Goal: Task Accomplishment & Management: Manage account settings

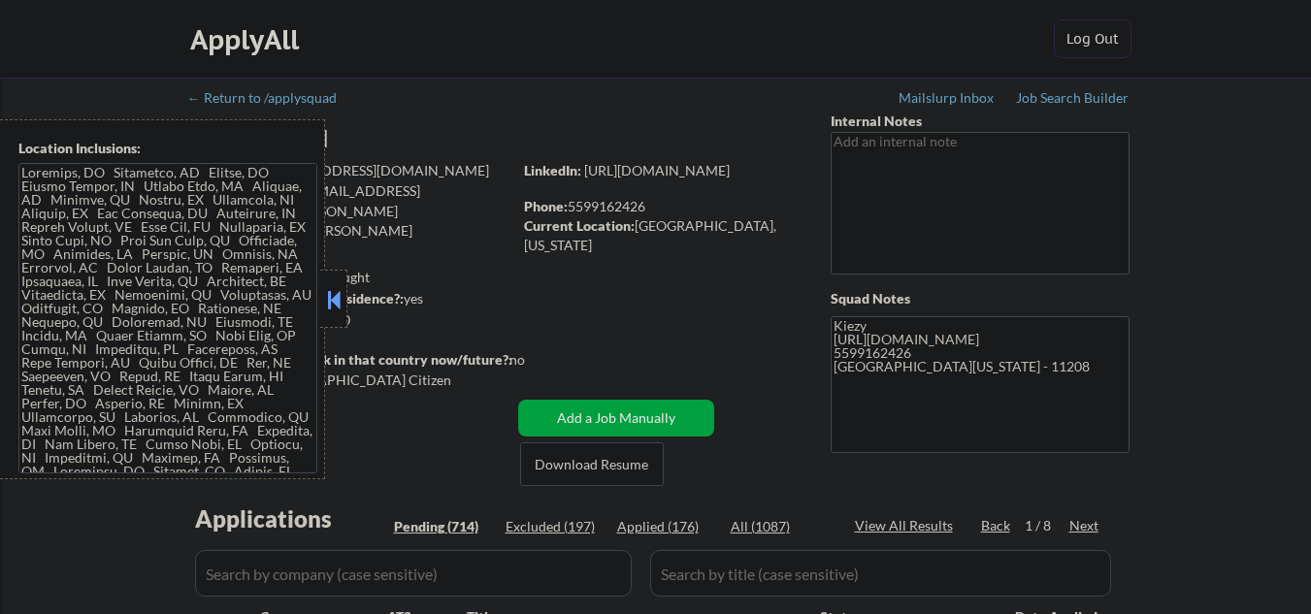
click at [335, 296] on button at bounding box center [333, 299] width 21 height 29
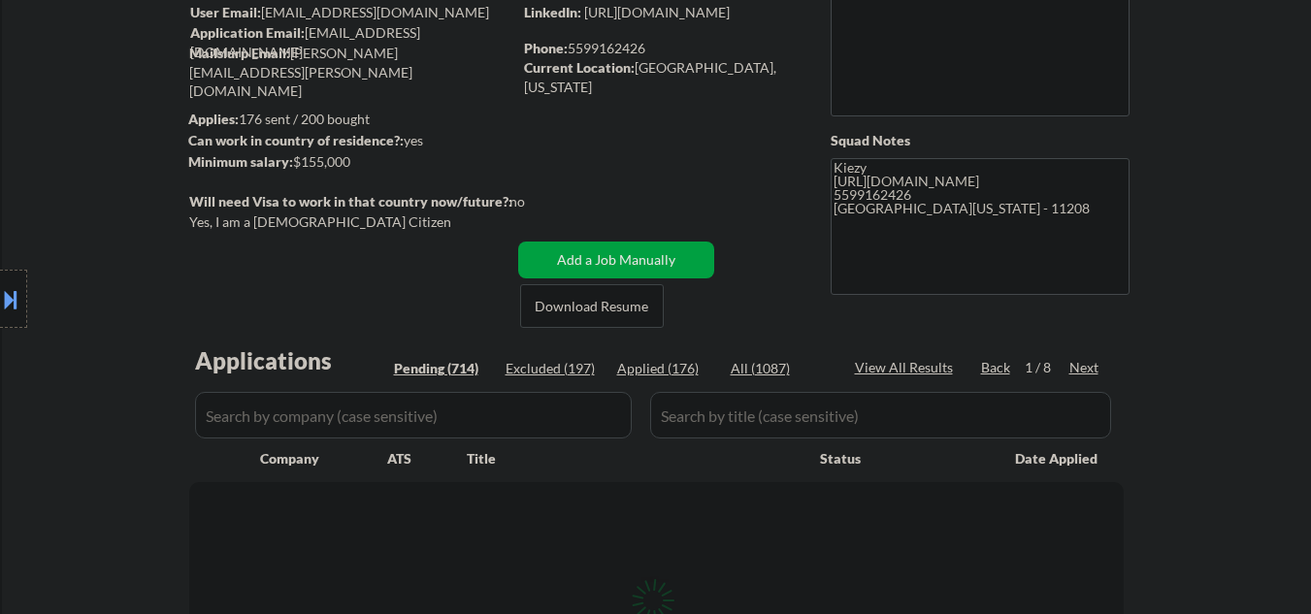
scroll to position [388, 0]
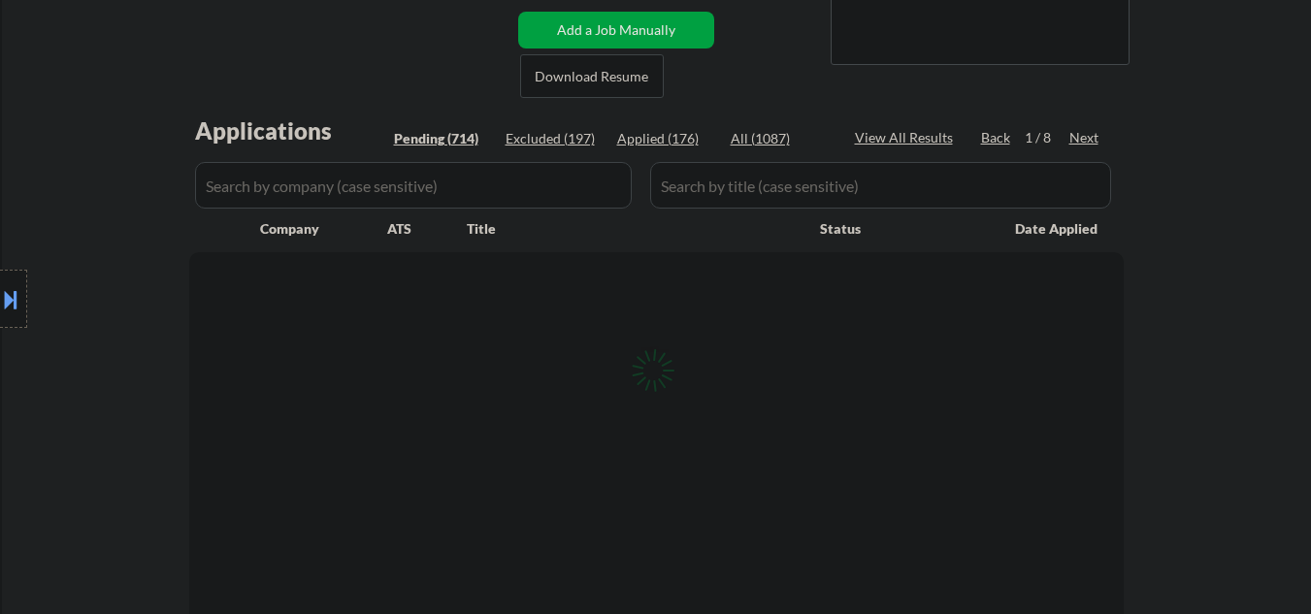
select select ""pending""
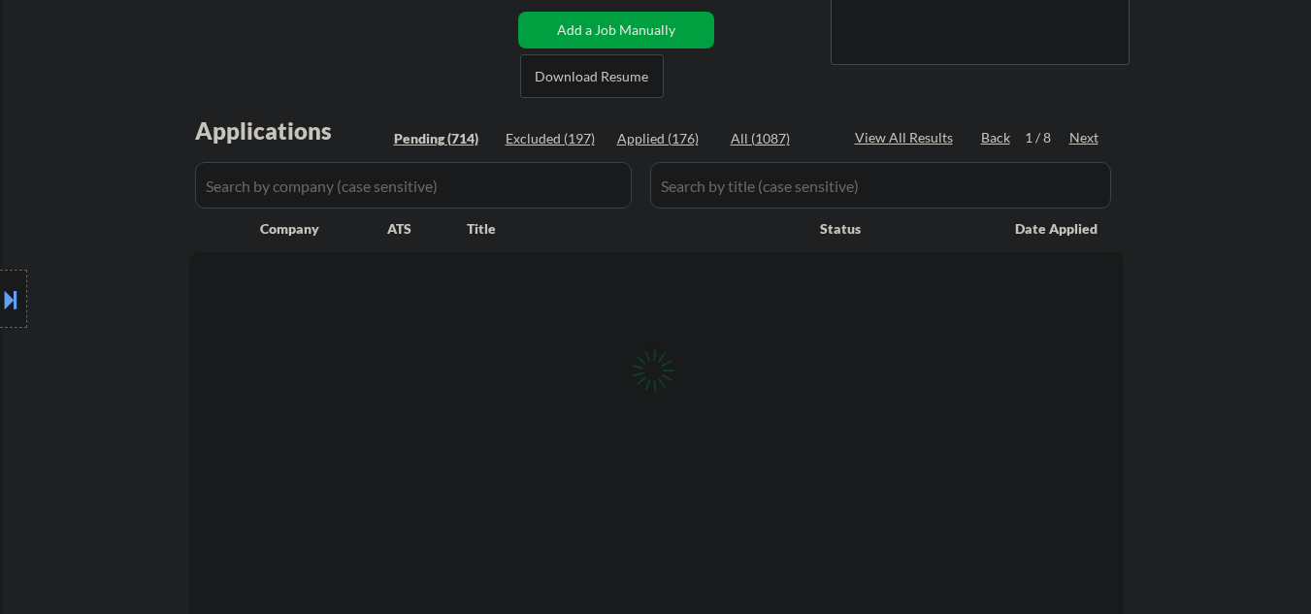
select select ""pending""
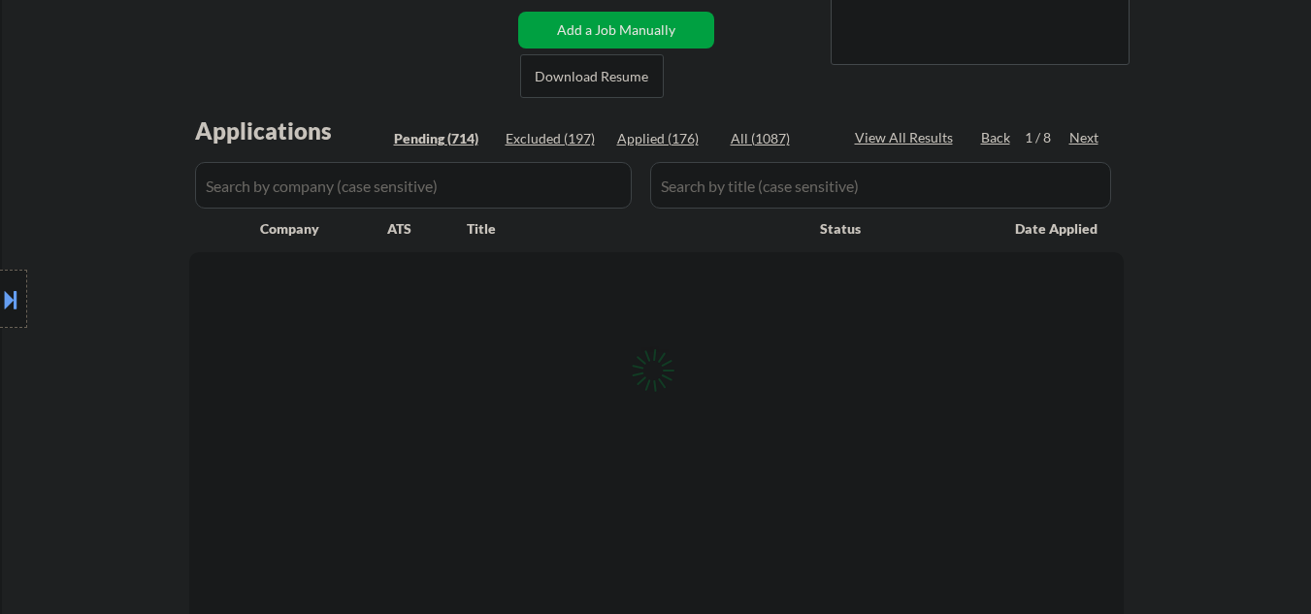
select select ""pending""
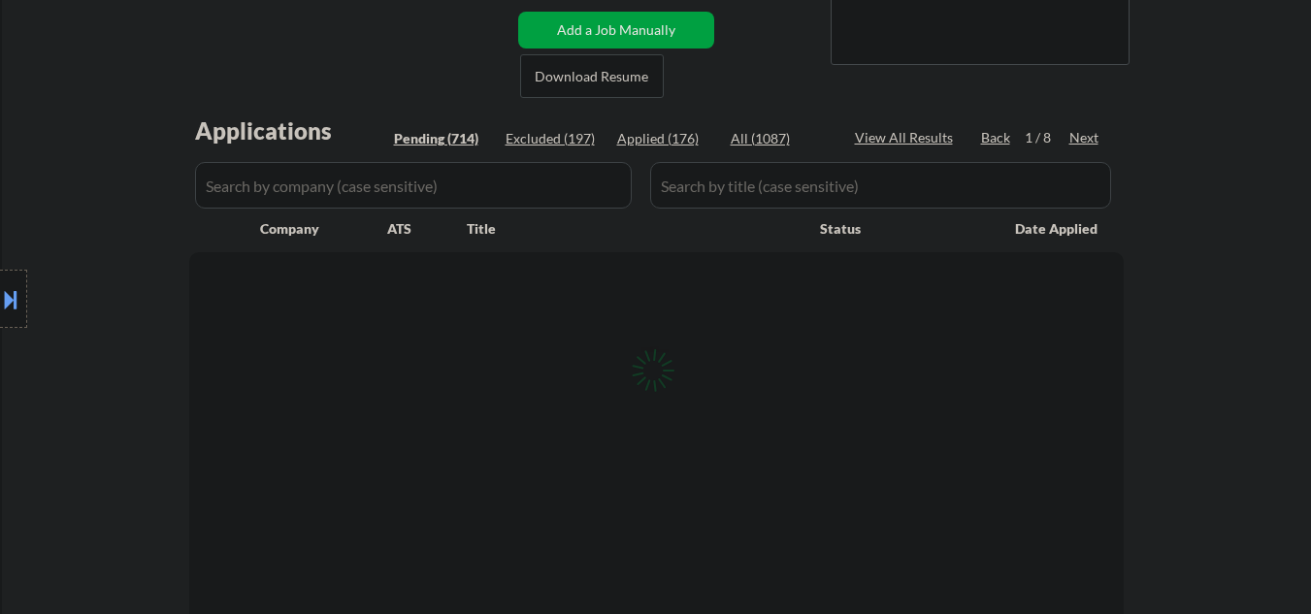
select select ""pending""
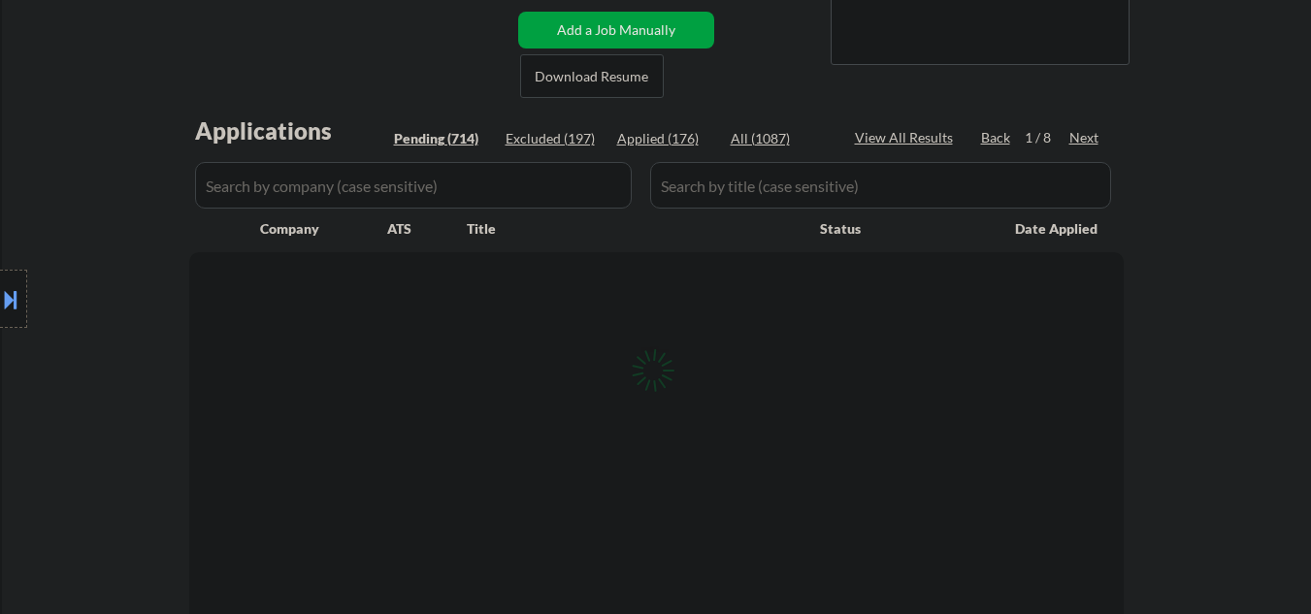
select select ""pending""
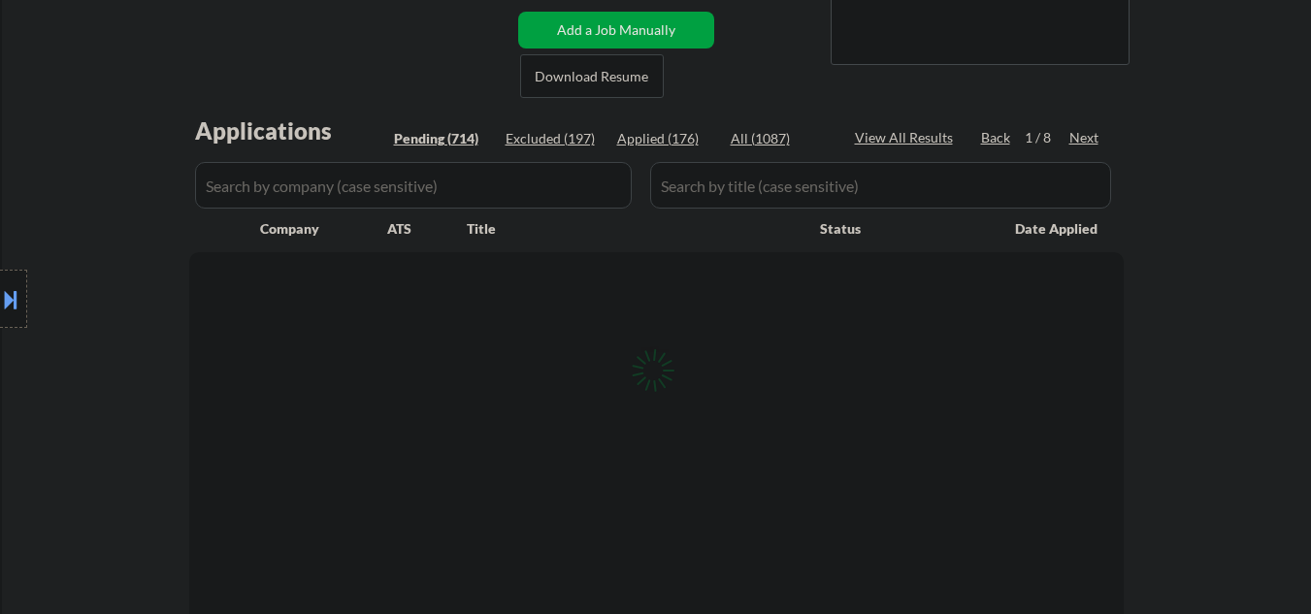
select select ""pending""
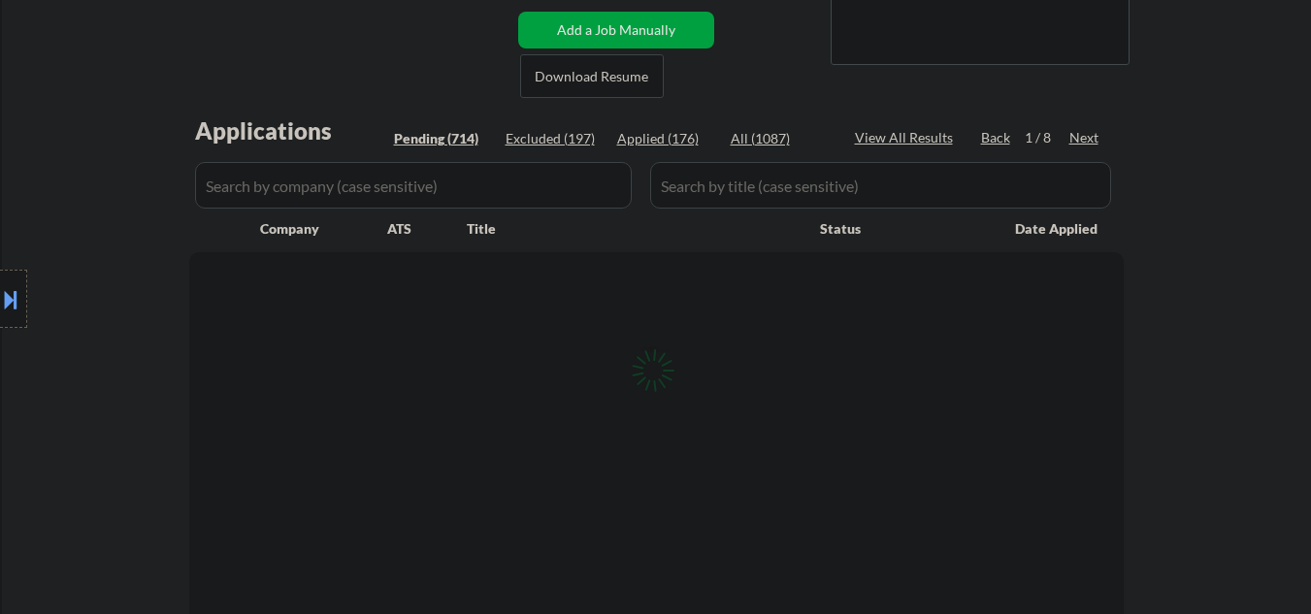
select select ""pending""
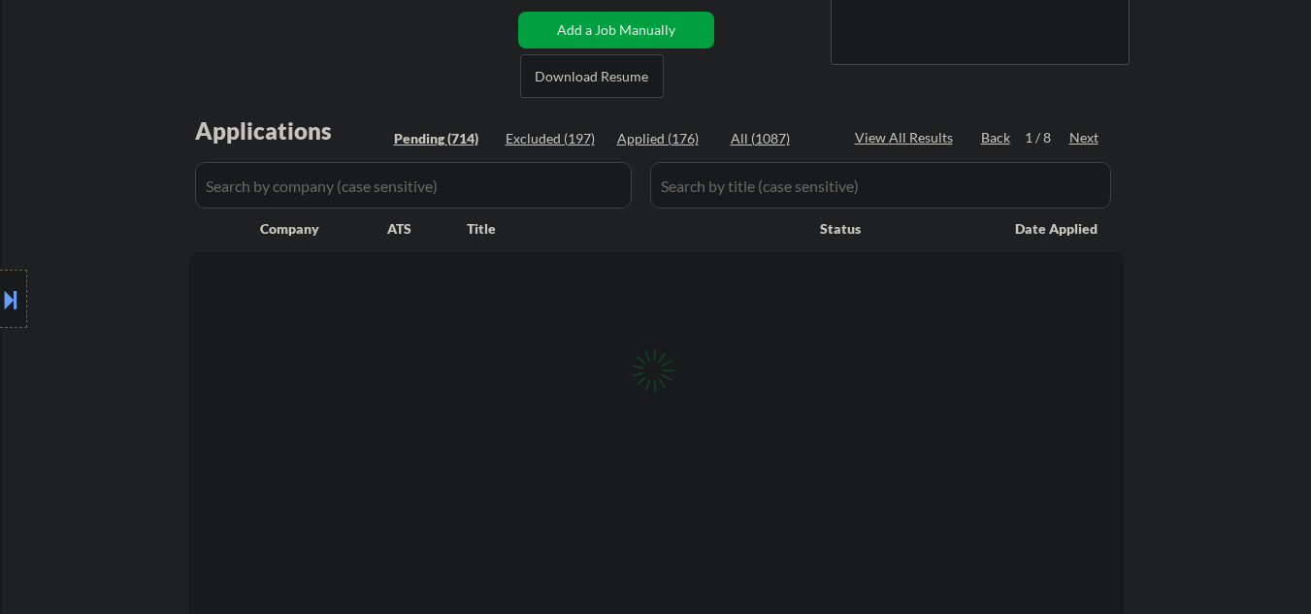
select select ""pending""
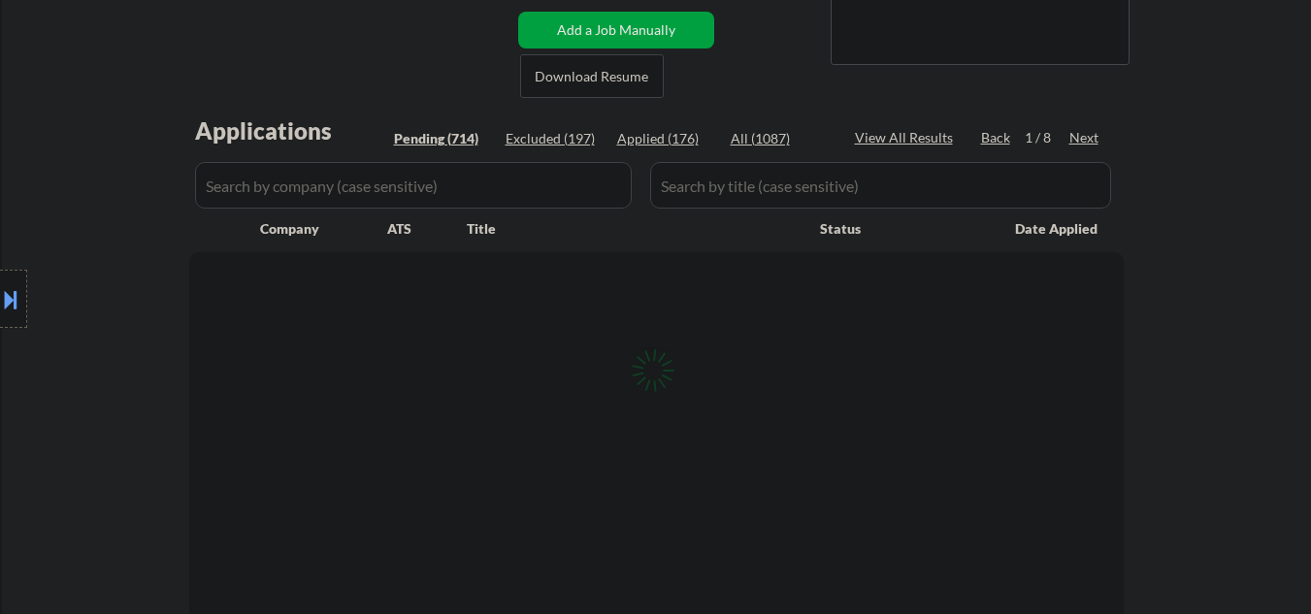
select select ""pending""
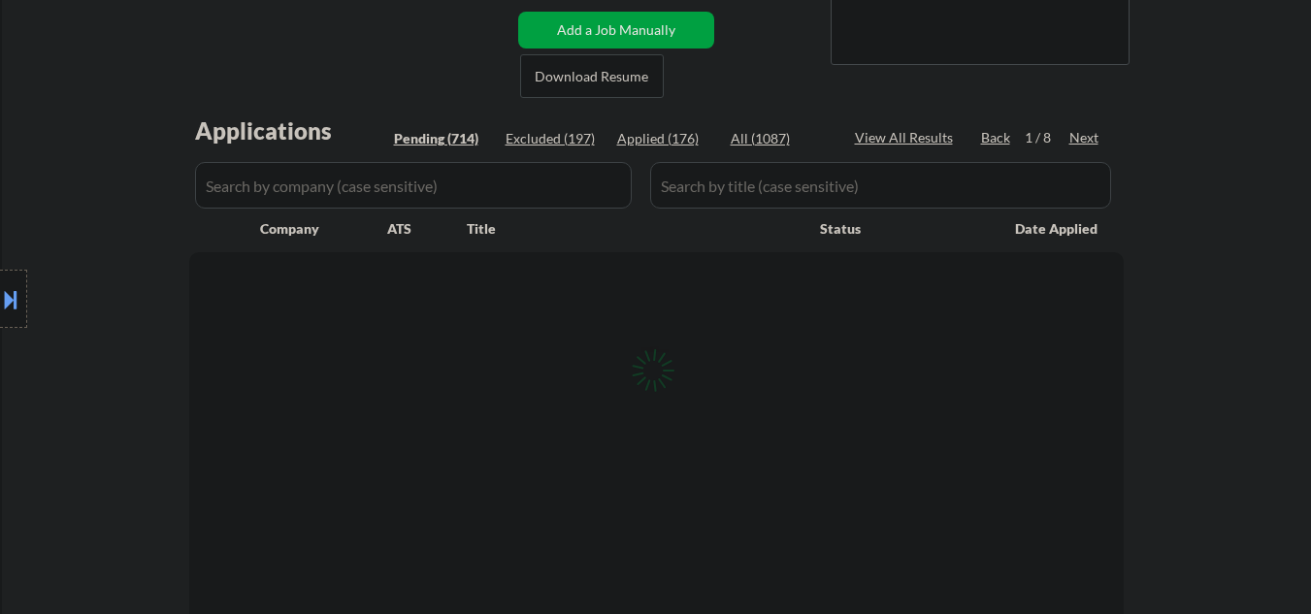
select select ""pending""
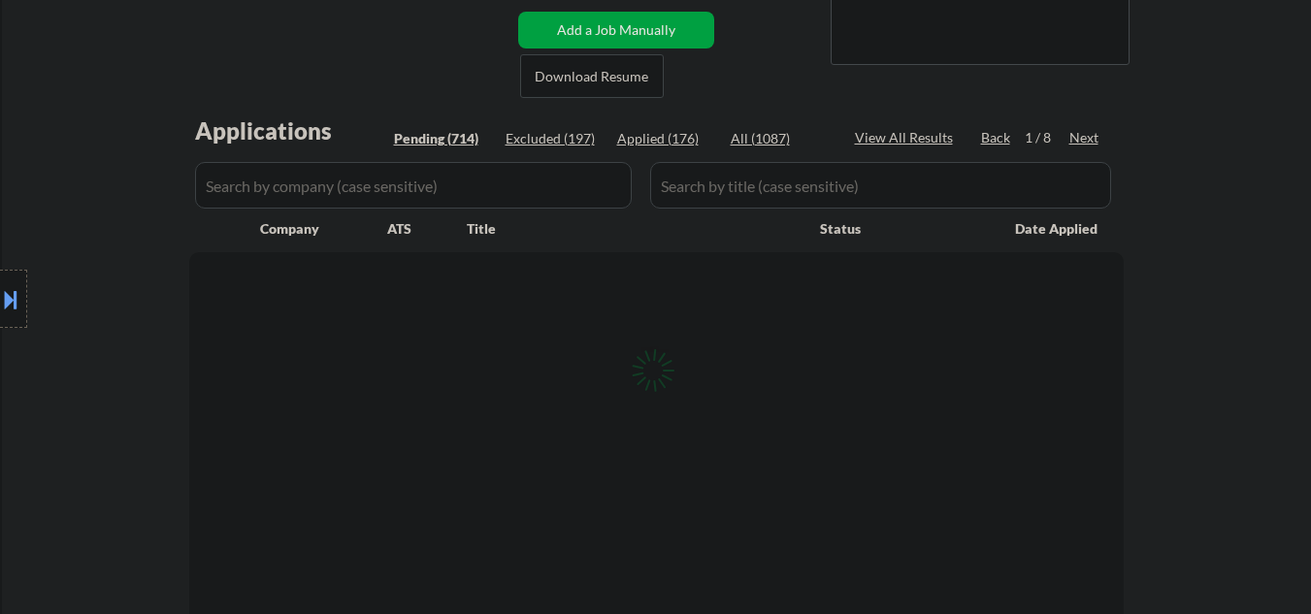
select select ""pending""
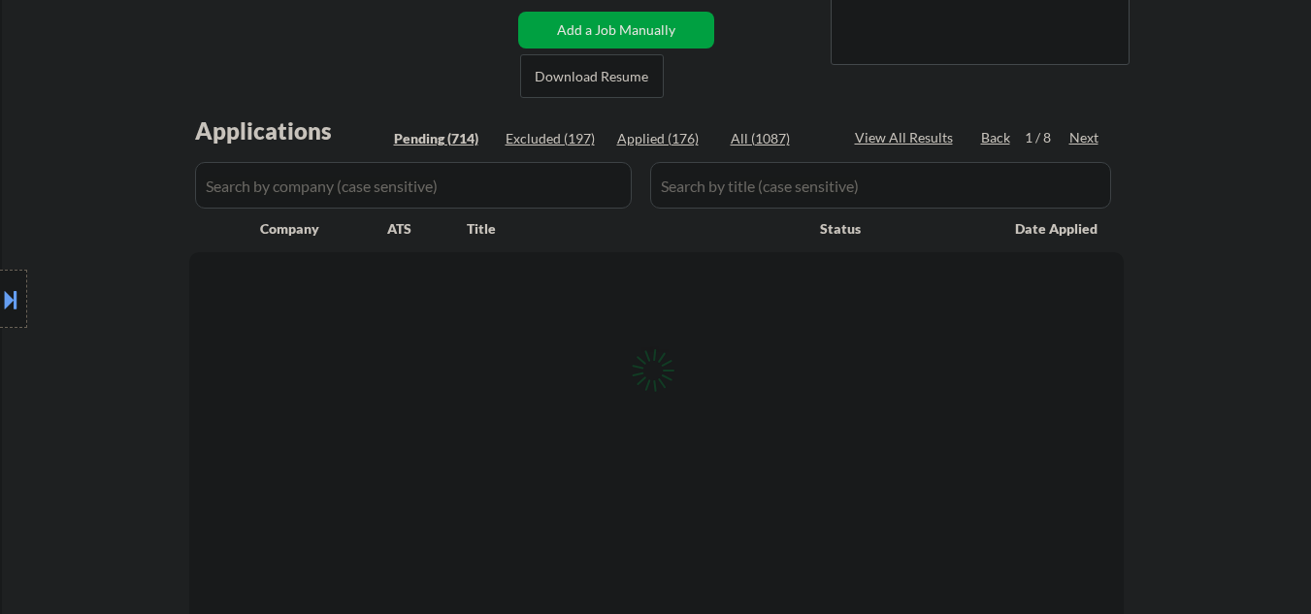
select select ""pending""
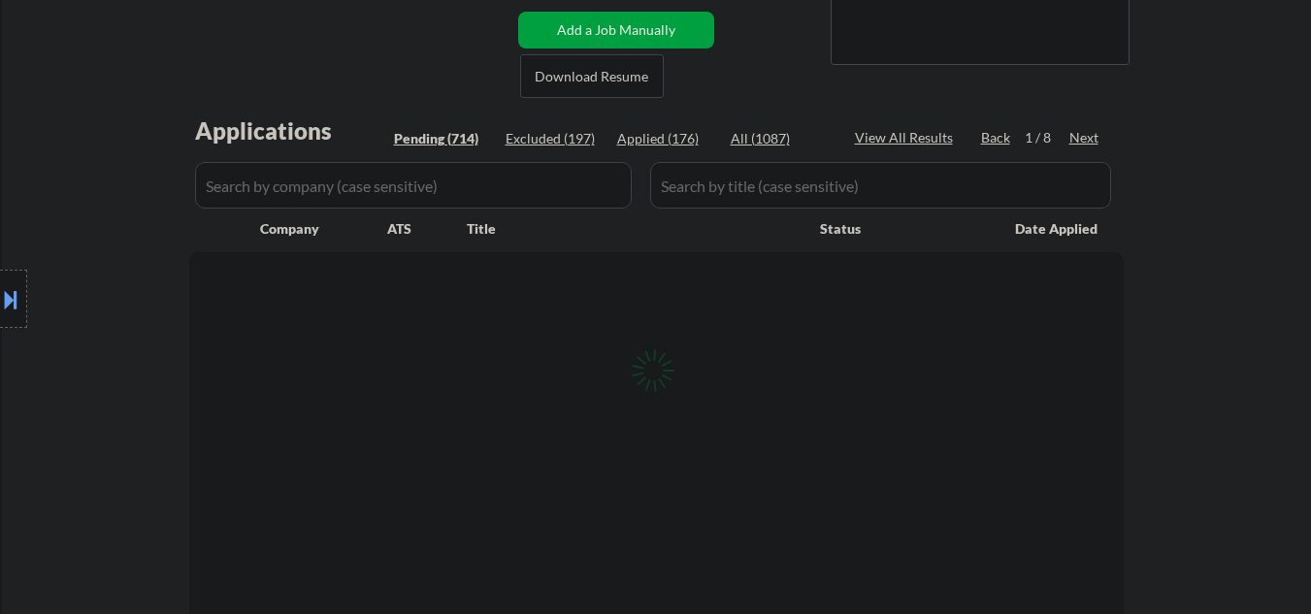
select select ""pending""
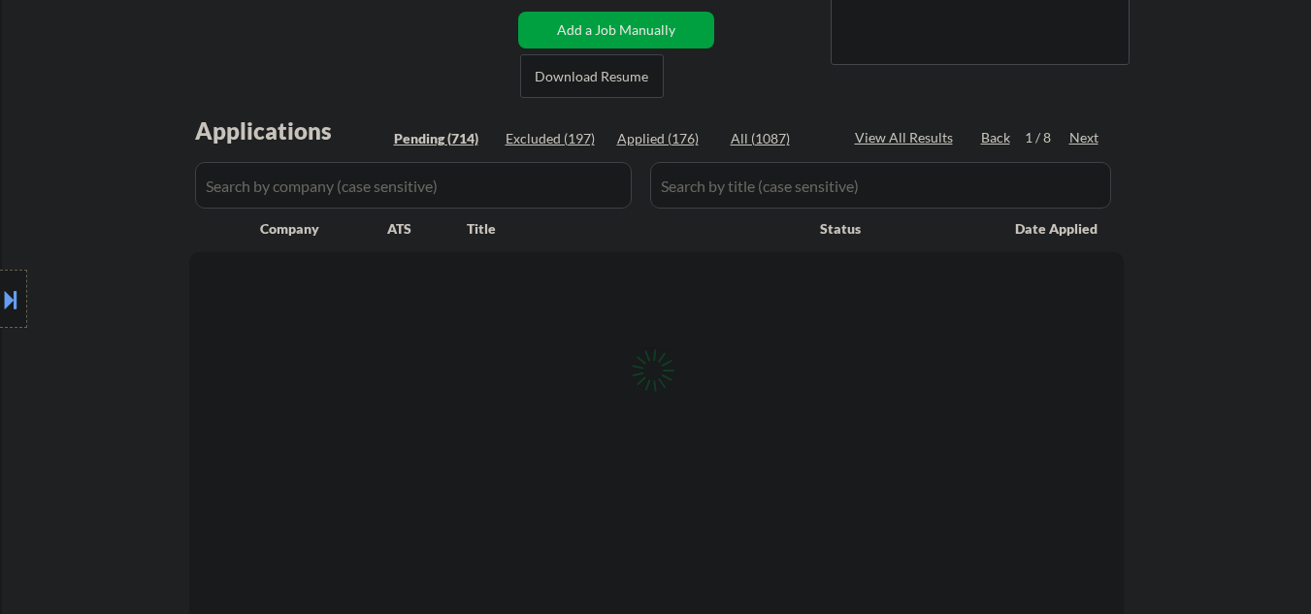
select select ""pending""
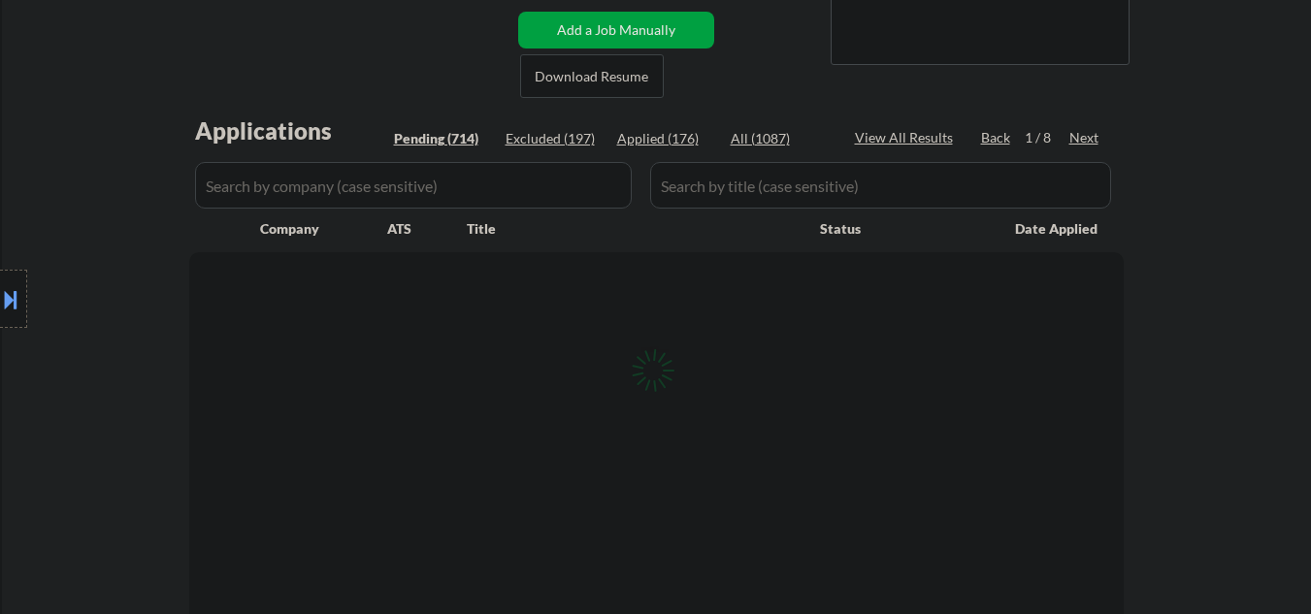
select select ""pending""
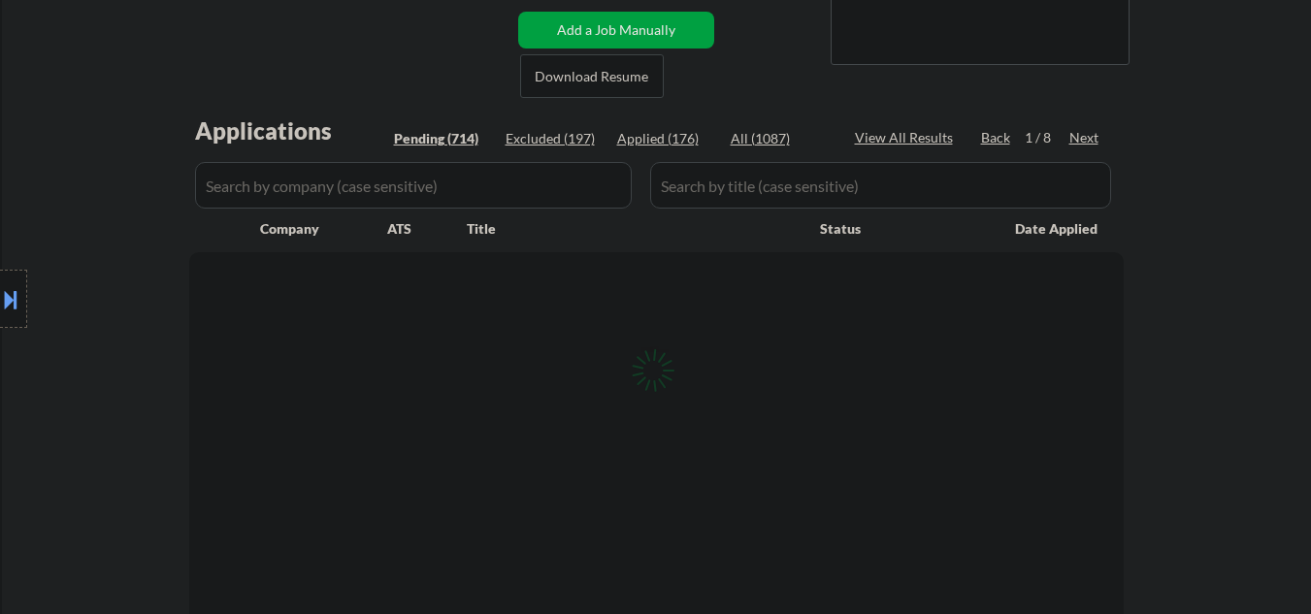
select select ""pending""
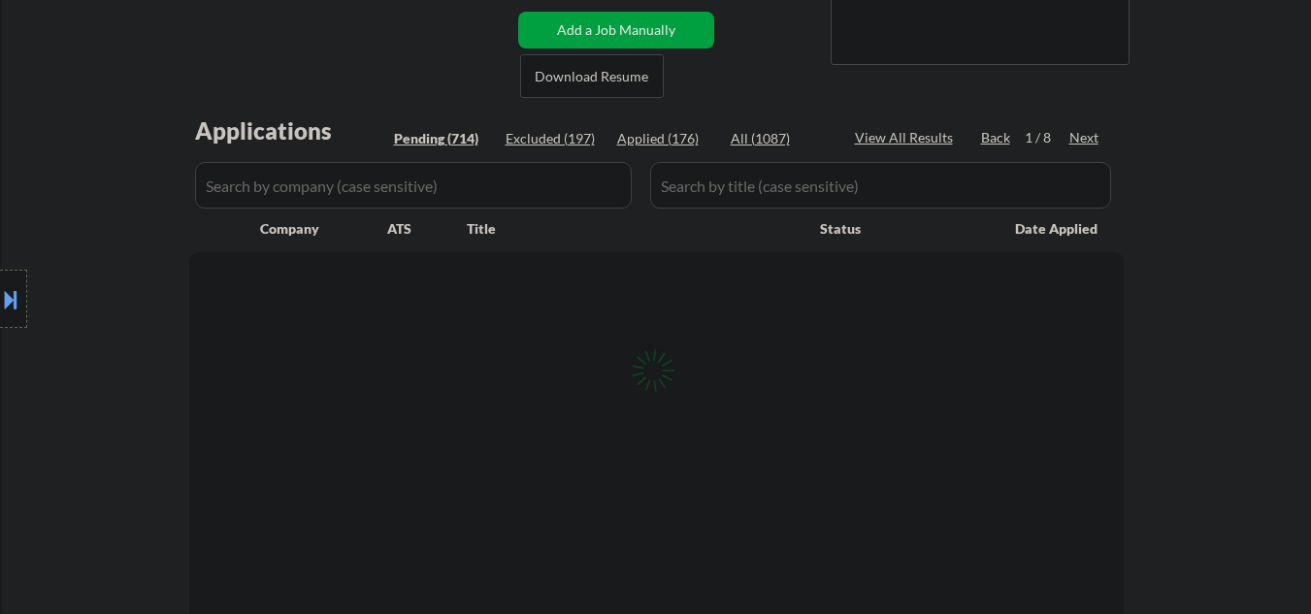
select select ""pending""
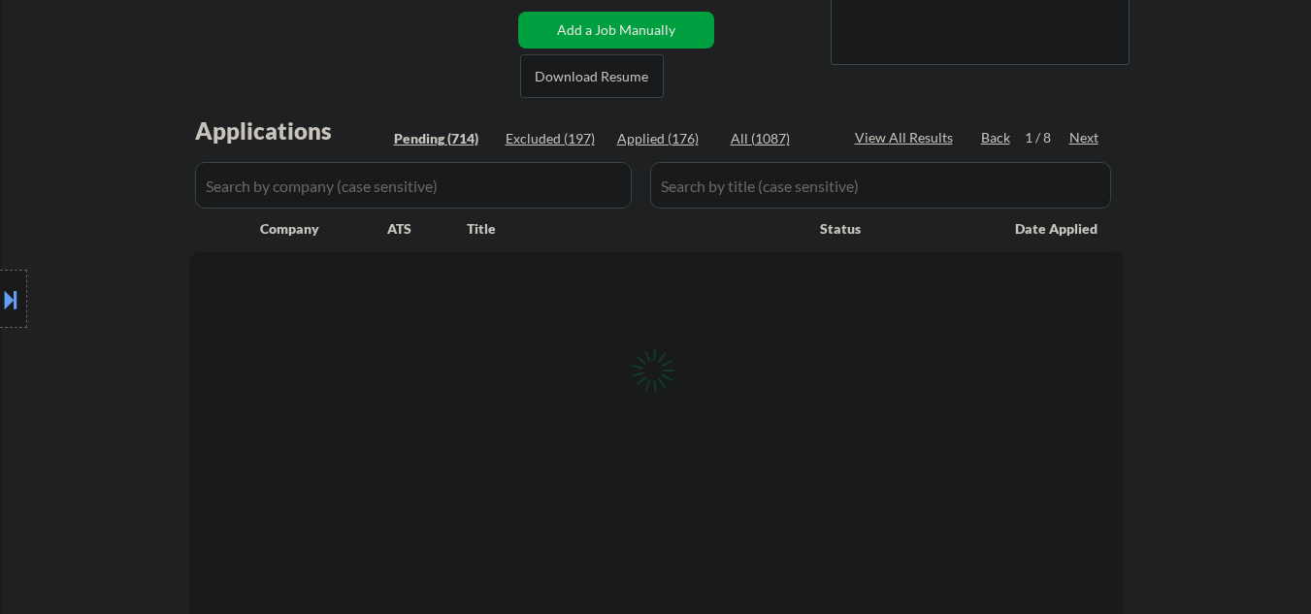
select select ""pending""
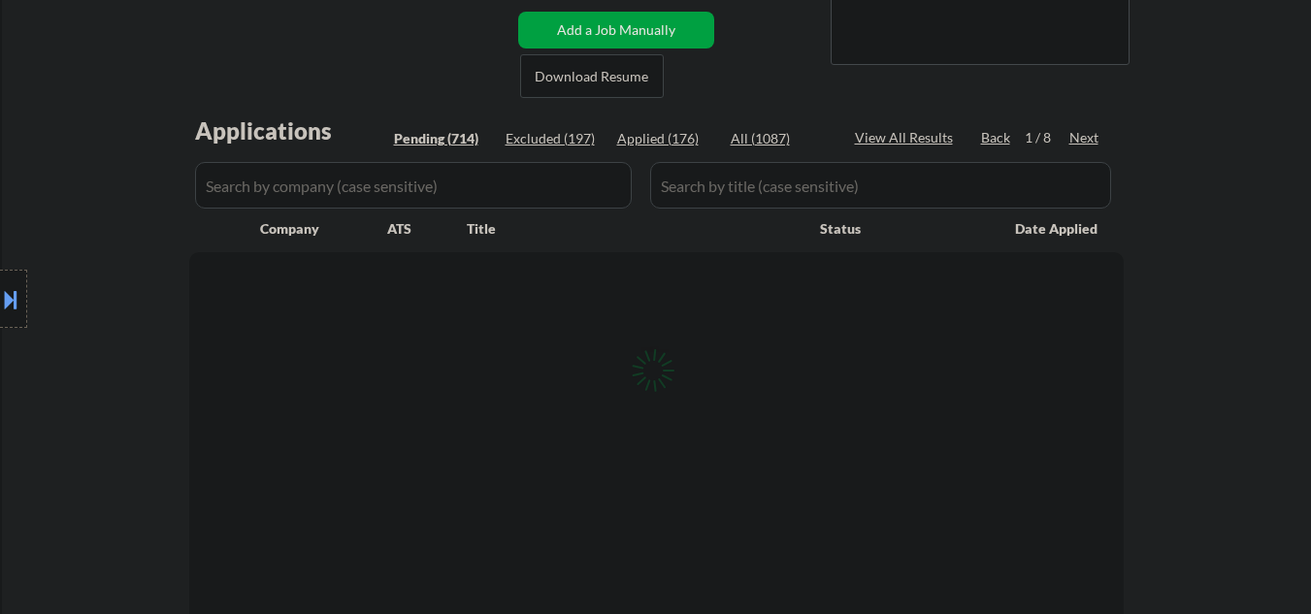
select select ""pending""
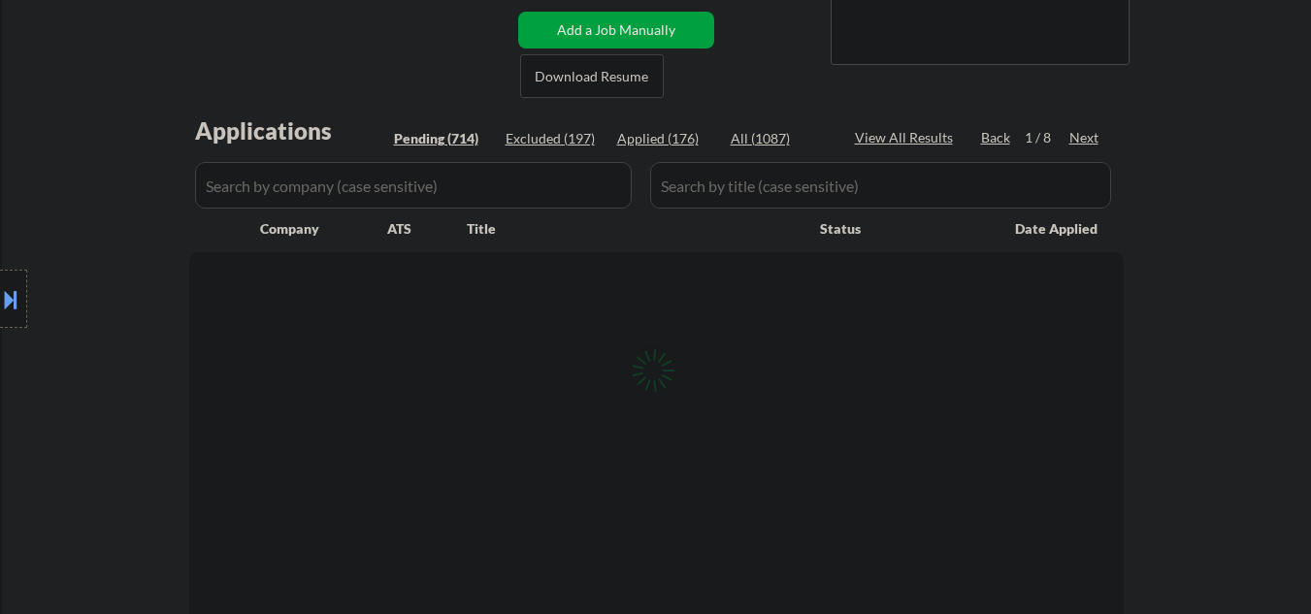
select select ""pending""
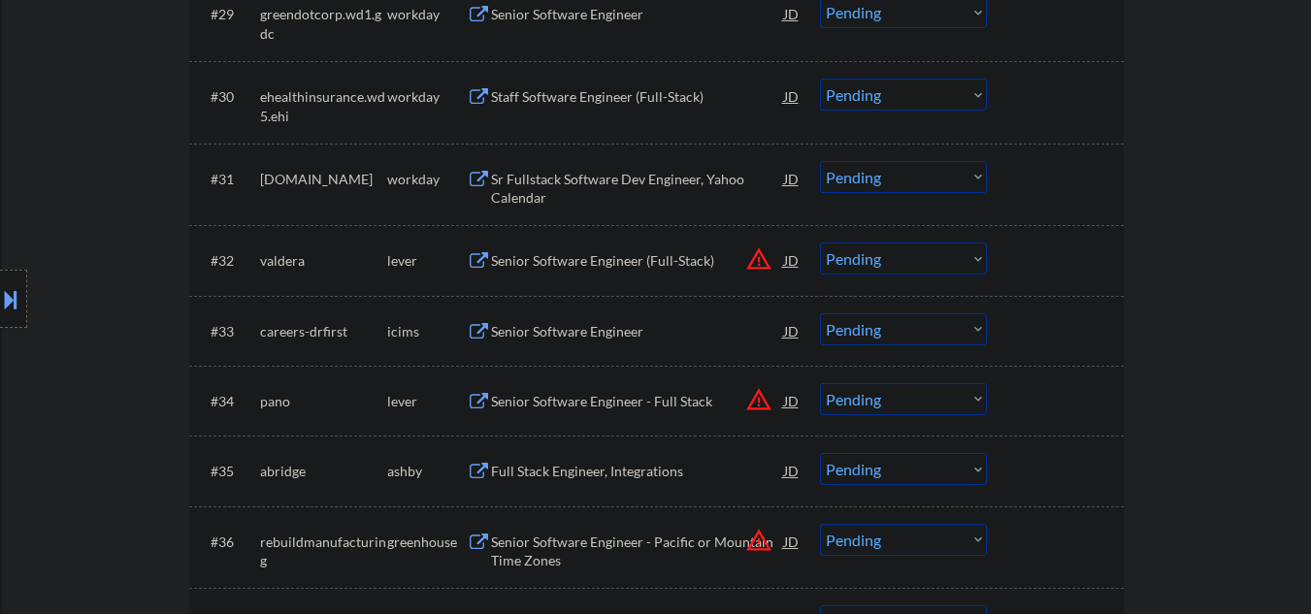
scroll to position [2846, 0]
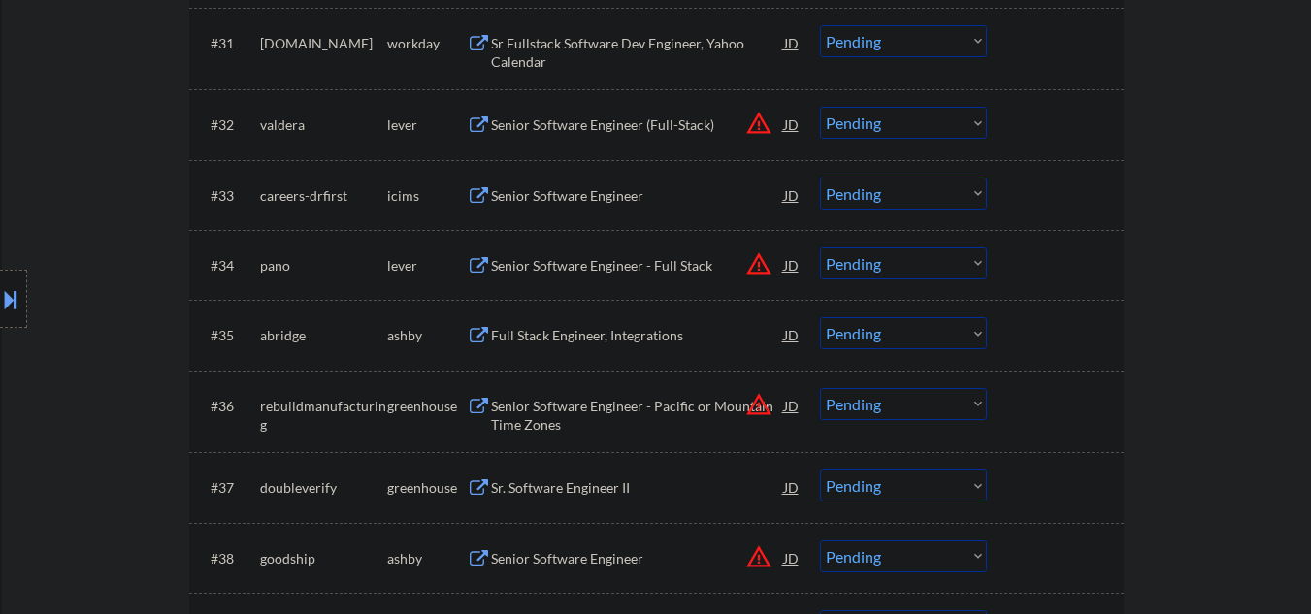
click at [631, 345] on div "Full Stack Engineer, Integrations" at bounding box center [637, 334] width 293 height 35
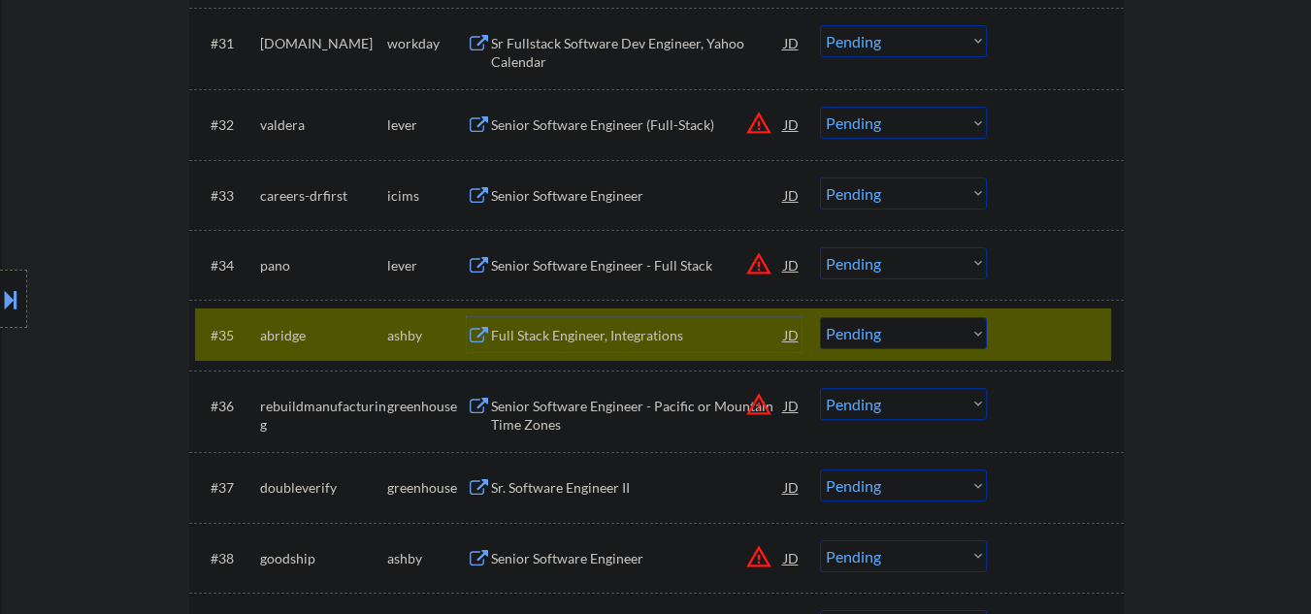
click at [855, 338] on select "Choose an option... Pending Applied Excluded (Questions) Excluded (Expired) Exc…" at bounding box center [903, 333] width 167 height 32
click at [820, 317] on select "Choose an option... Pending Applied Excluded (Questions) Excluded (Expired) Exc…" at bounding box center [903, 333] width 167 height 32
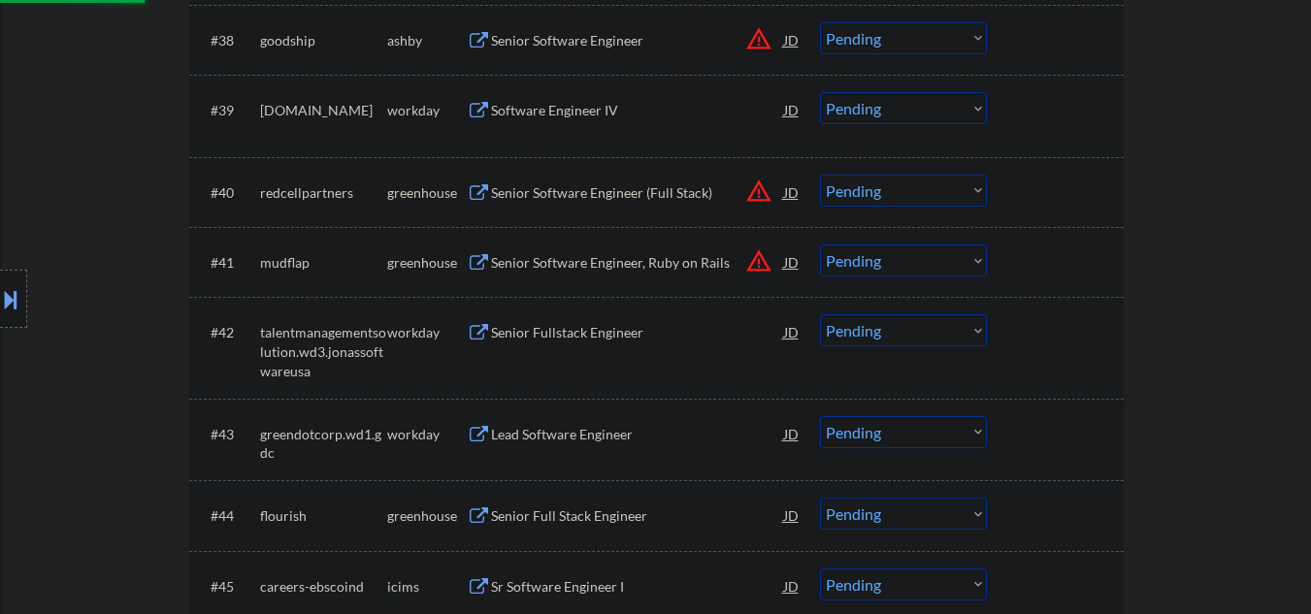
select select ""pending""
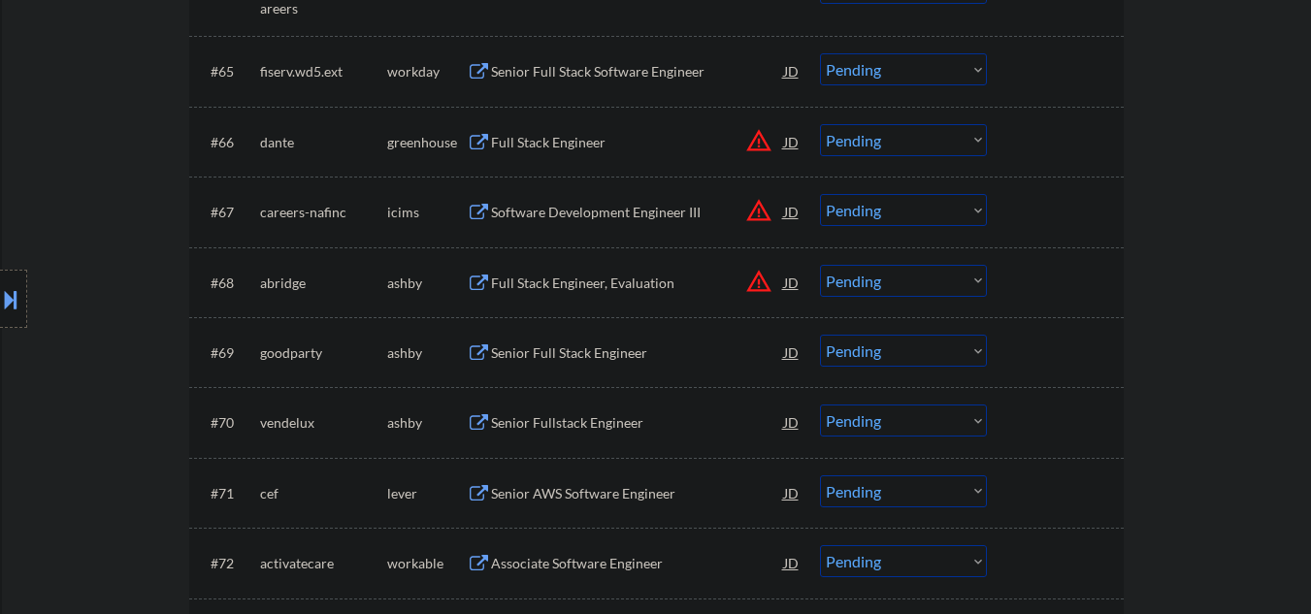
scroll to position [5562, 0]
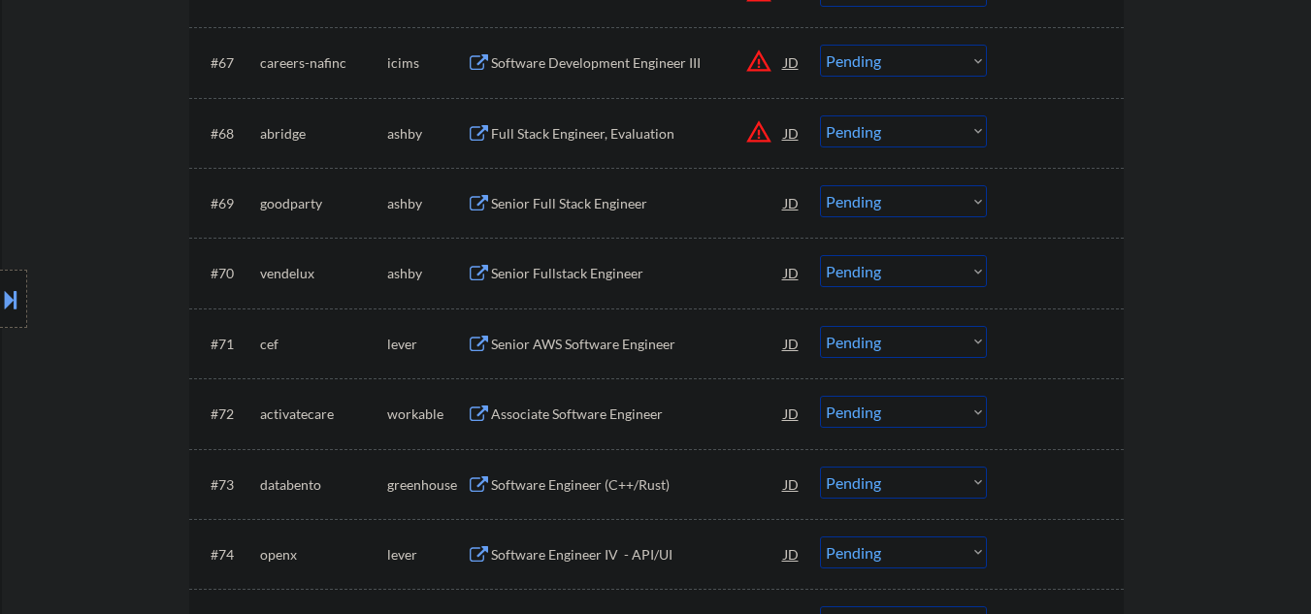
click at [588, 199] on div "Senior Full Stack Engineer" at bounding box center [637, 203] width 293 height 19
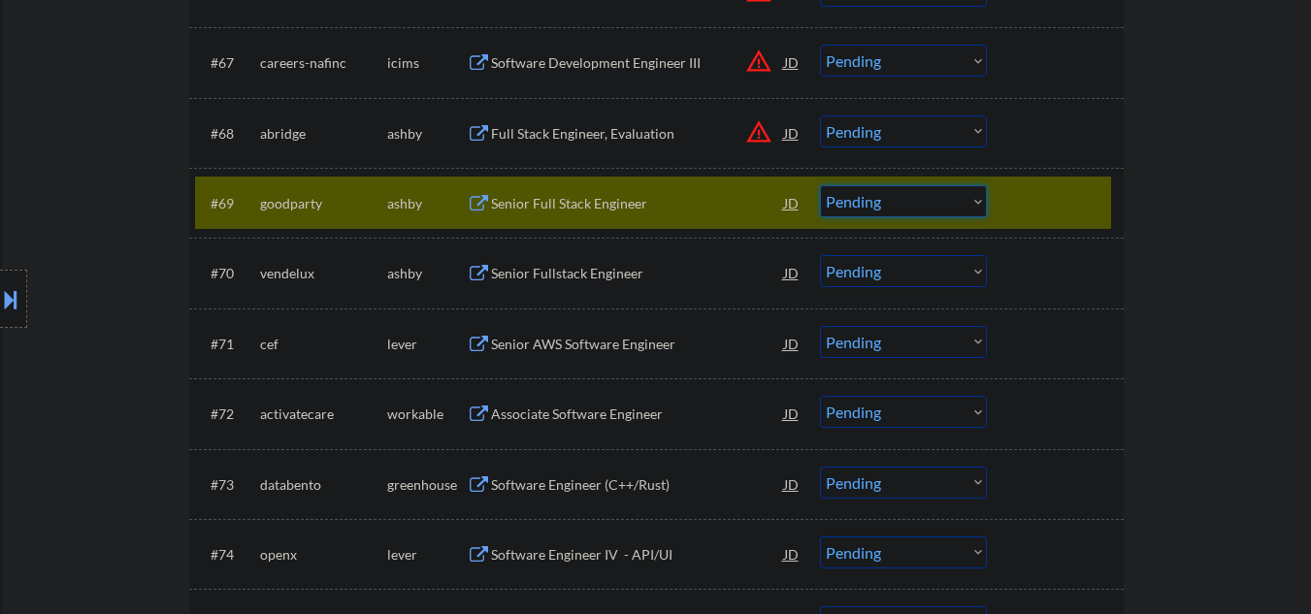
click at [881, 210] on select "Choose an option... Pending Applied Excluded (Questions) Excluded (Expired) Exc…" at bounding box center [903, 201] width 167 height 32
click at [820, 185] on select "Choose an option... Pending Applied Excluded (Questions) Excluded (Expired) Exc…" at bounding box center [903, 201] width 167 height 32
click at [535, 281] on div "Senior Fullstack Engineer" at bounding box center [637, 273] width 293 height 19
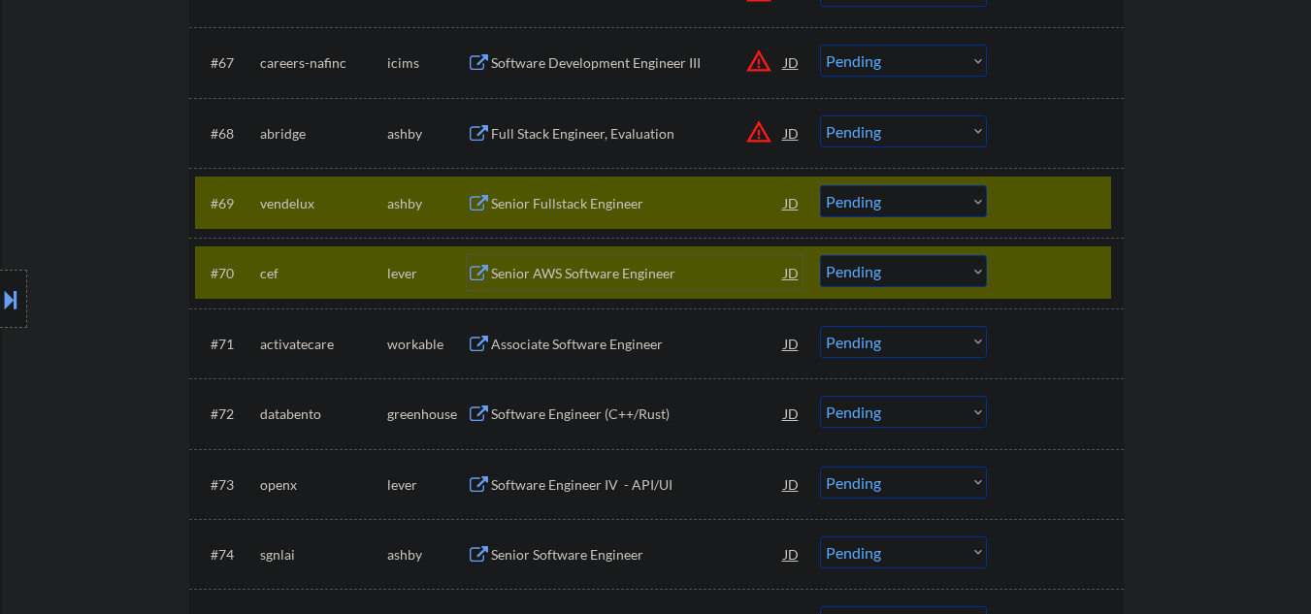
drag, startPoint x: 1034, startPoint y: 274, endPoint x: 999, endPoint y: 261, distance: 37.1
click at [1030, 272] on div at bounding box center [1057, 272] width 85 height 35
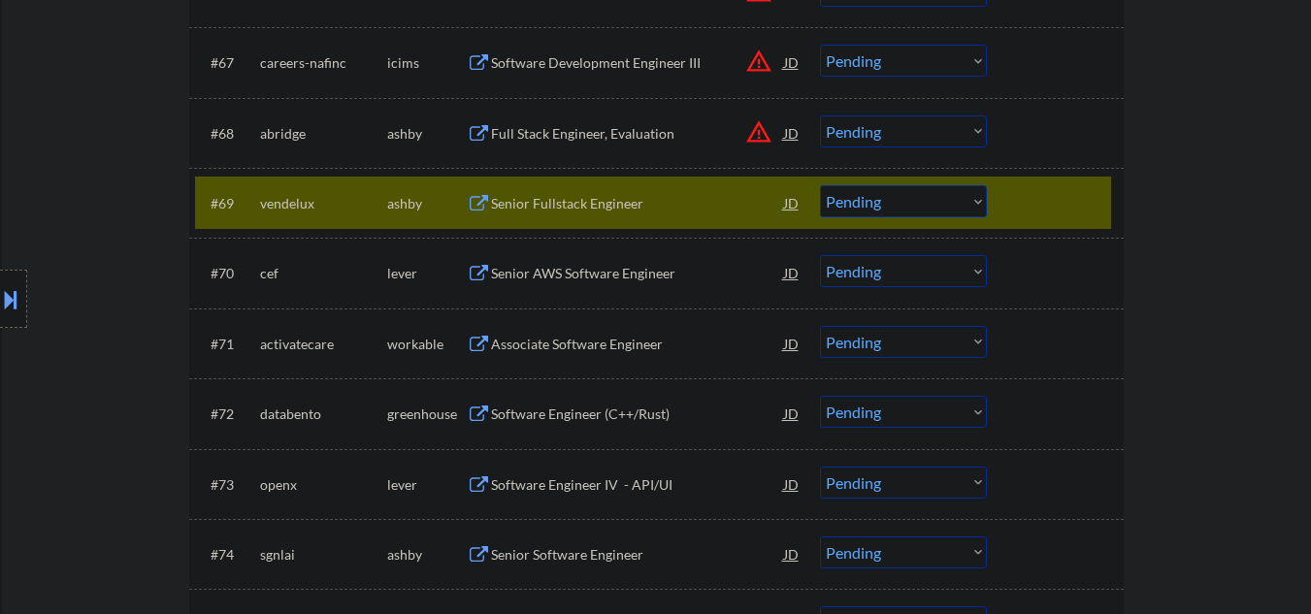
click at [895, 207] on select "Choose an option... Pending Applied Excluded (Questions) Excluded (Expired) Exc…" at bounding box center [903, 201] width 167 height 32
click at [820, 185] on select "Choose an option... Pending Applied Excluded (Questions) Excluded (Expired) Exc…" at bounding box center [903, 201] width 167 height 32
click at [594, 212] on div "Senior AWS Software Engineer" at bounding box center [637, 203] width 293 height 19
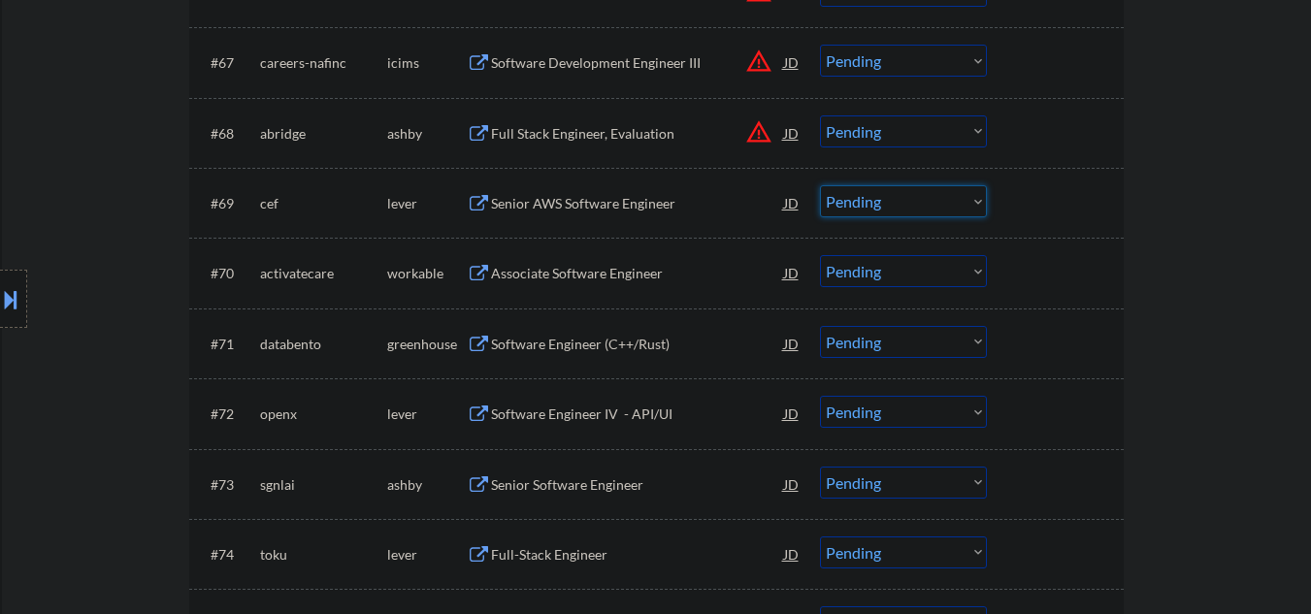
click at [885, 196] on select "Choose an option... Pending Applied Excluded (Questions) Excluded (Expired) Exc…" at bounding box center [903, 201] width 167 height 32
click at [820, 185] on select "Choose an option... Pending Applied Excluded (Questions) Excluded (Expired) Exc…" at bounding box center [903, 201] width 167 height 32
click at [544, 278] on div "Associate Software Engineer" at bounding box center [637, 273] width 293 height 19
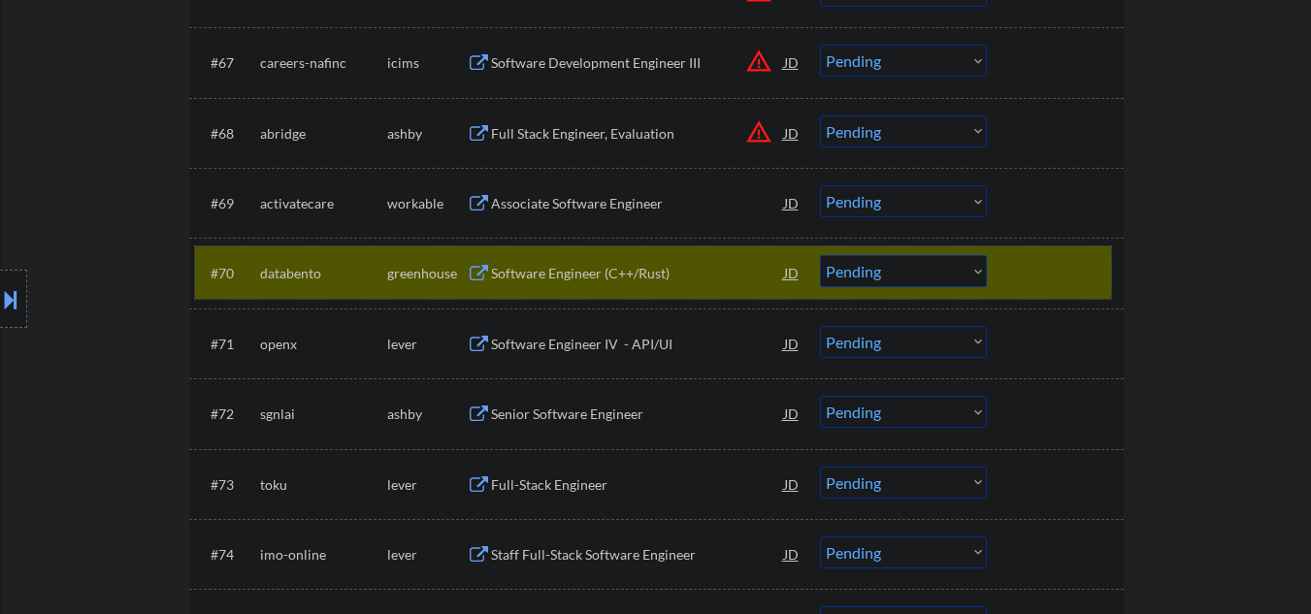
click at [1000, 256] on div "#70 databento greenhouse Software Engineer (C++/Rust) JD Choose an option... Pe…" at bounding box center [653, 272] width 916 height 52
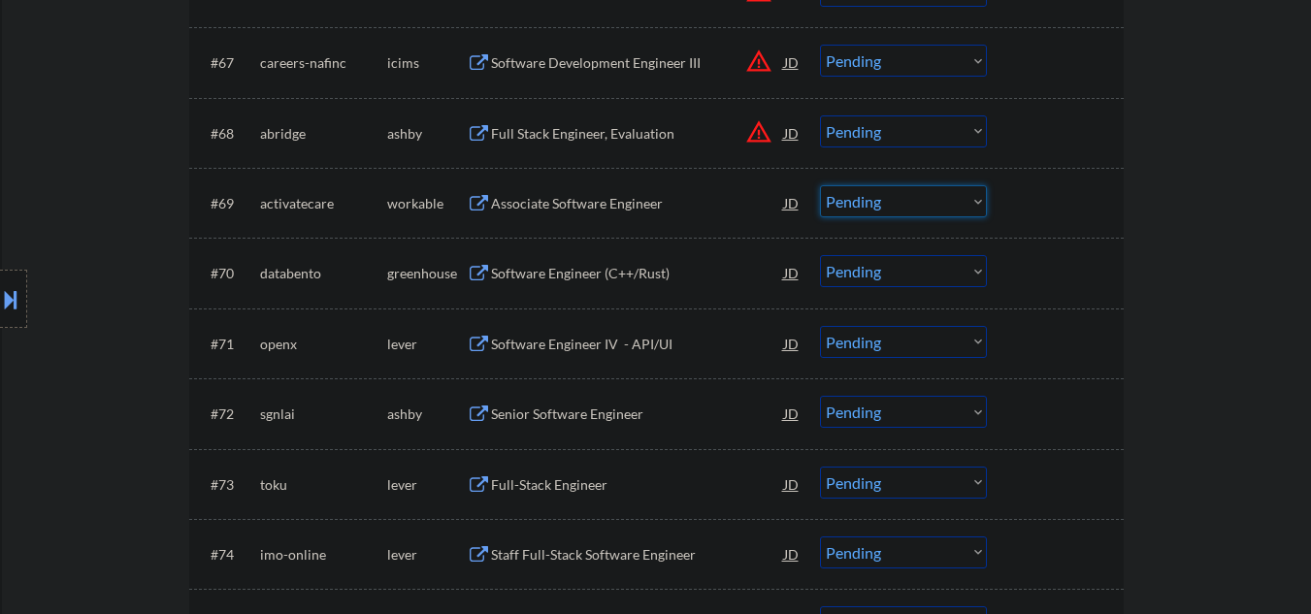
click at [918, 213] on select "Choose an option... Pending Applied Excluded (Questions) Excluded (Expired) Exc…" at bounding box center [903, 201] width 167 height 32
click at [820, 185] on select "Choose an option... Pending Applied Excluded (Questions) Excluded (Expired) Exc…" at bounding box center [903, 201] width 167 height 32
click at [592, 277] on div "Software Engineer (C++/Rust)" at bounding box center [637, 273] width 293 height 19
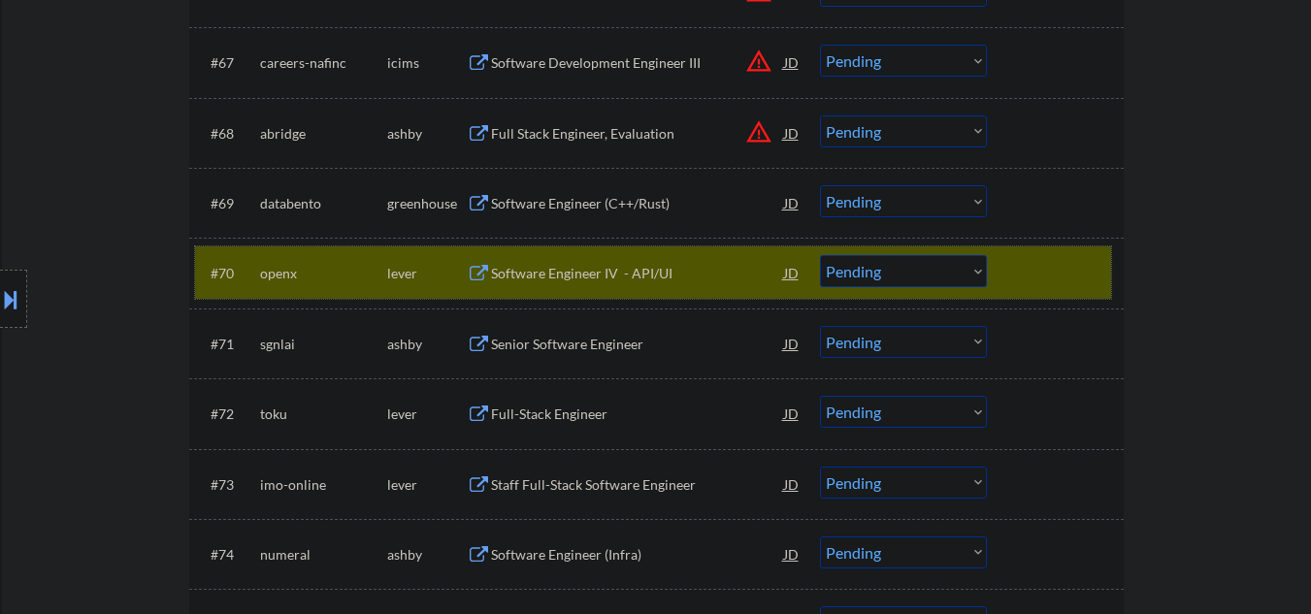
click at [1026, 289] on div at bounding box center [1057, 272] width 85 height 35
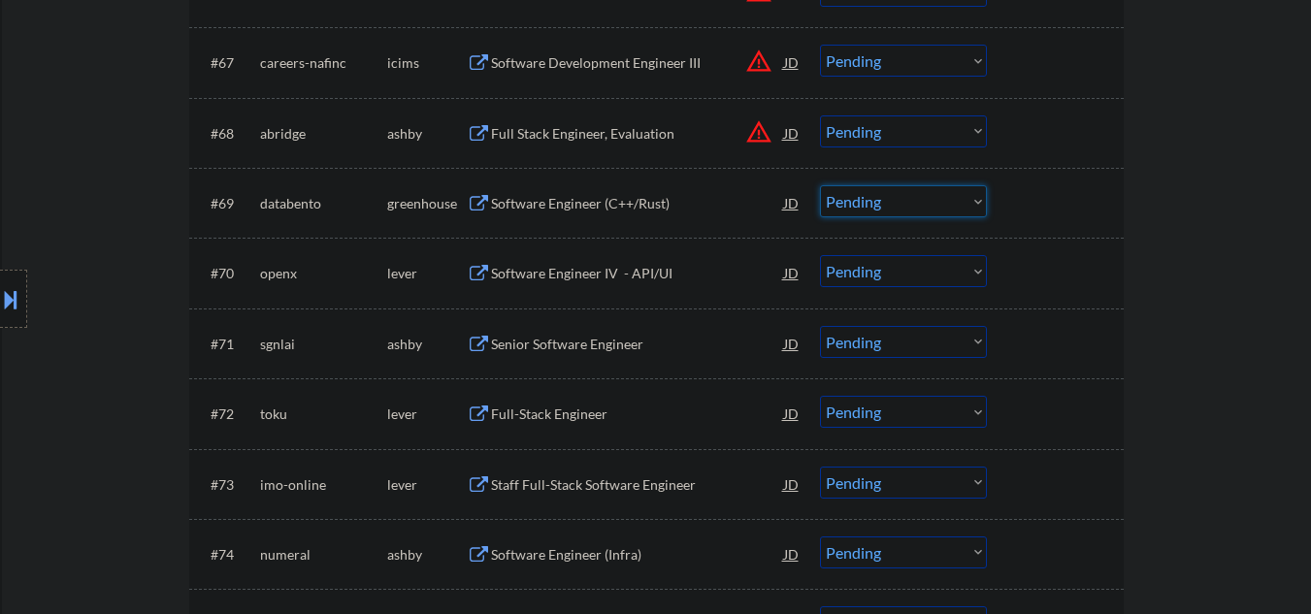
click at [888, 196] on select "Choose an option... Pending Applied Excluded (Questions) Excluded (Expired) Exc…" at bounding box center [903, 201] width 167 height 32
click at [820, 185] on select "Choose an option... Pending Applied Excluded (Questions) Excluded (Expired) Exc…" at bounding box center [903, 201] width 167 height 32
click at [542, 265] on div "Software Engineer IV - API/UI" at bounding box center [637, 273] width 293 height 19
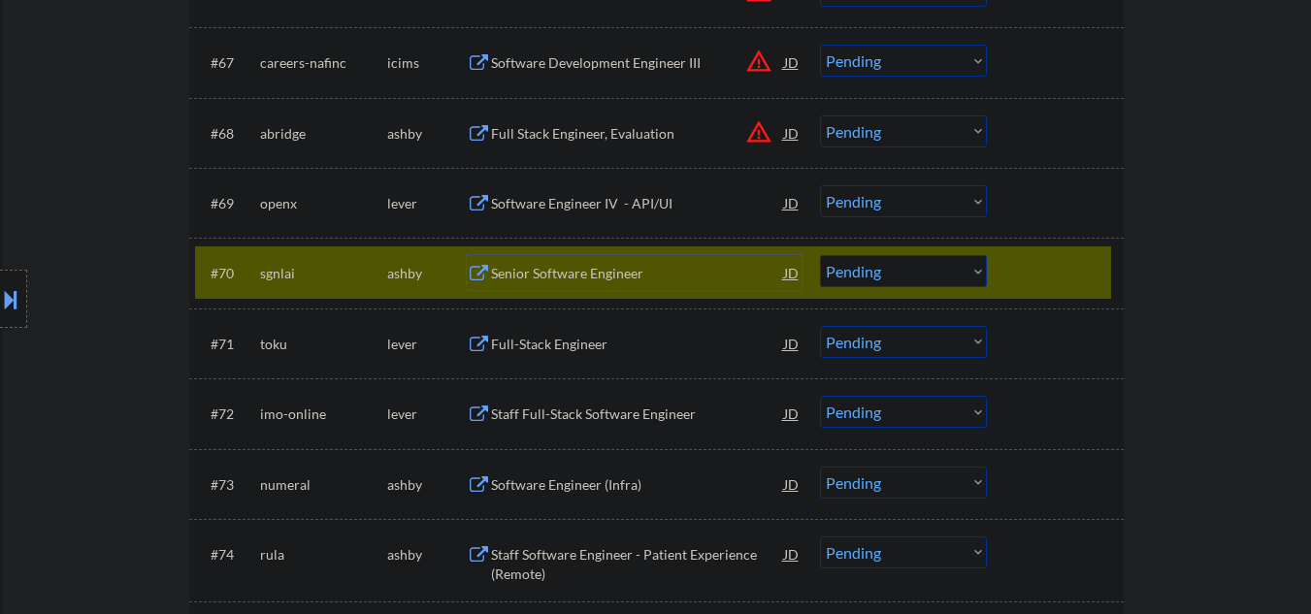
click at [943, 198] on select "Choose an option... Pending Applied Excluded (Questions) Excluded (Expired) Exc…" at bounding box center [903, 201] width 167 height 32
click at [820, 185] on select "Choose an option... Pending Applied Excluded (Questions) Excluded (Expired) Exc…" at bounding box center [903, 201] width 167 height 32
click at [648, 283] on div "Senior Software Engineer" at bounding box center [637, 273] width 293 height 19
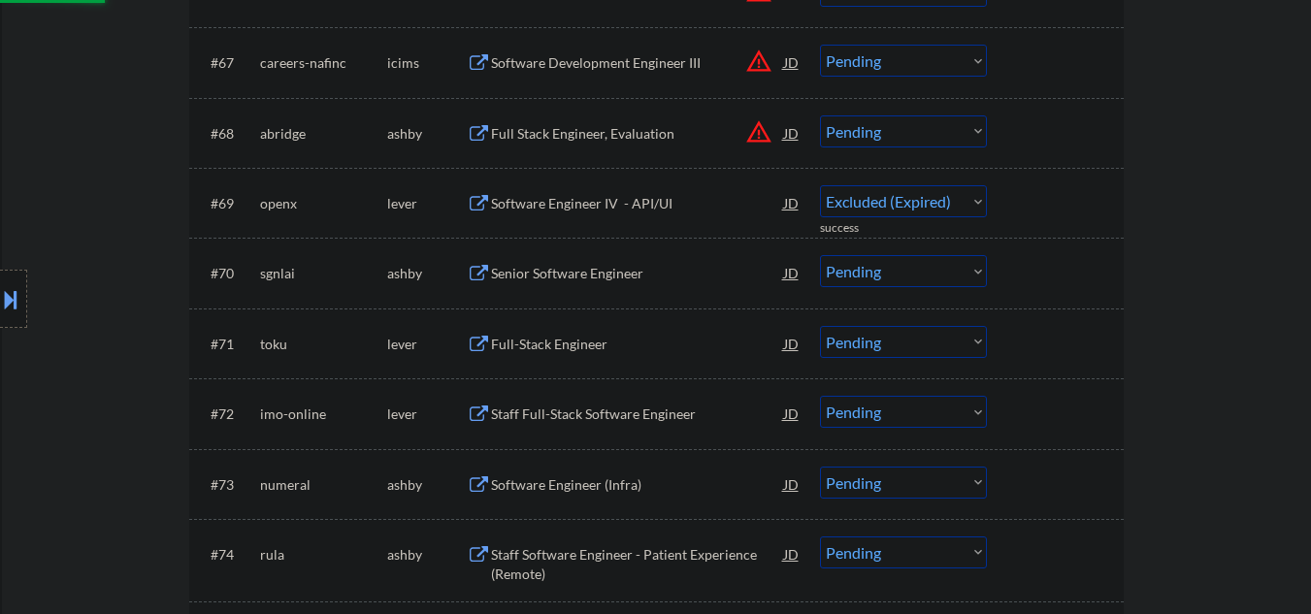
select select ""pending""
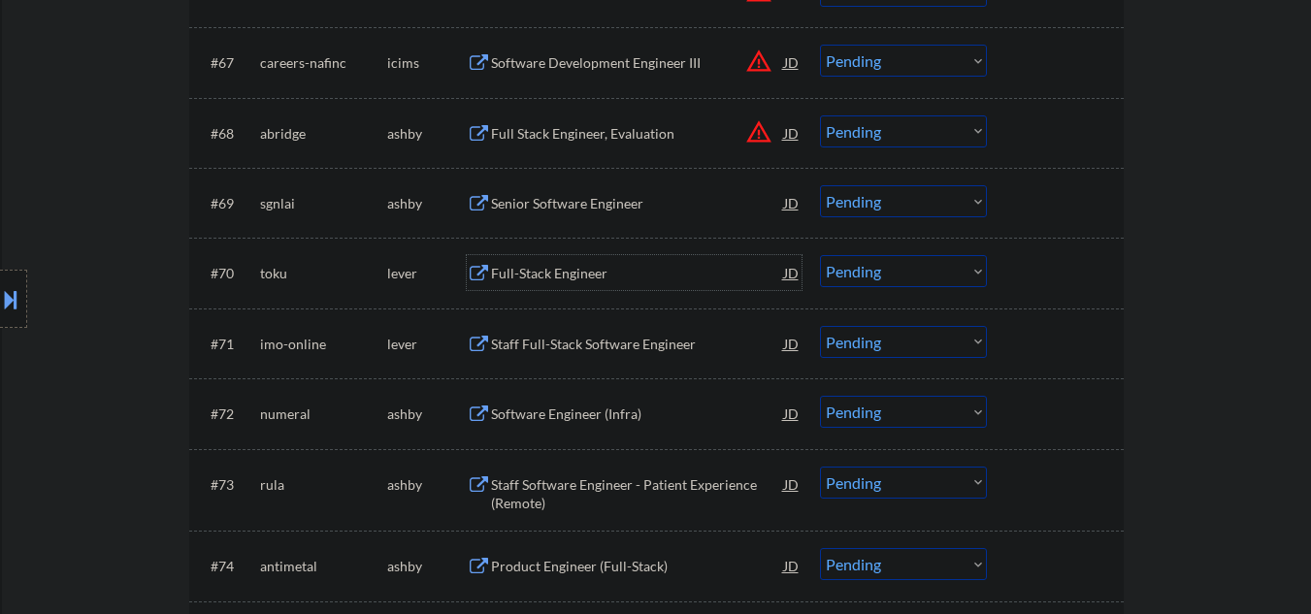
click at [550, 272] on div "Full-Stack Engineer" at bounding box center [637, 273] width 293 height 19
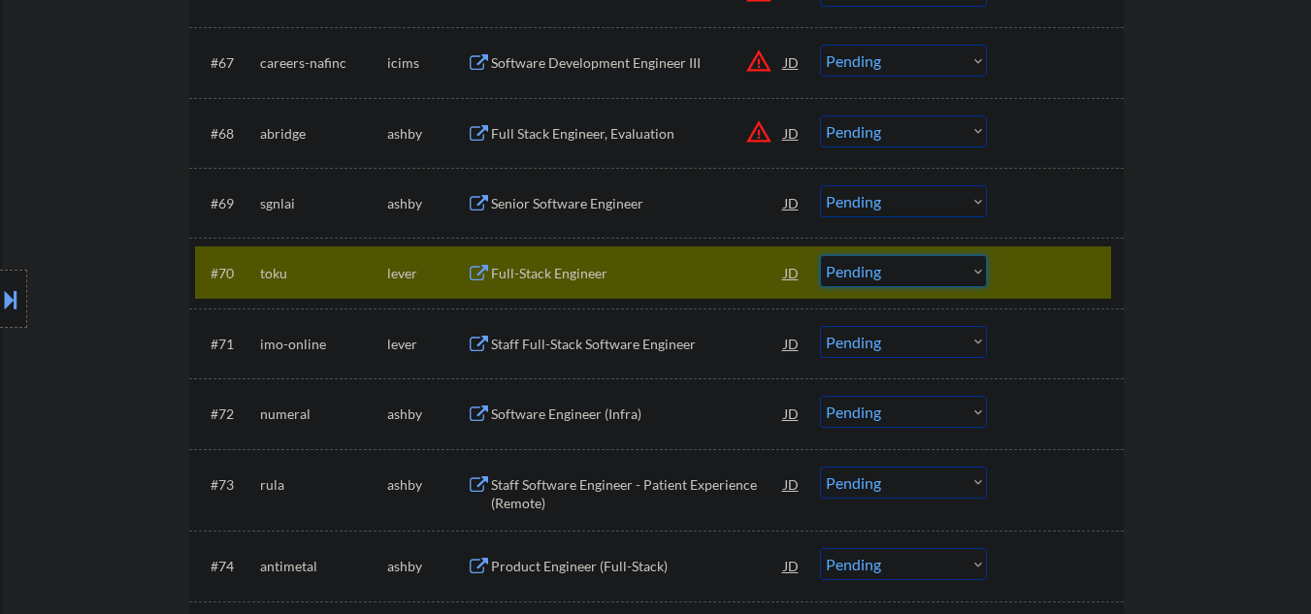
click at [927, 275] on select "Choose an option... Pending Applied Excluded (Questions) Excluded (Expired) Exc…" at bounding box center [903, 271] width 167 height 32
click at [820, 255] on select "Choose an option... Pending Applied Excluded (Questions) Excluded (Expired) Exc…" at bounding box center [903, 271] width 167 height 32
click at [538, 205] on div "Senior Software Engineer" at bounding box center [637, 203] width 293 height 19
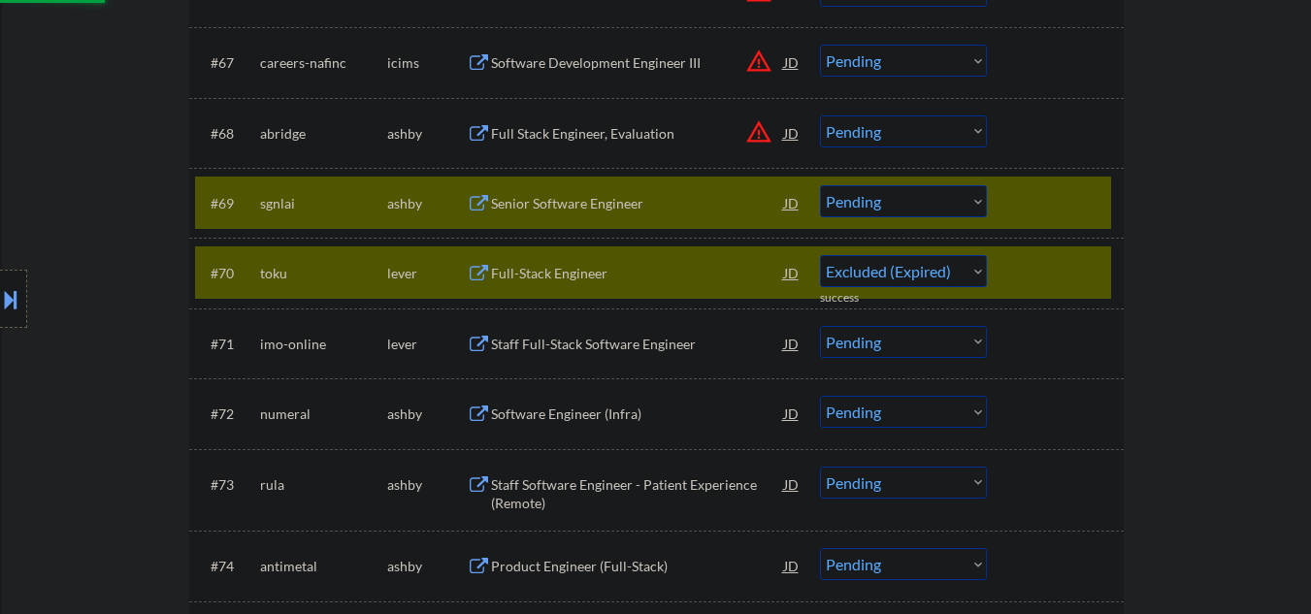
select select ""pending""
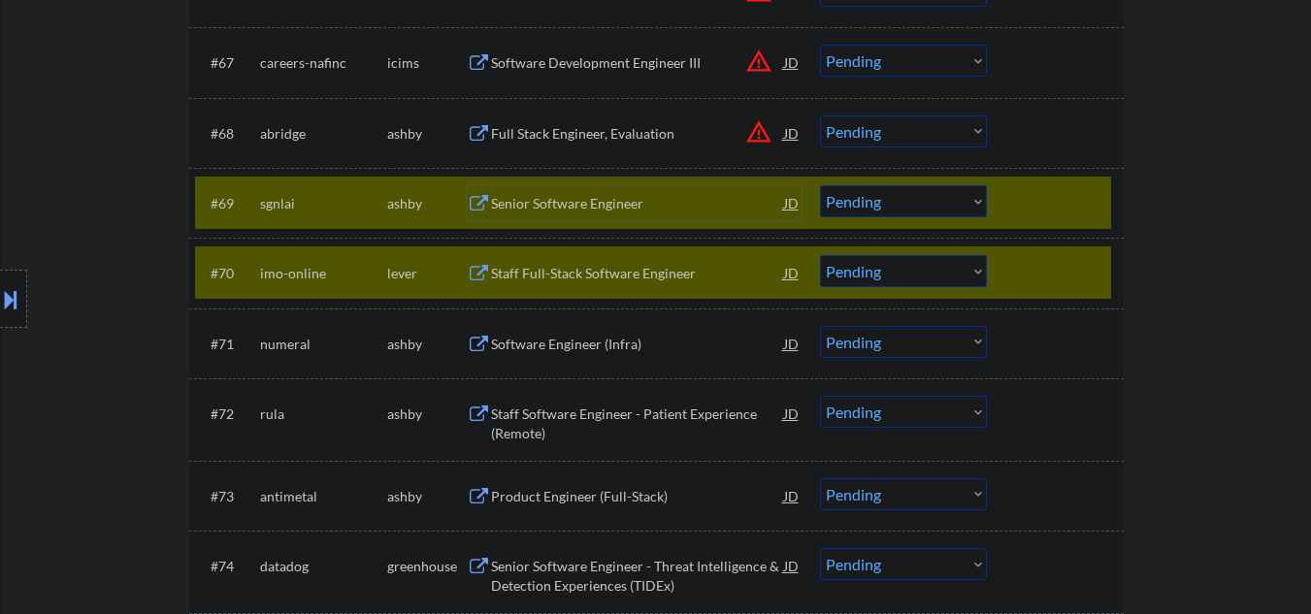
click at [971, 205] on select "Choose an option... Pending Applied Excluded (Questions) Excluded (Expired) Exc…" at bounding box center [903, 201] width 167 height 32
click at [820, 185] on select "Choose an option... Pending Applied Excluded (Questions) Excluded (Expired) Exc…" at bounding box center [903, 201] width 167 height 32
click at [1034, 280] on div at bounding box center [1057, 272] width 85 height 35
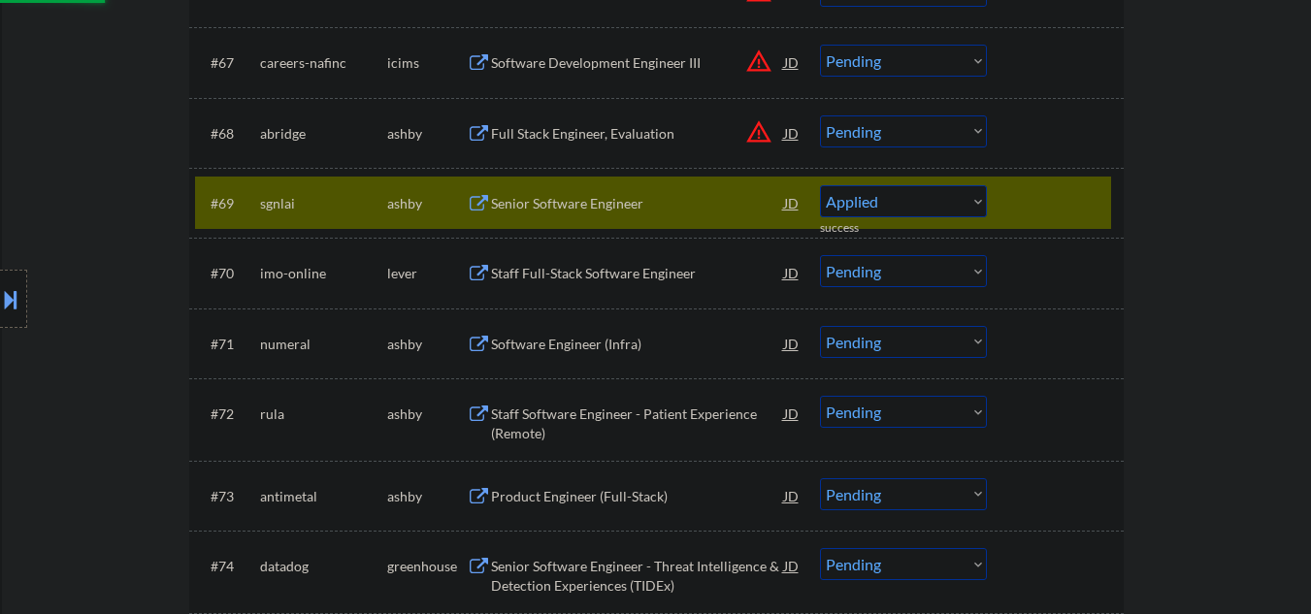
select select ""pending""
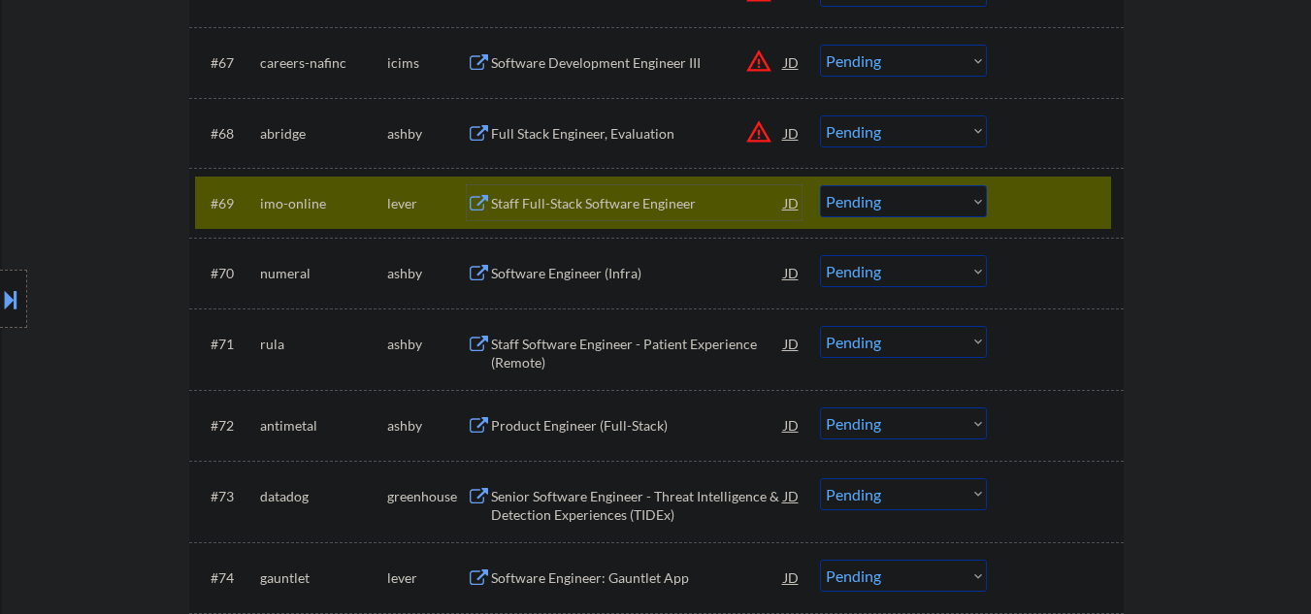
click at [653, 200] on div "Staff Full-Stack Software Engineer" at bounding box center [637, 203] width 293 height 19
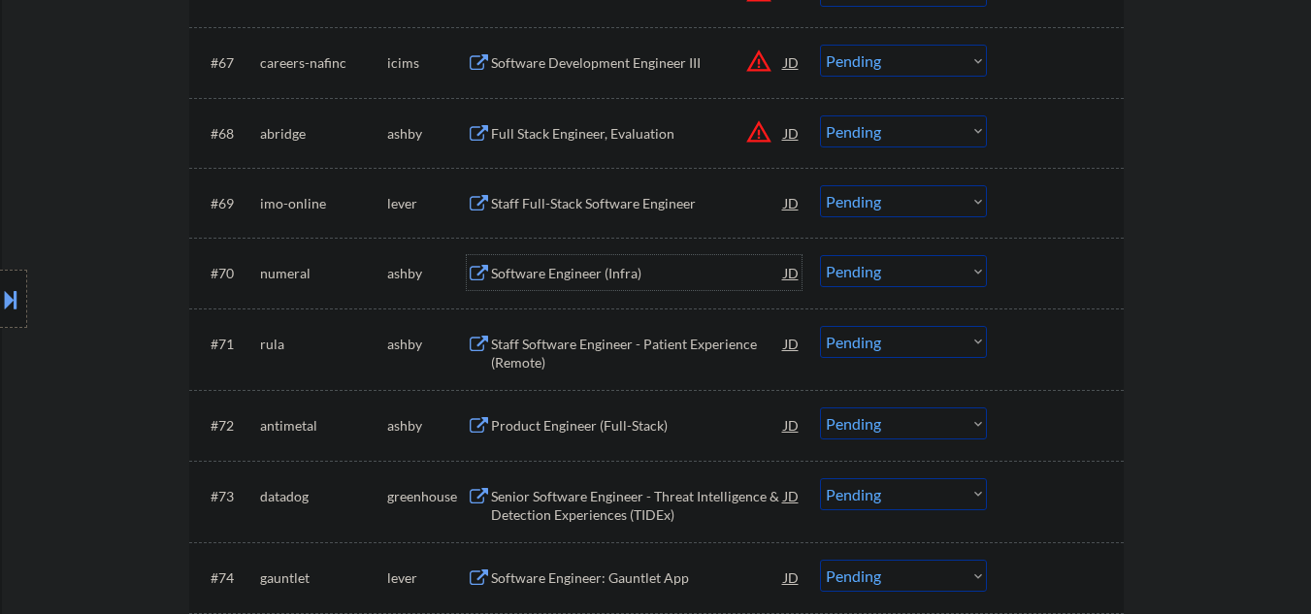
click at [621, 277] on div "Software Engineer (Infra)" at bounding box center [637, 273] width 293 height 19
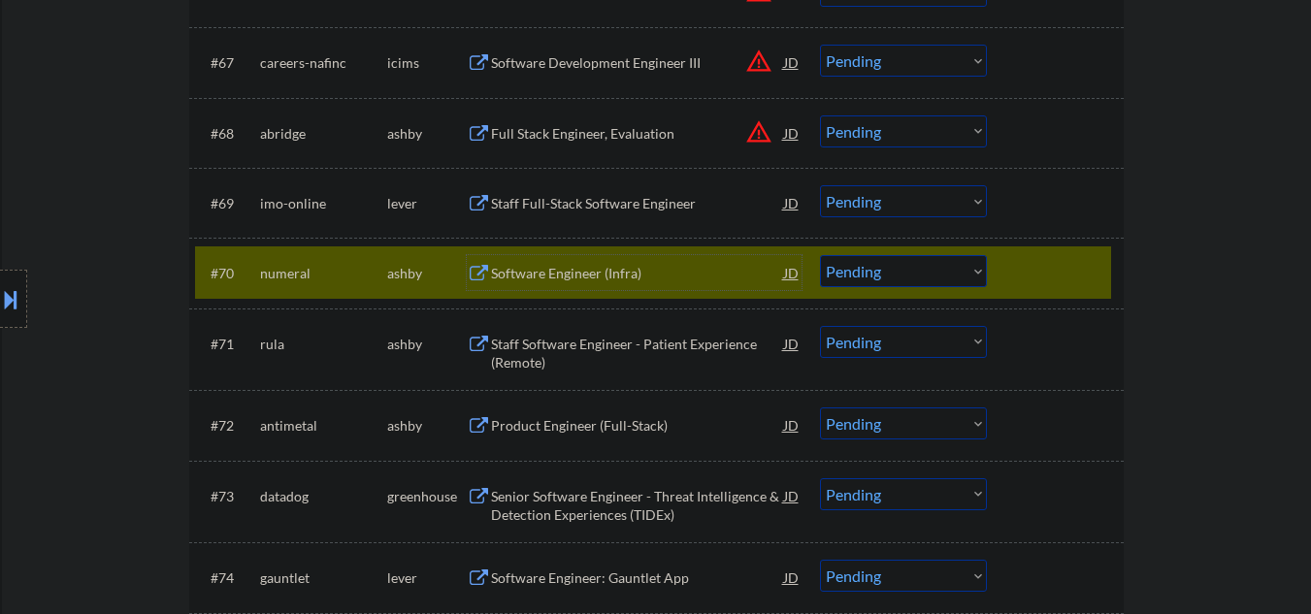
click at [594, 268] on div "Software Engineer (Infra)" at bounding box center [637, 273] width 293 height 19
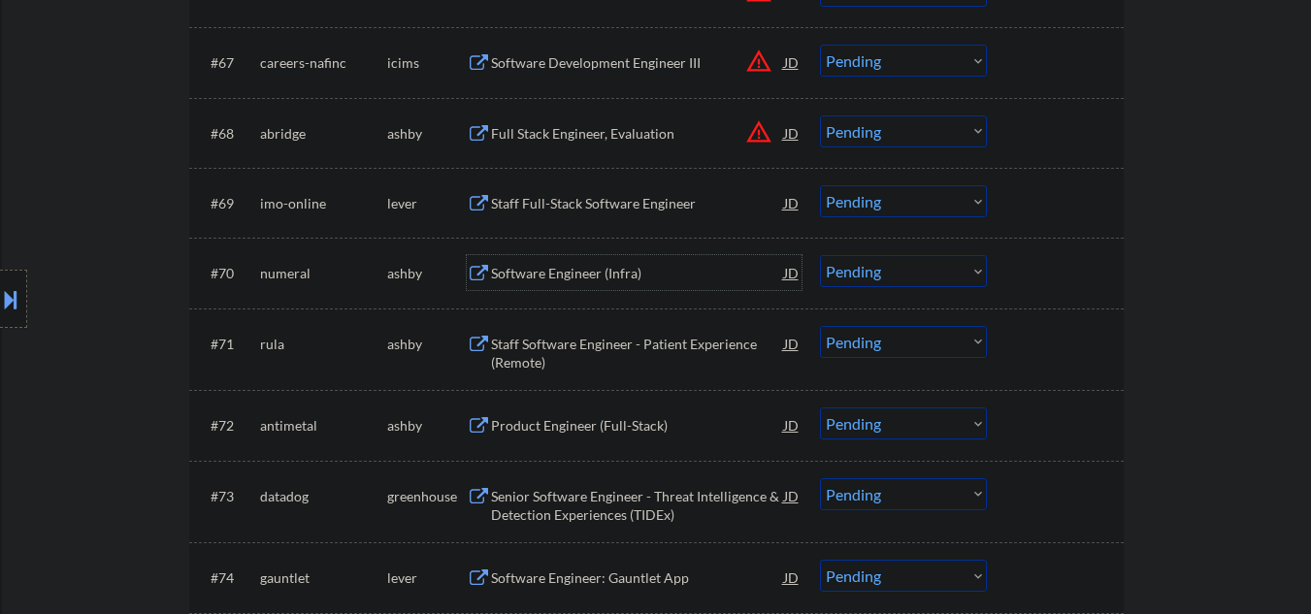
click at [850, 271] on select "Choose an option... Pending Applied Excluded (Questions) Excluded (Expired) Exc…" at bounding box center [903, 271] width 167 height 32
click at [1031, 267] on div at bounding box center [1057, 272] width 85 height 35
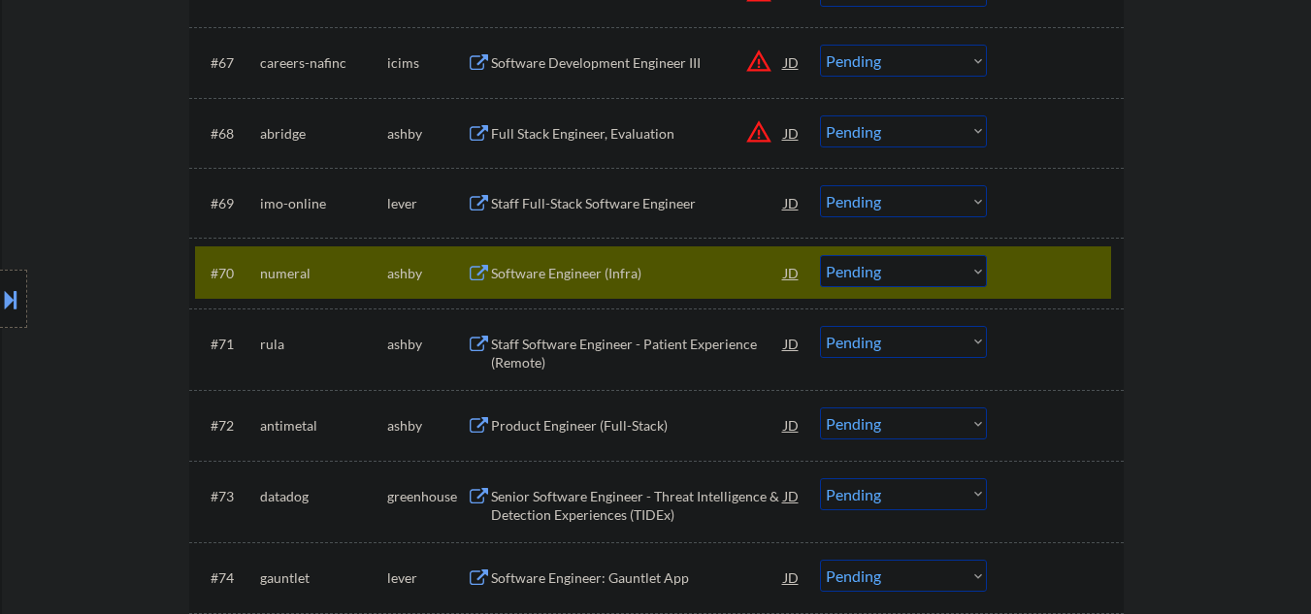
click at [868, 275] on select "Choose an option... Pending Applied Excluded (Questions) Excluded (Expired) Exc…" at bounding box center [903, 271] width 167 height 32
click at [820, 255] on select "Choose an option... Pending Applied Excluded (Questions) Excluded (Expired) Exc…" at bounding box center [903, 271] width 167 height 32
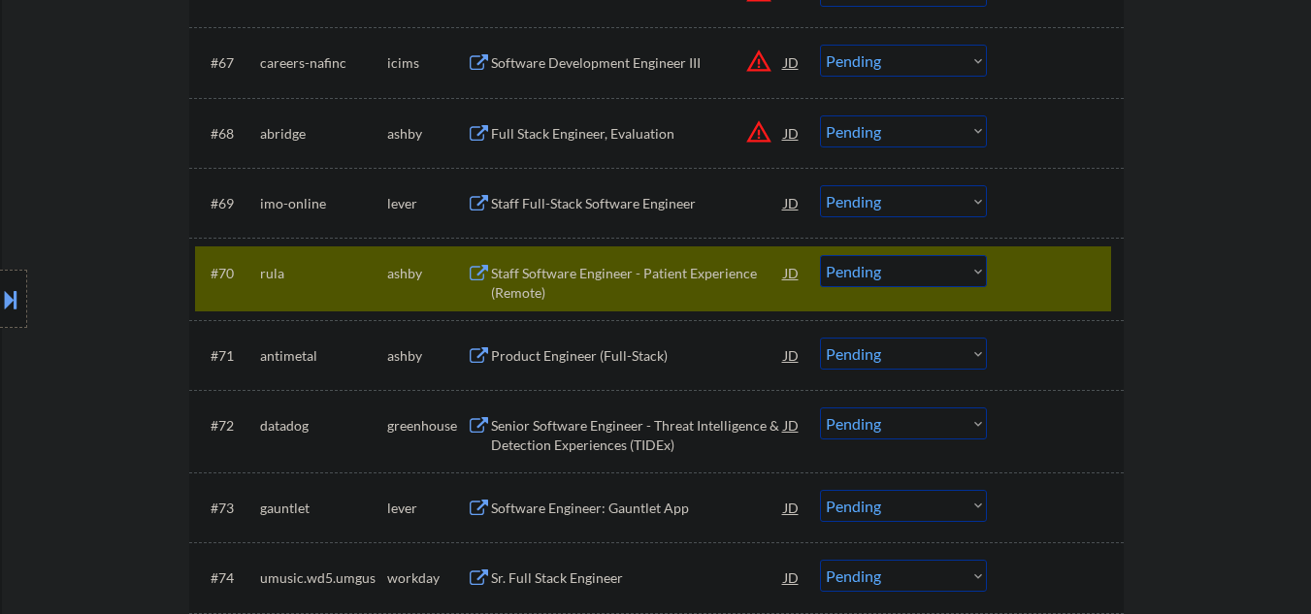
click at [662, 275] on div "Staff Software Engineer - Patient Experience (Remote)" at bounding box center [637, 283] width 293 height 38
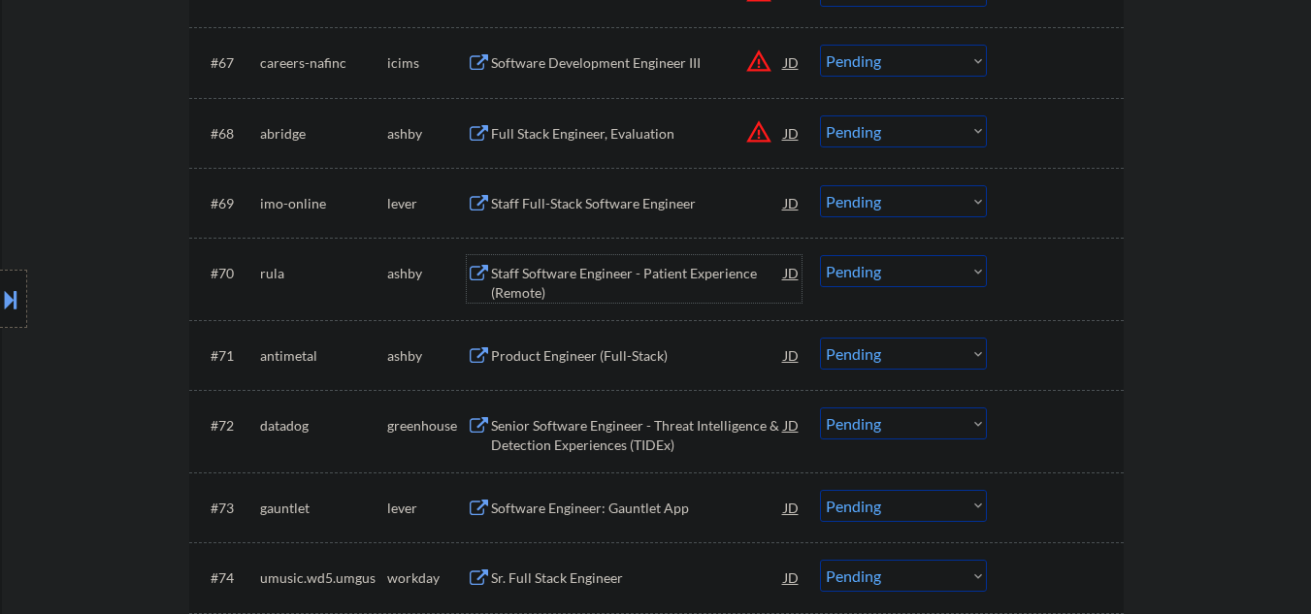
click at [664, 265] on div "Staff Software Engineer - Patient Experience (Remote)" at bounding box center [637, 283] width 293 height 38
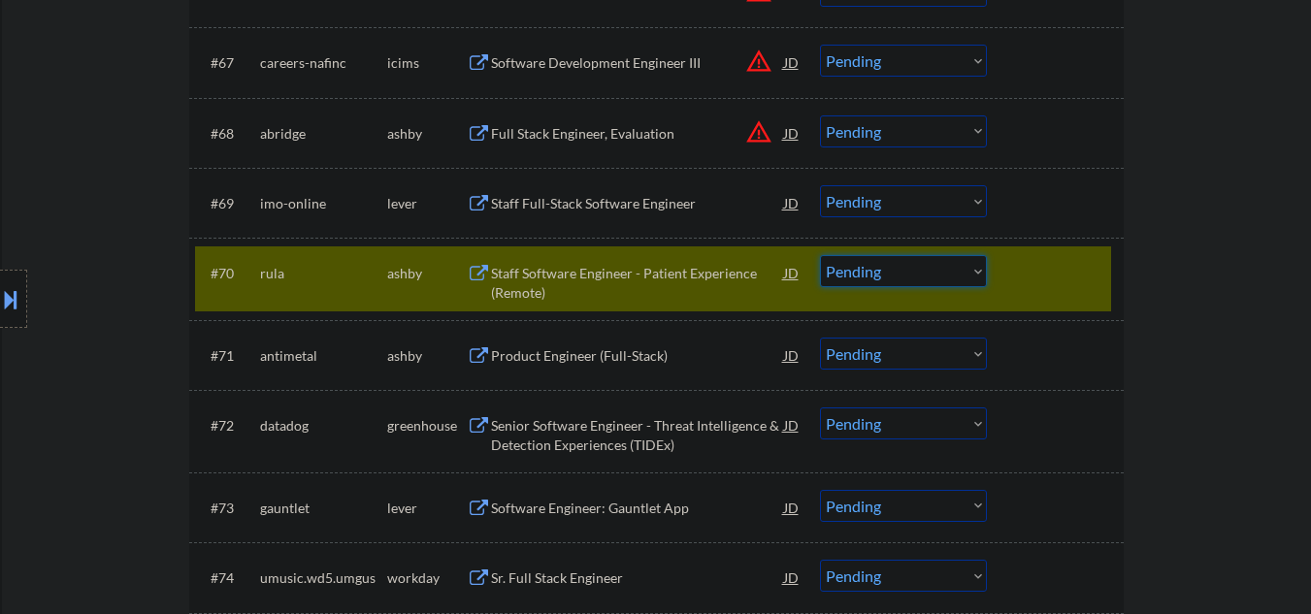
click at [863, 285] on select "Choose an option... Pending Applied Excluded (Questions) Excluded (Expired) Exc…" at bounding box center [903, 271] width 167 height 32
click at [820, 255] on select "Choose an option... Pending Applied Excluded (Questions) Excluded (Expired) Exc…" at bounding box center [903, 271] width 167 height 32
click at [519, 338] on div "Product Engineer (Full-Stack)" at bounding box center [637, 355] width 293 height 35
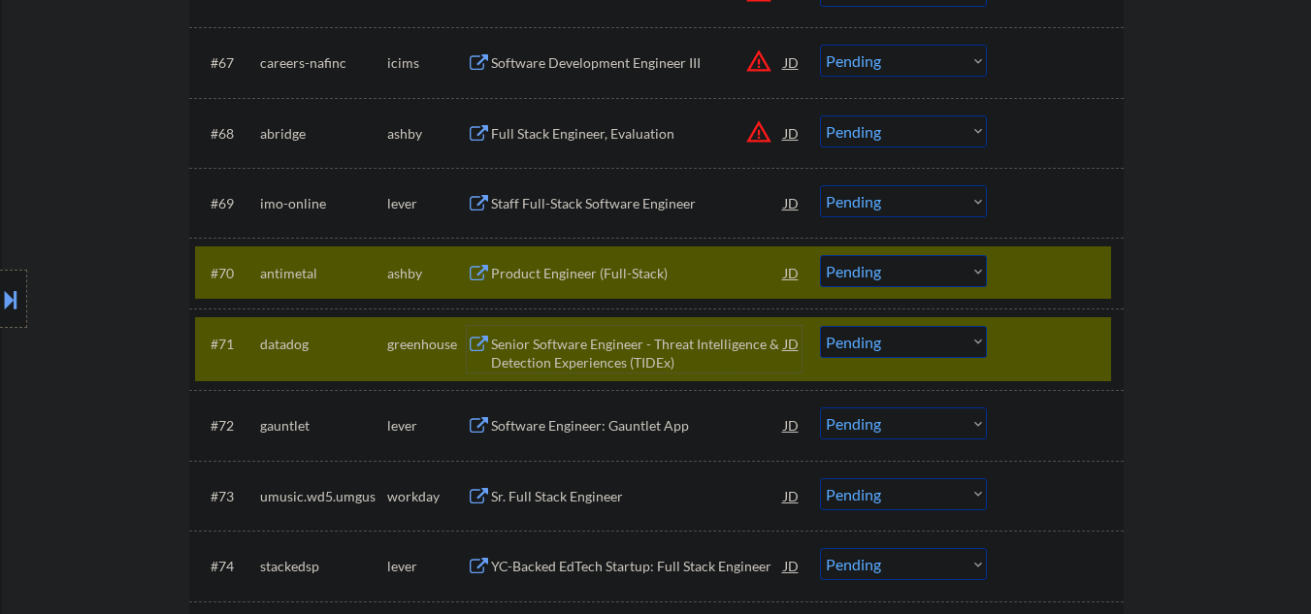
click at [1061, 352] on div at bounding box center [1057, 343] width 85 height 35
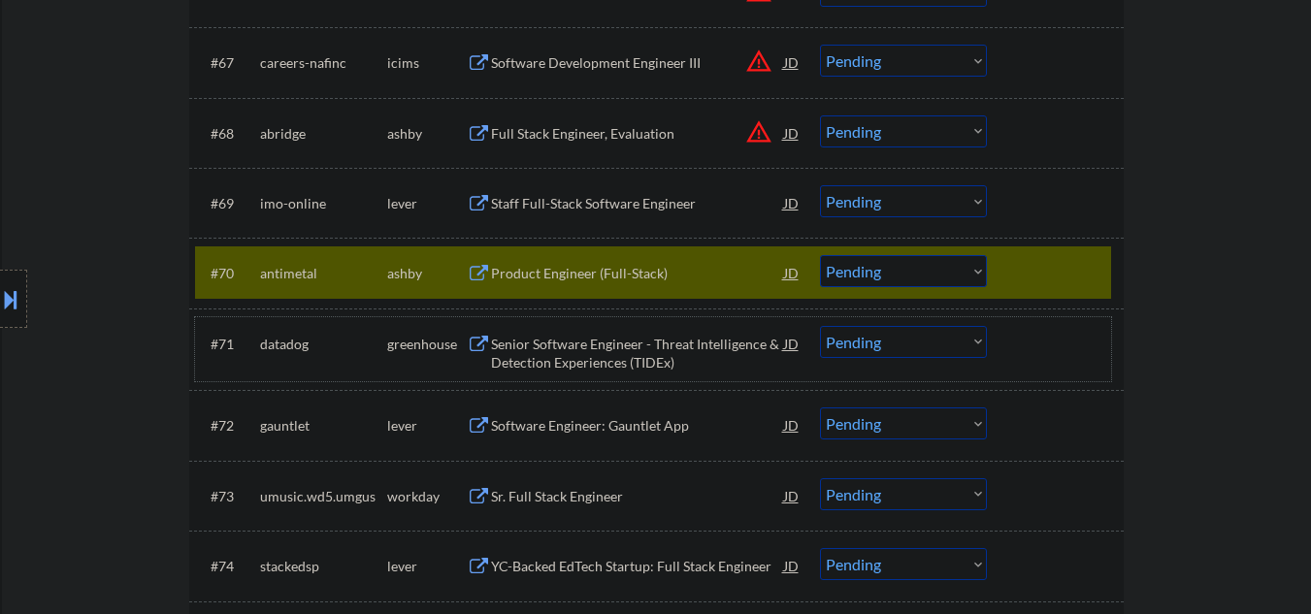
click at [896, 266] on select "Choose an option... Pending Applied Excluded (Questions) Excluded (Expired) Exc…" at bounding box center [903, 271] width 167 height 32
click at [820, 255] on select "Choose an option... Pending Applied Excluded (Questions) Excluded (Expired) Exc…" at bounding box center [903, 271] width 167 height 32
click at [520, 192] on div "Staff Full-Stack Software Engineer" at bounding box center [637, 202] width 293 height 35
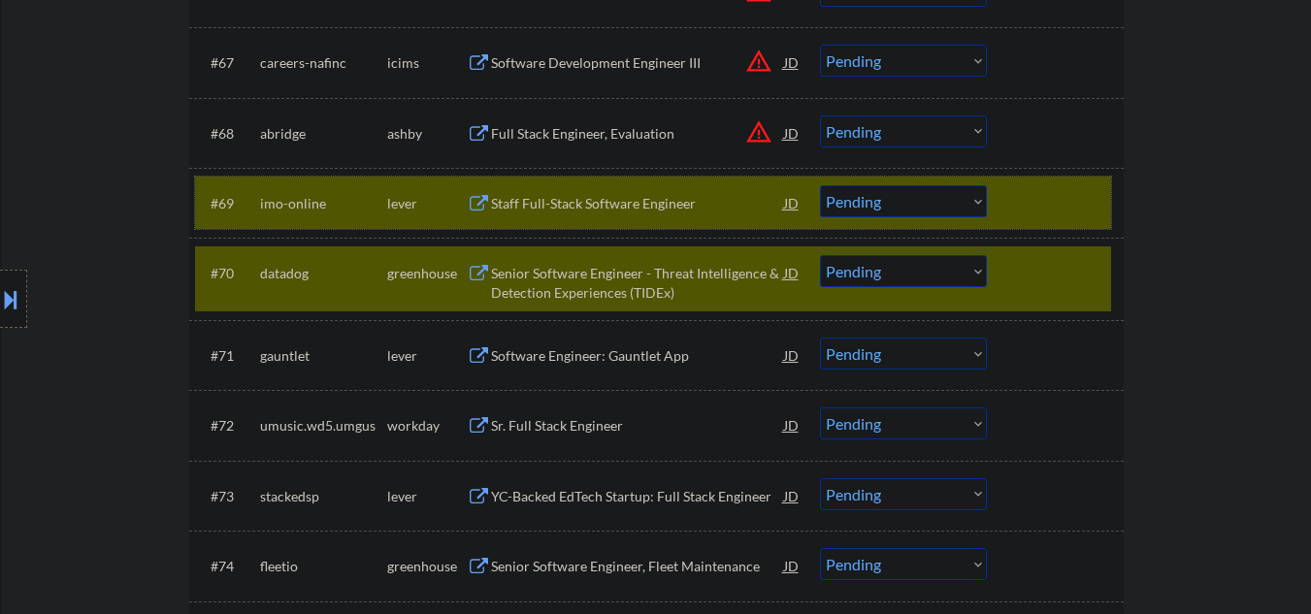
click at [1063, 197] on div at bounding box center [1057, 202] width 85 height 35
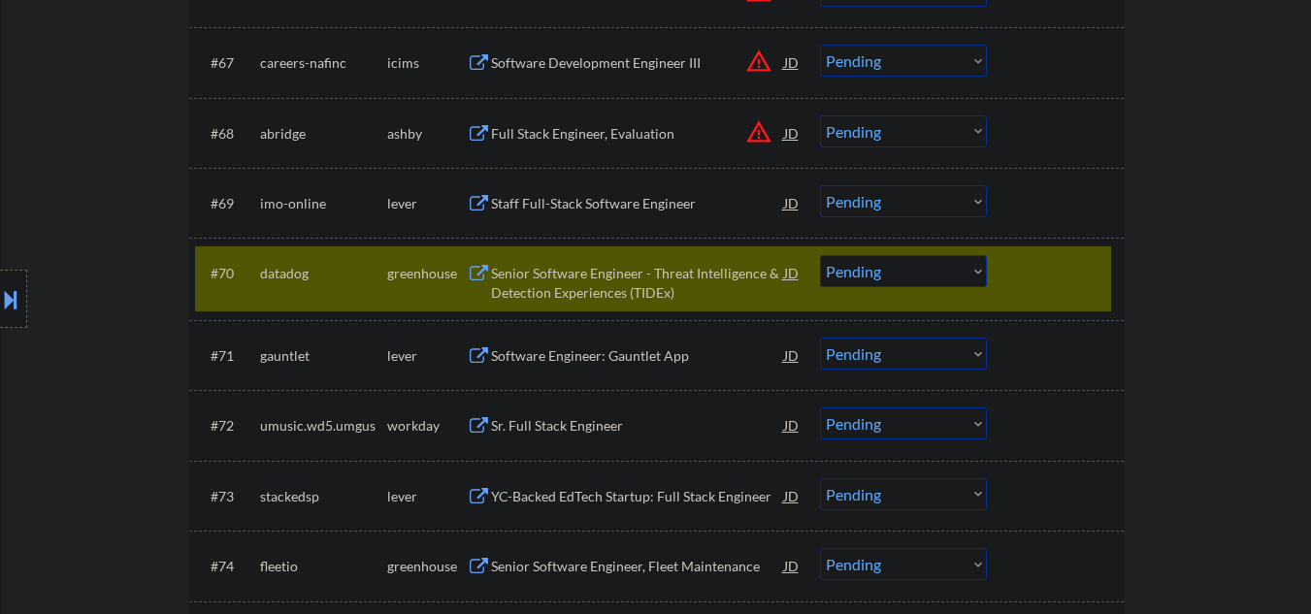
click at [648, 295] on div "Senior Software Engineer - Threat Intelligence & Detection Experiences (TIDEx)" at bounding box center [637, 283] width 293 height 38
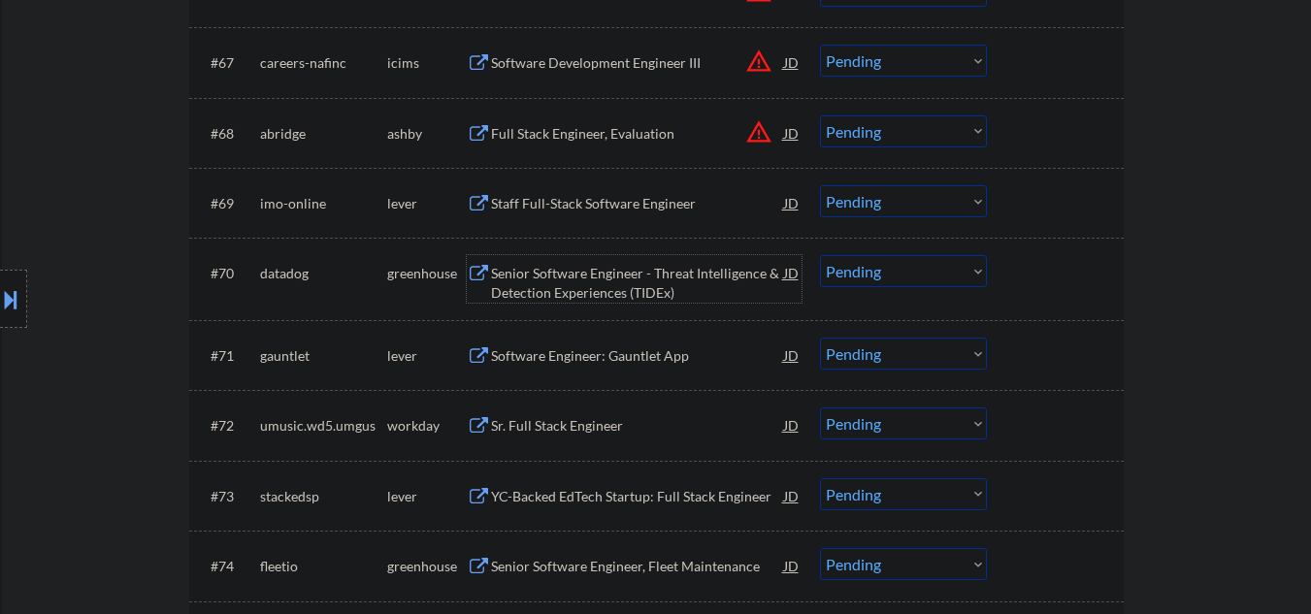
click at [650, 276] on div "Senior Software Engineer - Threat Intelligence & Detection Experiences (TIDEx)" at bounding box center [637, 283] width 293 height 38
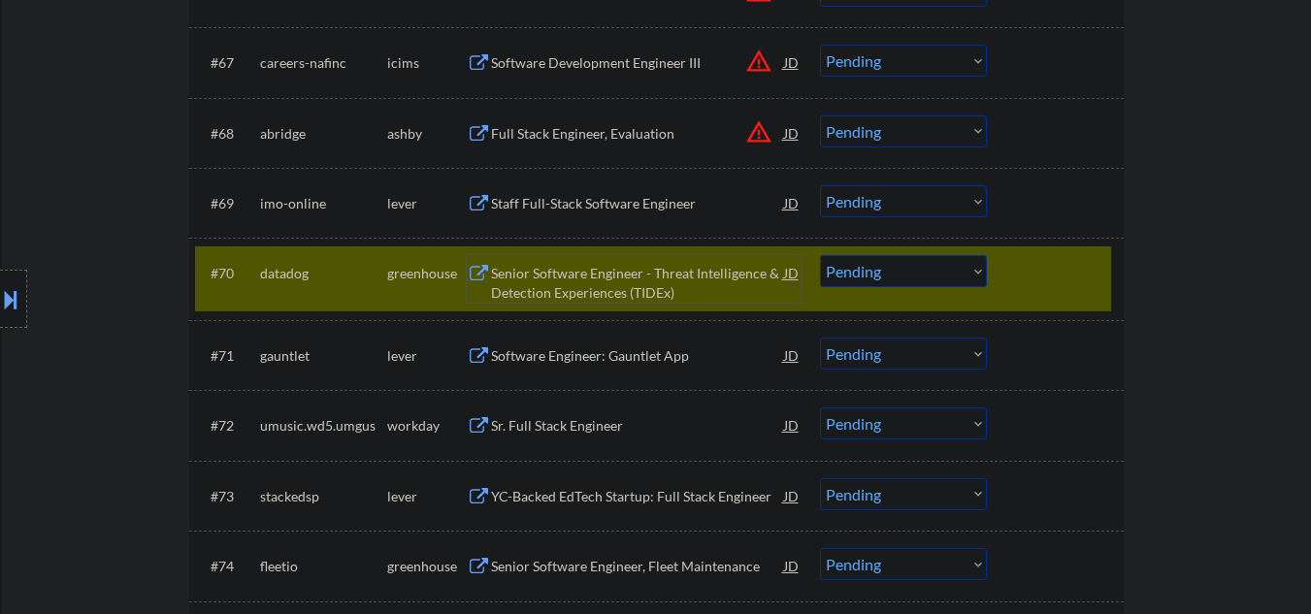
click at [873, 266] on select "Choose an option... Pending Applied Excluded (Questions) Excluded (Expired) Exc…" at bounding box center [903, 271] width 167 height 32
click at [820, 255] on select "Choose an option... Pending Applied Excluded (Questions) Excluded (Expired) Exc…" at bounding box center [903, 271] width 167 height 32
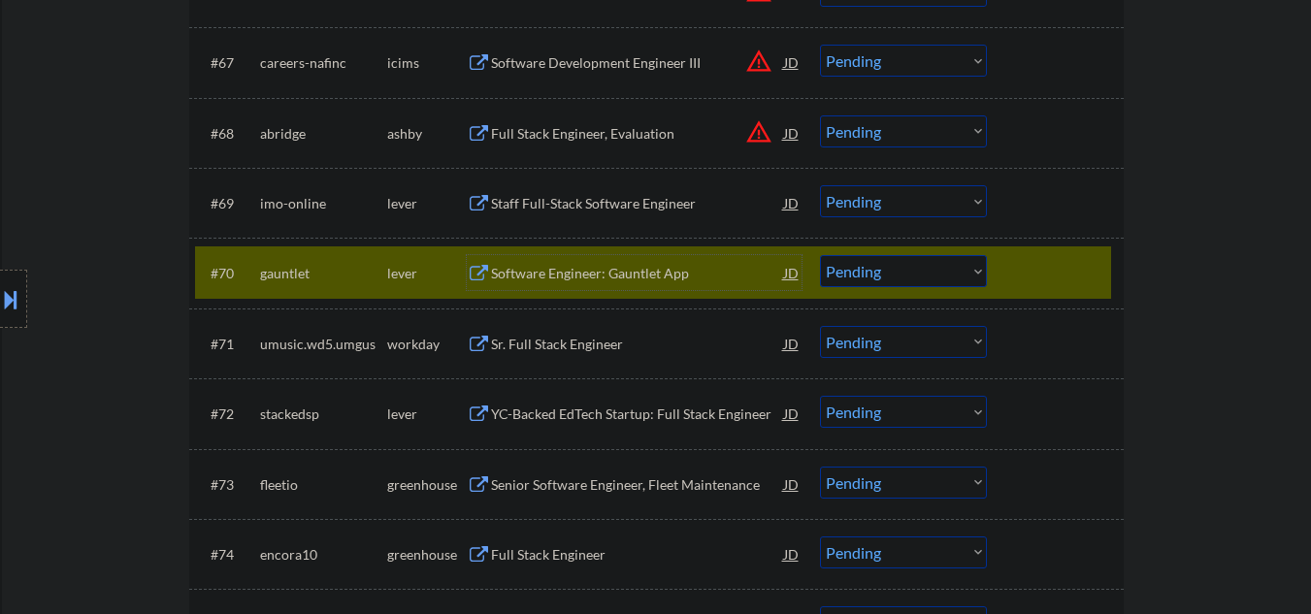
click at [600, 266] on div "Software Engineer: Gauntlet App" at bounding box center [637, 273] width 293 height 19
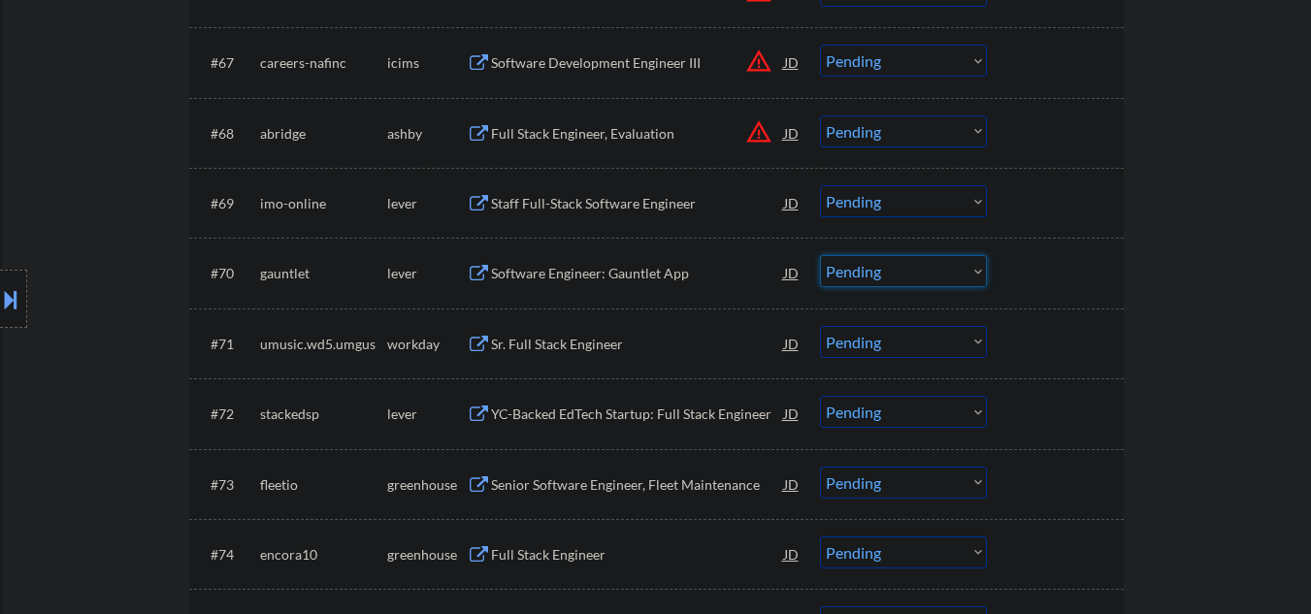
click at [872, 269] on select "Choose an option... Pending Applied Excluded (Questions) Excluded (Expired) Exc…" at bounding box center [903, 271] width 167 height 32
click at [820, 255] on select "Choose an option... Pending Applied Excluded (Questions) Excluded (Expired) Exc…" at bounding box center [903, 271] width 167 height 32
click at [553, 412] on div "YC-Backed EdTech Startup: Full Stack Engineer" at bounding box center [637, 414] width 293 height 19
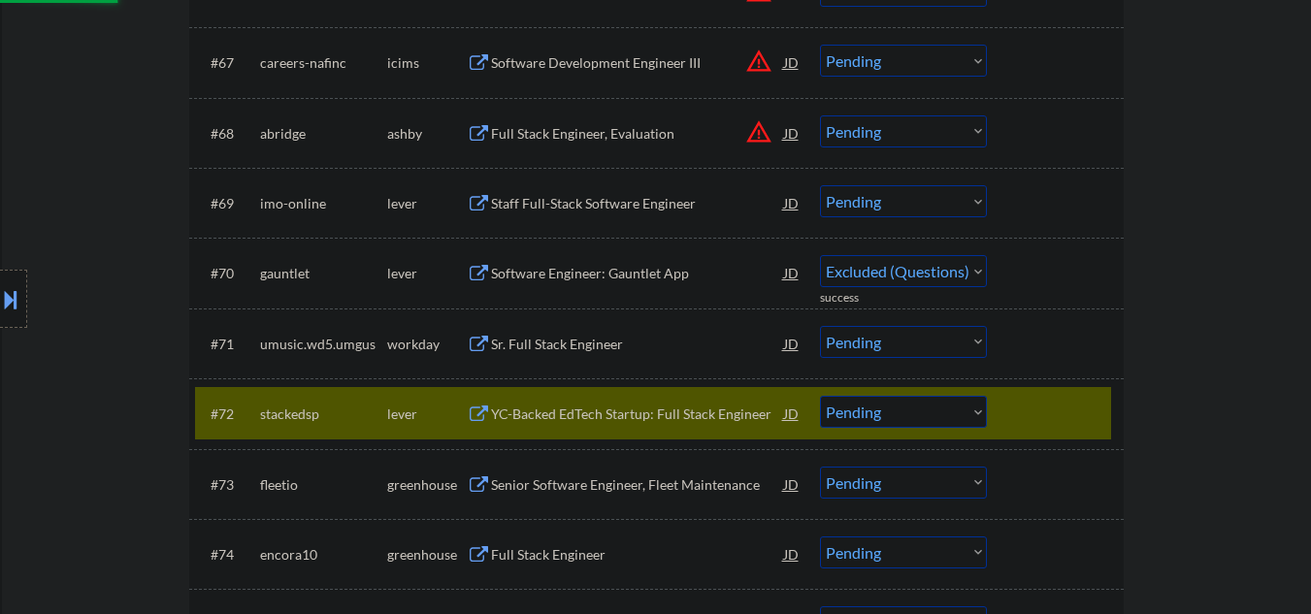
select select ""pending""
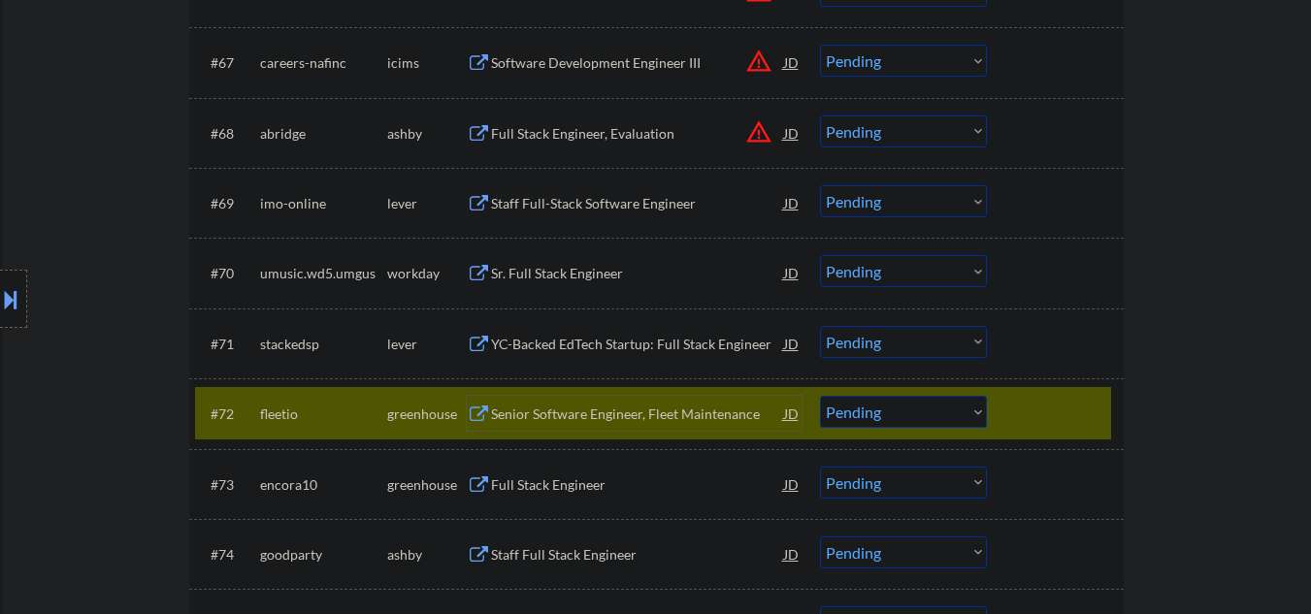
click at [1070, 409] on div at bounding box center [1057, 413] width 85 height 35
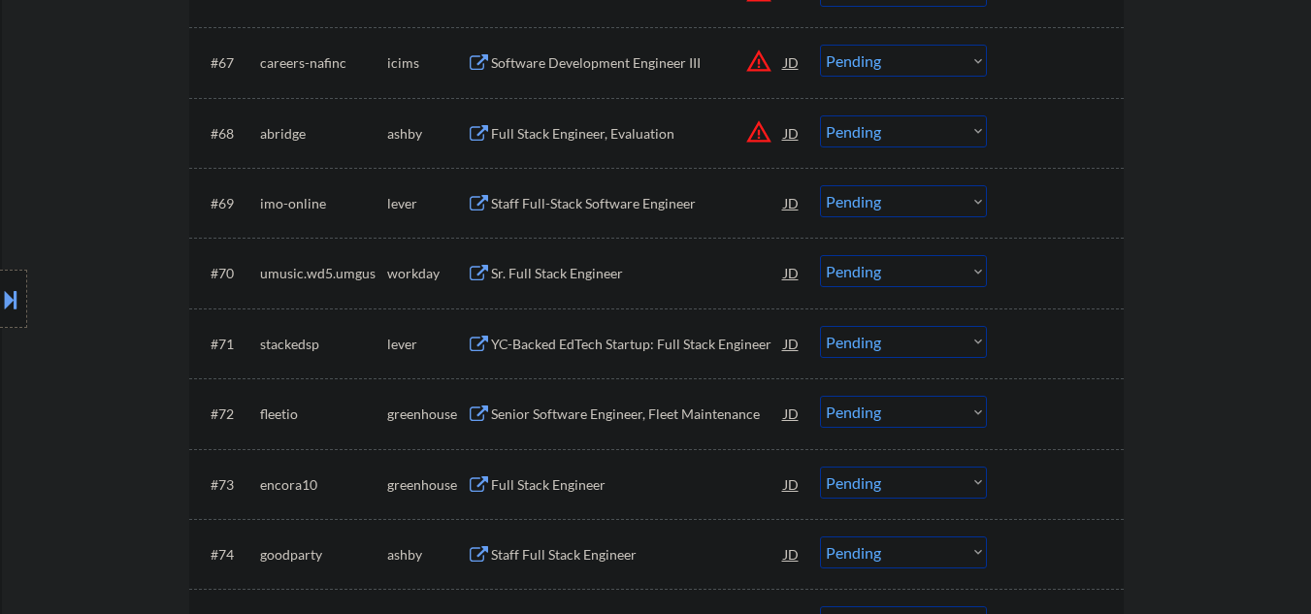
click at [571, 342] on div "YC-Backed EdTech Startup: Full Stack Engineer" at bounding box center [637, 344] width 293 height 19
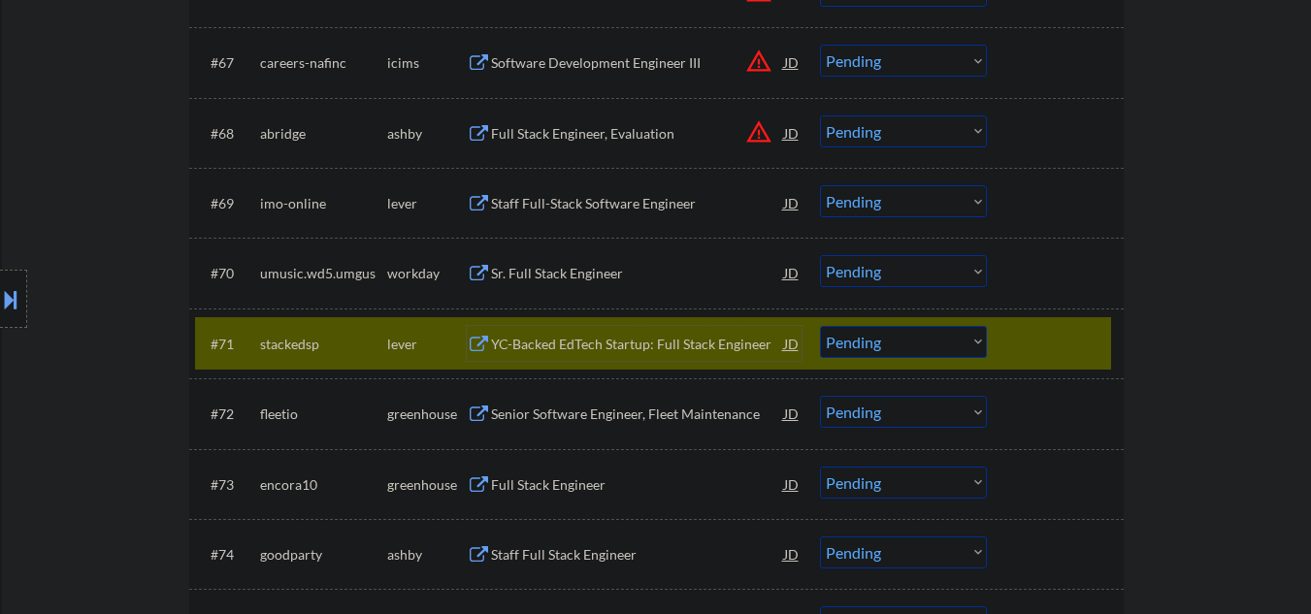
click at [642, 343] on div "YC-Backed EdTech Startup: Full Stack Engineer" at bounding box center [637, 344] width 293 height 19
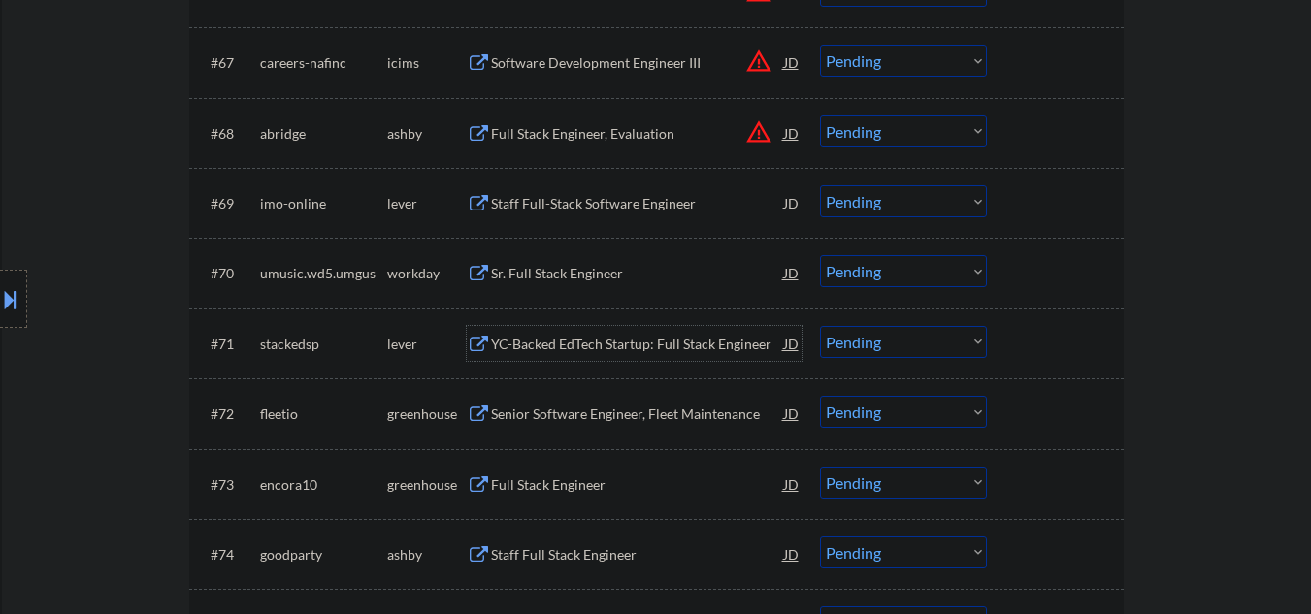
click at [842, 342] on select "Choose an option... Pending Applied Excluded (Questions) Excluded (Expired) Exc…" at bounding box center [903, 342] width 167 height 32
click at [820, 326] on select "Choose an option... Pending Applied Excluded (Questions) Excluded (Expired) Exc…" at bounding box center [903, 342] width 167 height 32
click at [513, 412] on div "Senior Software Engineer, Fleet Maintenance" at bounding box center [637, 414] width 293 height 19
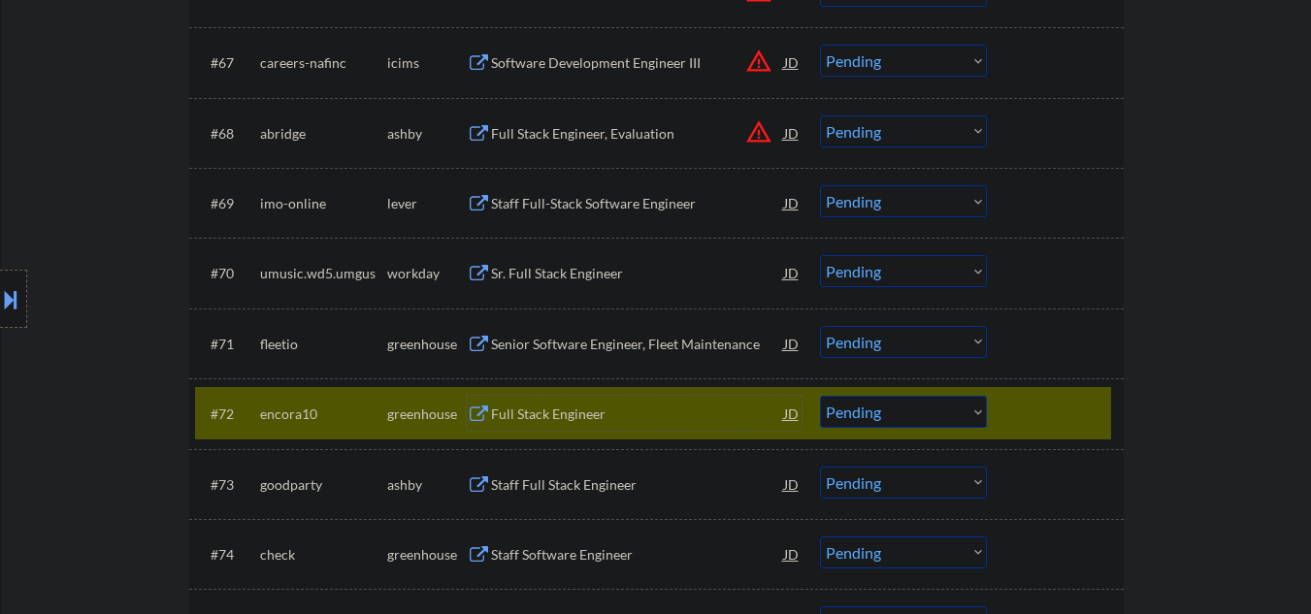
click at [1075, 407] on div at bounding box center [1057, 413] width 85 height 35
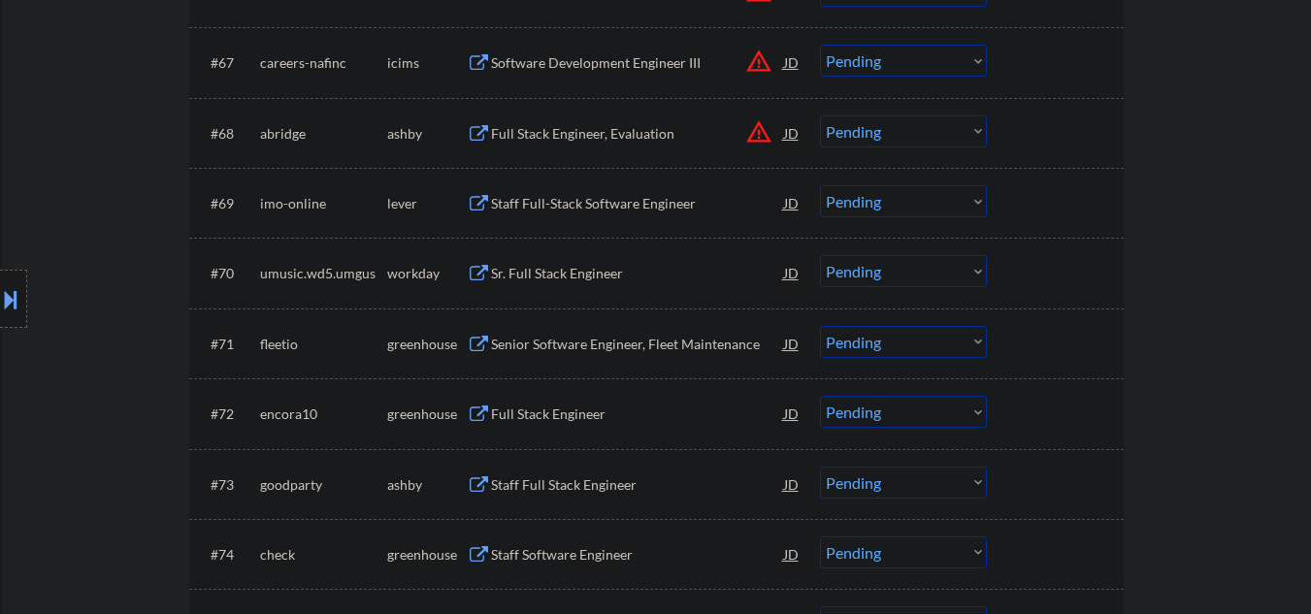
click at [929, 340] on select "Choose an option... Pending Applied Excluded (Questions) Excluded (Expired) Exc…" at bounding box center [903, 342] width 167 height 32
click at [820, 326] on select "Choose an option... Pending Applied Excluded (Questions) Excluded (Expired) Exc…" at bounding box center [903, 342] width 167 height 32
click at [545, 415] on div "Full Stack Engineer" at bounding box center [637, 414] width 293 height 19
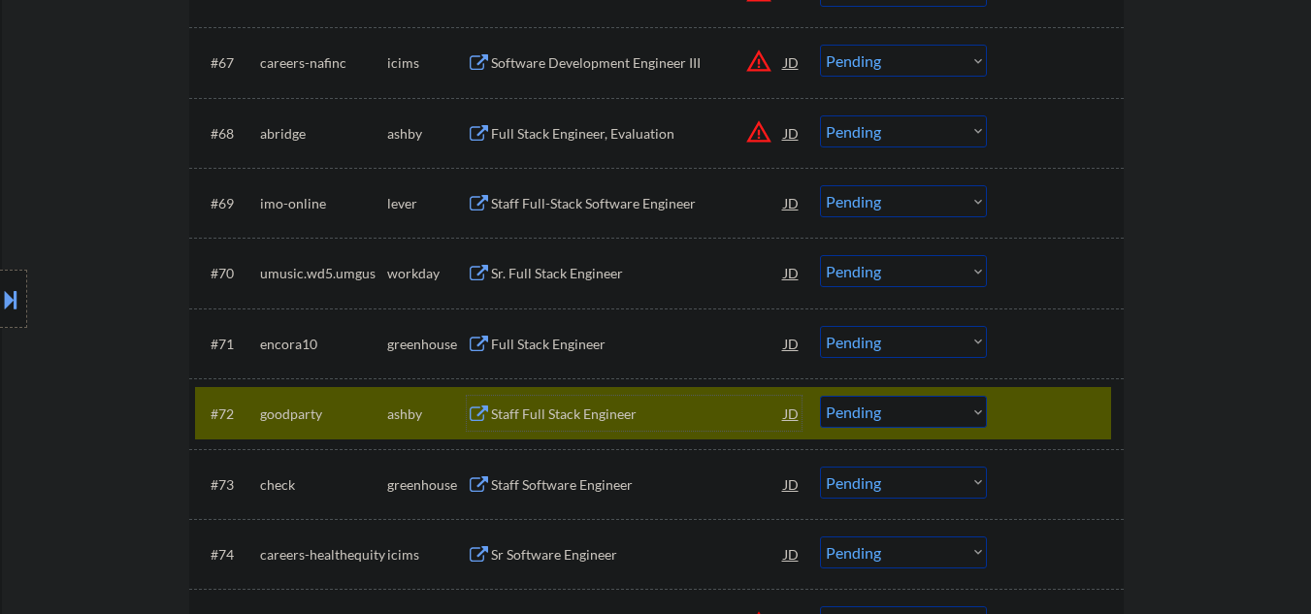
click at [1039, 424] on div at bounding box center [1057, 413] width 85 height 35
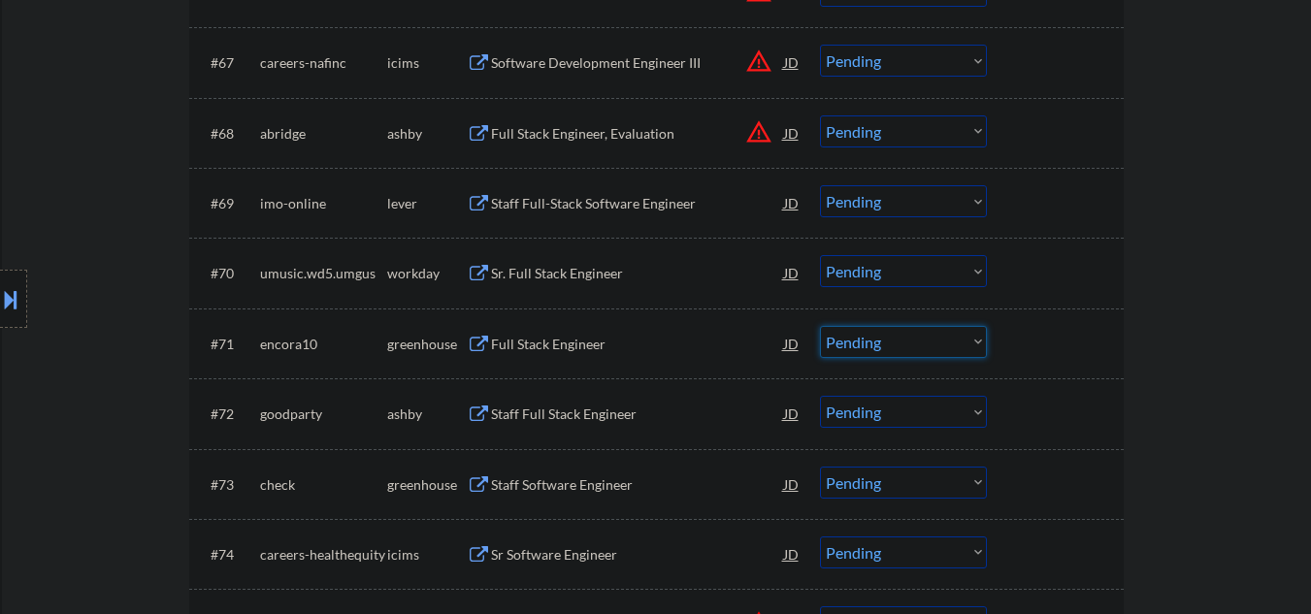
click at [855, 342] on select "Choose an option... Pending Applied Excluded (Questions) Excluded (Expired) Exc…" at bounding box center [903, 342] width 167 height 32
click at [820, 326] on select "Choose an option... Pending Applied Excluded (Questions) Excluded (Expired) Exc…" at bounding box center [903, 342] width 167 height 32
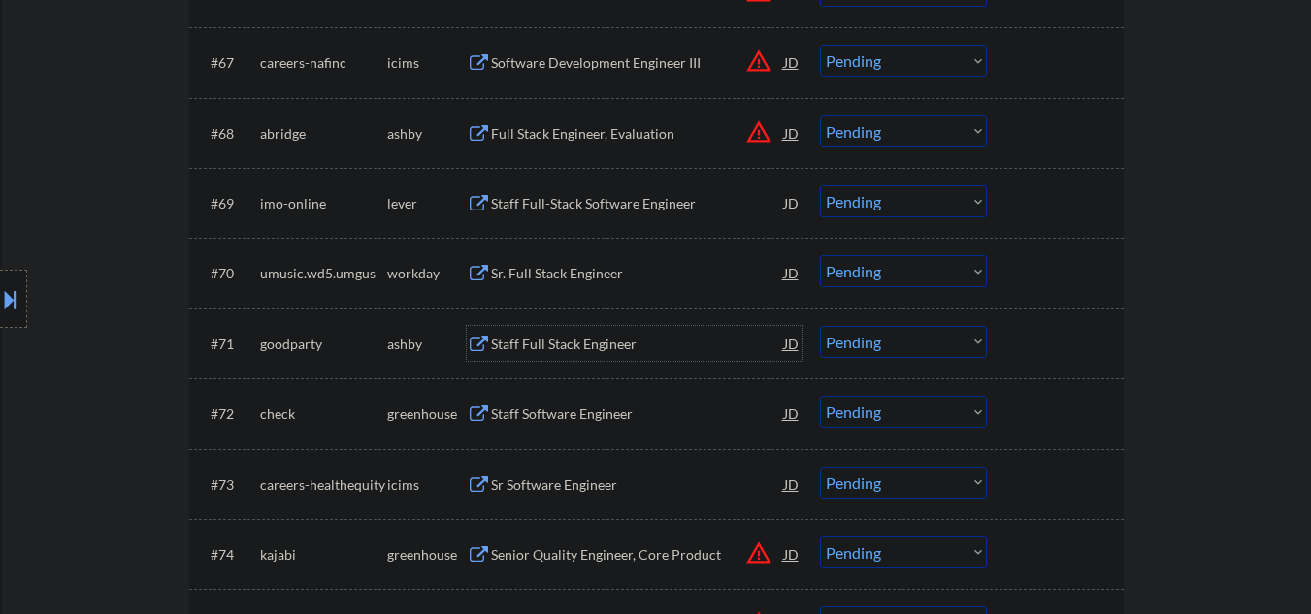
click at [524, 346] on div "Staff Full Stack Engineer" at bounding box center [637, 344] width 293 height 19
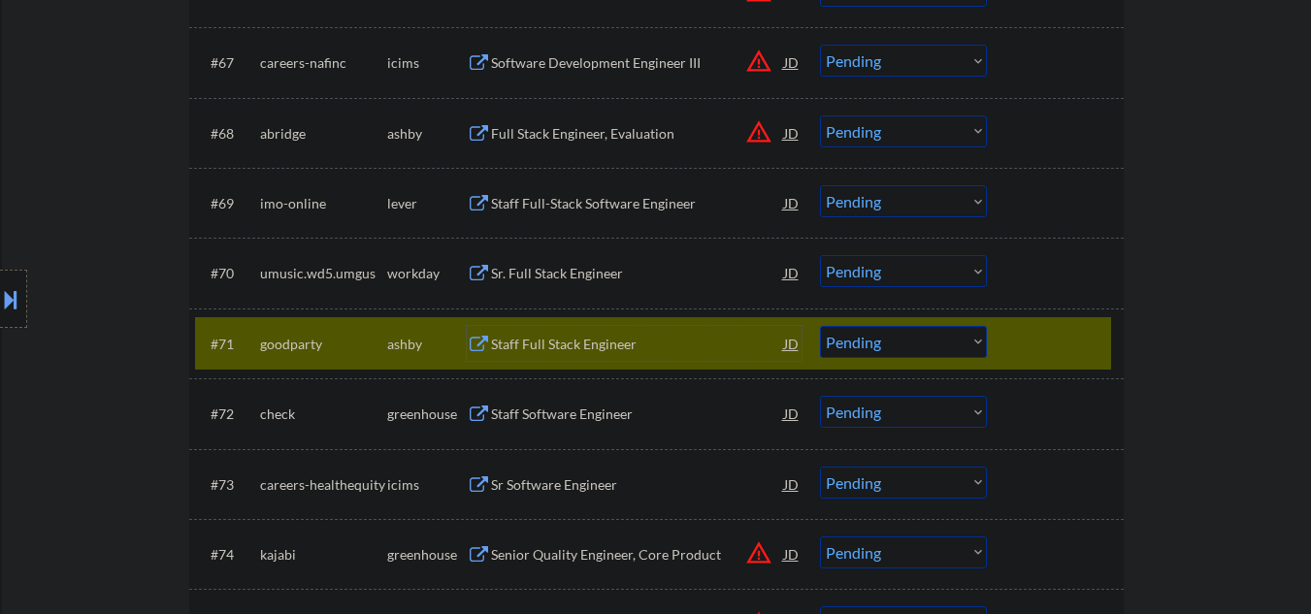
click at [873, 344] on select "Choose an option... Pending Applied Excluded (Questions) Excluded (Expired) Exc…" at bounding box center [903, 342] width 167 height 32
click at [836, 337] on select "Choose an option... Pending Applied Excluded (Questions) Excluded (Expired) Exc…" at bounding box center [903, 342] width 167 height 32
click at [820, 326] on select "Choose an option... Pending Applied Excluded (Questions) Excluded (Expired) Exc…" at bounding box center [903, 342] width 167 height 32
click at [555, 422] on div "Staff Software Engineer" at bounding box center [637, 414] width 293 height 19
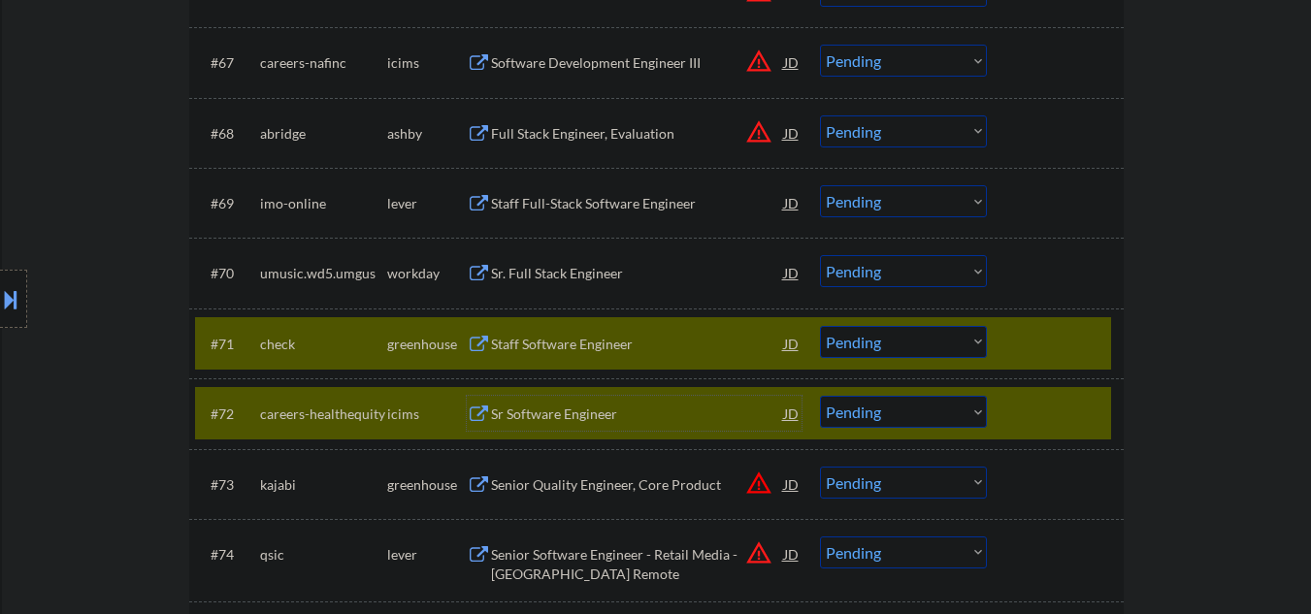
click at [987, 402] on div "#72 careers-healthequity icims Sr Software Engineer JD Choose an option... Pend…" at bounding box center [653, 413] width 916 height 52
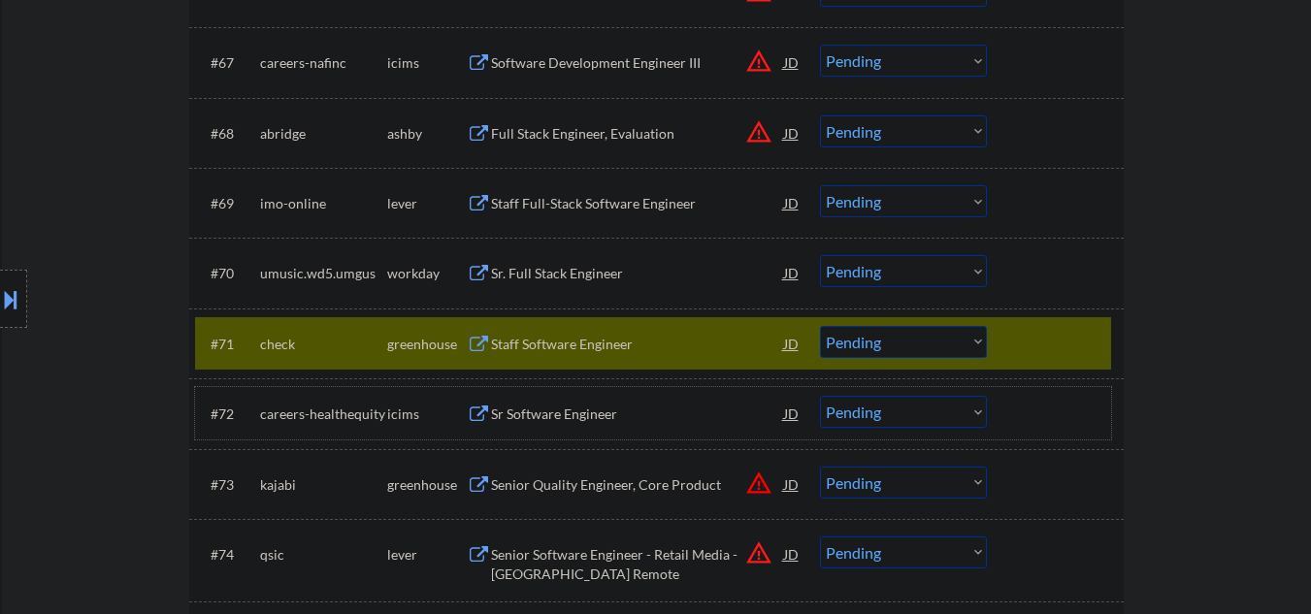
click at [867, 343] on select "Choose an option... Pending Applied Excluded (Questions) Excluded (Expired) Exc…" at bounding box center [903, 342] width 167 height 32
click at [820, 326] on select "Choose an option... Pending Applied Excluded (Questions) Excluded (Expired) Exc…" at bounding box center [903, 342] width 167 height 32
click at [546, 407] on div "Sr Software Engineer" at bounding box center [637, 414] width 293 height 19
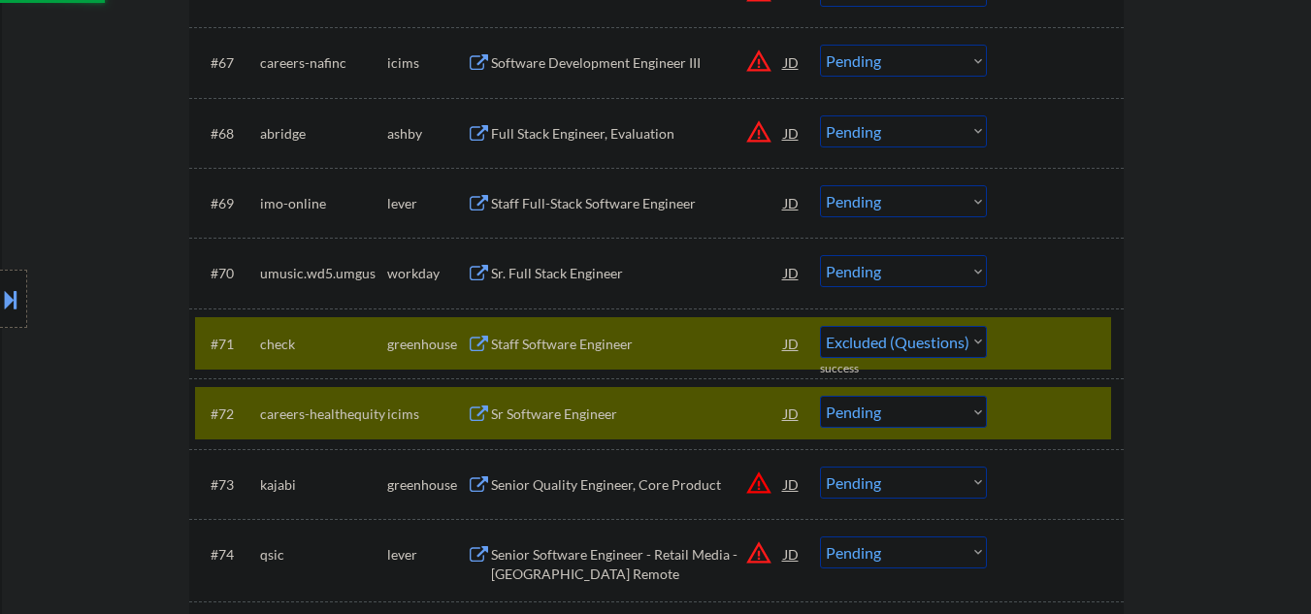
select select ""pending""
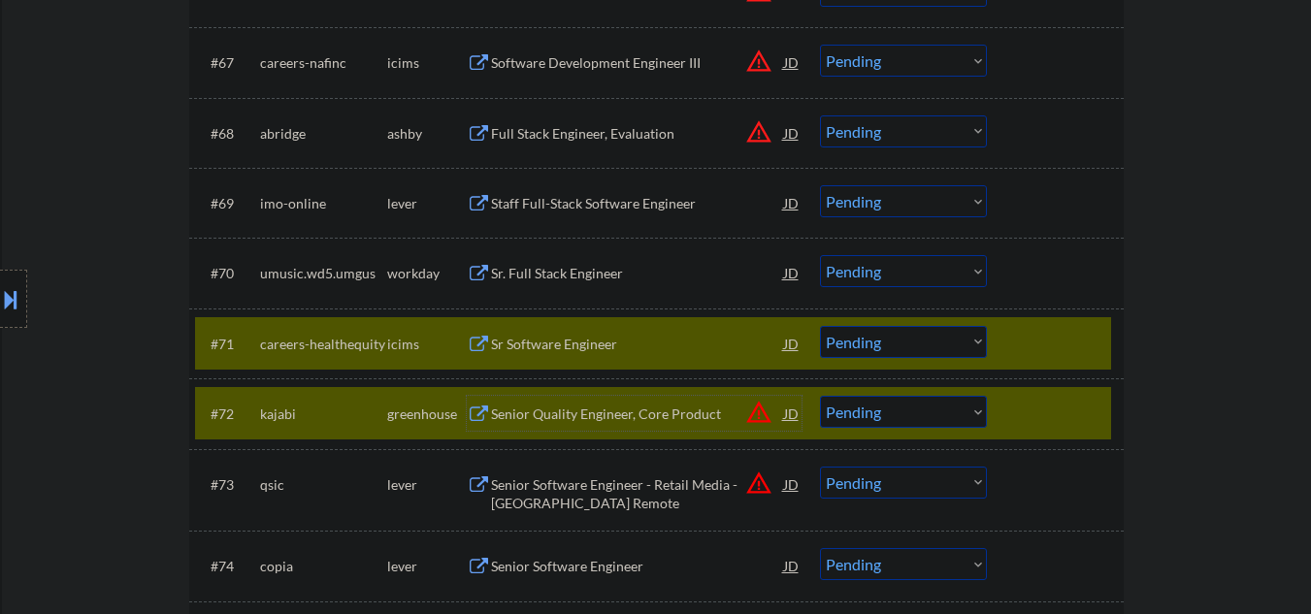
click at [1046, 348] on div at bounding box center [1057, 343] width 85 height 35
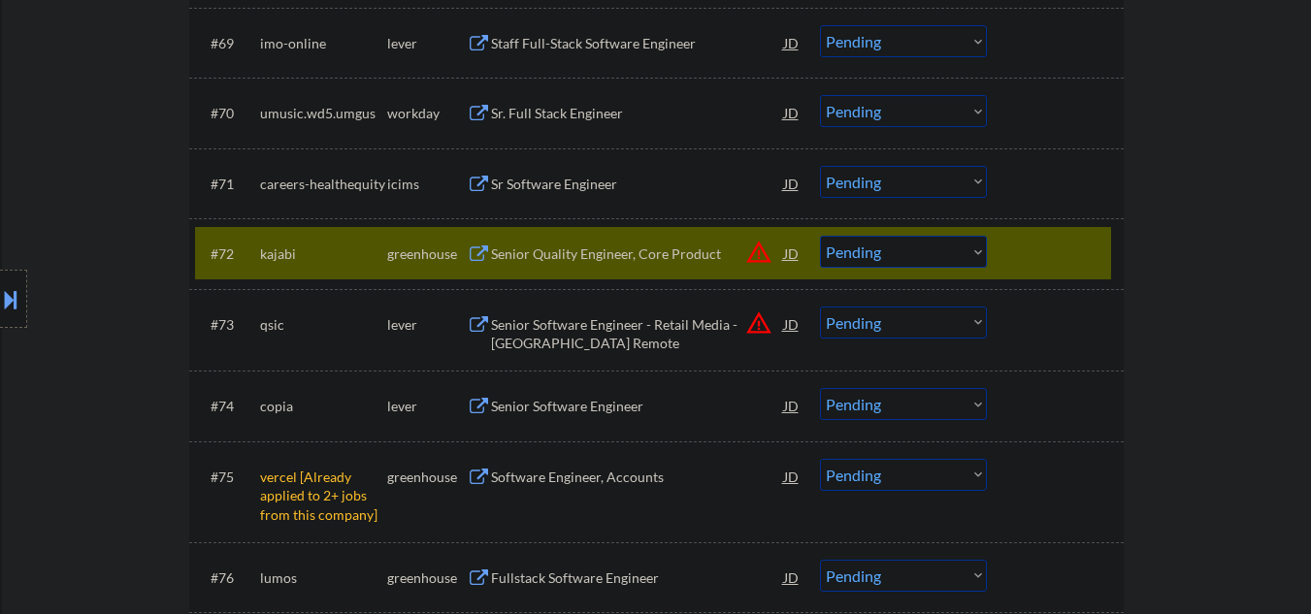
scroll to position [5821, 0]
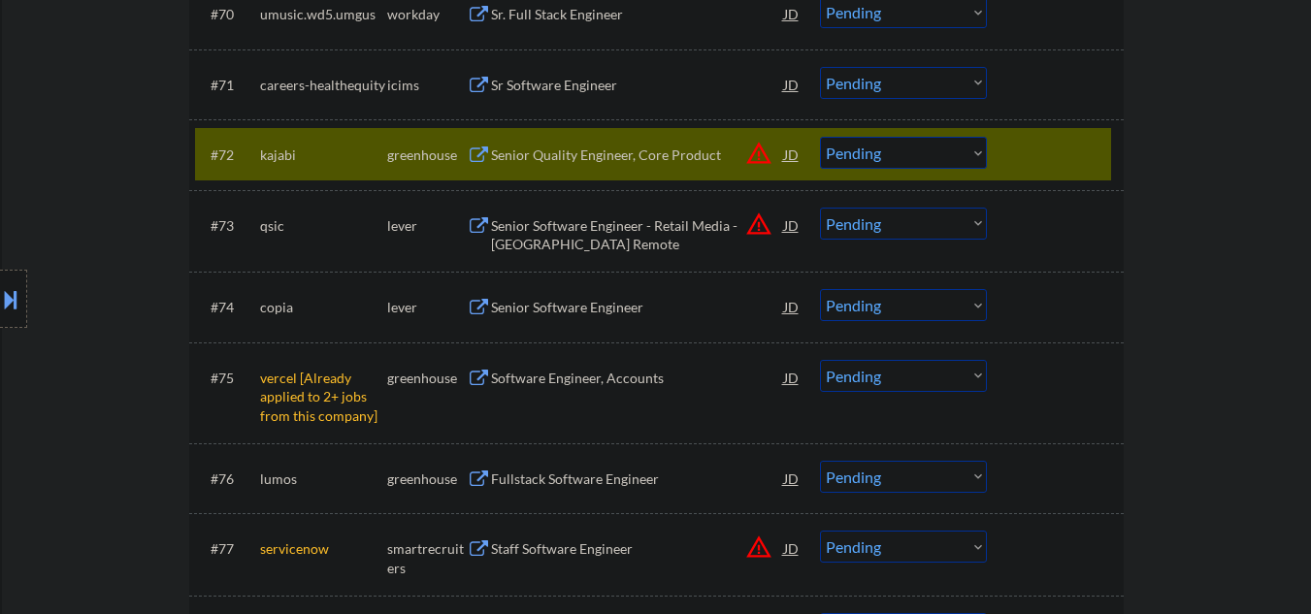
drag, startPoint x: 1018, startPoint y: 161, endPoint x: 967, endPoint y: 174, distance: 52.0
click at [1020, 161] on div at bounding box center [1057, 154] width 85 height 35
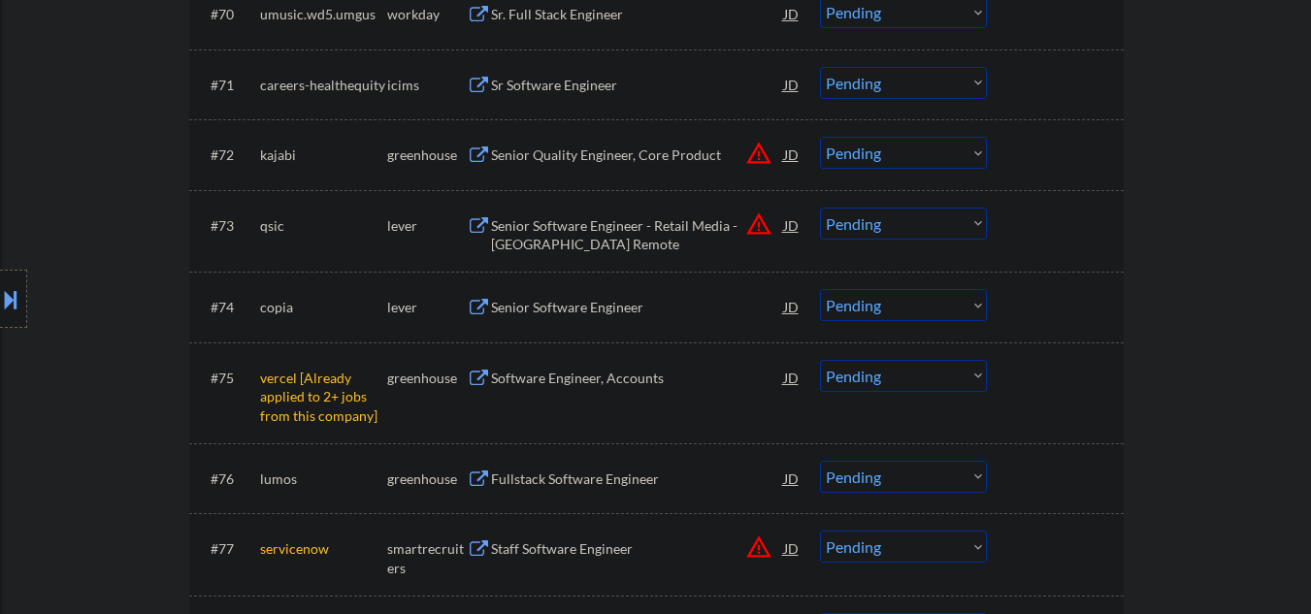
click at [542, 322] on div "Senior Software Engineer" at bounding box center [637, 306] width 293 height 35
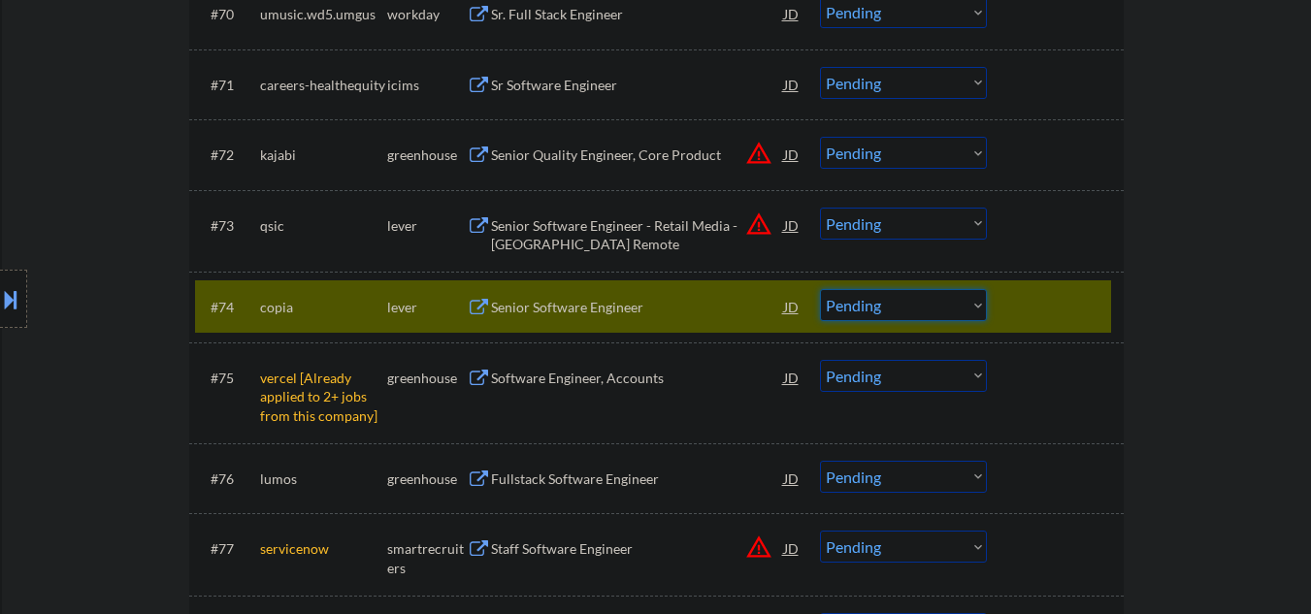
click at [856, 315] on select "Choose an option... Pending Applied Excluded (Questions) Excluded (Expired) Exc…" at bounding box center [903, 305] width 167 height 32
click at [820, 289] on select "Choose an option... Pending Applied Excluded (Questions) Excluded (Expired) Exc…" at bounding box center [903, 305] width 167 height 32
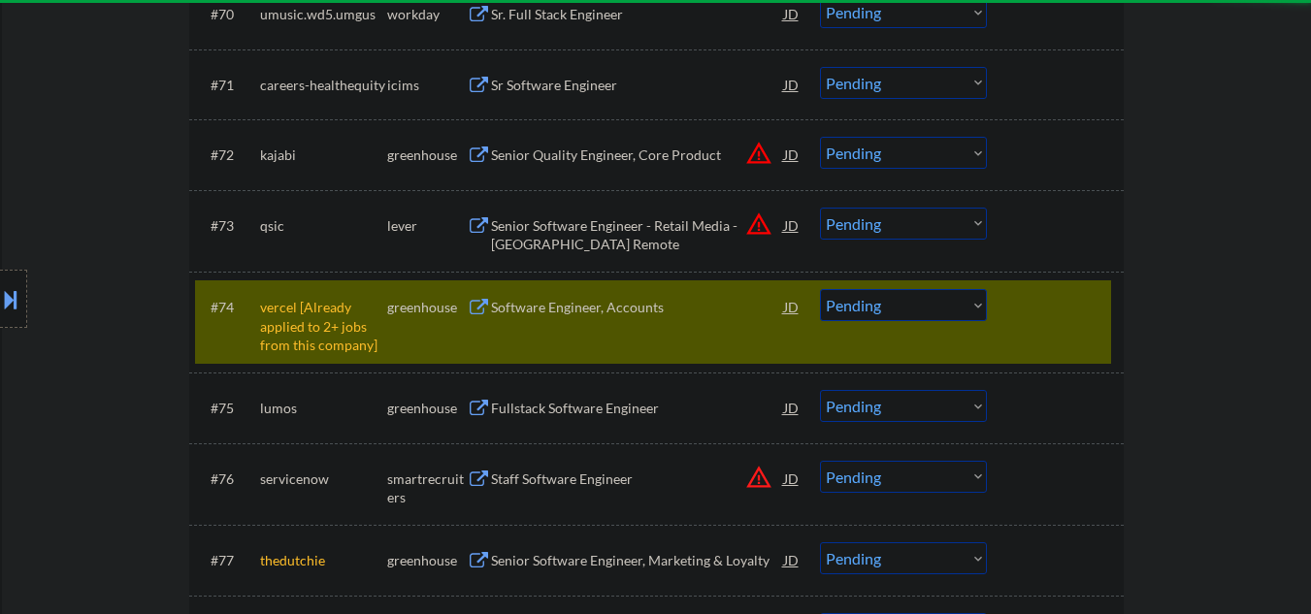
click at [862, 307] on select "Choose an option... Pending Applied Excluded (Questions) Excluded (Expired) Exc…" at bounding box center [903, 305] width 167 height 32
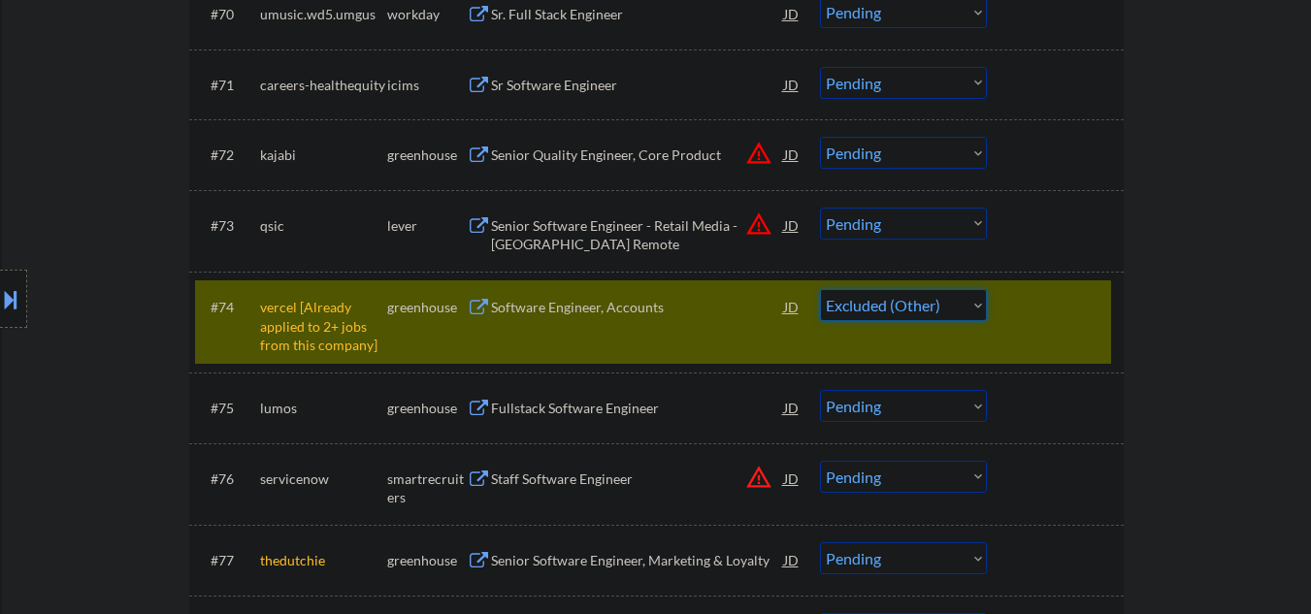
click at [820, 289] on select "Choose an option... Pending Applied Excluded (Questions) Excluded (Expired) Exc…" at bounding box center [903, 305] width 167 height 32
click at [593, 412] on div "Fullstack Software Engineer" at bounding box center [637, 408] width 293 height 19
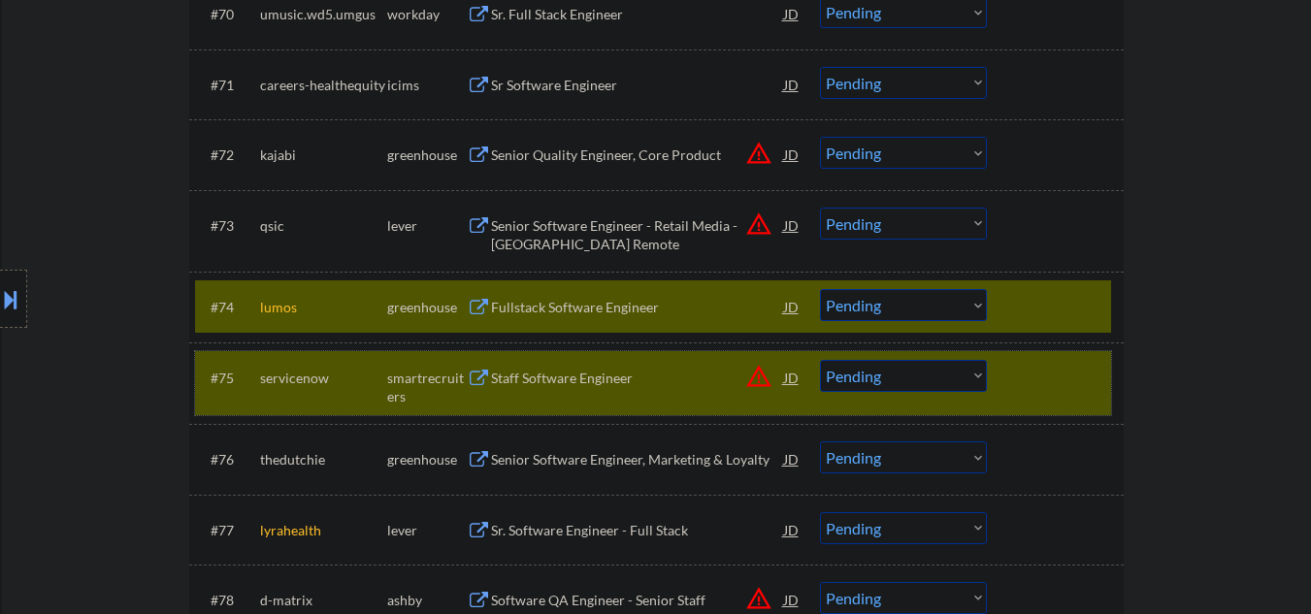
click at [1032, 385] on div at bounding box center [1057, 377] width 85 height 35
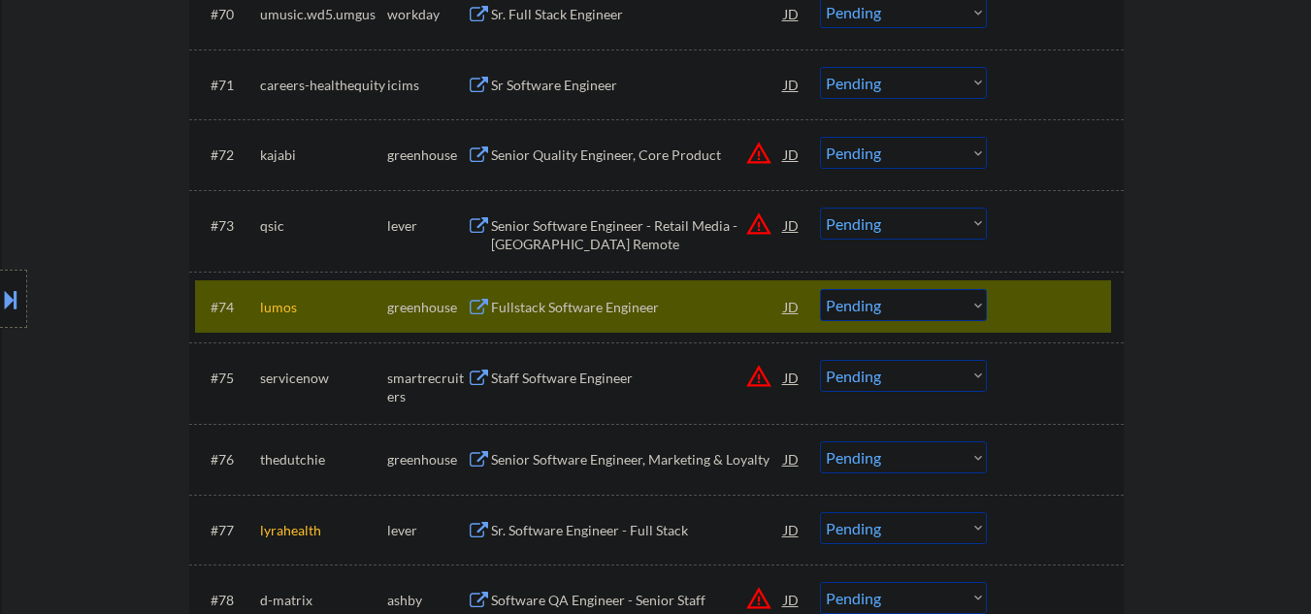
click at [887, 316] on select "Choose an option... Pending Applied Excluded (Questions) Excluded (Expired) Exc…" at bounding box center [903, 305] width 167 height 32
click at [820, 289] on select "Choose an option... Pending Applied Excluded (Questions) Excluded (Expired) Exc…" at bounding box center [903, 305] width 167 height 32
select select ""pending""
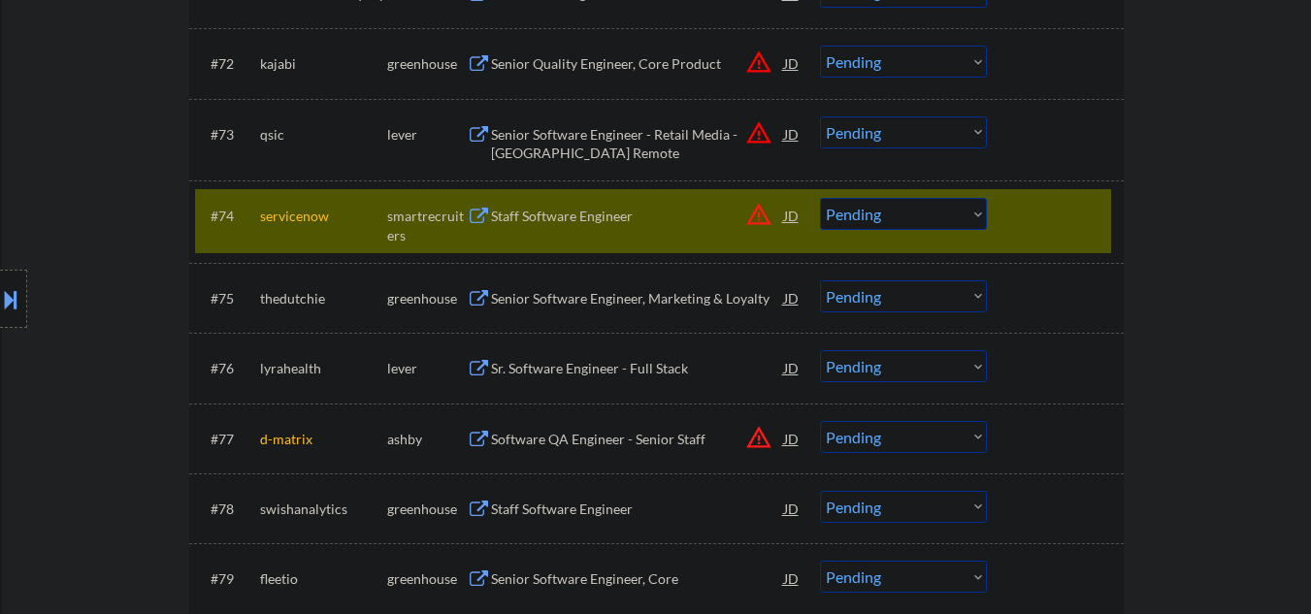
scroll to position [5950, 0]
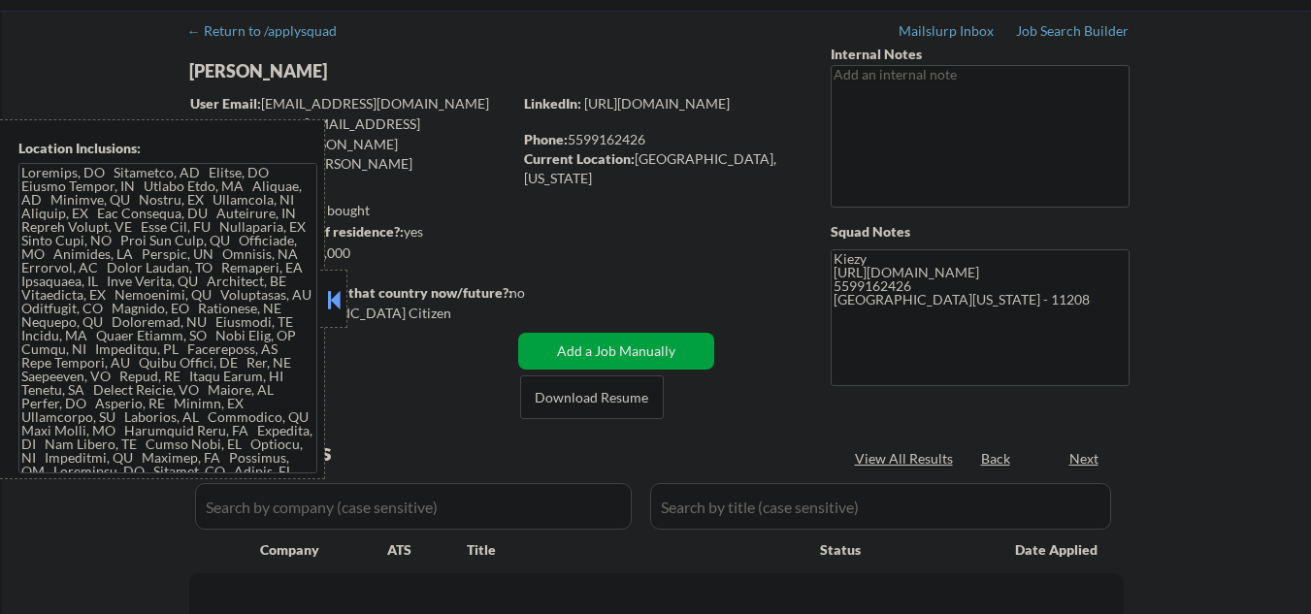
scroll to position [129, 0]
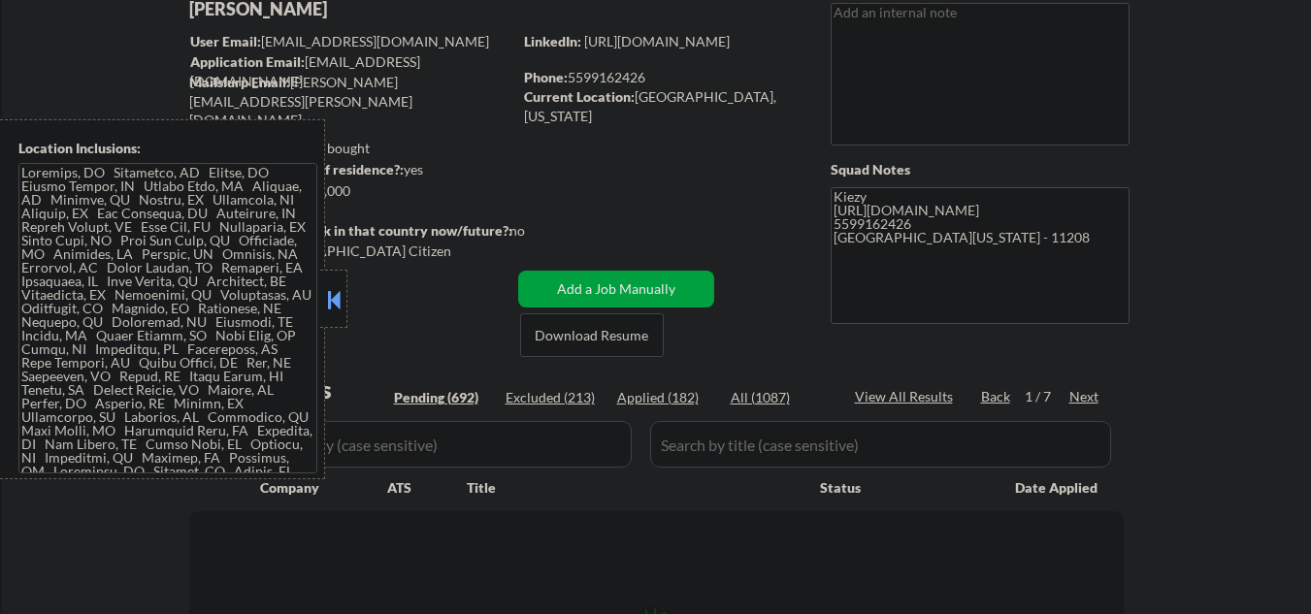
click at [334, 289] on button at bounding box center [333, 299] width 21 height 29
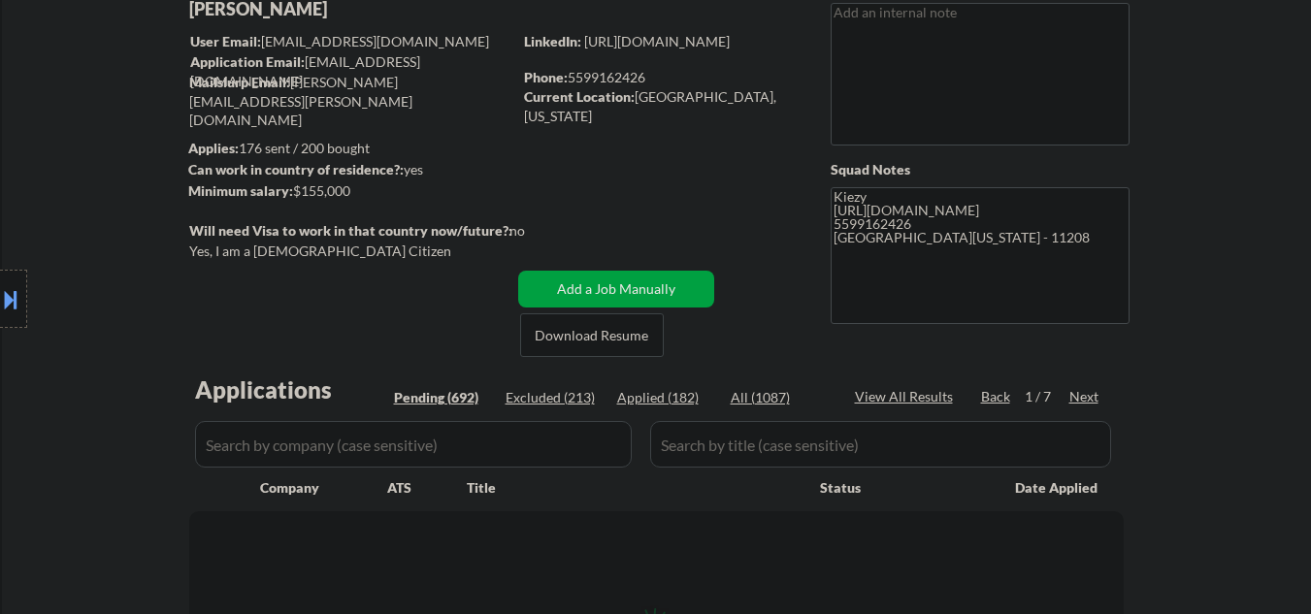
select select ""pending""
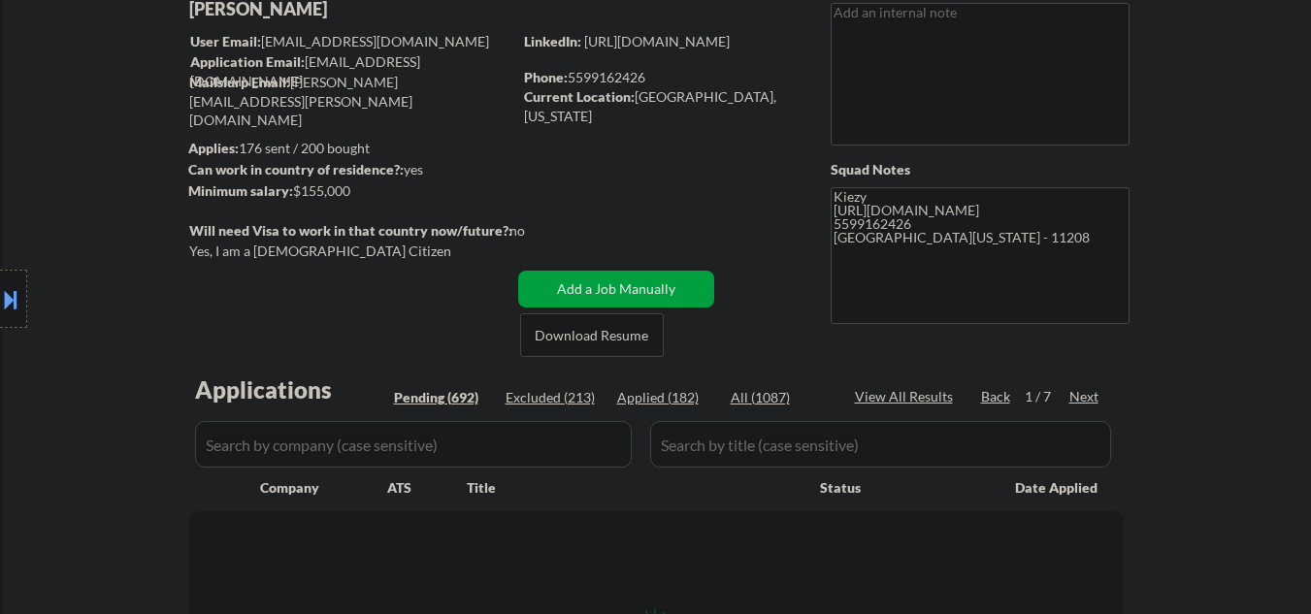
select select ""pending""
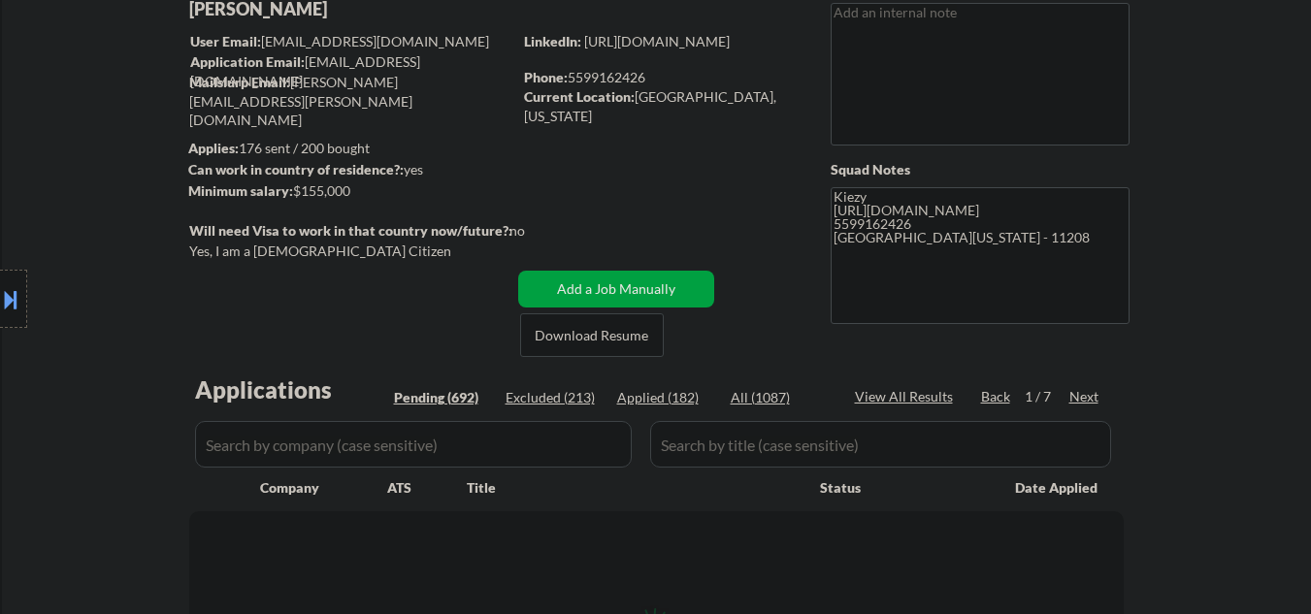
select select ""pending""
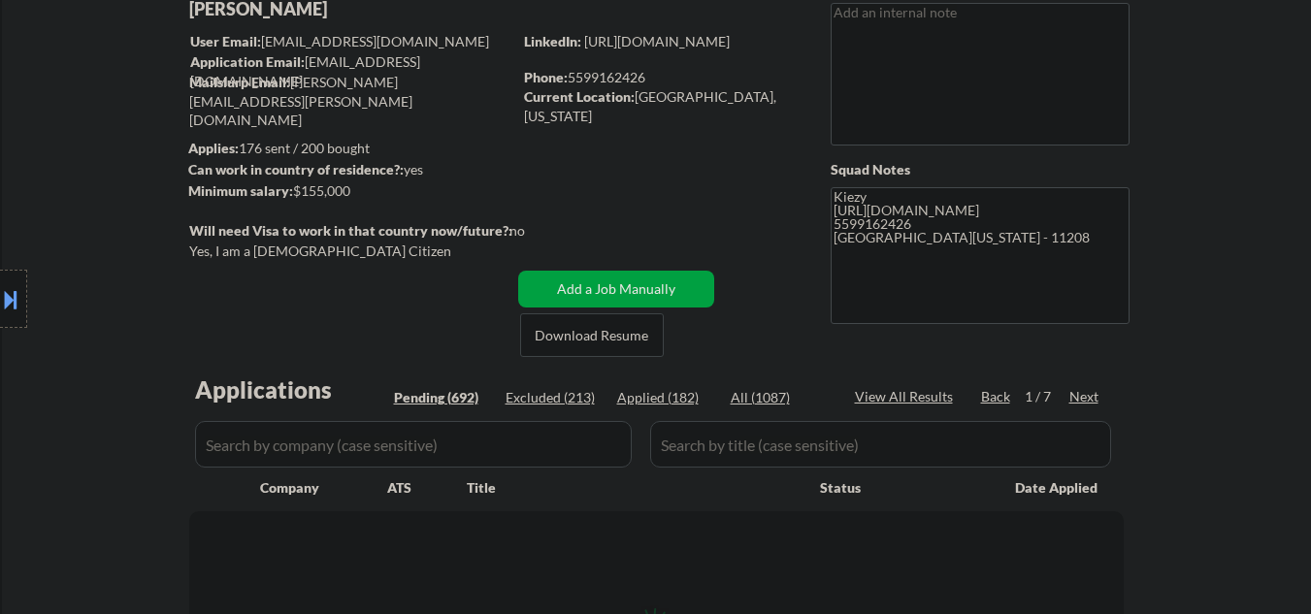
select select ""pending""
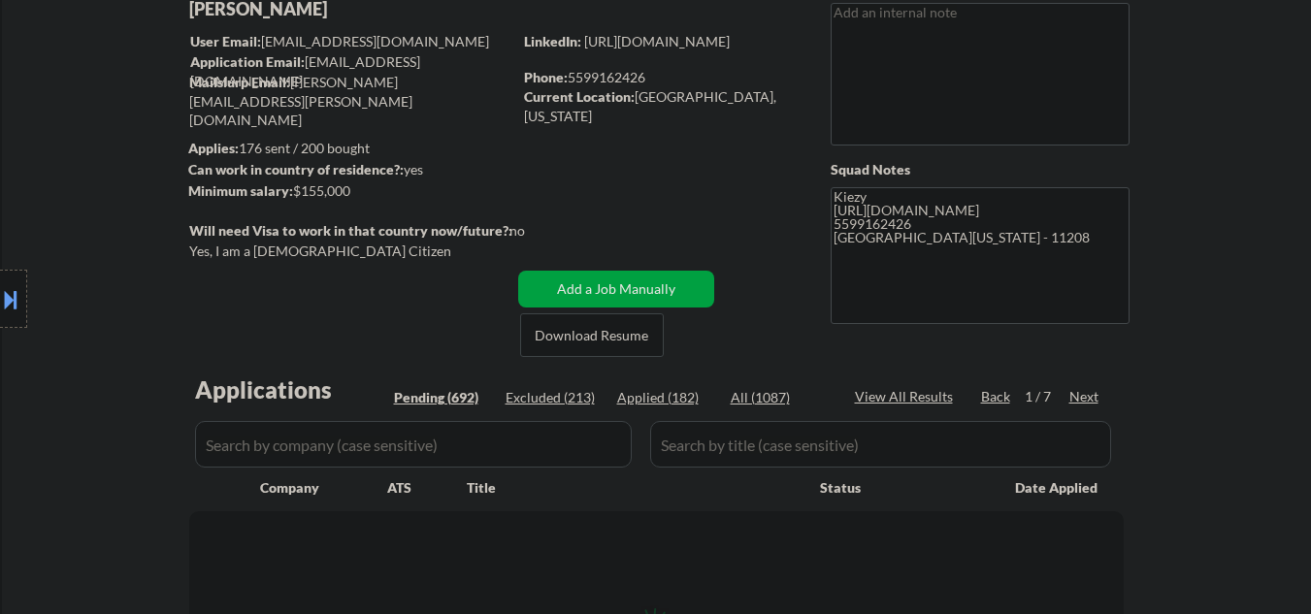
select select ""pending""
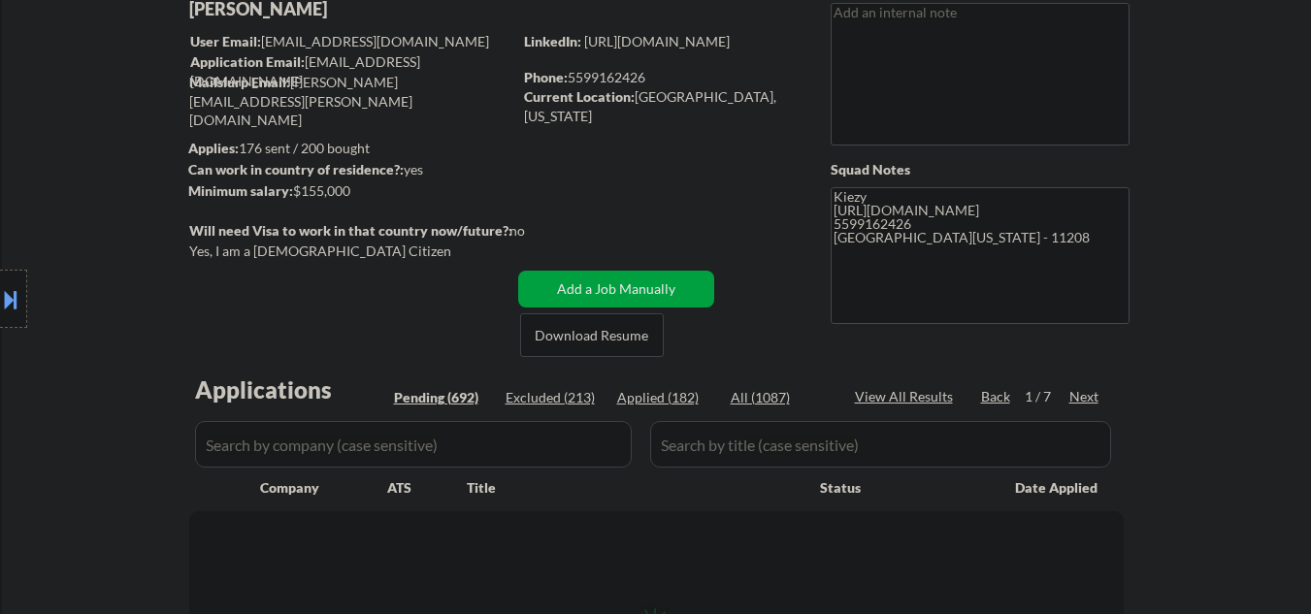
select select ""pending""
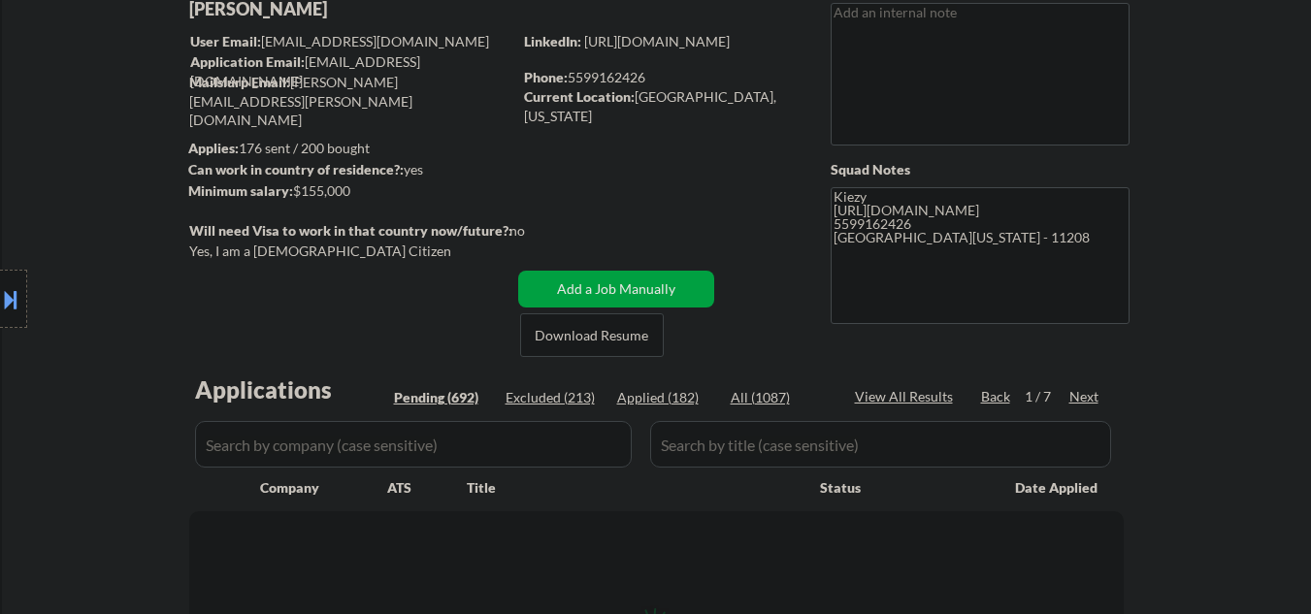
select select ""pending""
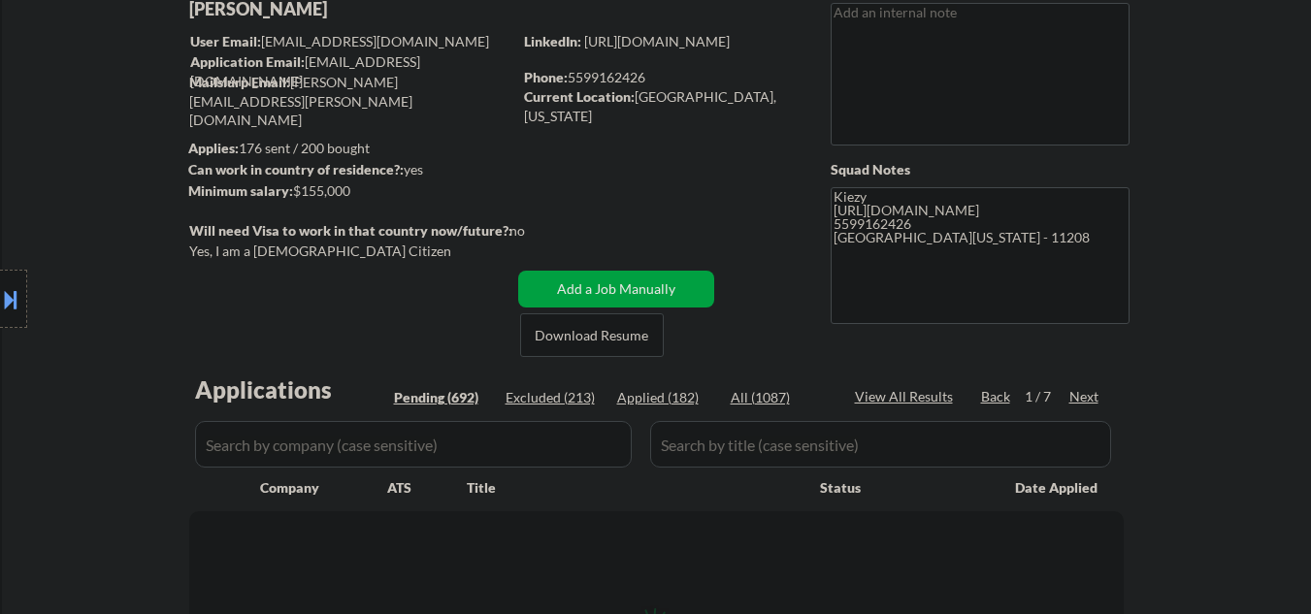
select select ""pending""
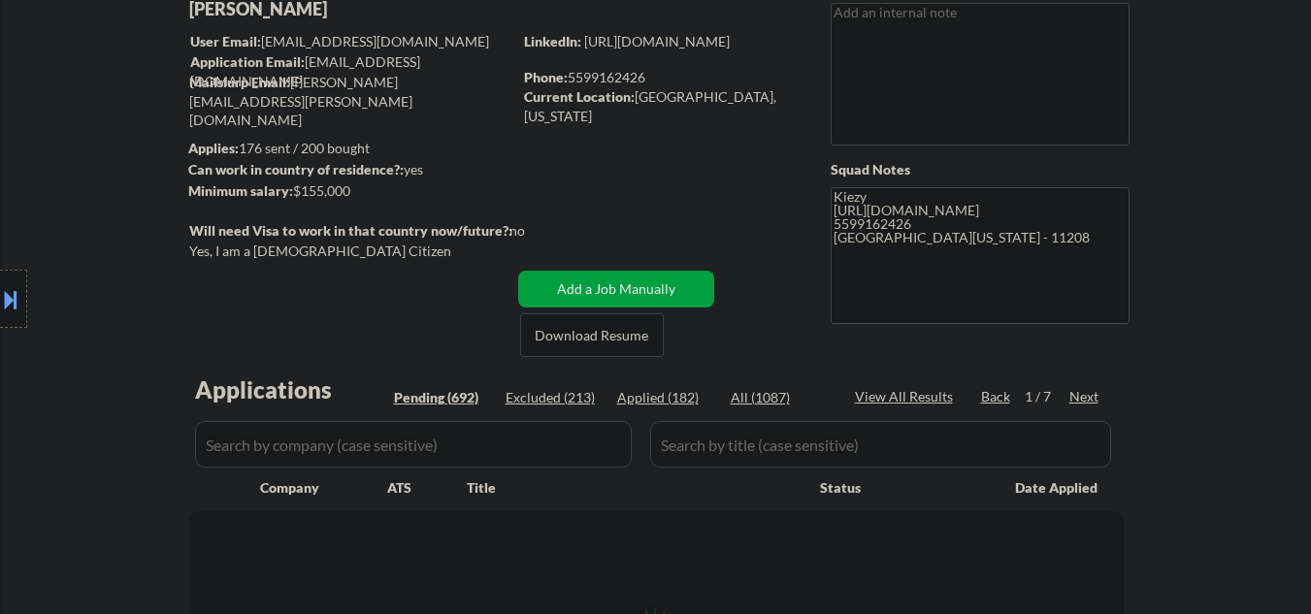
select select ""pending""
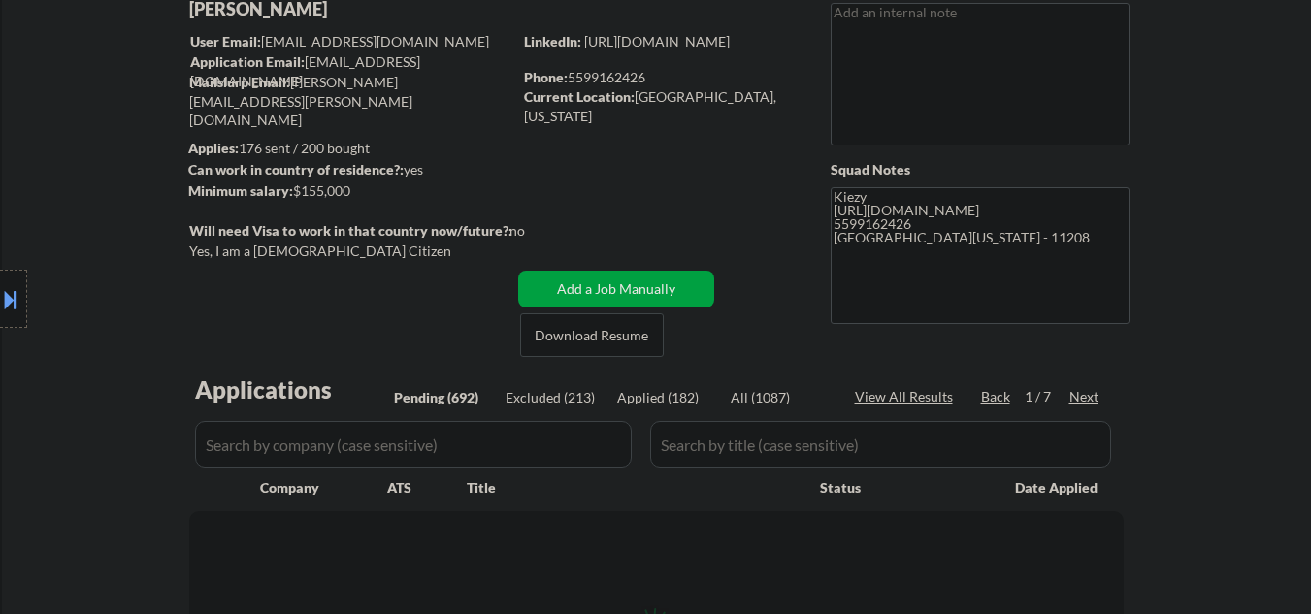
select select ""pending""
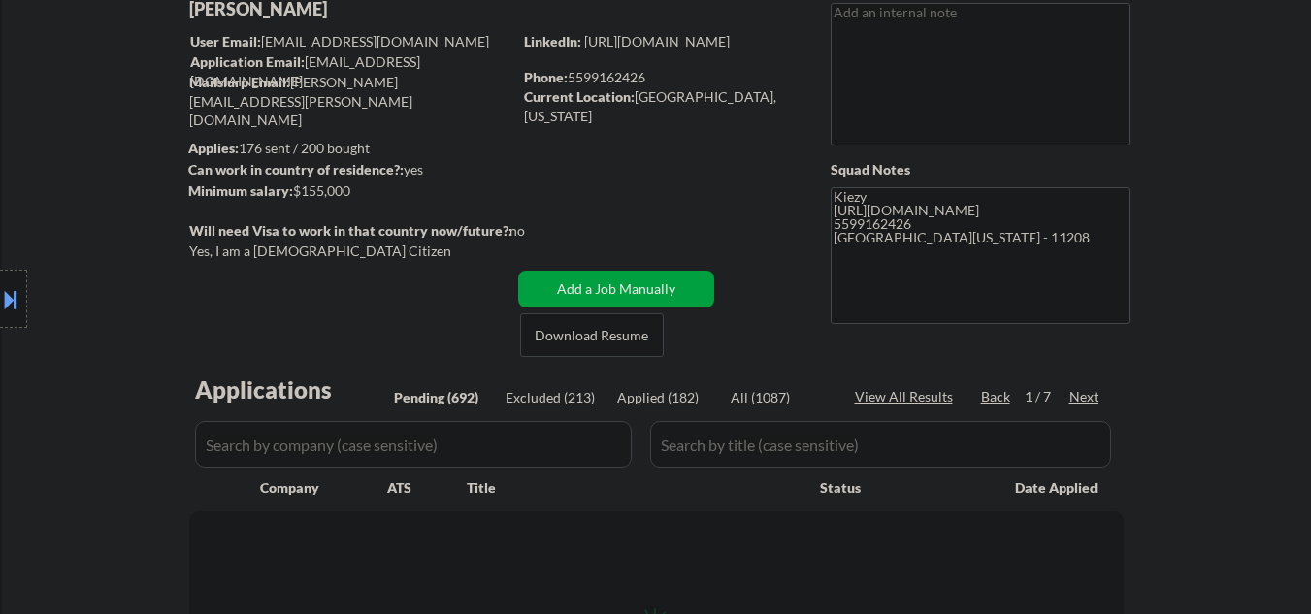
select select ""pending""
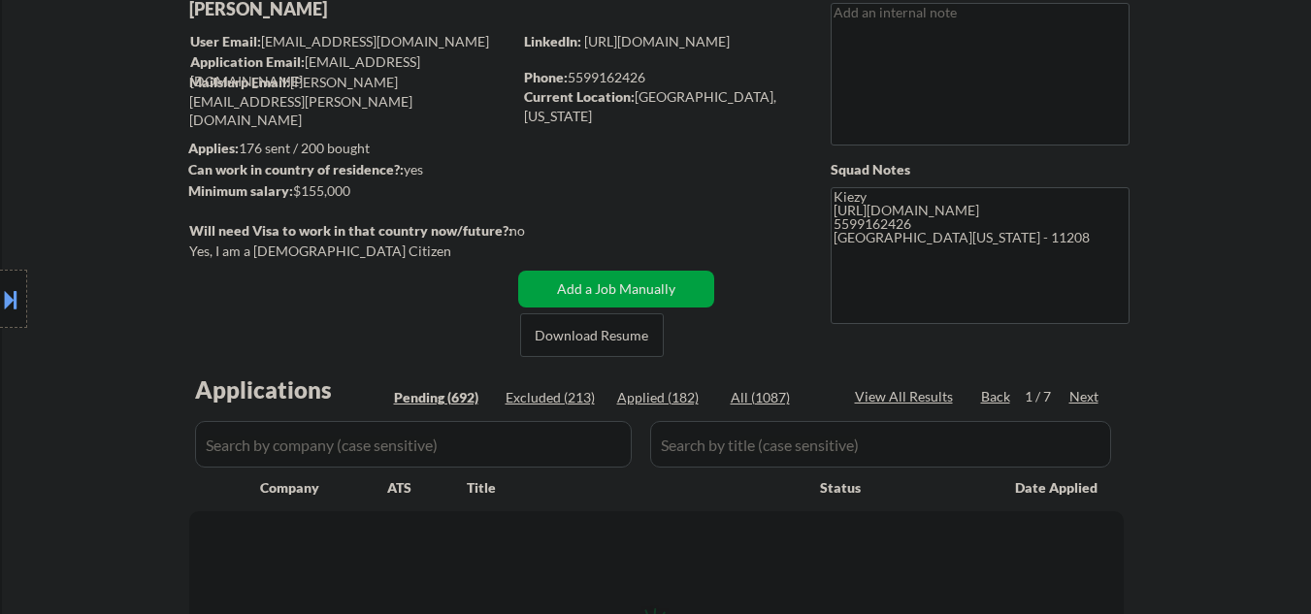
select select ""pending""
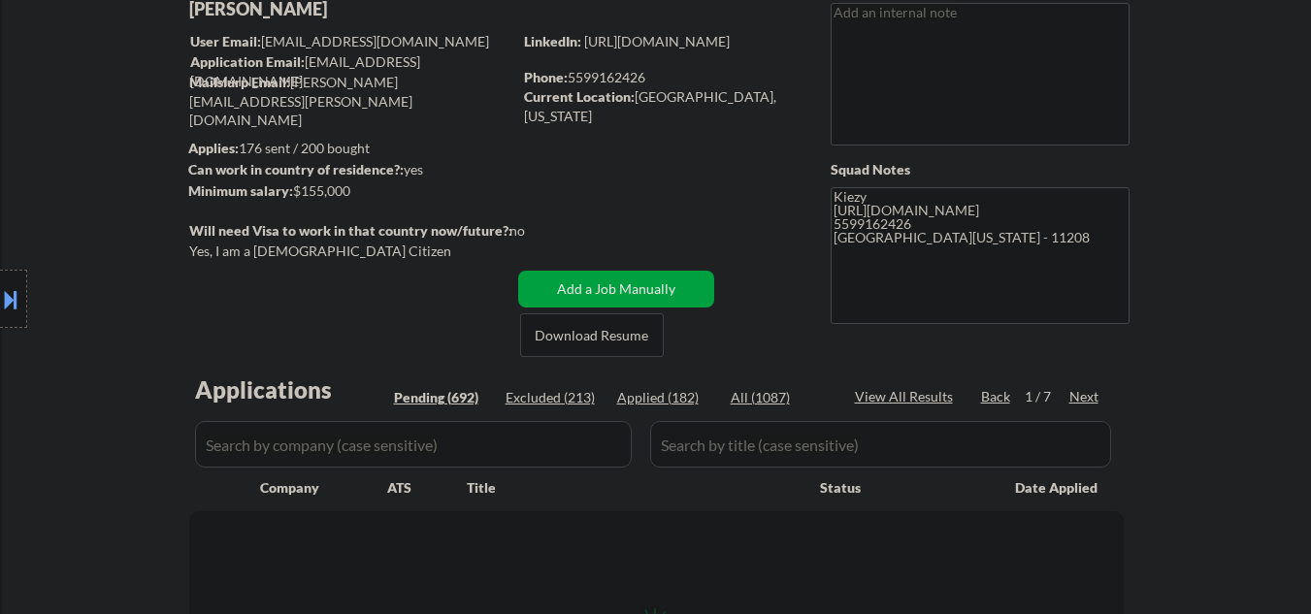
select select ""pending""
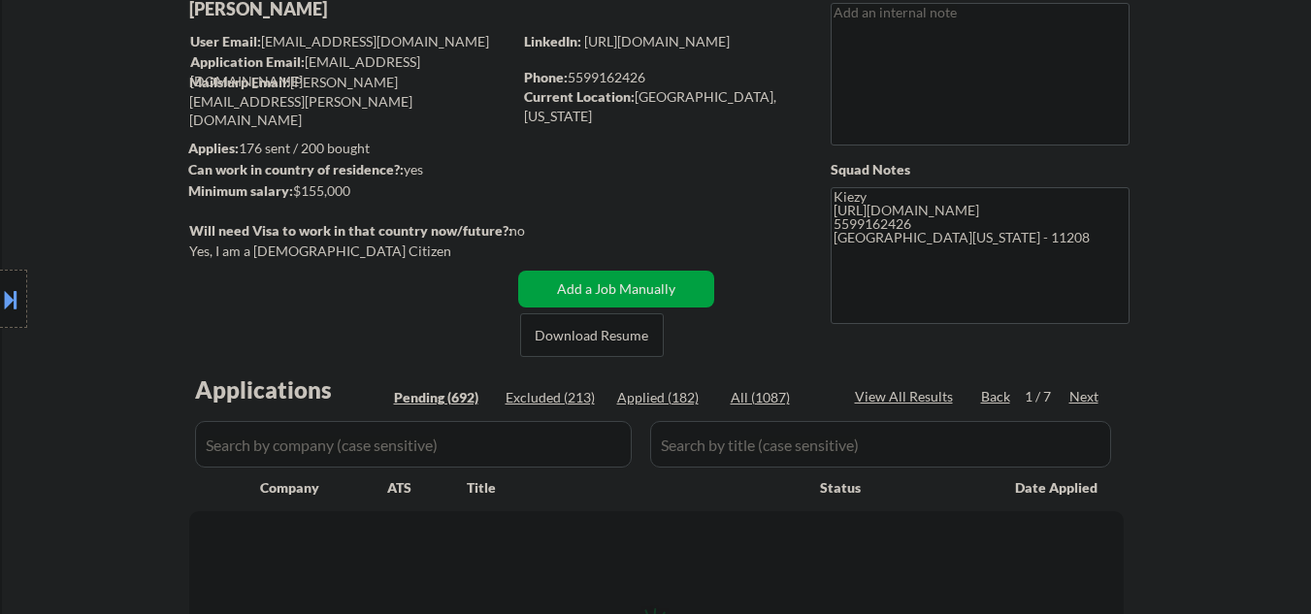
select select ""pending""
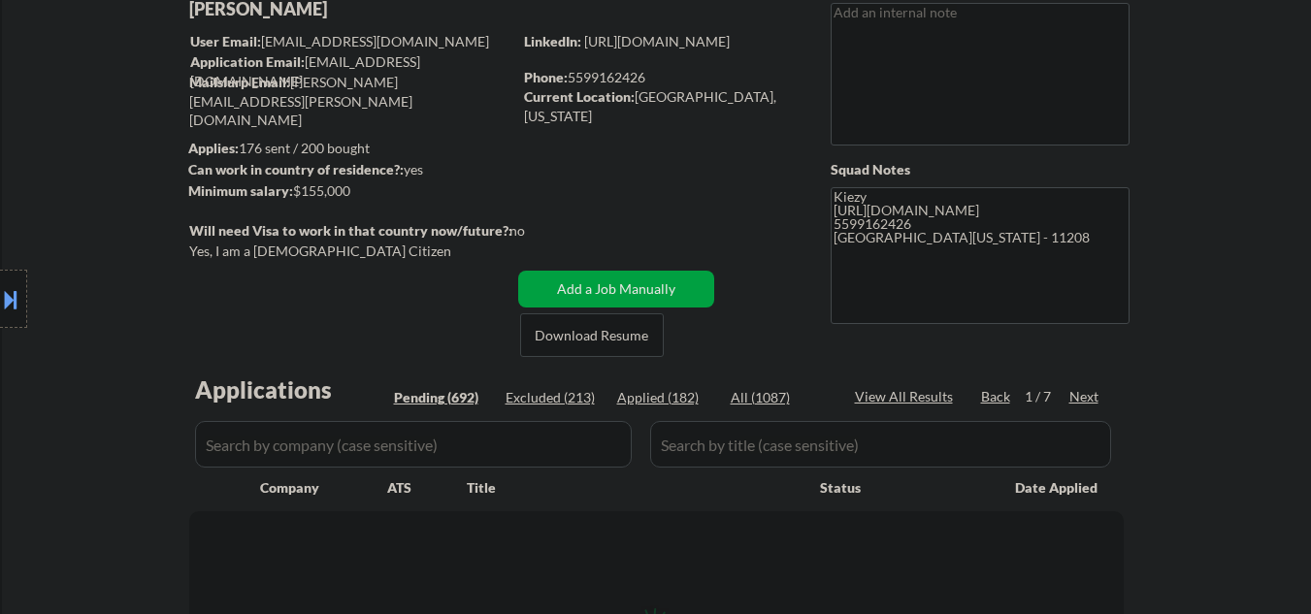
select select ""pending""
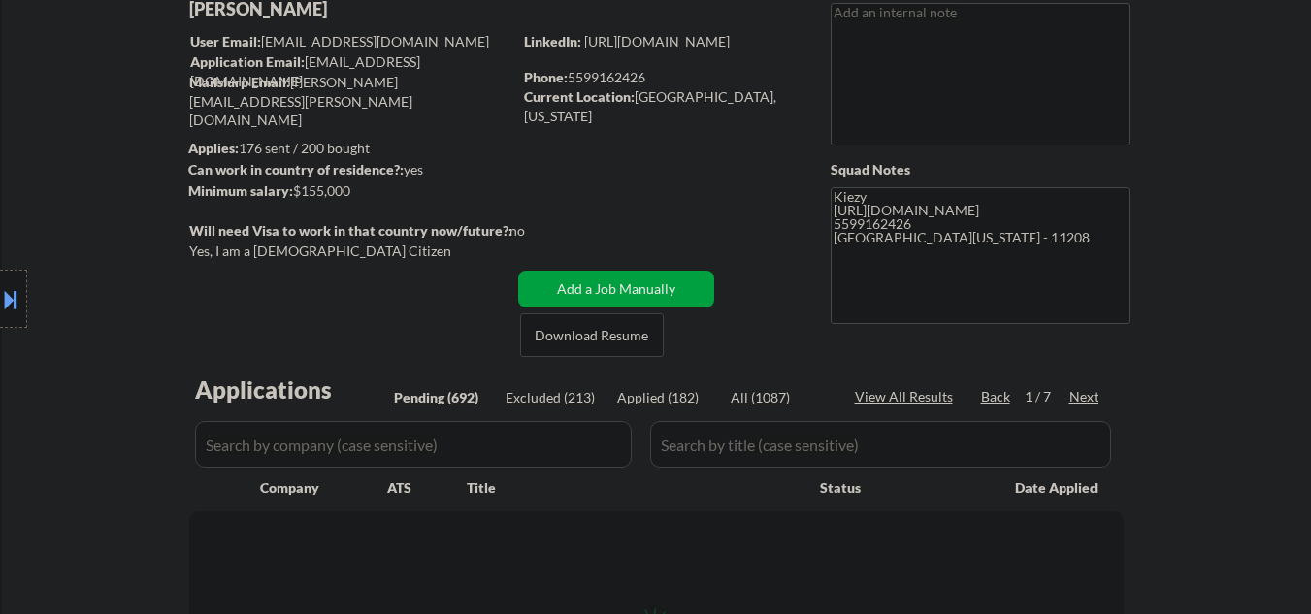
select select ""pending""
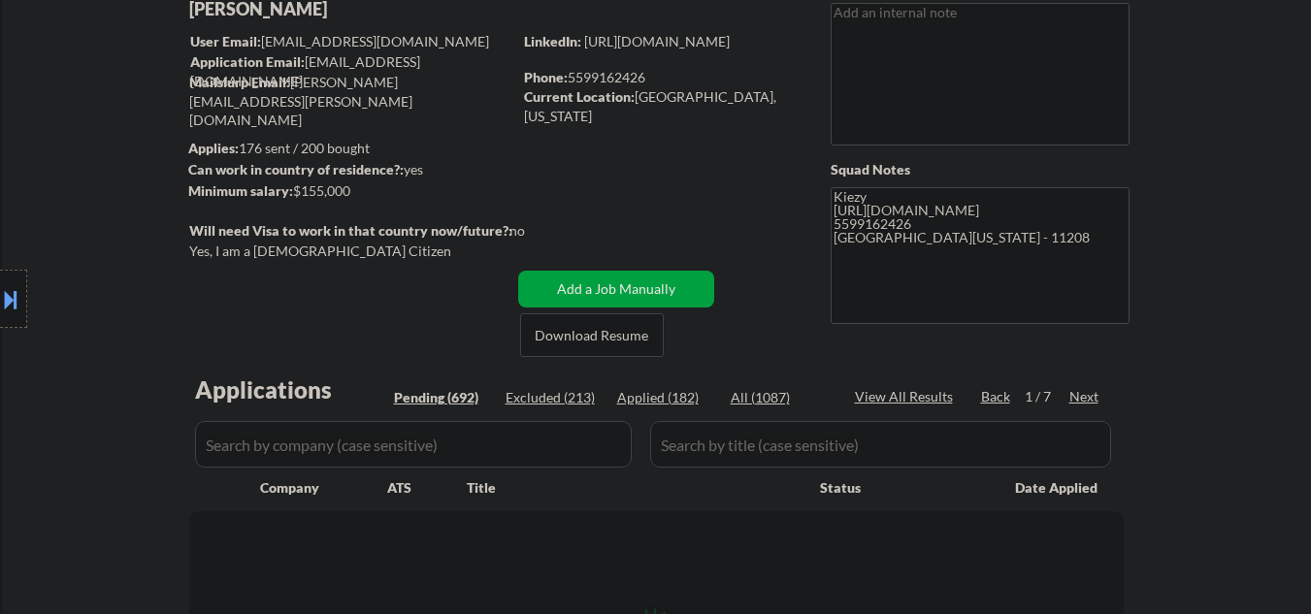
select select ""pending""
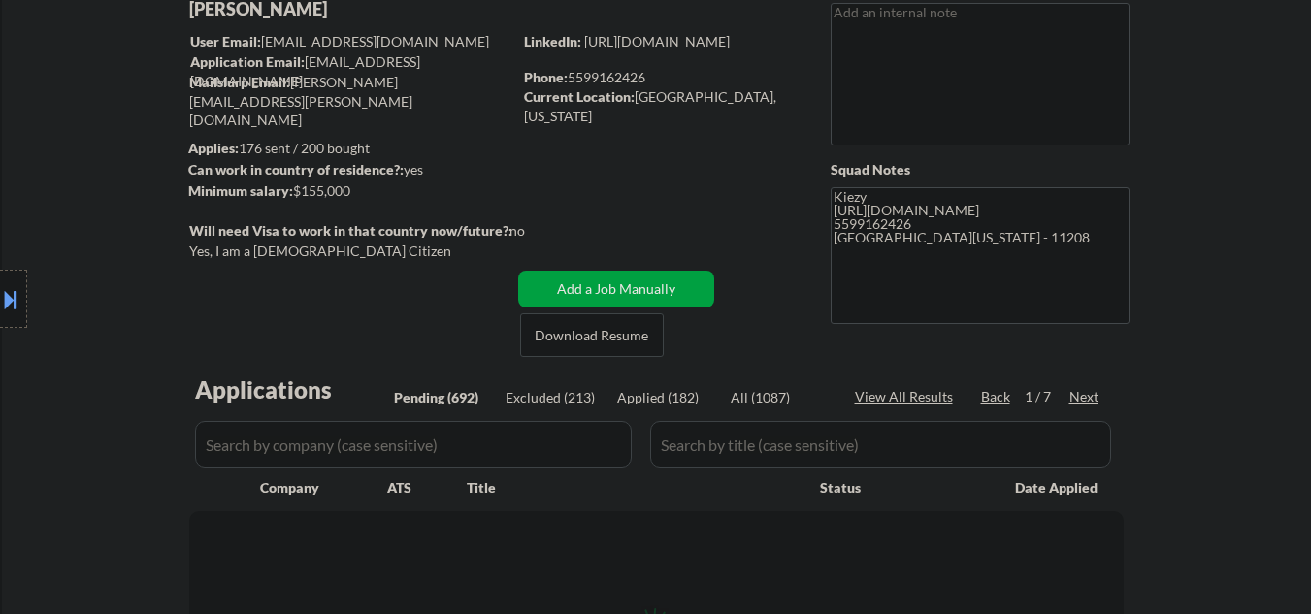
select select ""pending""
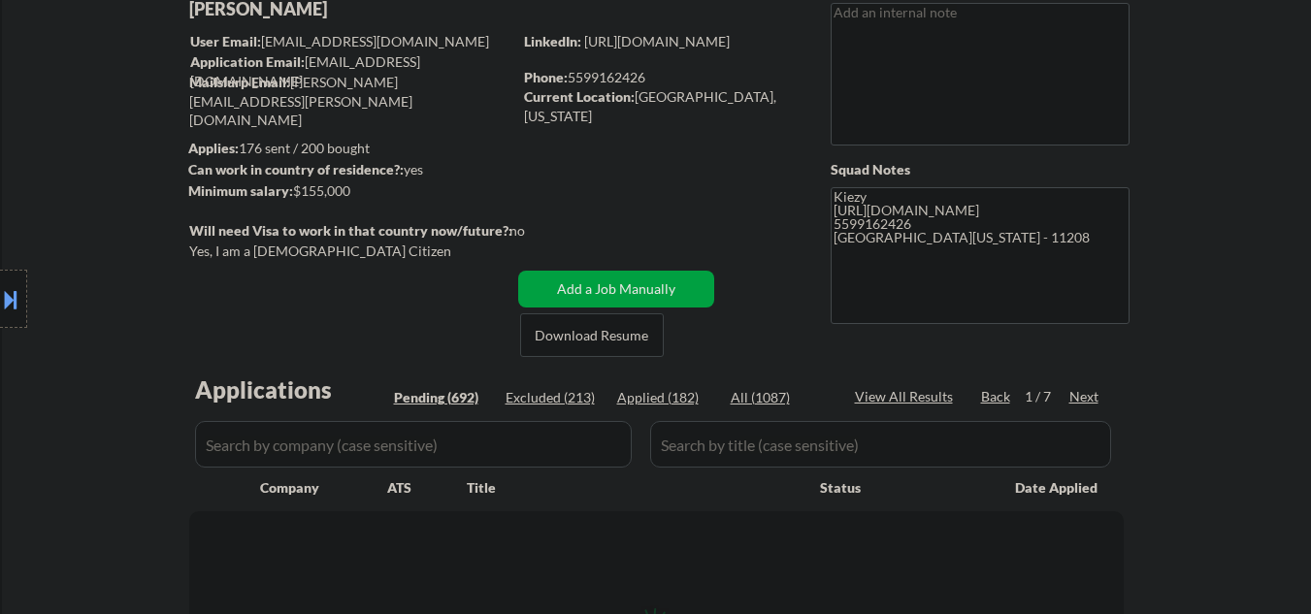
select select ""pending""
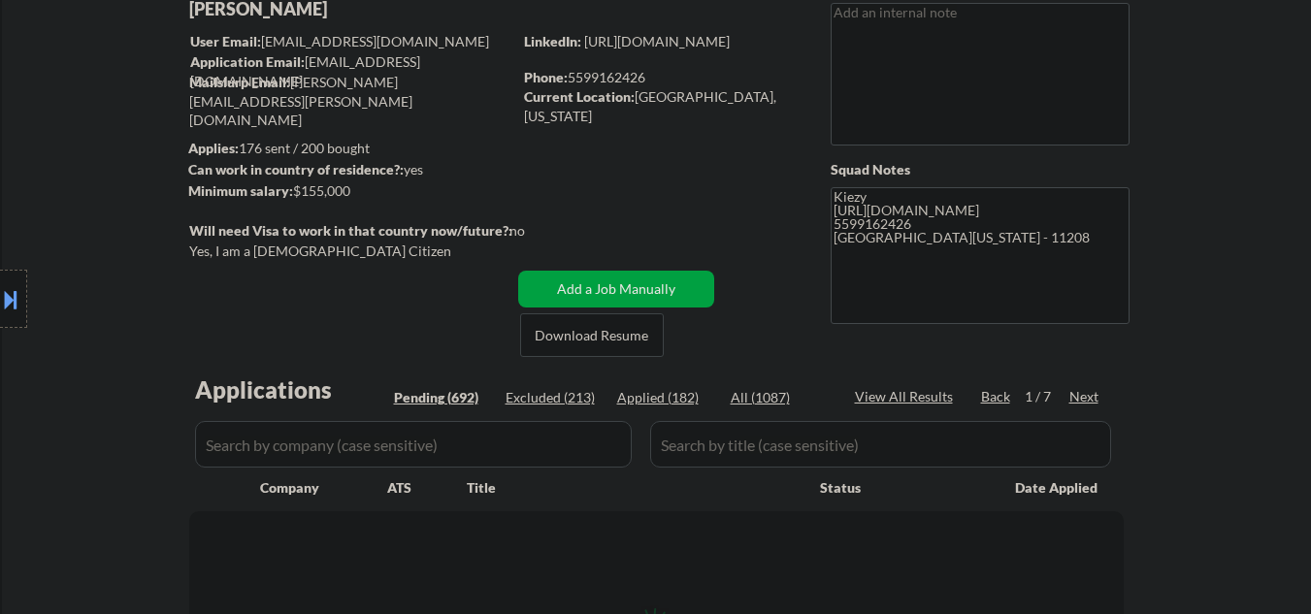
select select ""pending""
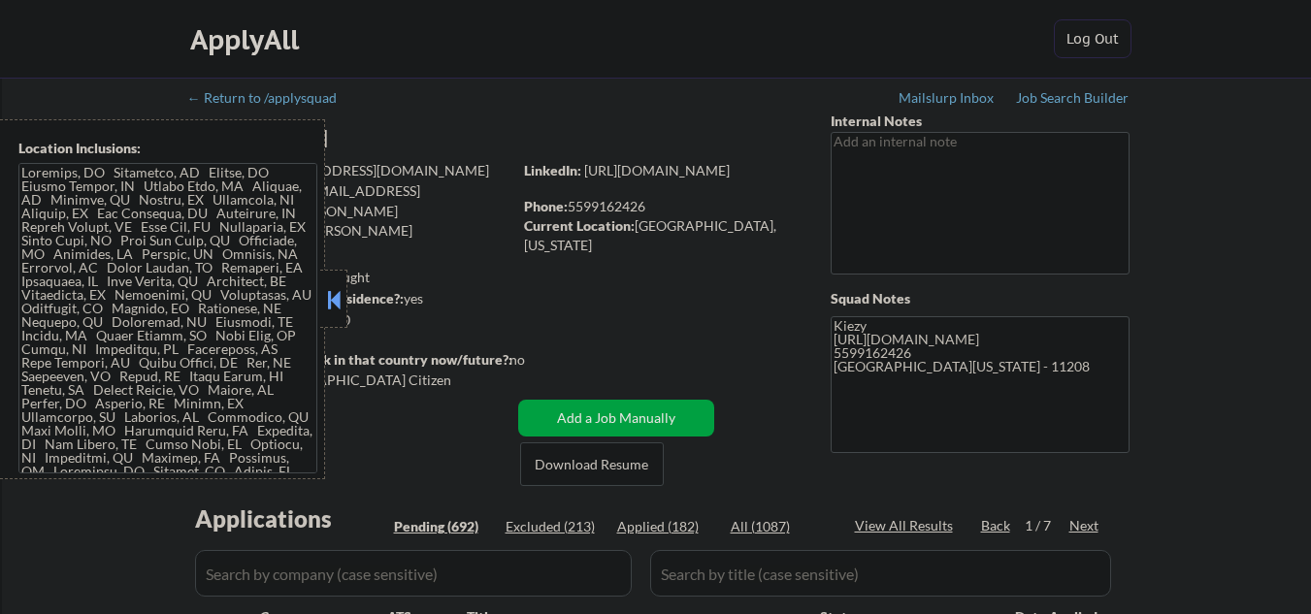
click at [336, 290] on button at bounding box center [333, 299] width 21 height 29
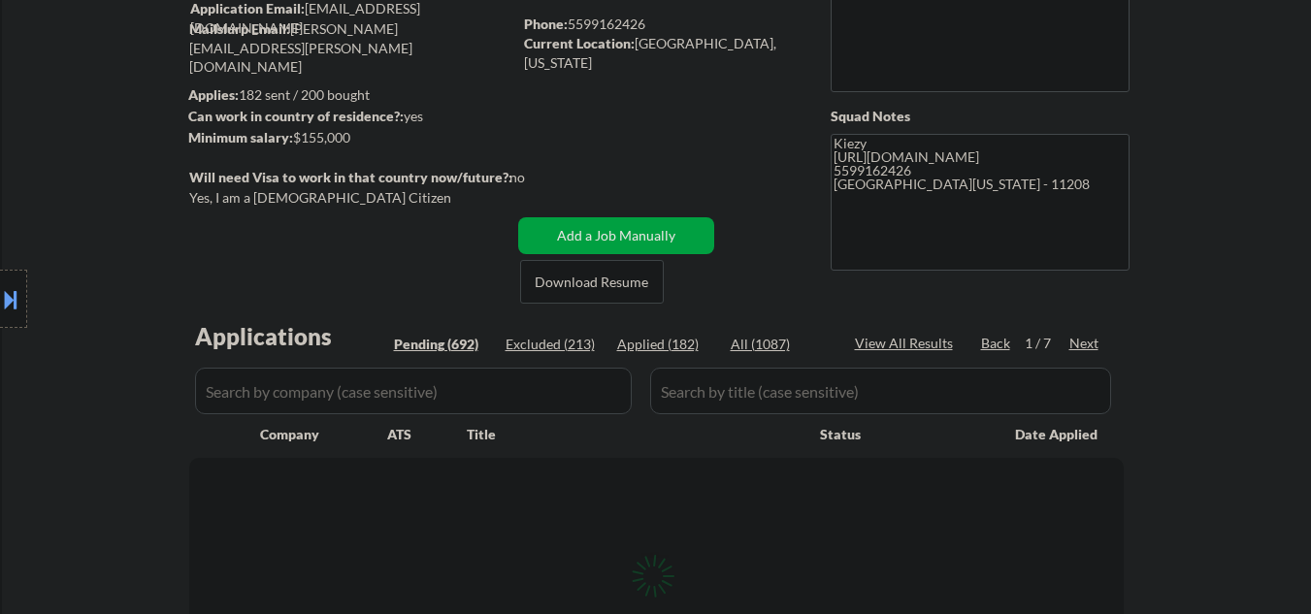
scroll to position [388, 0]
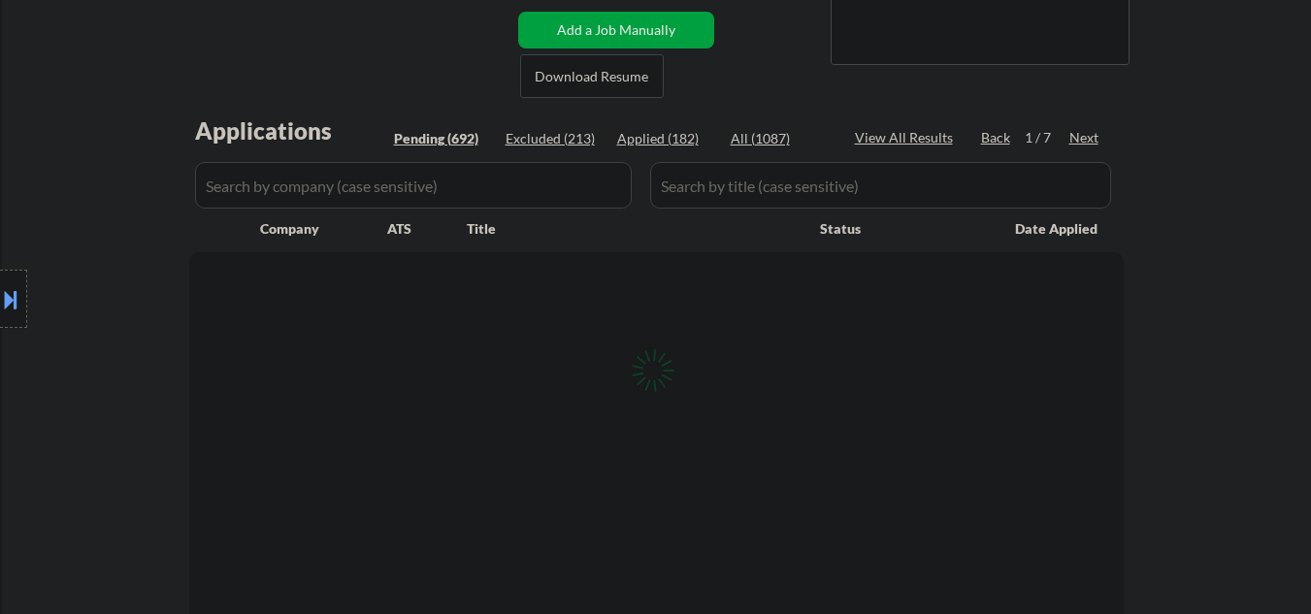
select select ""pending""
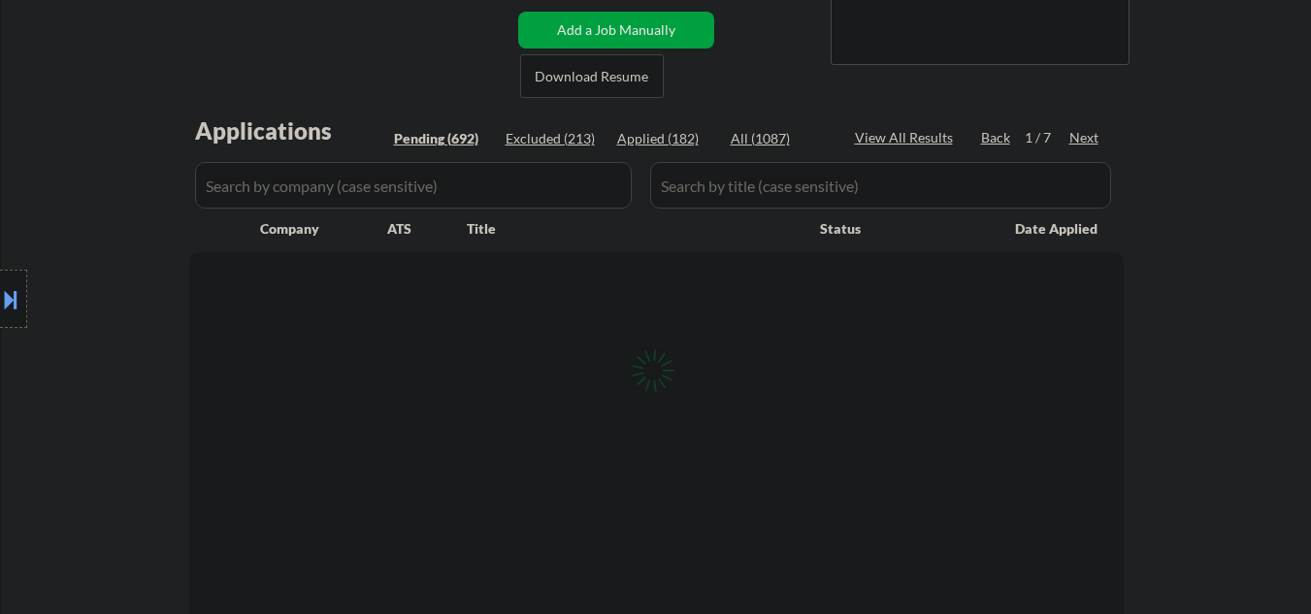
select select ""pending""
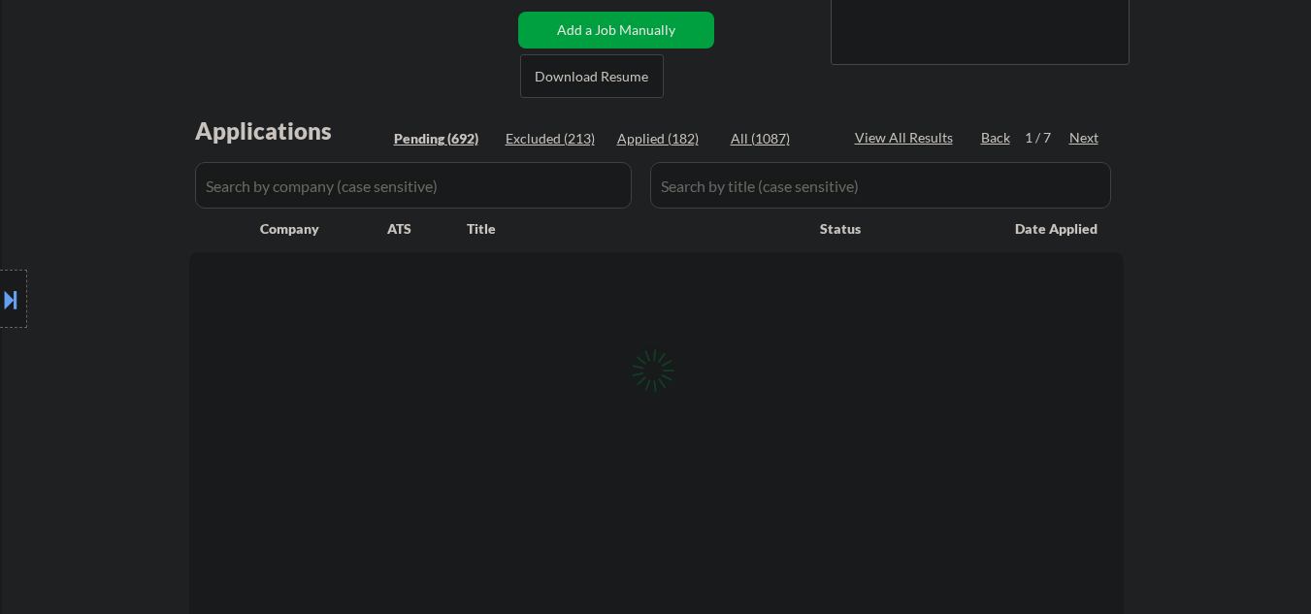
select select ""pending""
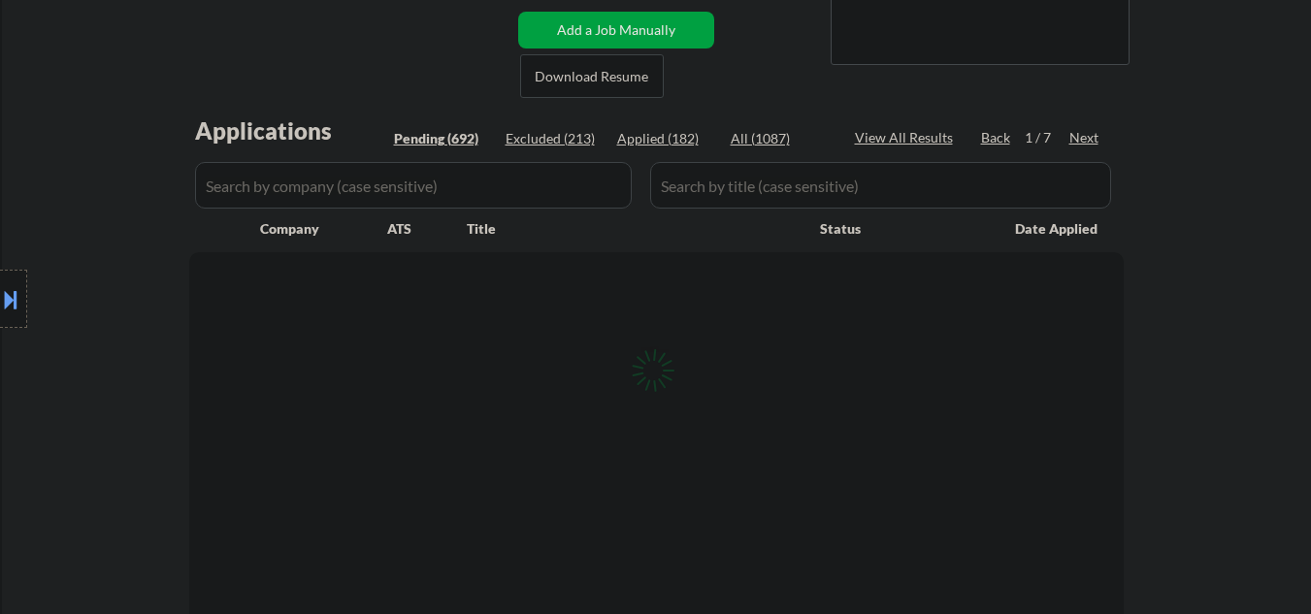
select select ""pending""
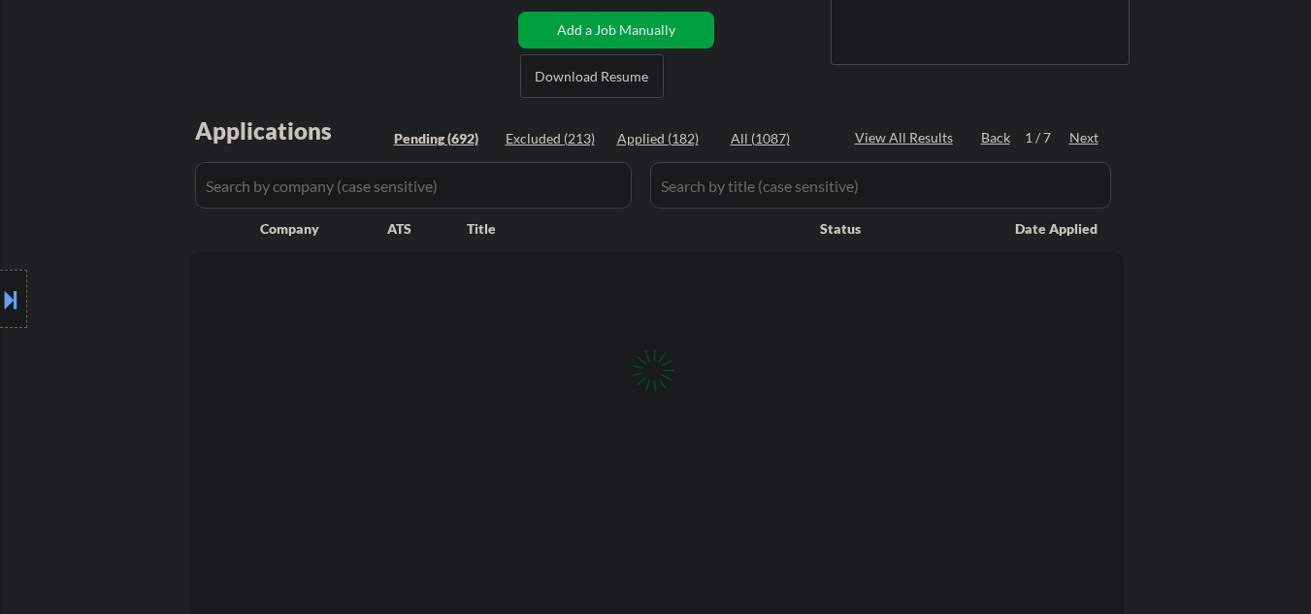
select select ""pending""
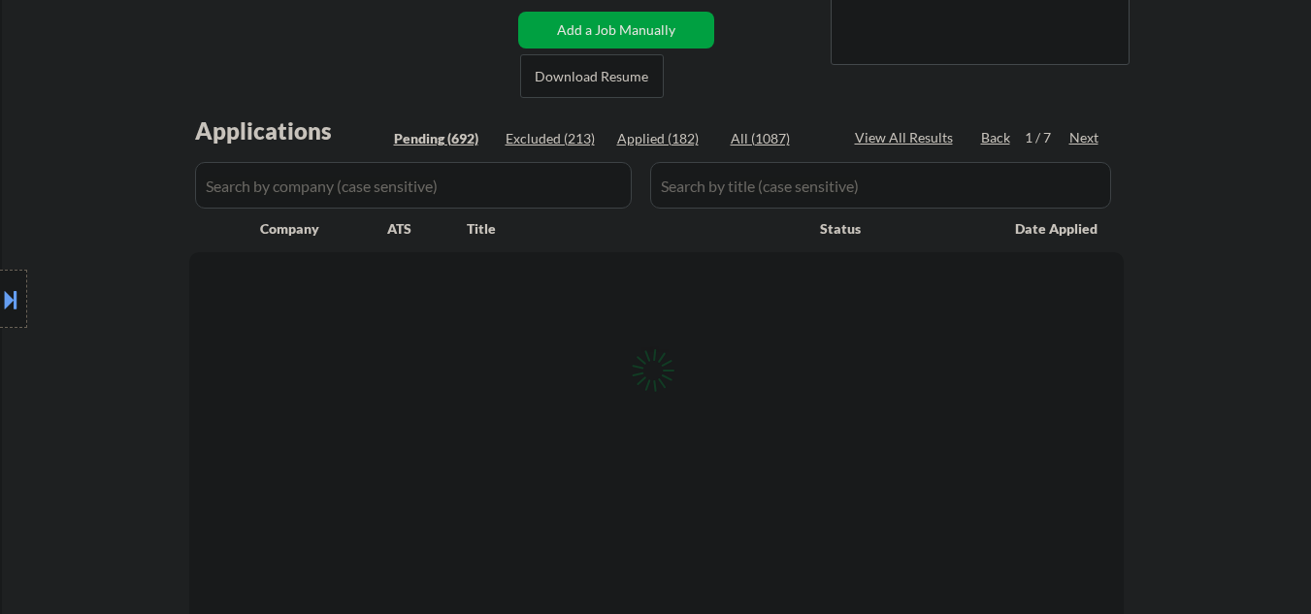
select select ""pending""
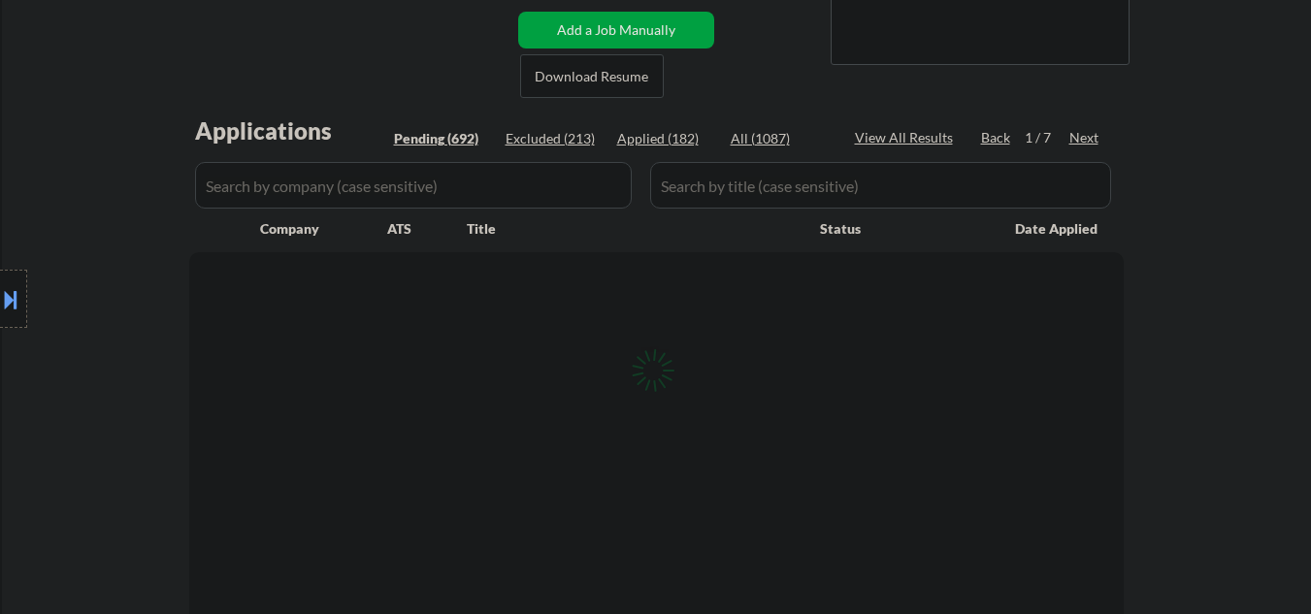
select select ""pending""
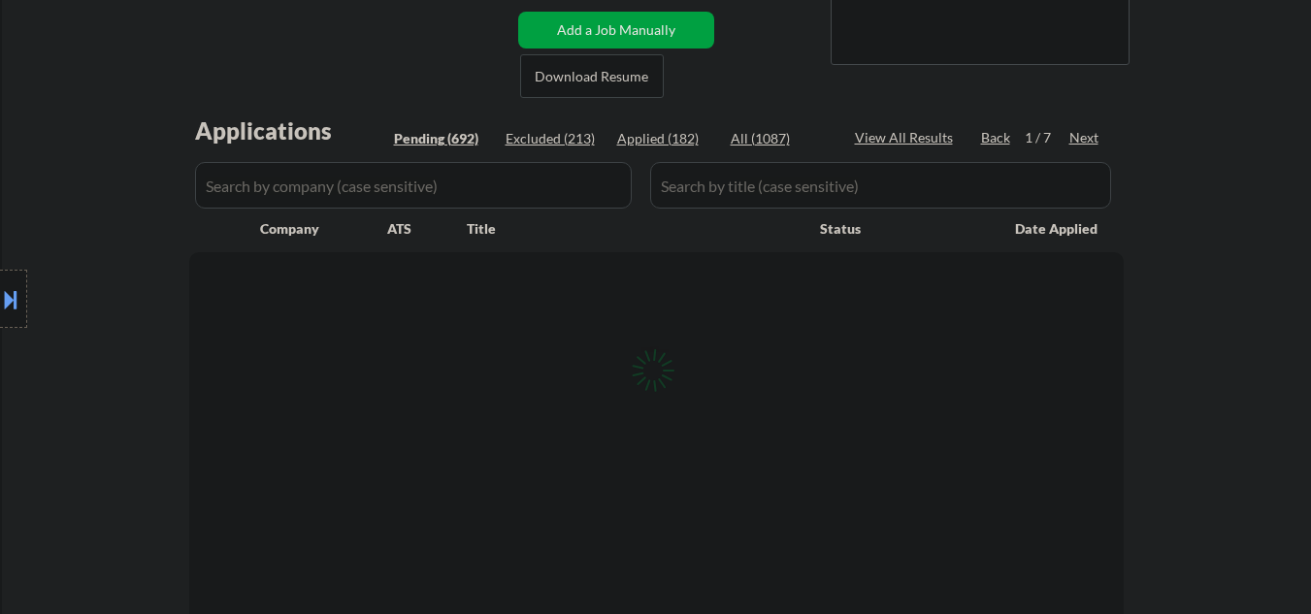
select select ""pending""
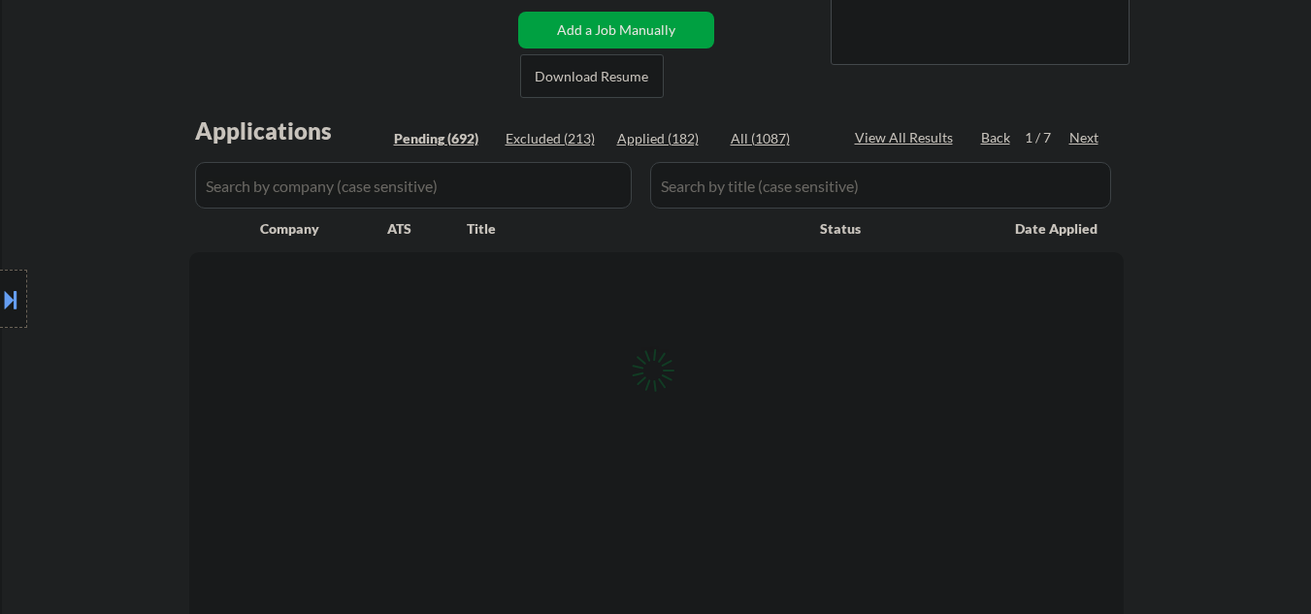
select select ""pending""
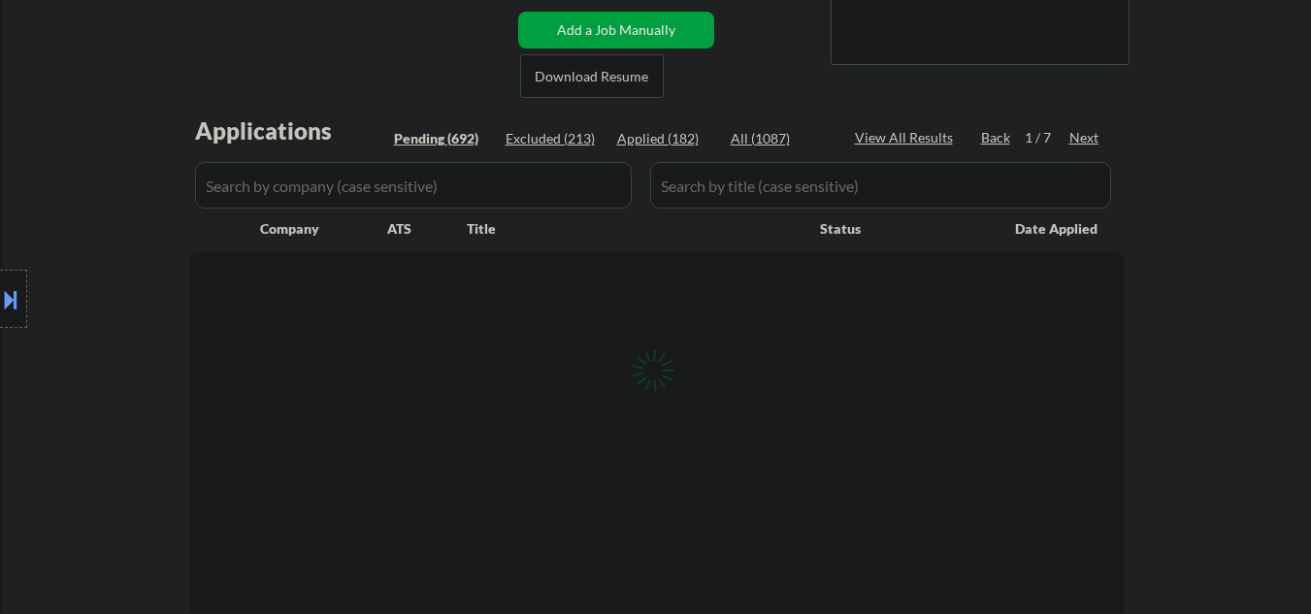
select select ""pending""
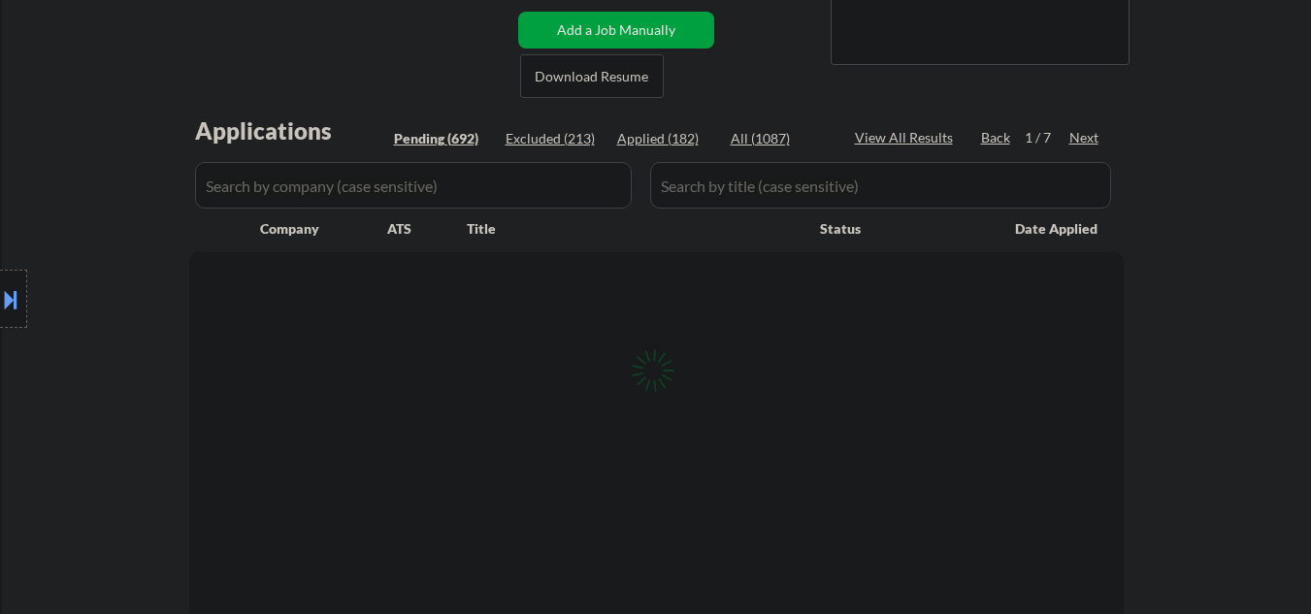
select select ""pending""
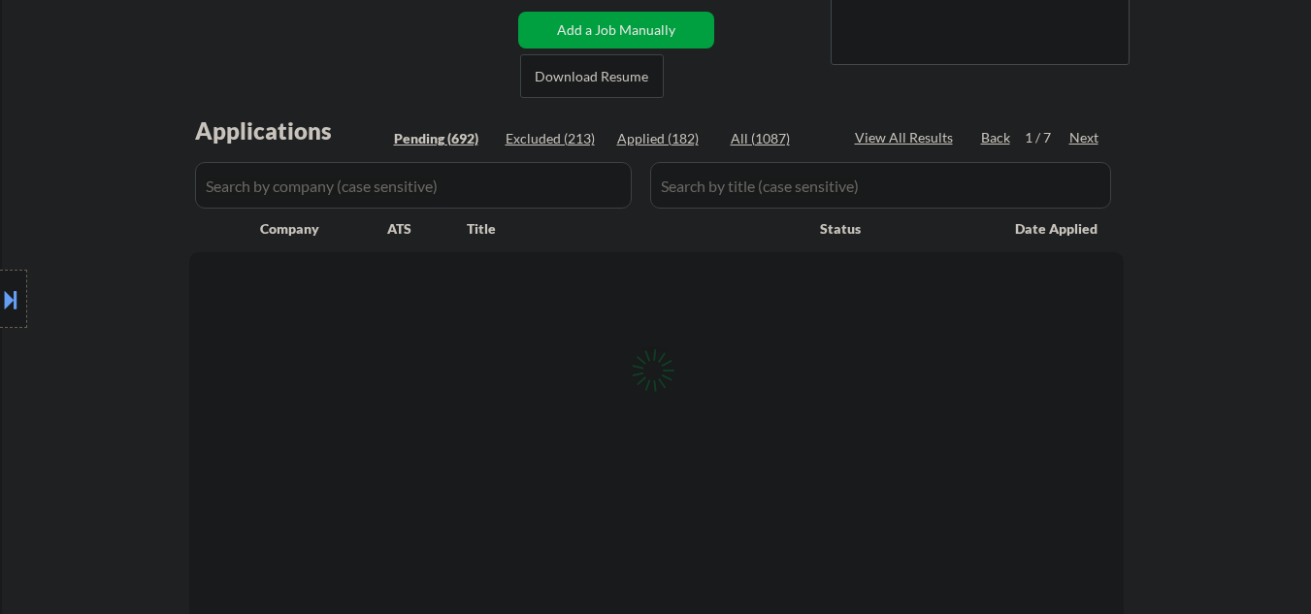
select select ""pending""
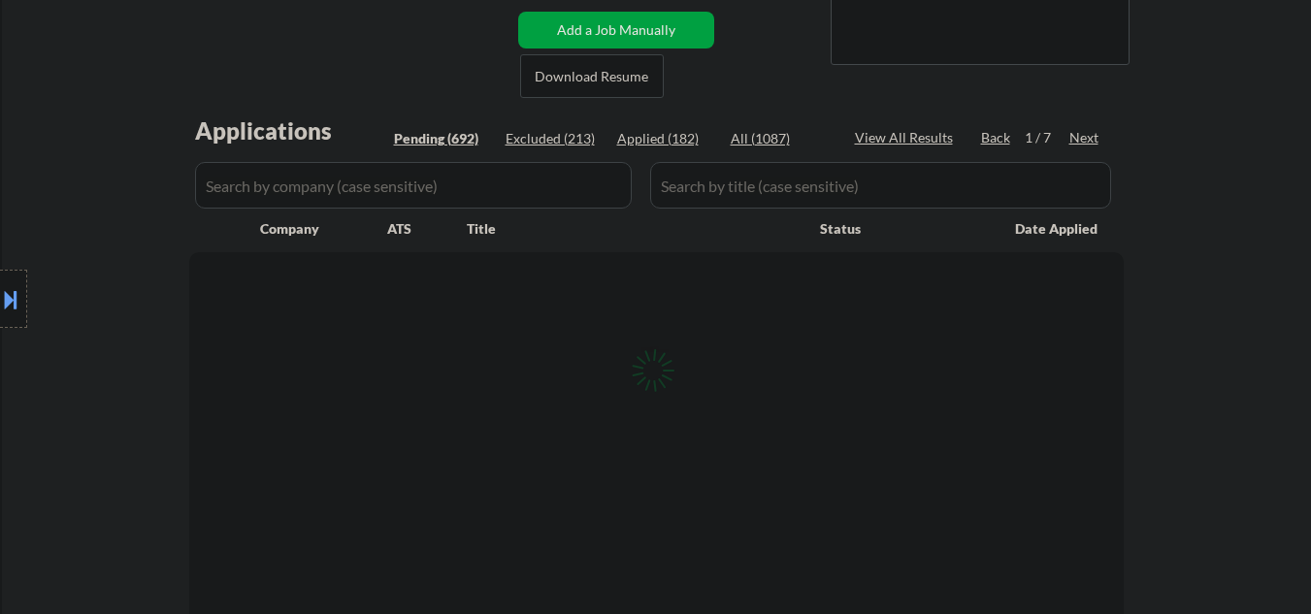
select select ""pending""
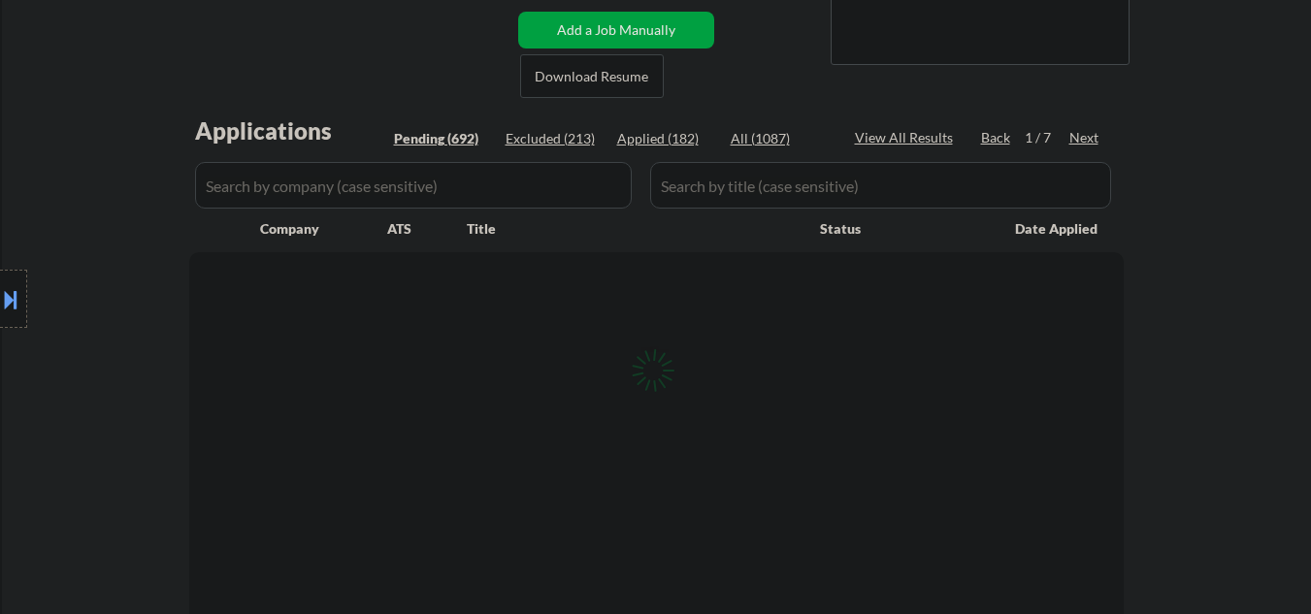
select select ""pending""
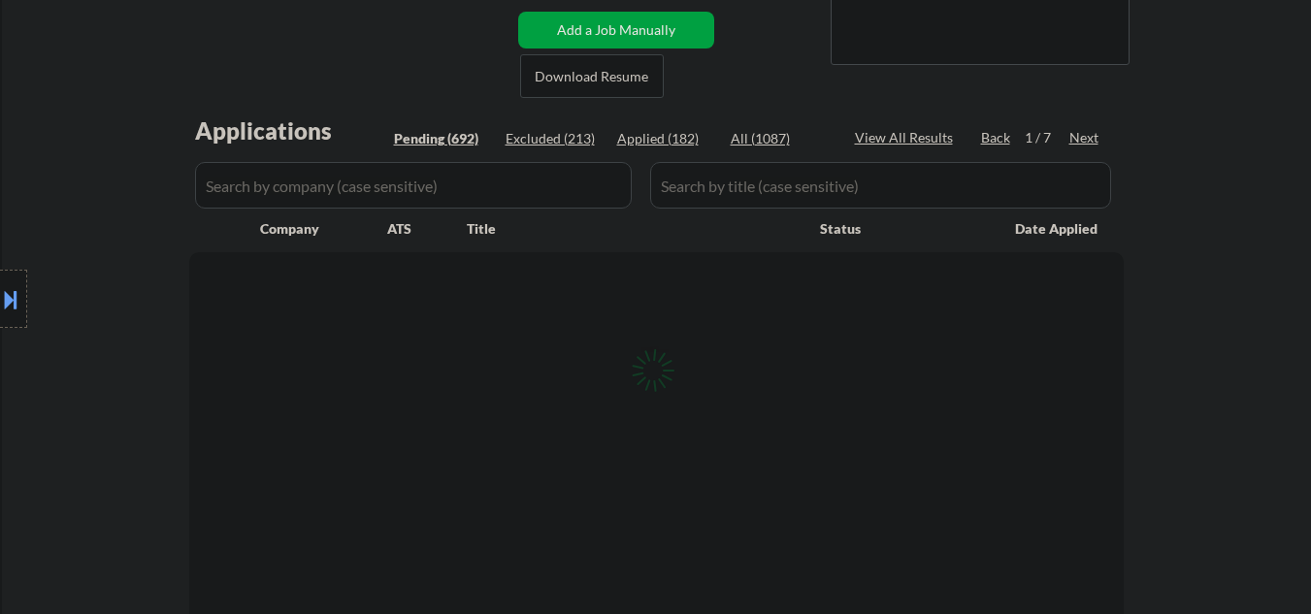
select select ""pending""
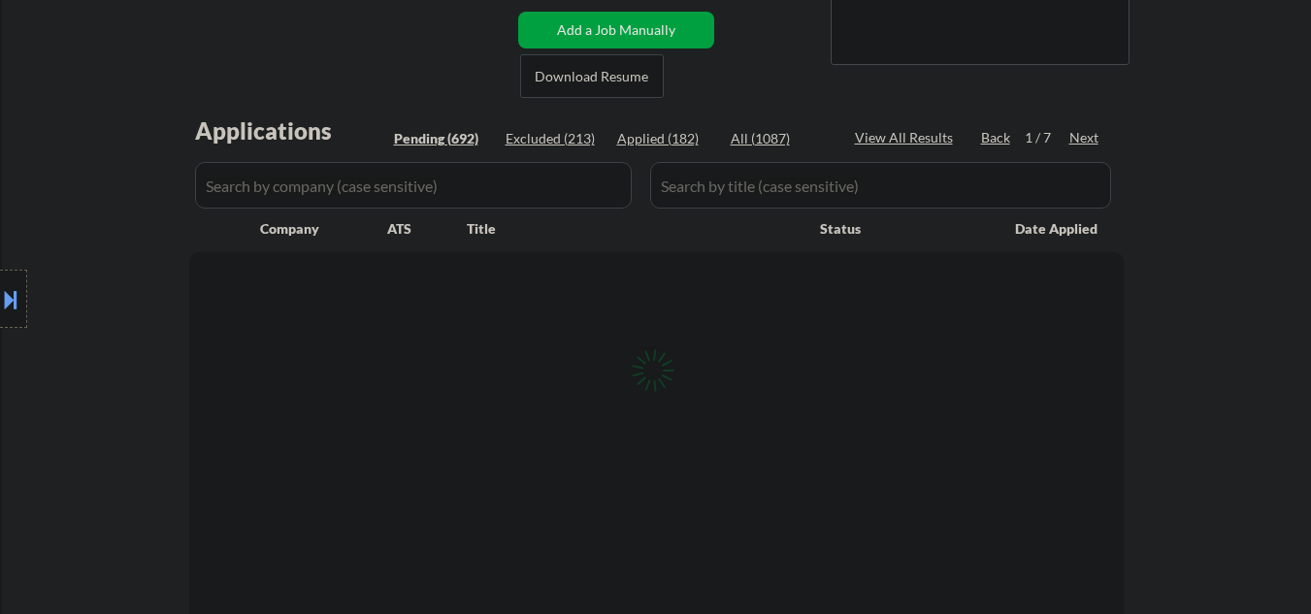
select select ""pending""
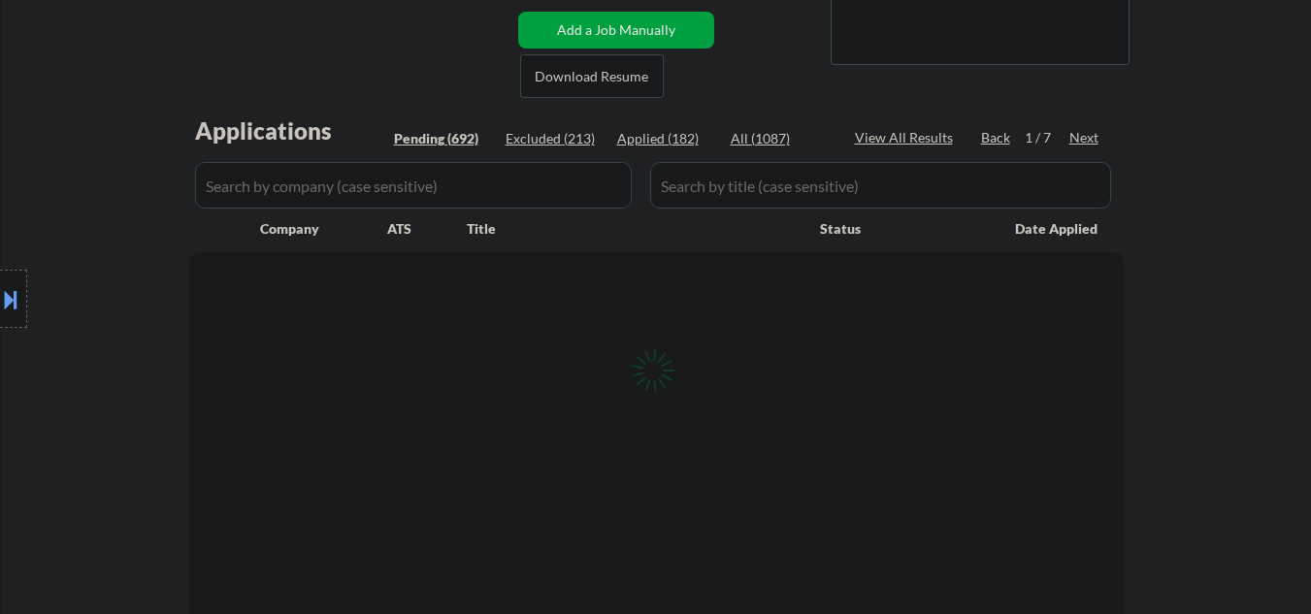
select select ""pending""
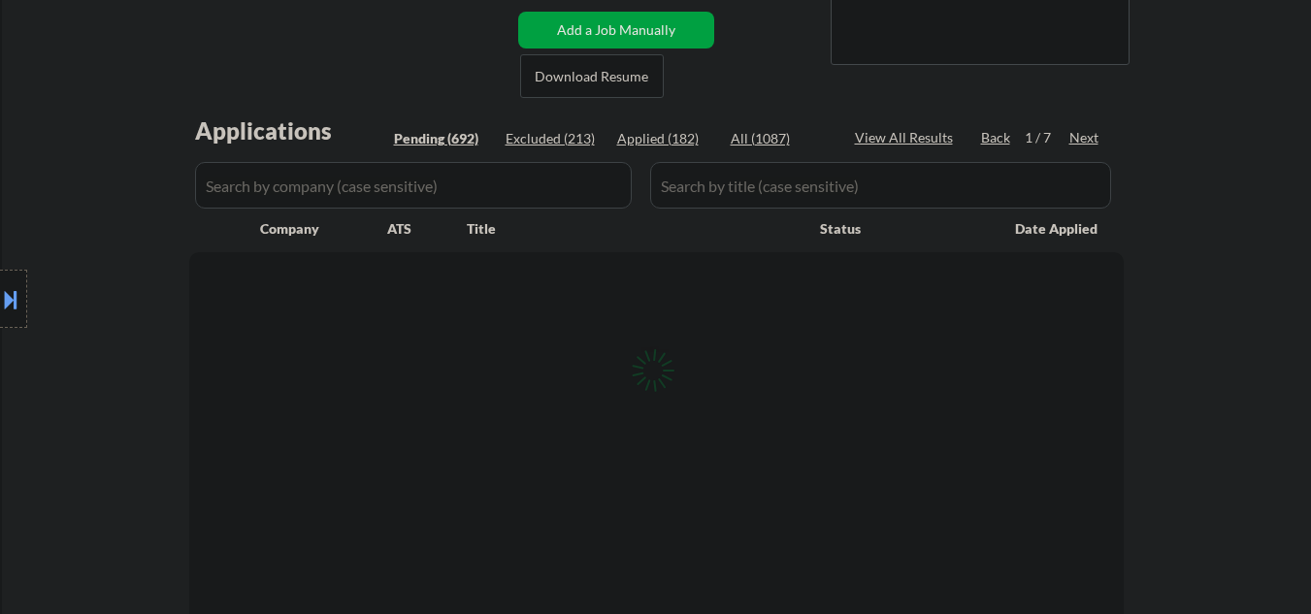
select select ""pending""
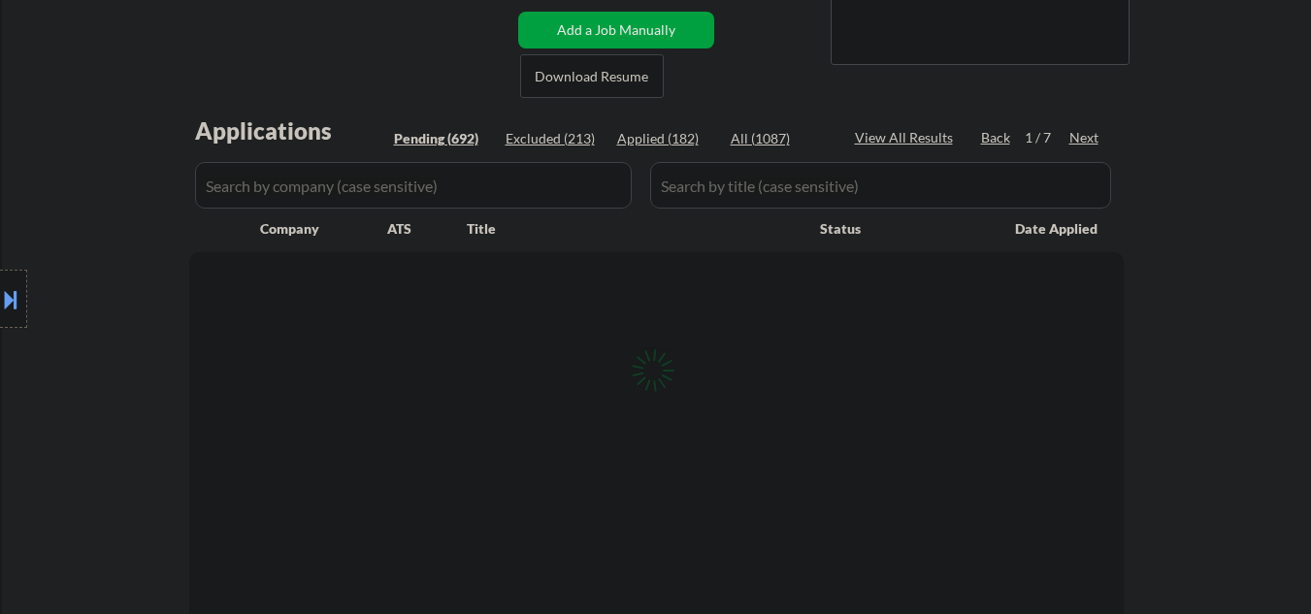
select select ""pending""
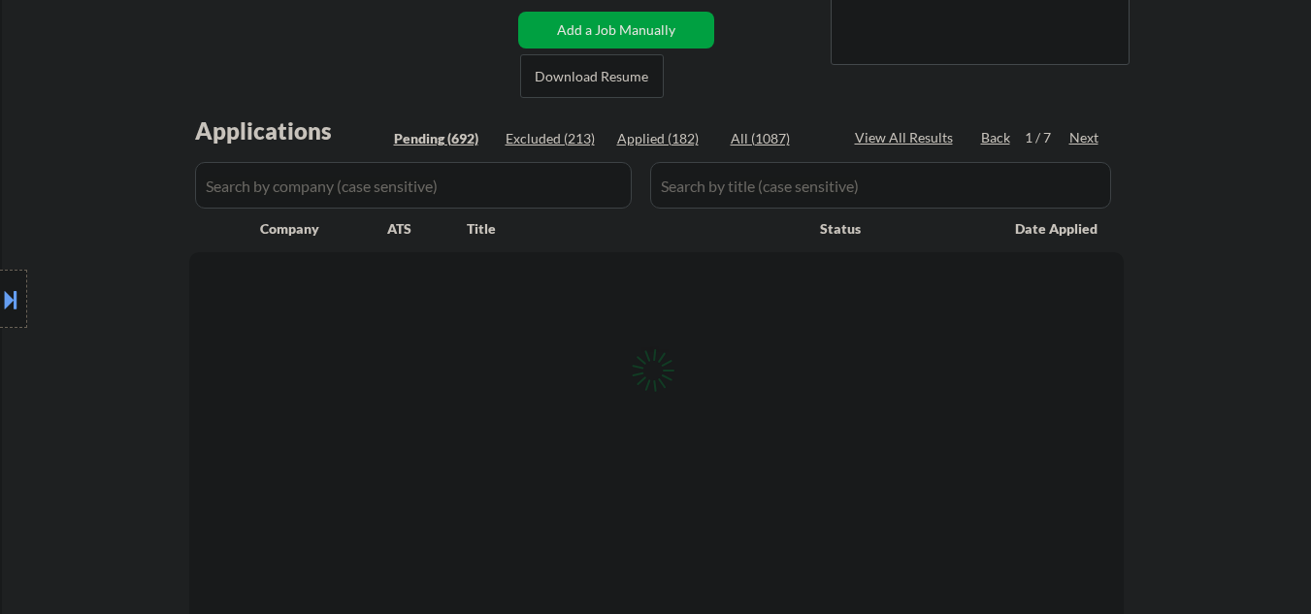
select select ""pending""
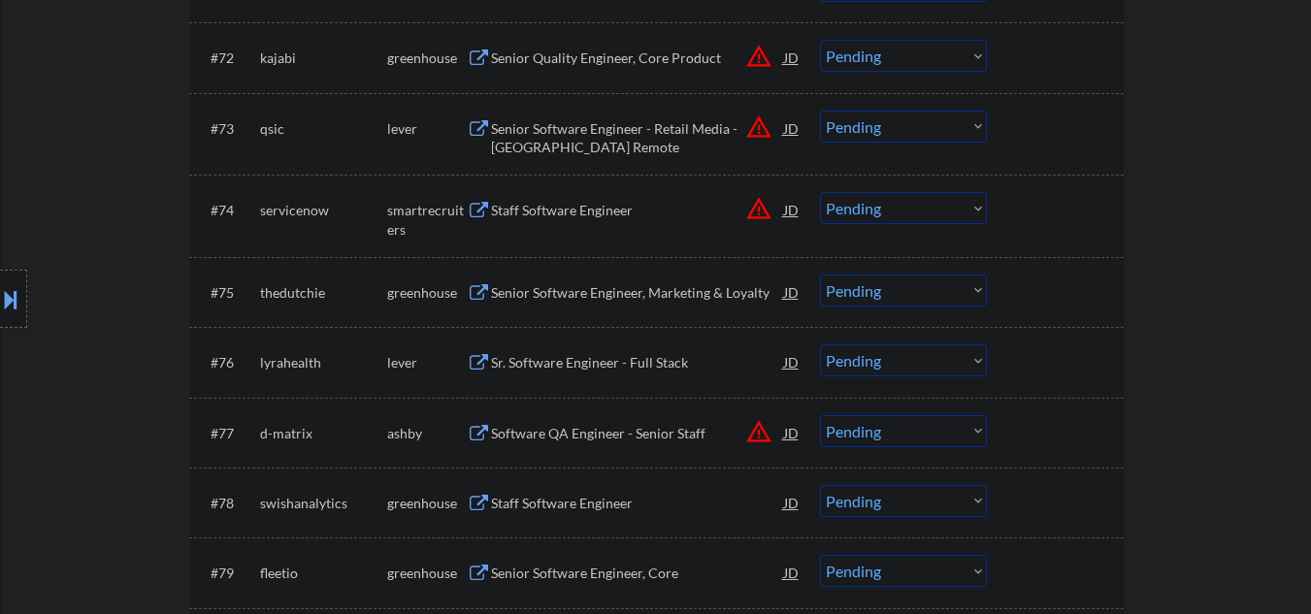
scroll to position [5950, 0]
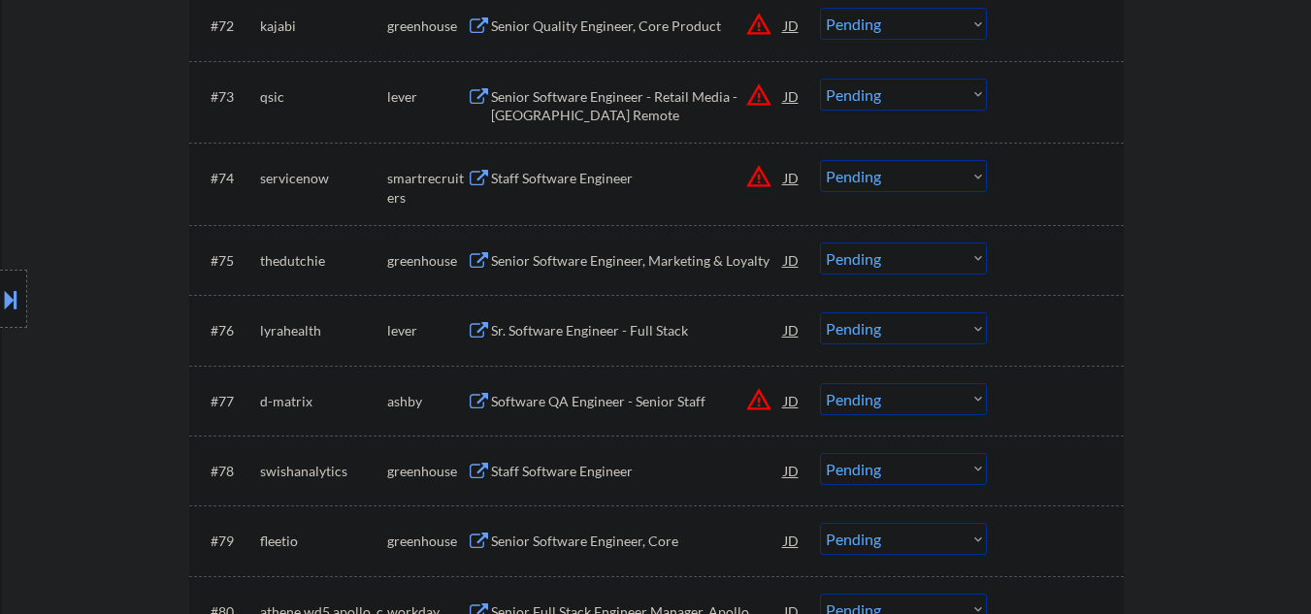
click at [615, 333] on div "Sr. Software Engineer - Full Stack" at bounding box center [637, 330] width 293 height 19
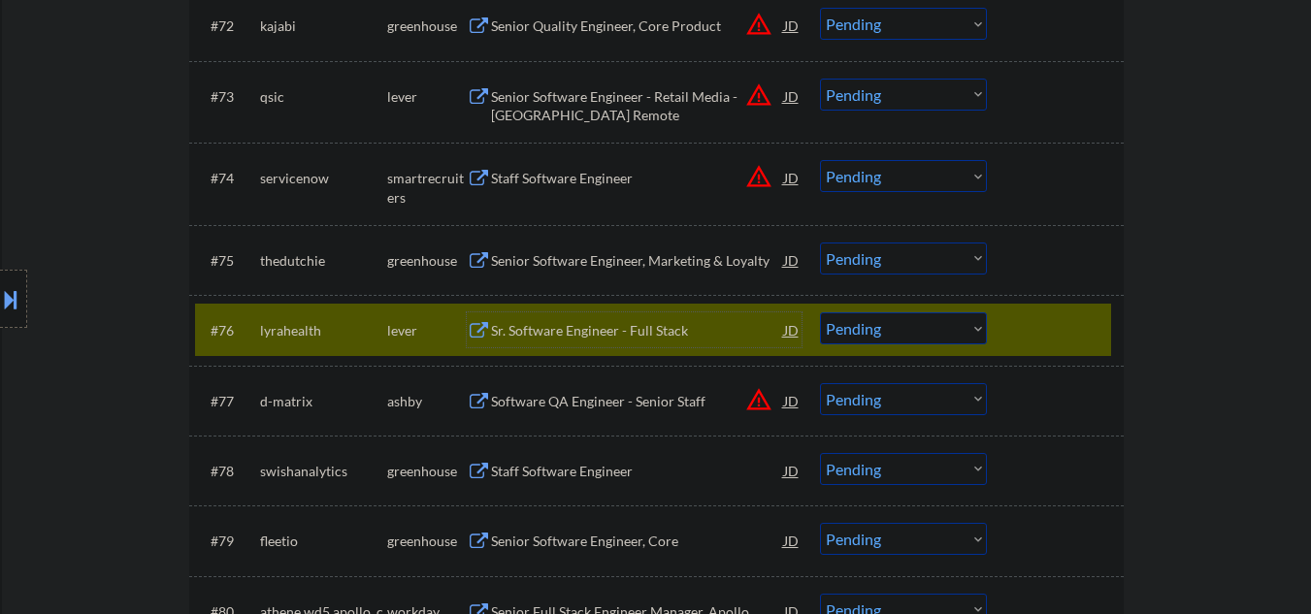
drag, startPoint x: 620, startPoint y: 341, endPoint x: 628, endPoint y: 331, distance: 12.4
click at [620, 340] on div "Sr. Software Engineer - Full Stack" at bounding box center [637, 329] width 293 height 35
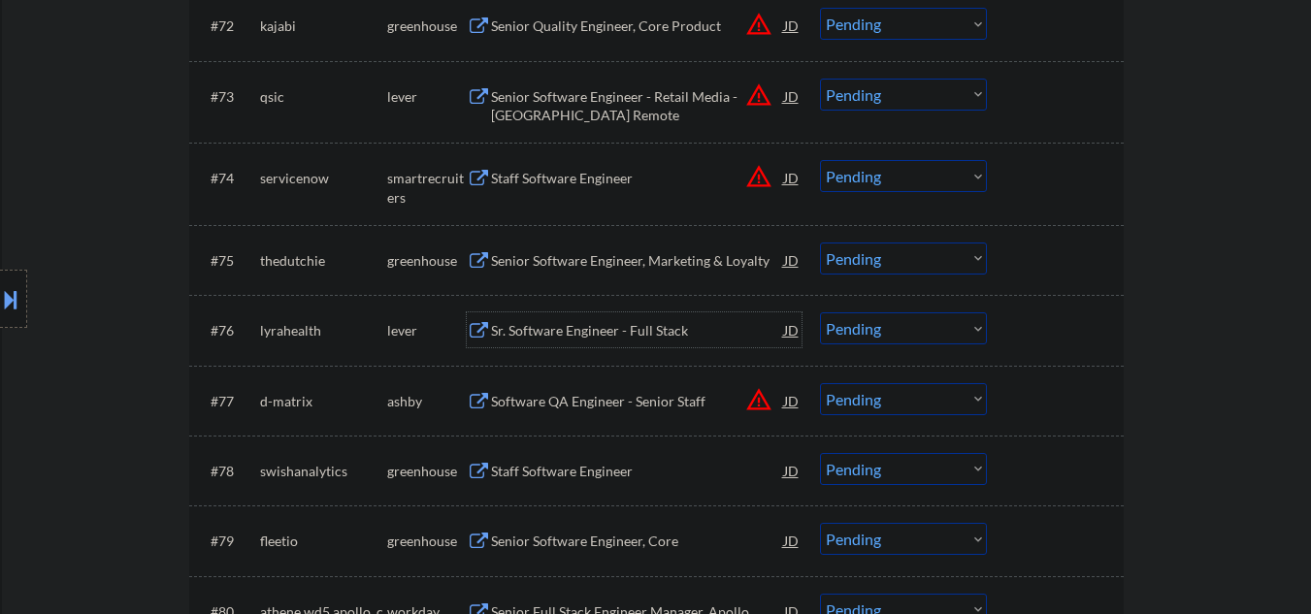
click at [856, 336] on select "Choose an option... Pending Applied Excluded (Questions) Excluded (Expired) Exc…" at bounding box center [903, 328] width 167 height 32
click at [820, 312] on select "Choose an option... Pending Applied Excluded (Questions) Excluded (Expired) Exc…" at bounding box center [903, 328] width 167 height 32
select select ""pending""
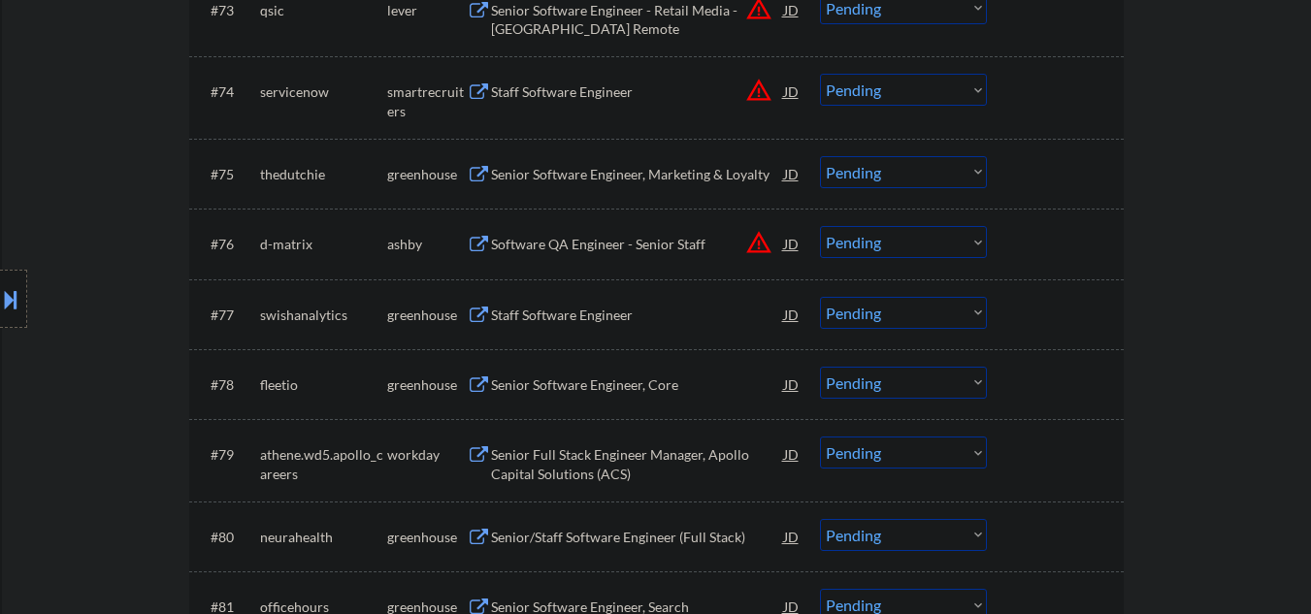
scroll to position [6080, 0]
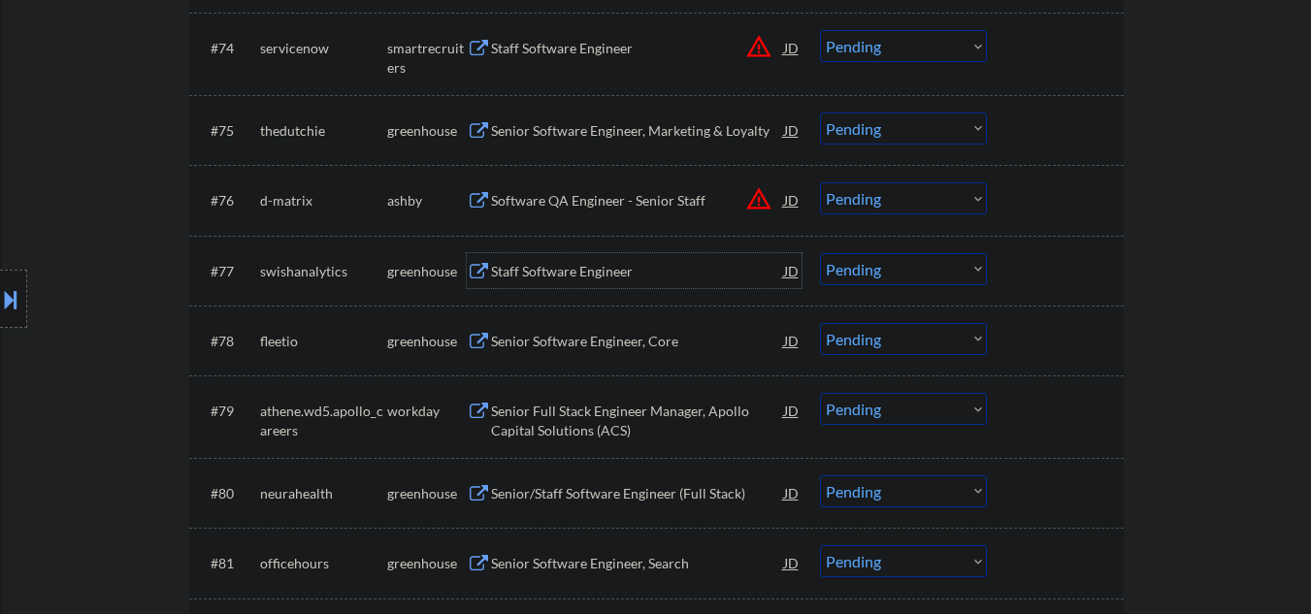
click at [593, 274] on div "Staff Software Engineer" at bounding box center [637, 271] width 293 height 19
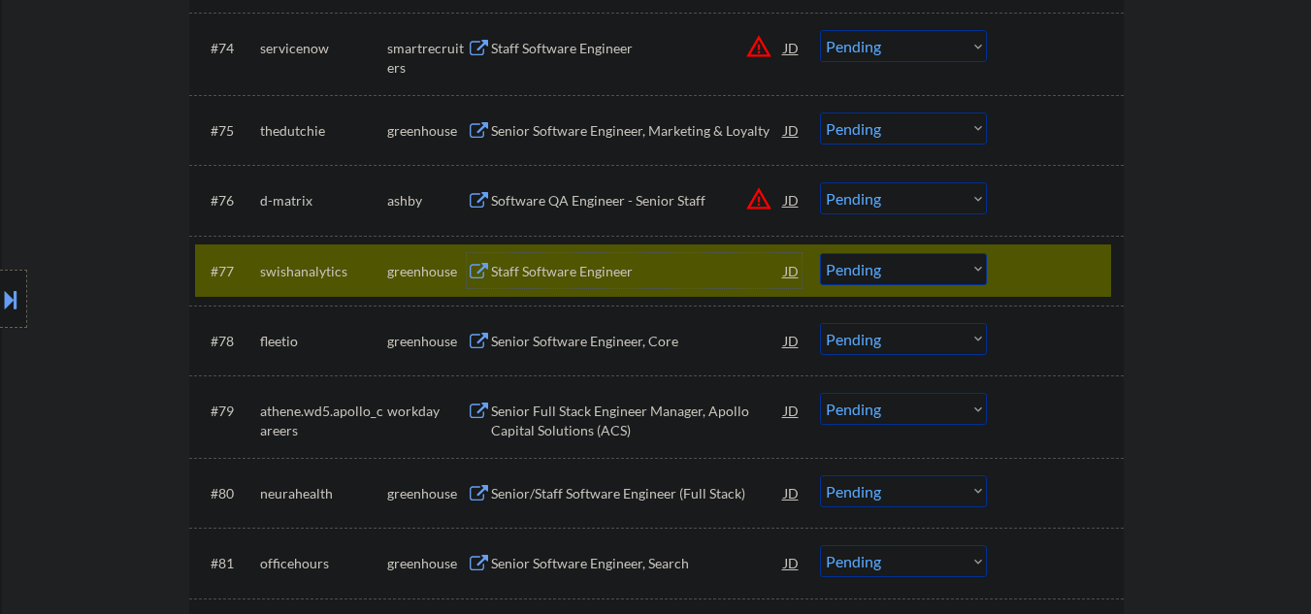
click at [567, 277] on div "Staff Software Engineer" at bounding box center [637, 271] width 293 height 19
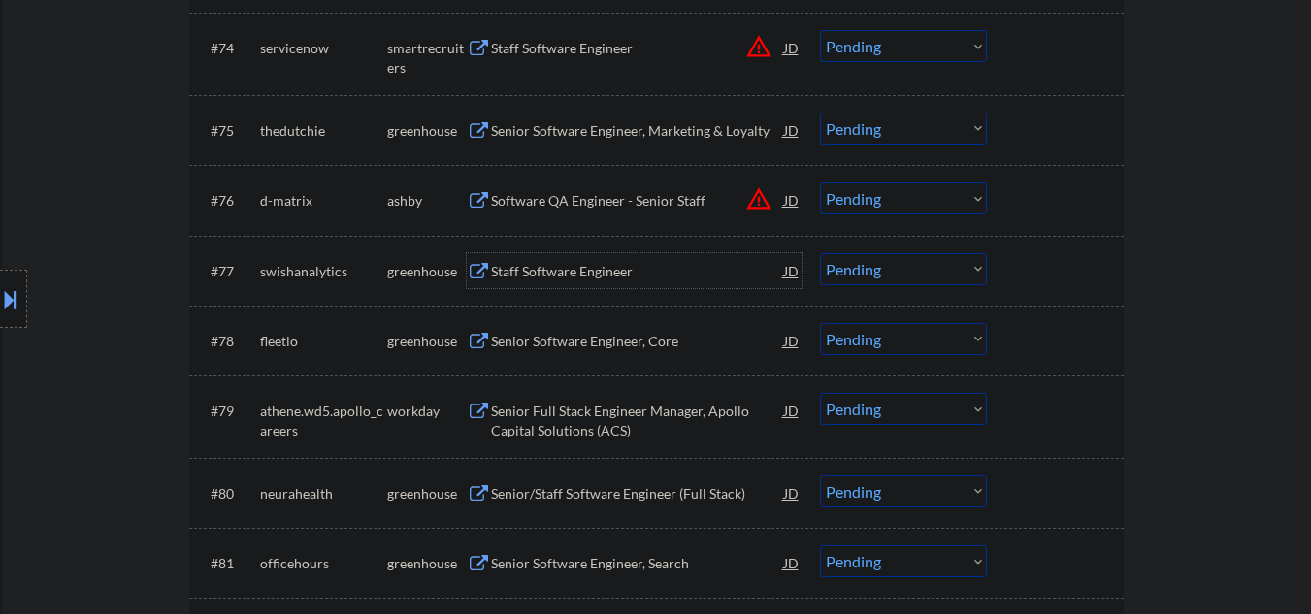
click at [522, 269] on div "Staff Software Engineer" at bounding box center [637, 271] width 293 height 19
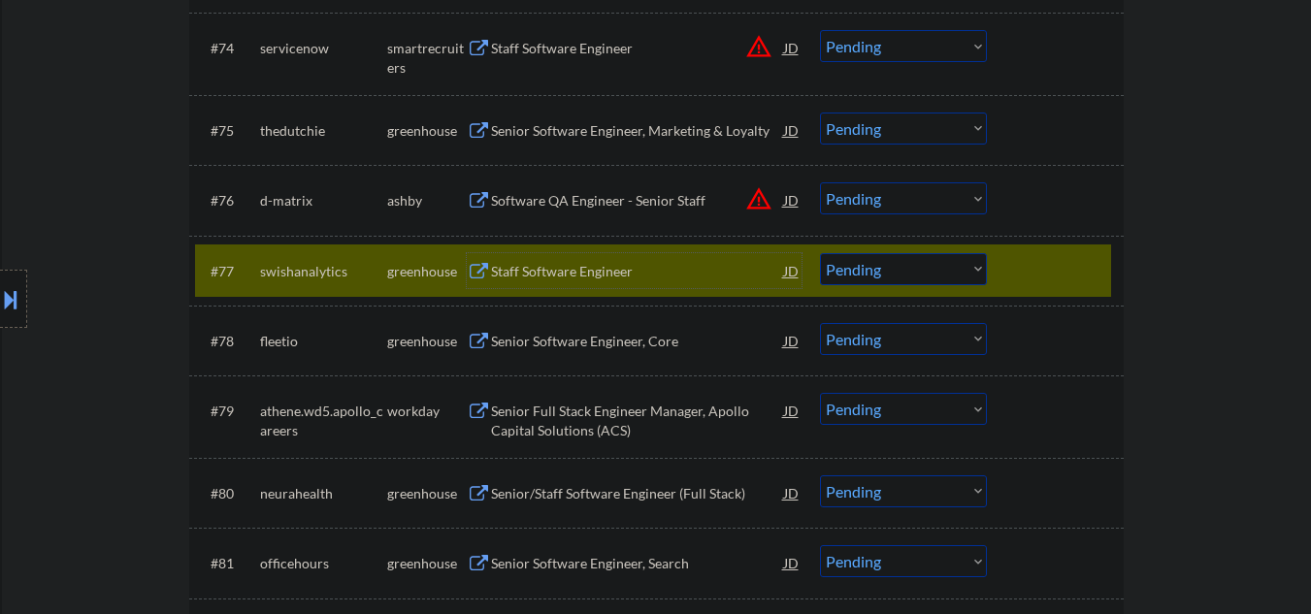
click at [595, 268] on div "Staff Software Engineer" at bounding box center [637, 271] width 293 height 19
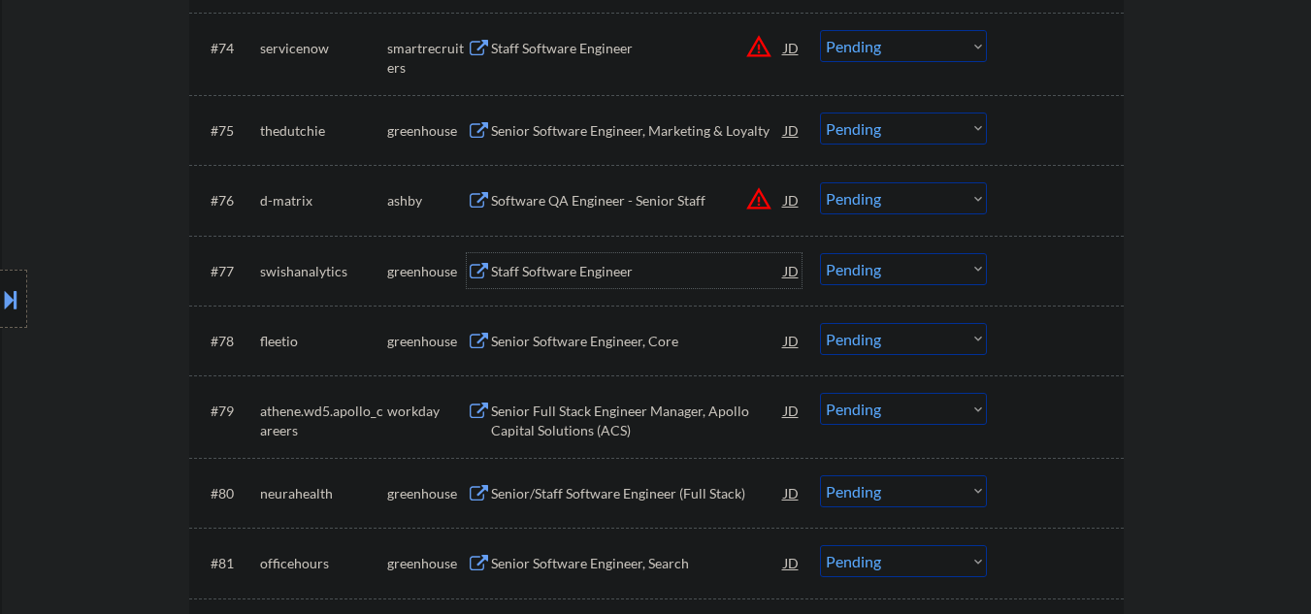
click at [610, 264] on div "Staff Software Engineer" at bounding box center [637, 271] width 293 height 19
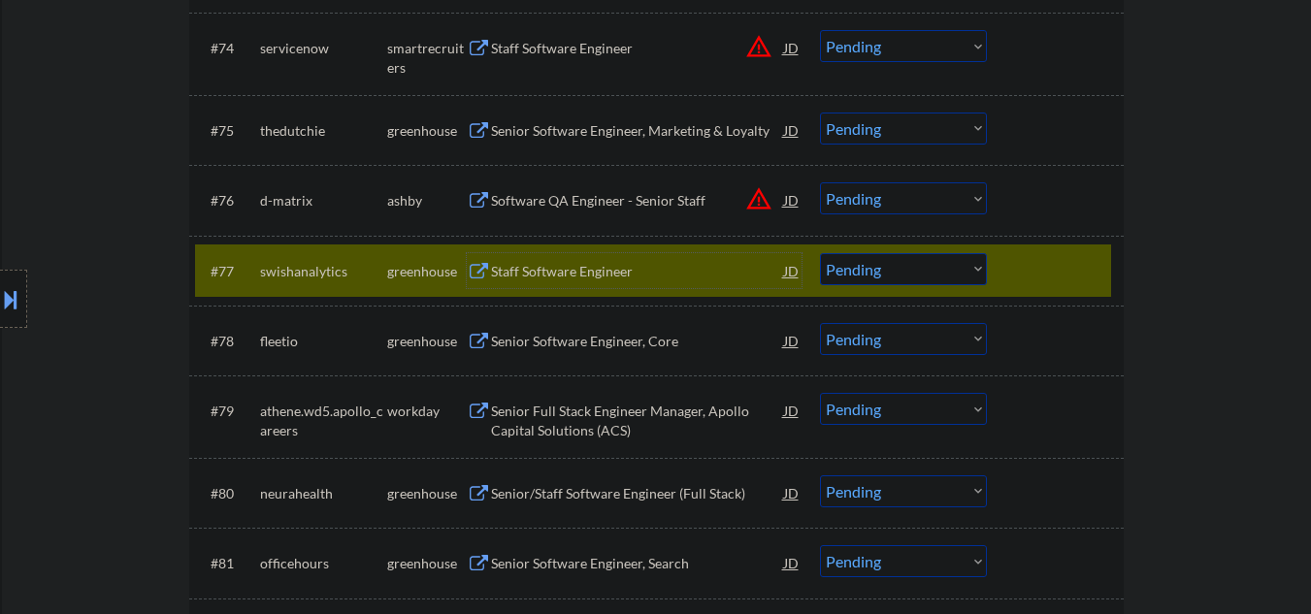
click at [861, 277] on select "Choose an option... Pending Applied Excluded (Questions) Excluded (Expired) Exc…" at bounding box center [903, 269] width 167 height 32
click at [820, 253] on select "Choose an option... Pending Applied Excluded (Questions) Excluded (Expired) Exc…" at bounding box center [903, 269] width 167 height 32
click at [539, 344] on div "Senior Software Engineer, Core" at bounding box center [637, 341] width 293 height 19
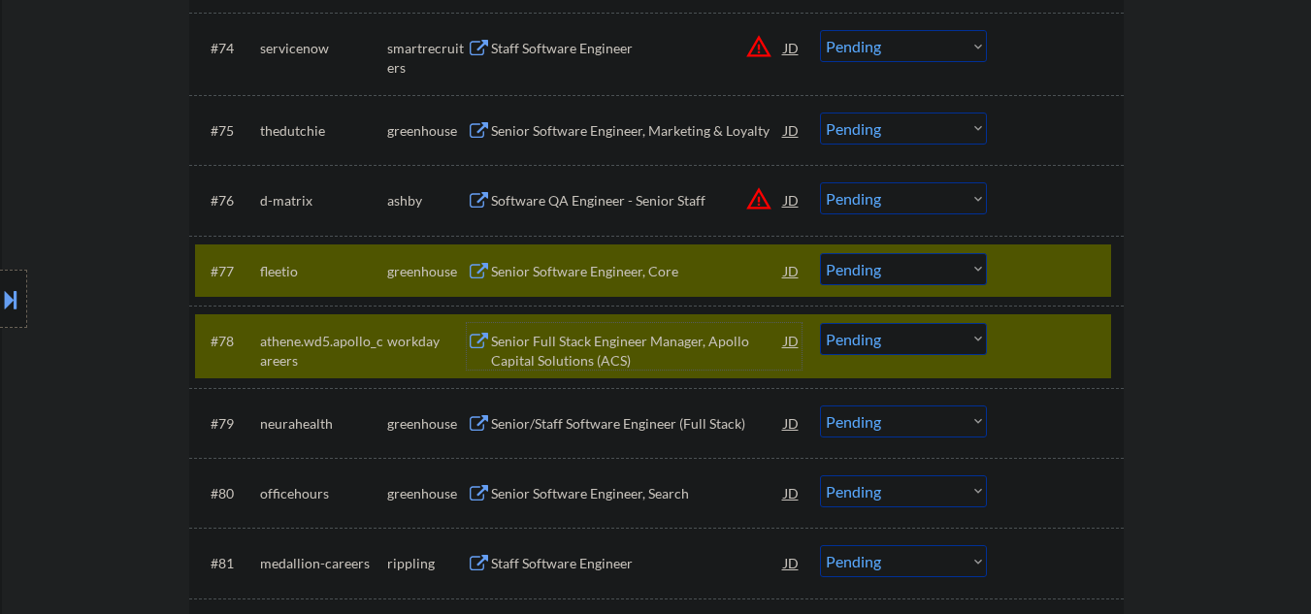
drag, startPoint x: 1034, startPoint y: 360, endPoint x: 1029, endPoint y: 62, distance: 297.9
click at [1034, 355] on div "#78 athene.wd5.apollo_careers workday Senior Full Stack Engineer Manager, Apoll…" at bounding box center [653, 346] width 916 height 64
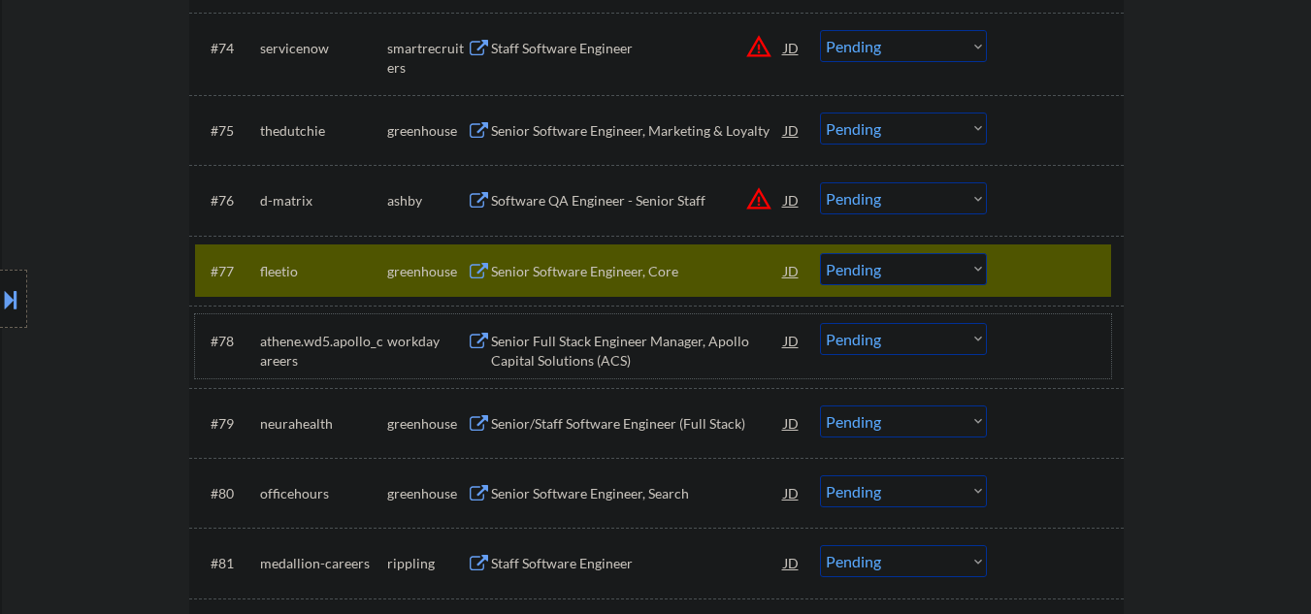
click at [925, 274] on select "Choose an option... Pending Applied Excluded (Questions) Excluded (Expired) Exc…" at bounding box center [903, 269] width 167 height 32
click at [820, 253] on select "Choose an option... Pending Applied Excluded (Questions) Excluded (Expired) Exc…" at bounding box center [903, 269] width 167 height 32
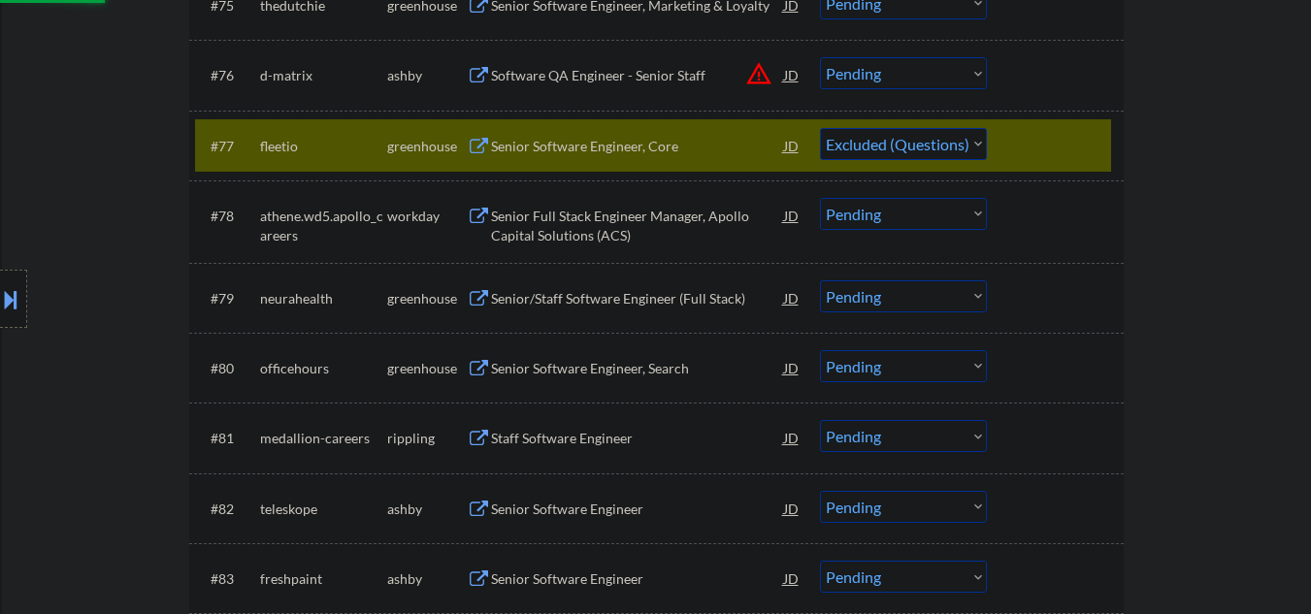
scroll to position [6338, 0]
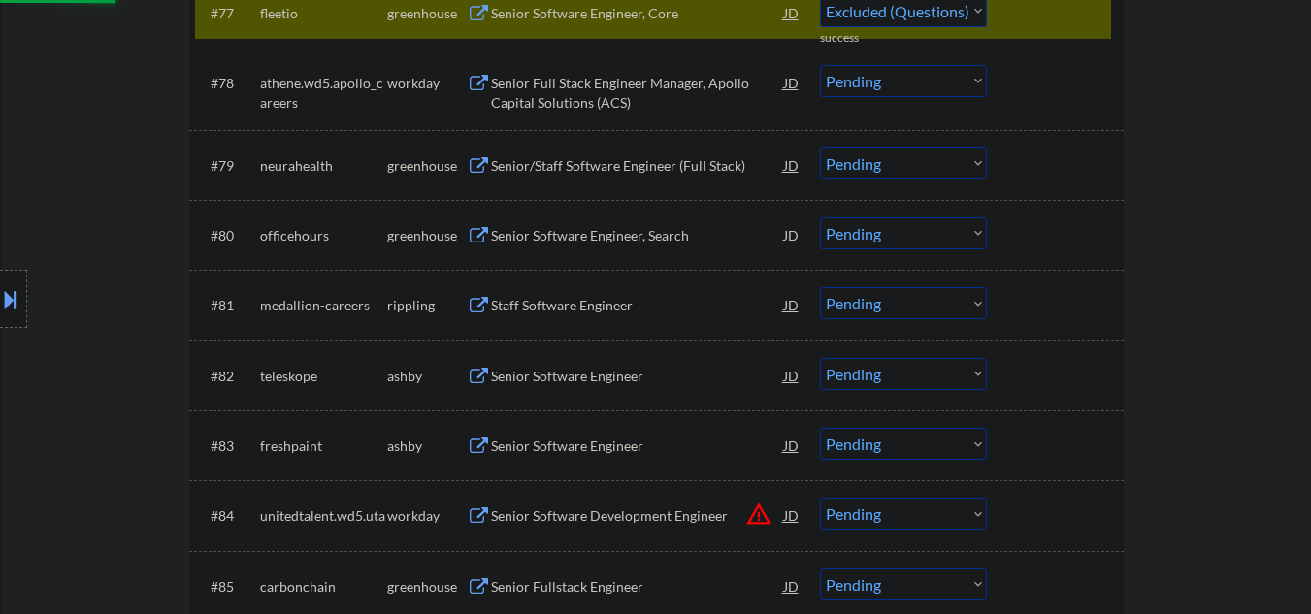
click at [537, 172] on div "Senior/Staff Software Engineer (Full Stack)" at bounding box center [637, 165] width 293 height 19
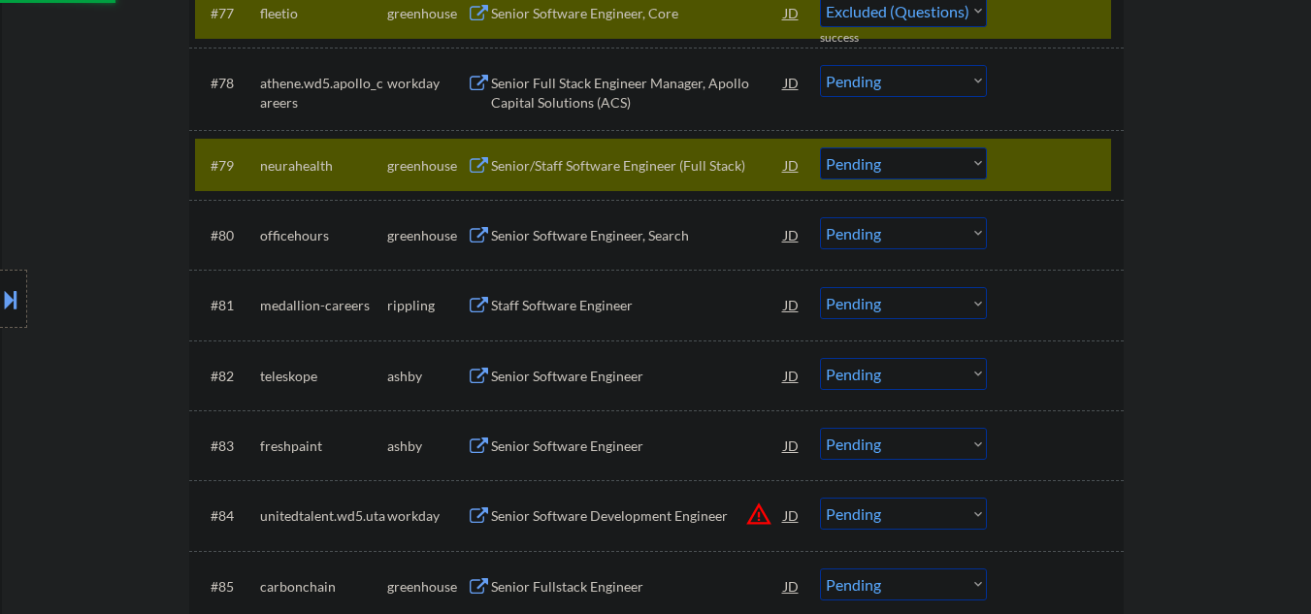
select select ""pending""
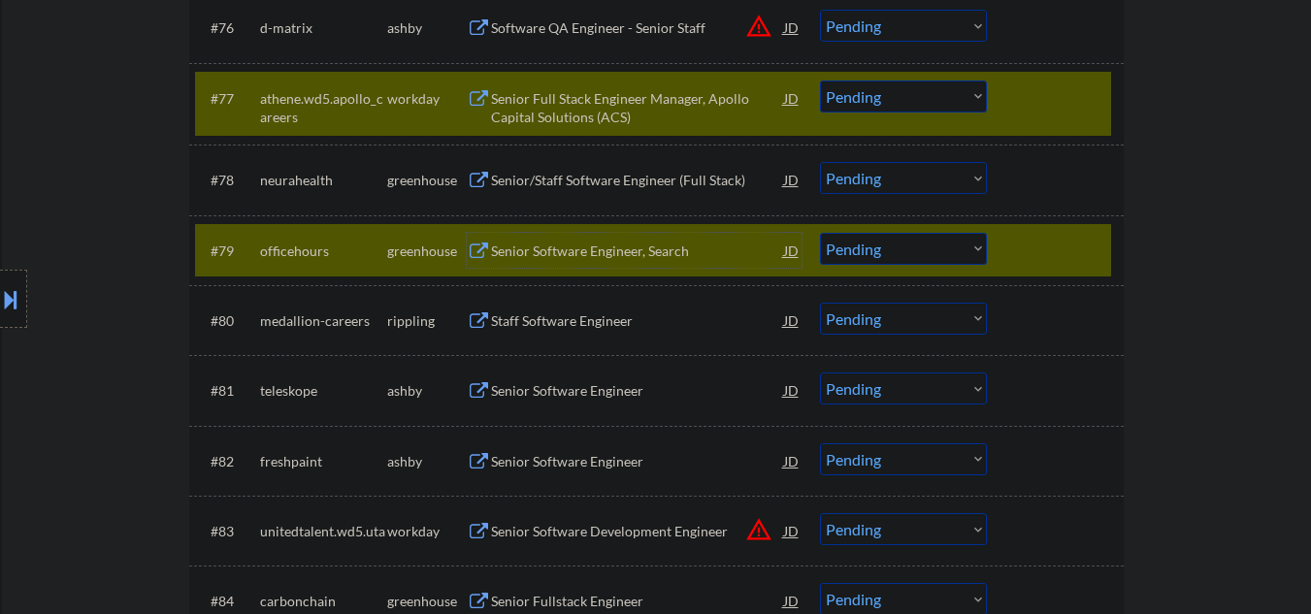
scroll to position [6209, 0]
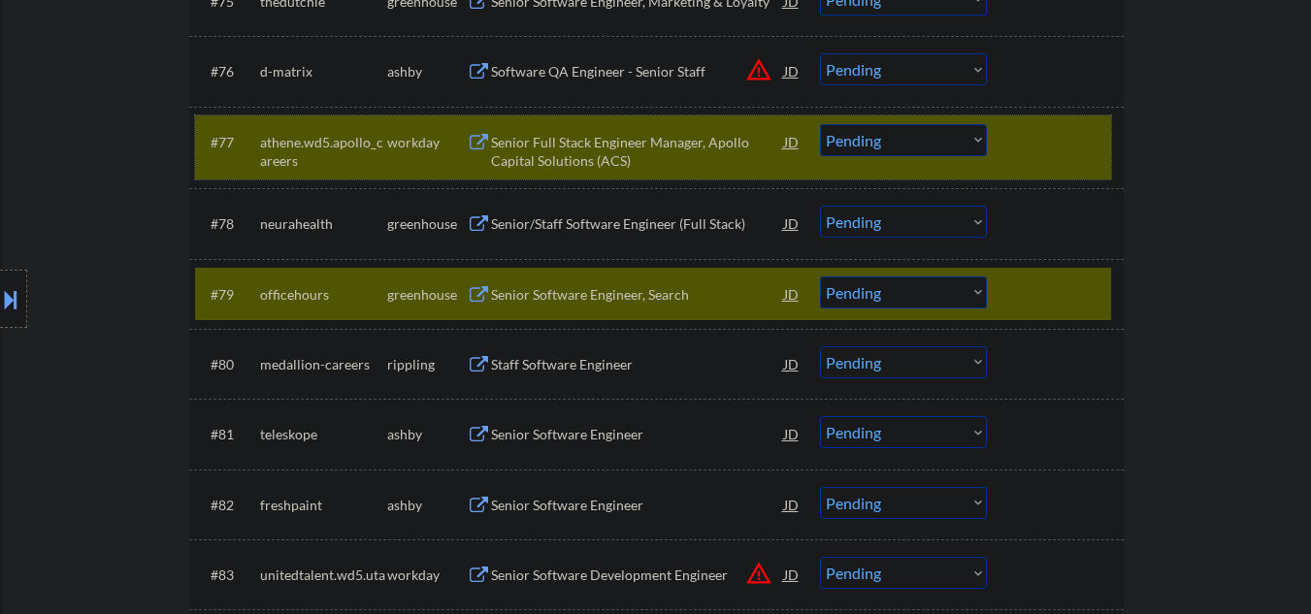
click at [1020, 140] on div at bounding box center [1057, 141] width 85 height 35
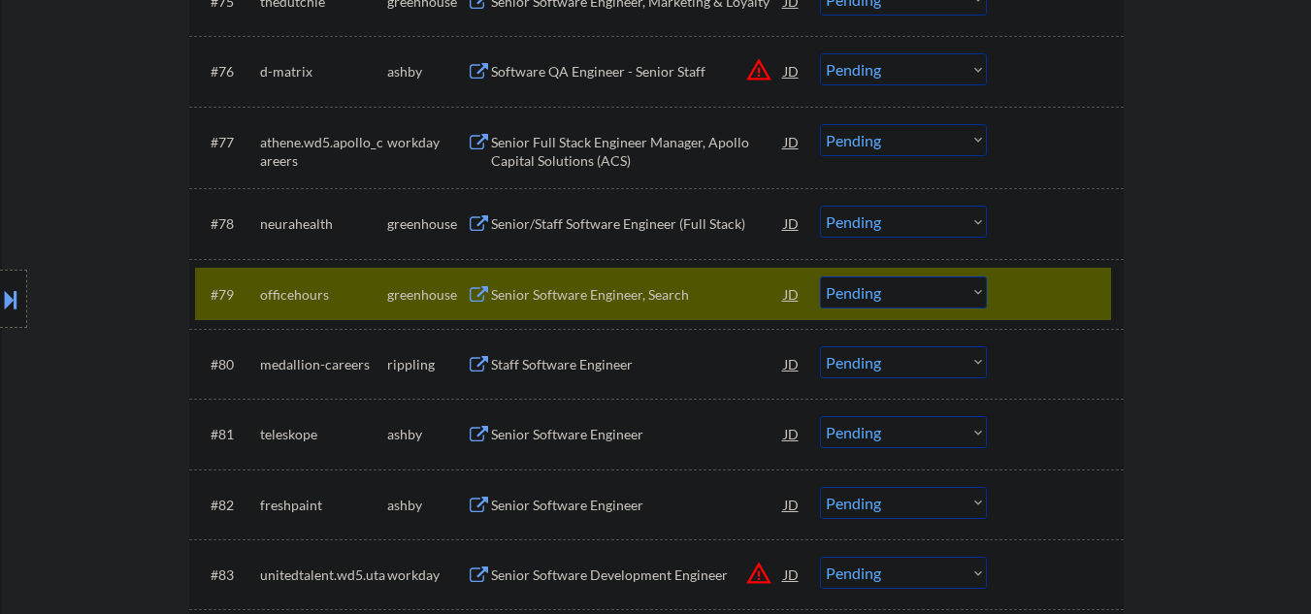
click at [1074, 282] on div at bounding box center [1057, 294] width 85 height 35
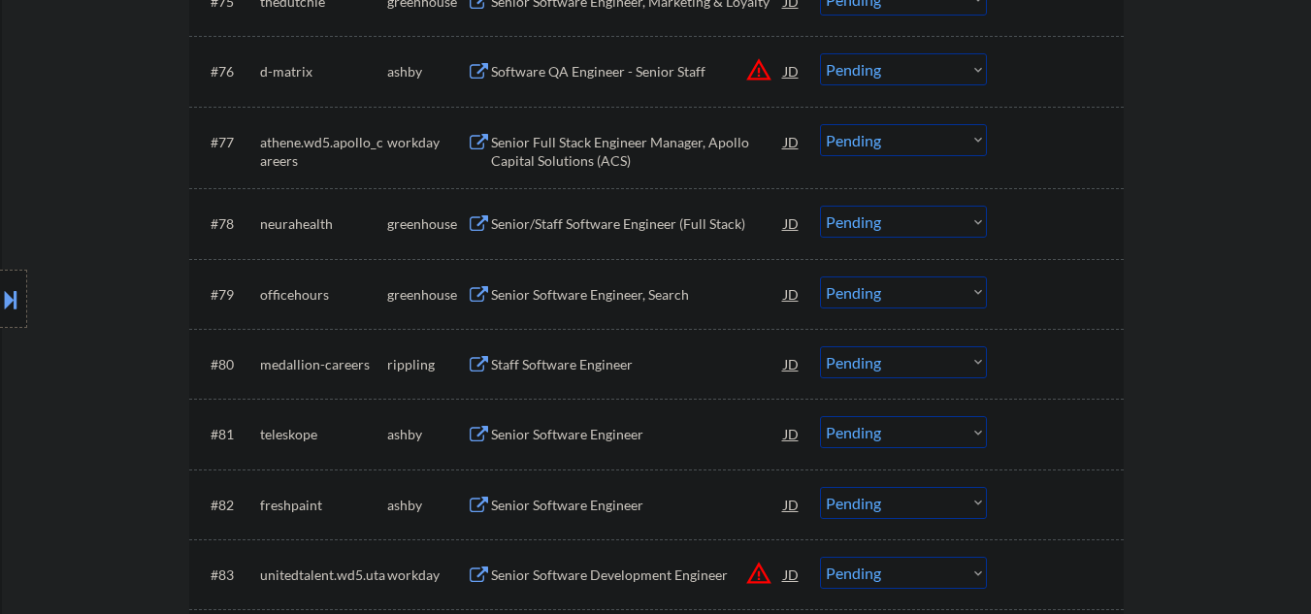
click at [890, 220] on select "Choose an option... Pending Applied Excluded (Questions) Excluded (Expired) Exc…" at bounding box center [903, 222] width 167 height 32
click at [820, 206] on select "Choose an option... Pending Applied Excluded (Questions) Excluded (Expired) Exc…" at bounding box center [903, 222] width 167 height 32
click at [515, 301] on div "Senior Software Engineer, Search" at bounding box center [637, 294] width 293 height 19
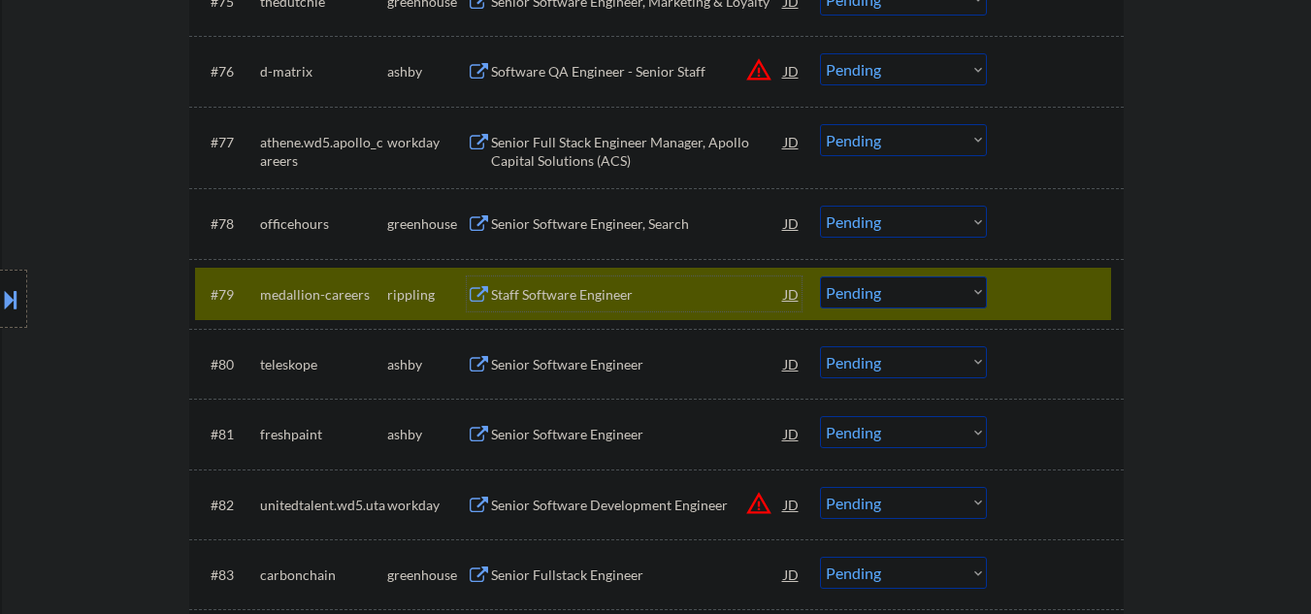
drag, startPoint x: 1031, startPoint y: 298, endPoint x: 894, endPoint y: 234, distance: 151.9
click at [1031, 297] on div at bounding box center [1057, 294] width 85 height 35
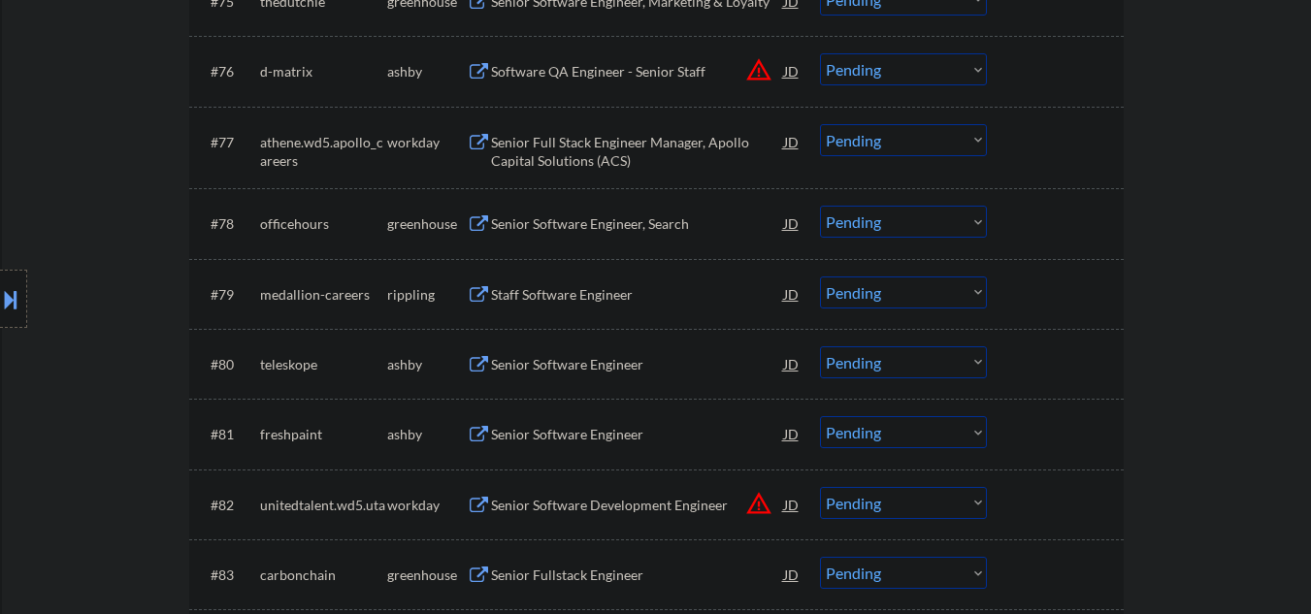
click at [864, 226] on select "Choose an option... Pending Applied Excluded (Questions) Excluded (Expired) Exc…" at bounding box center [903, 222] width 167 height 32
click at [820, 206] on select "Choose an option... Pending Applied Excluded (Questions) Excluded (Expired) Exc…" at bounding box center [903, 222] width 167 height 32
click at [516, 294] on div "Staff Software Engineer" at bounding box center [637, 294] width 293 height 19
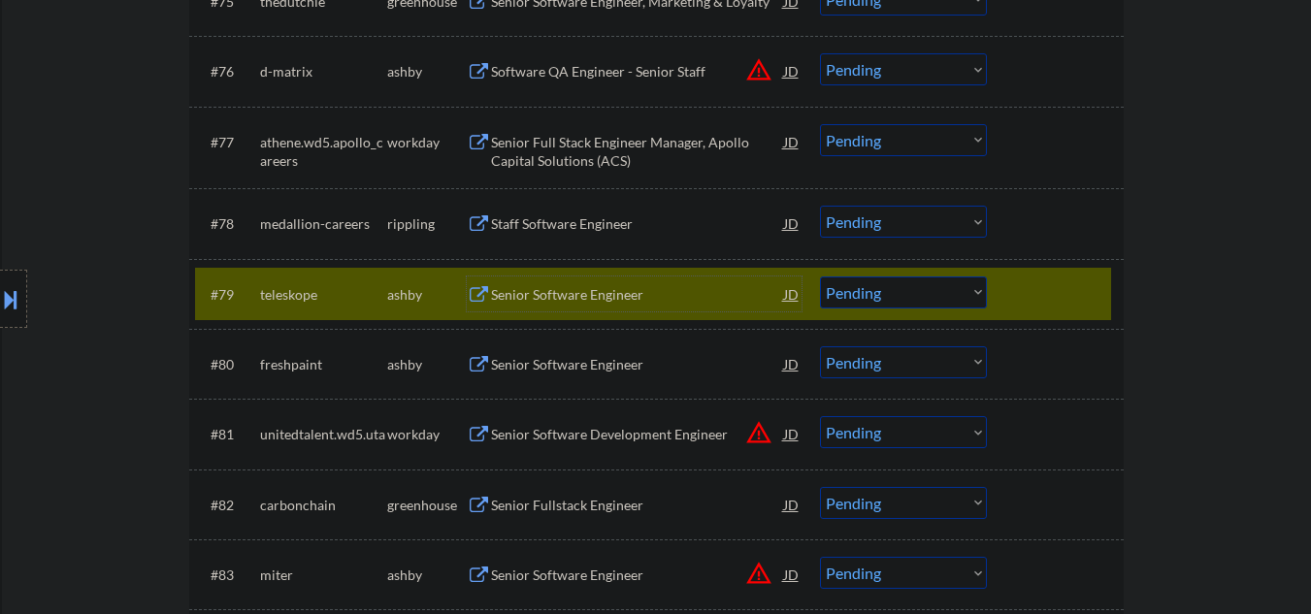
click at [1034, 297] on div at bounding box center [1057, 294] width 85 height 35
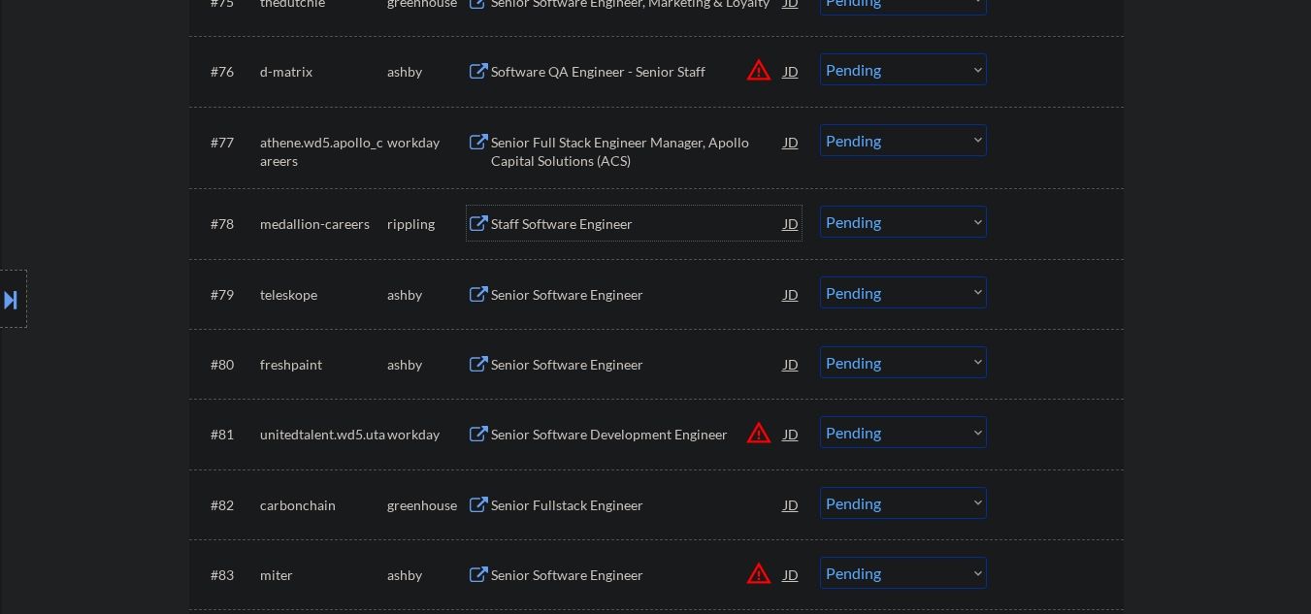
click at [674, 225] on div "Staff Software Engineer" at bounding box center [637, 223] width 293 height 19
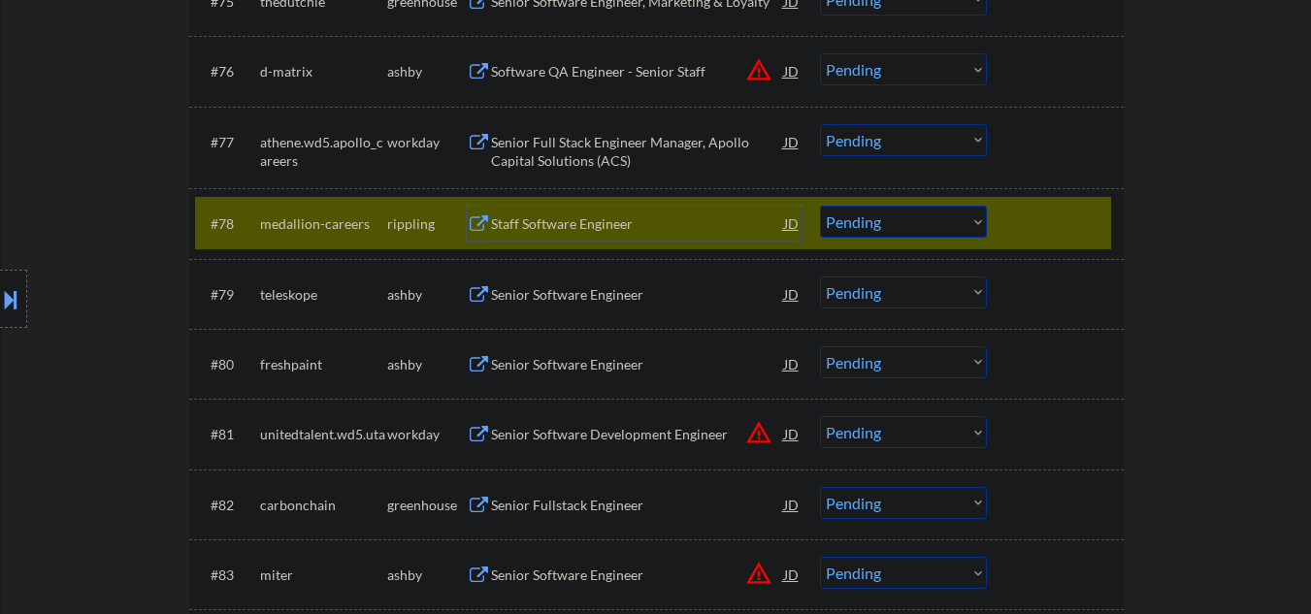
click at [855, 229] on select "Choose an option... Pending Applied Excluded (Questions) Excluded (Expired) Exc…" at bounding box center [903, 222] width 167 height 32
click at [820, 206] on select "Choose an option... Pending Applied Excluded (Questions) Excluded (Expired) Exc…" at bounding box center [903, 222] width 167 height 32
click at [564, 300] on div "Senior Software Engineer" at bounding box center [637, 294] width 293 height 19
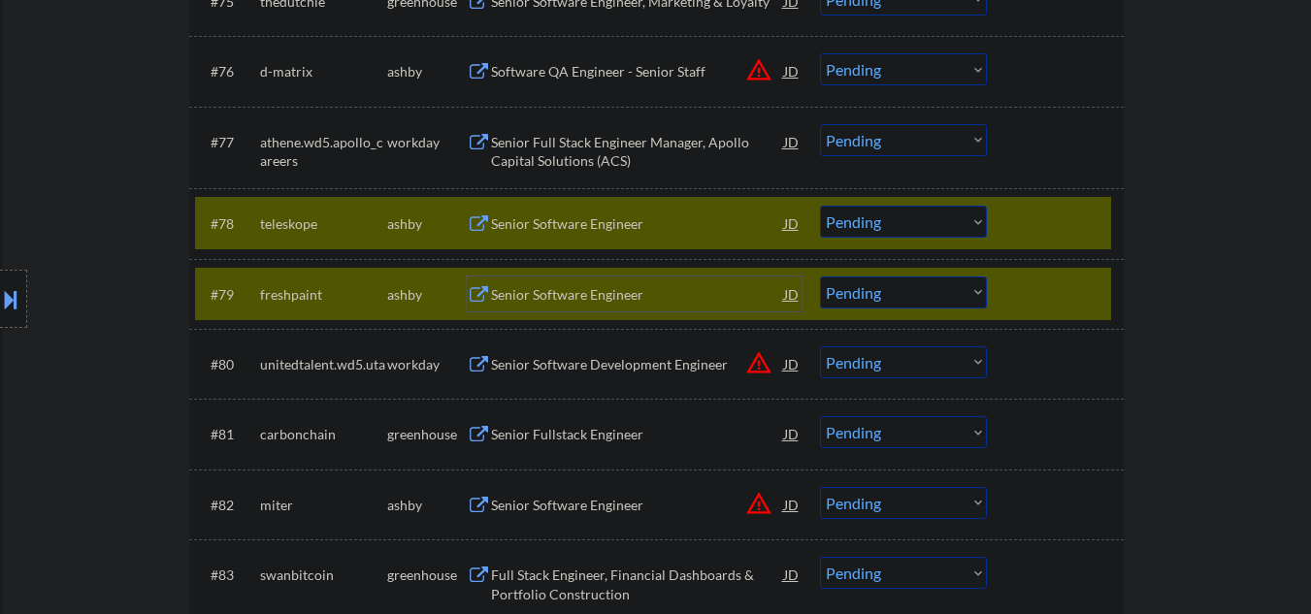
drag, startPoint x: 1035, startPoint y: 301, endPoint x: 1040, endPoint y: 71, distance: 230.0
click at [1035, 300] on div at bounding box center [1057, 294] width 85 height 35
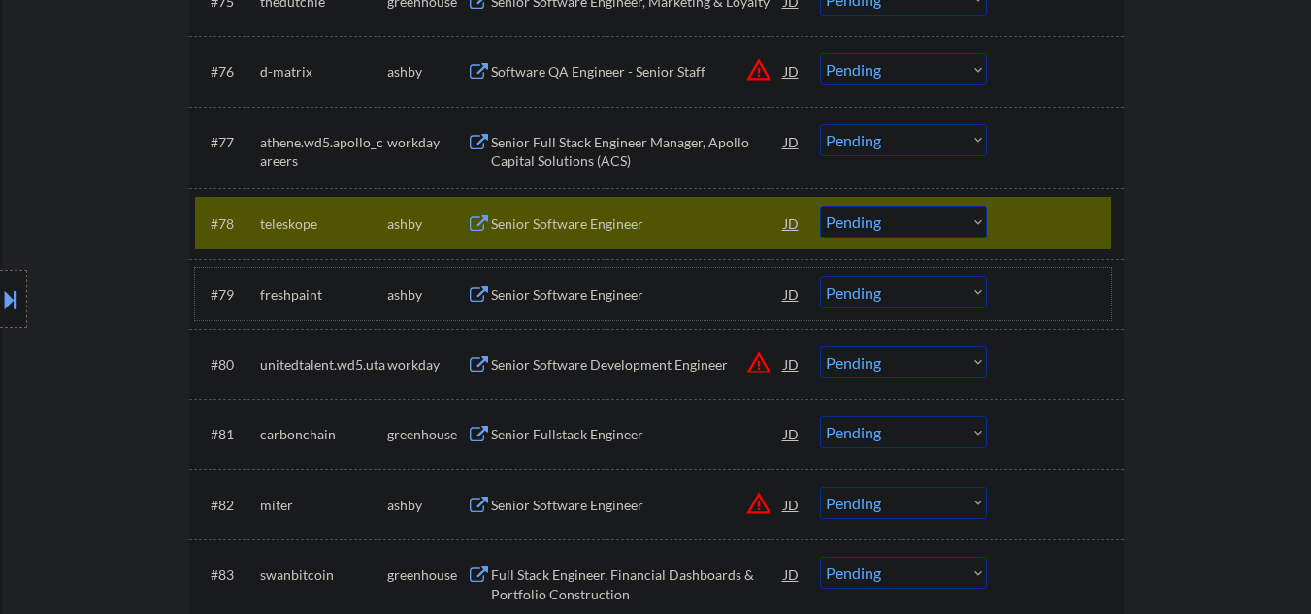
click at [611, 226] on div "Senior Software Engineer" at bounding box center [637, 223] width 293 height 19
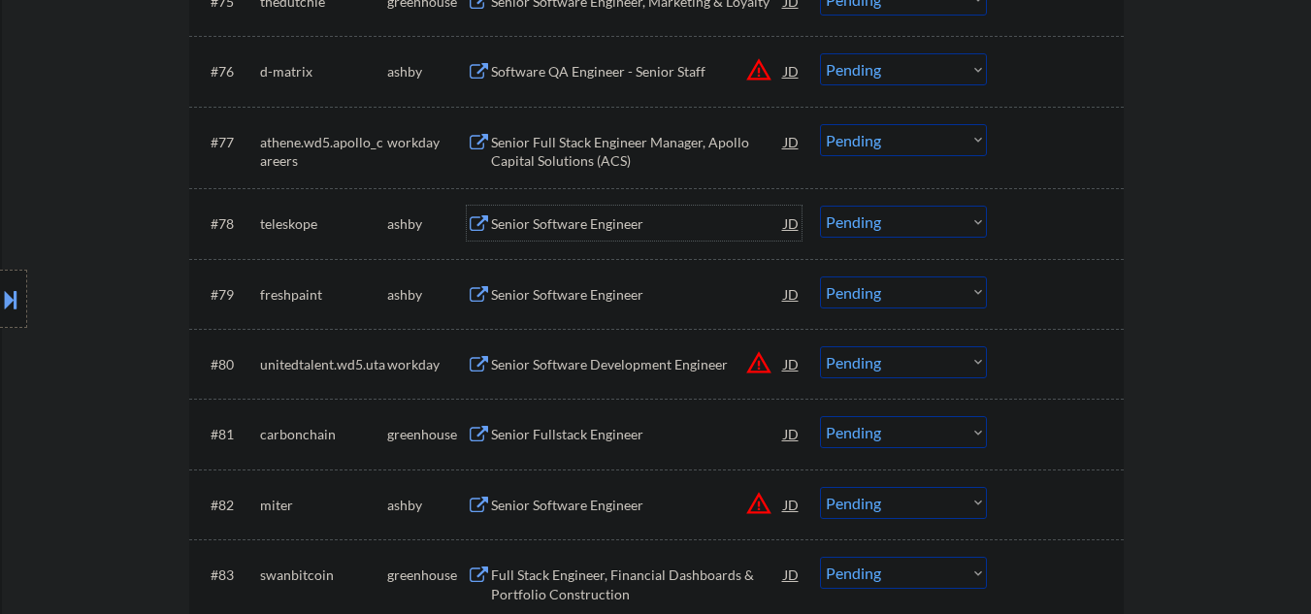
click at [569, 227] on div "Senior Software Engineer" at bounding box center [637, 223] width 293 height 19
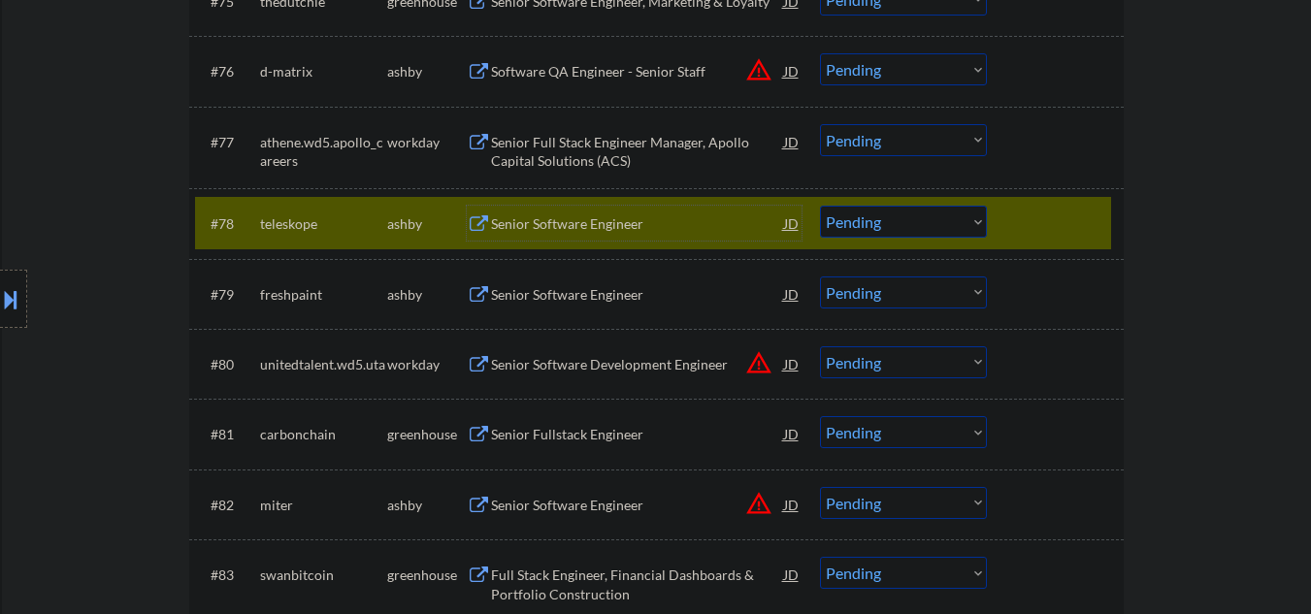
click at [857, 223] on select "Choose an option... Pending Applied Excluded (Questions) Excluded (Expired) Exc…" at bounding box center [903, 222] width 167 height 32
click at [820, 206] on select "Choose an option... Pending Applied Excluded (Questions) Excluded (Expired) Exc…" at bounding box center [903, 222] width 167 height 32
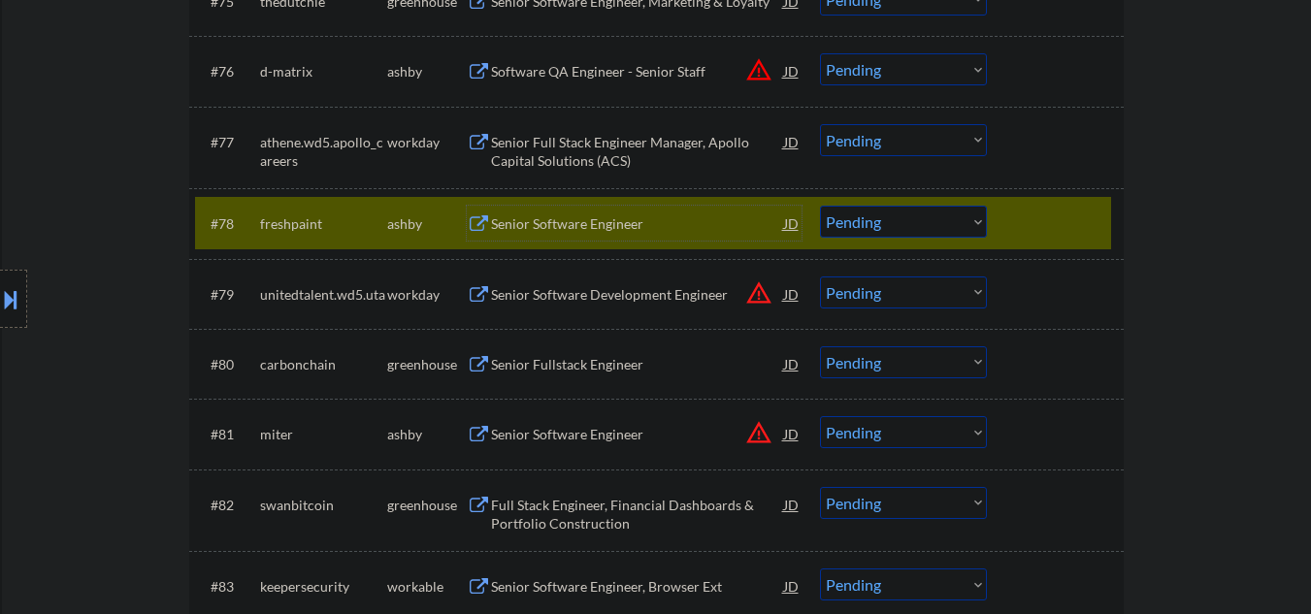
click at [574, 218] on div "Senior Software Engineer" at bounding box center [637, 223] width 293 height 19
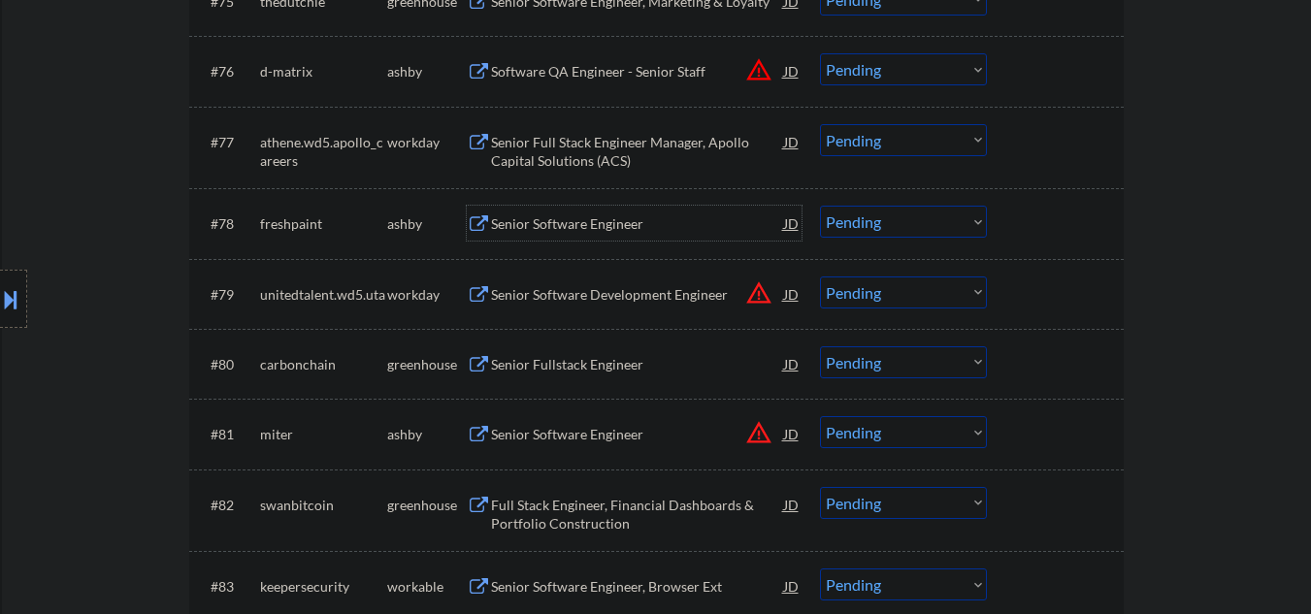
click at [876, 229] on select "Choose an option... Pending Applied Excluded (Questions) Excluded (Expired) Exc…" at bounding box center [903, 222] width 167 height 32
click at [820, 206] on select "Choose an option... Pending Applied Excluded (Questions) Excluded (Expired) Exc…" at bounding box center [903, 222] width 167 height 32
select select ""pending""
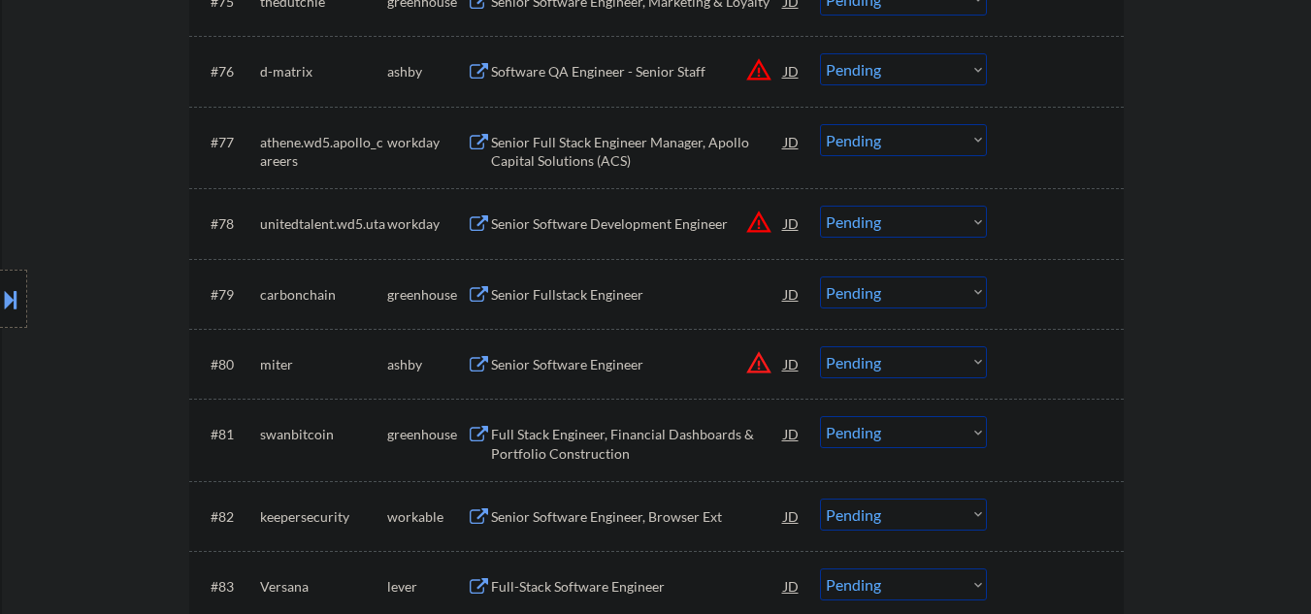
click at [569, 290] on div "Senior Fullstack Engineer" at bounding box center [637, 294] width 293 height 19
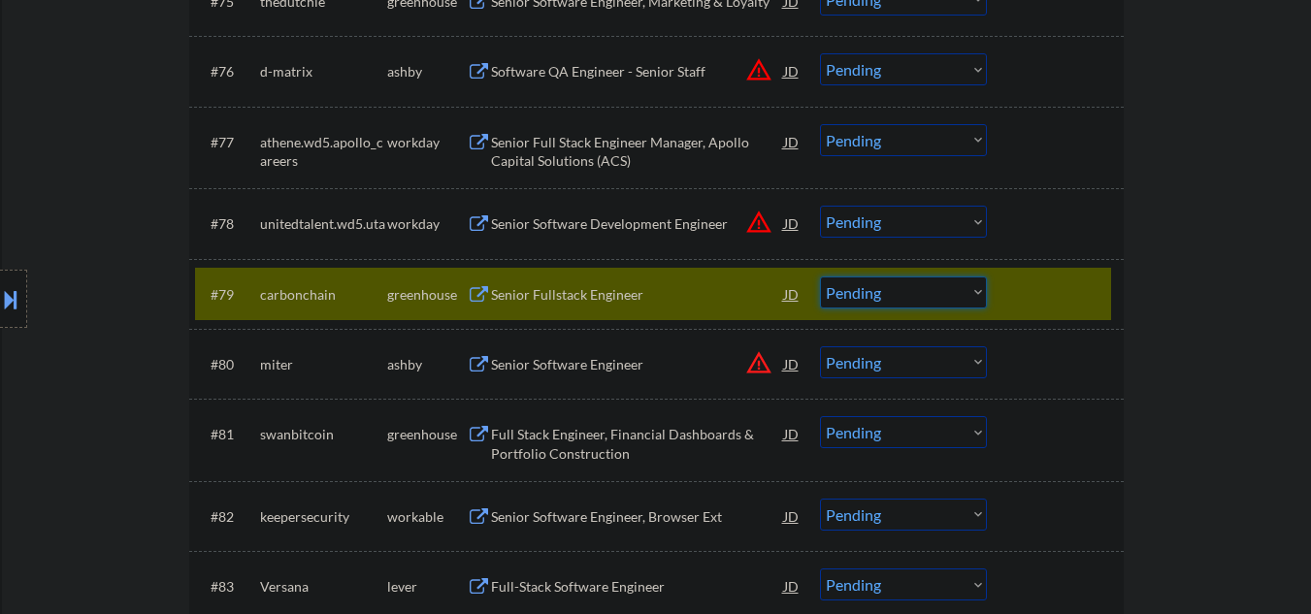
drag, startPoint x: 911, startPoint y: 283, endPoint x: 904, endPoint y: 295, distance: 13.5
click at [910, 284] on select "Choose an option... Pending Applied Excluded (Questions) Excluded (Expired) Exc…" at bounding box center [903, 293] width 167 height 32
click at [820, 277] on select "Choose an option... Pending Applied Excluded (Questions) Excluded (Expired) Exc…" at bounding box center [903, 293] width 167 height 32
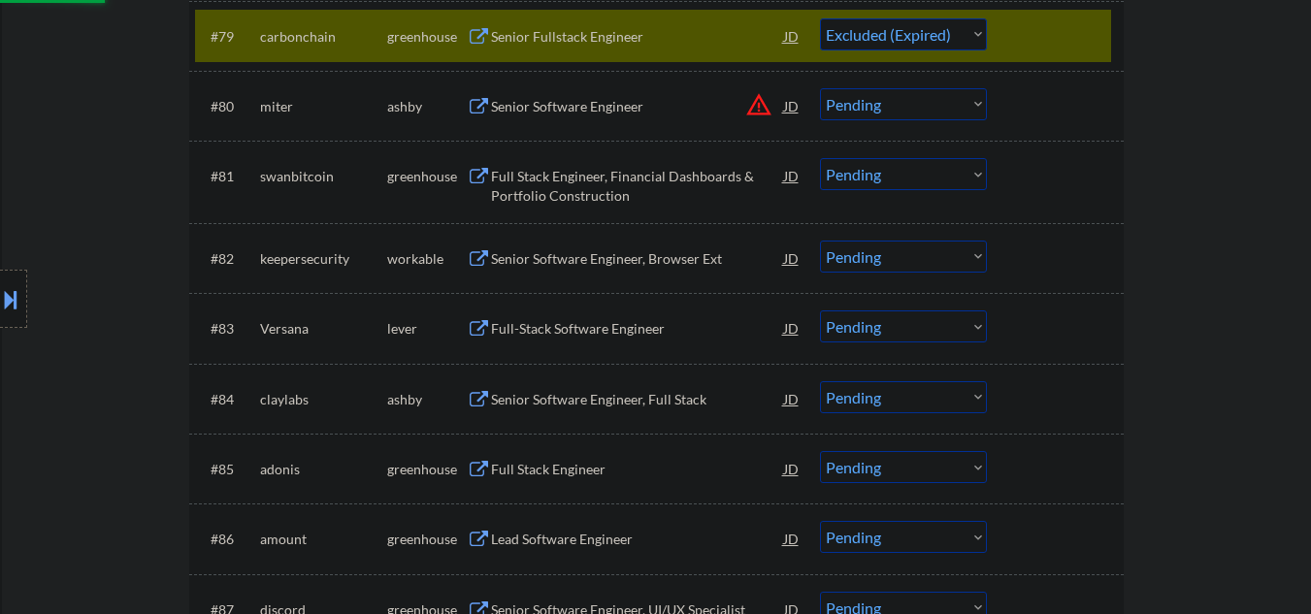
scroll to position [6468, 0]
click at [603, 188] on div "Full Stack Engineer, Financial Dashboards & Portfolio Construction" at bounding box center [637, 185] width 293 height 38
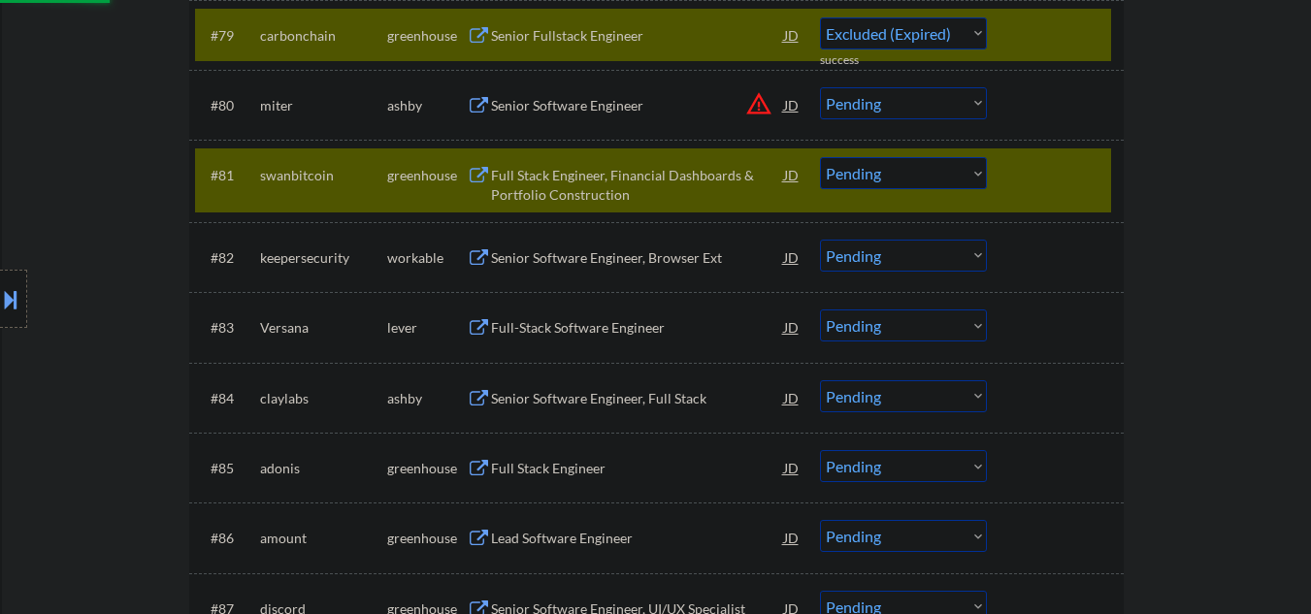
select select ""pending""
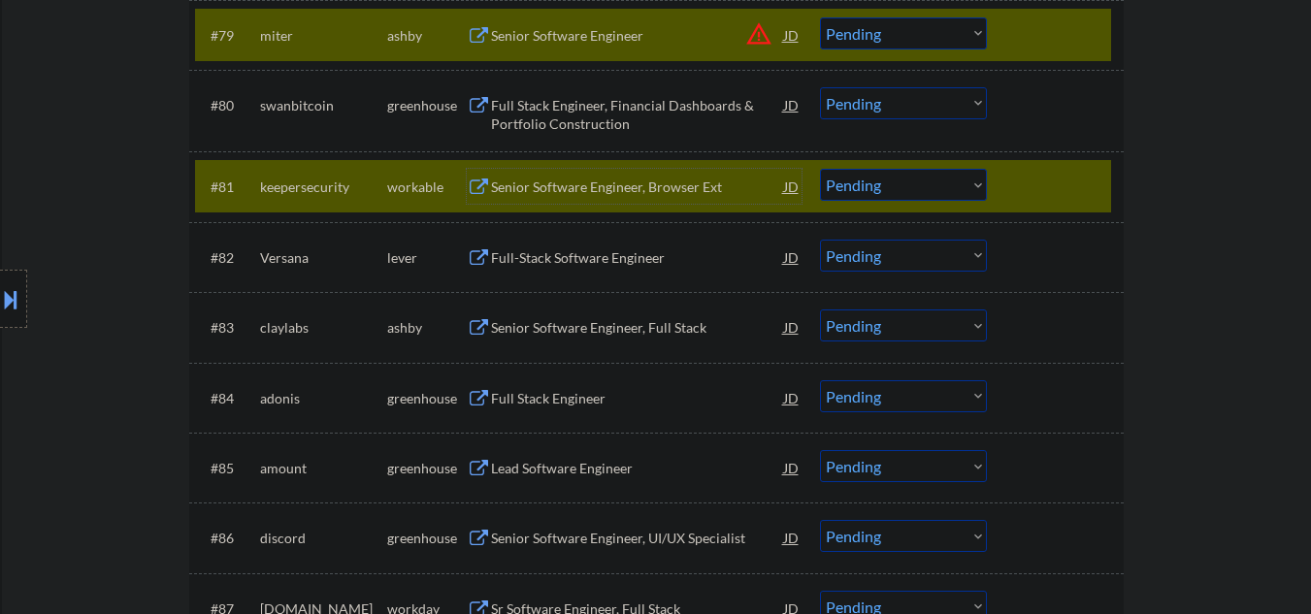
click at [1043, 190] on div at bounding box center [1057, 186] width 85 height 35
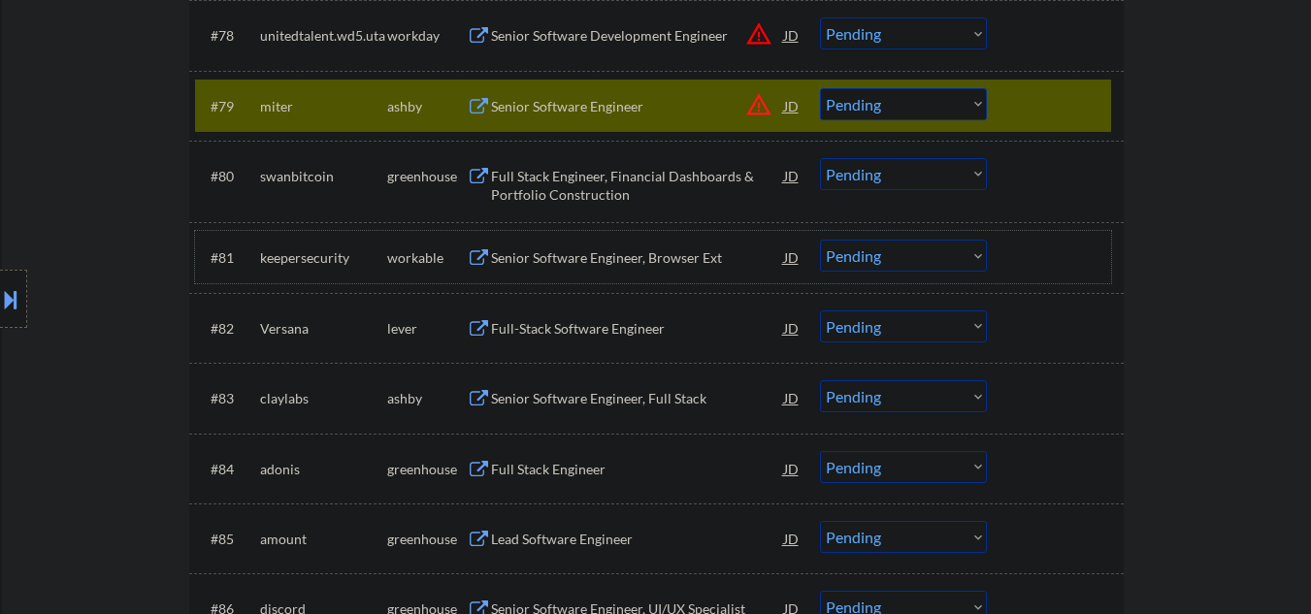
scroll to position [6338, 0]
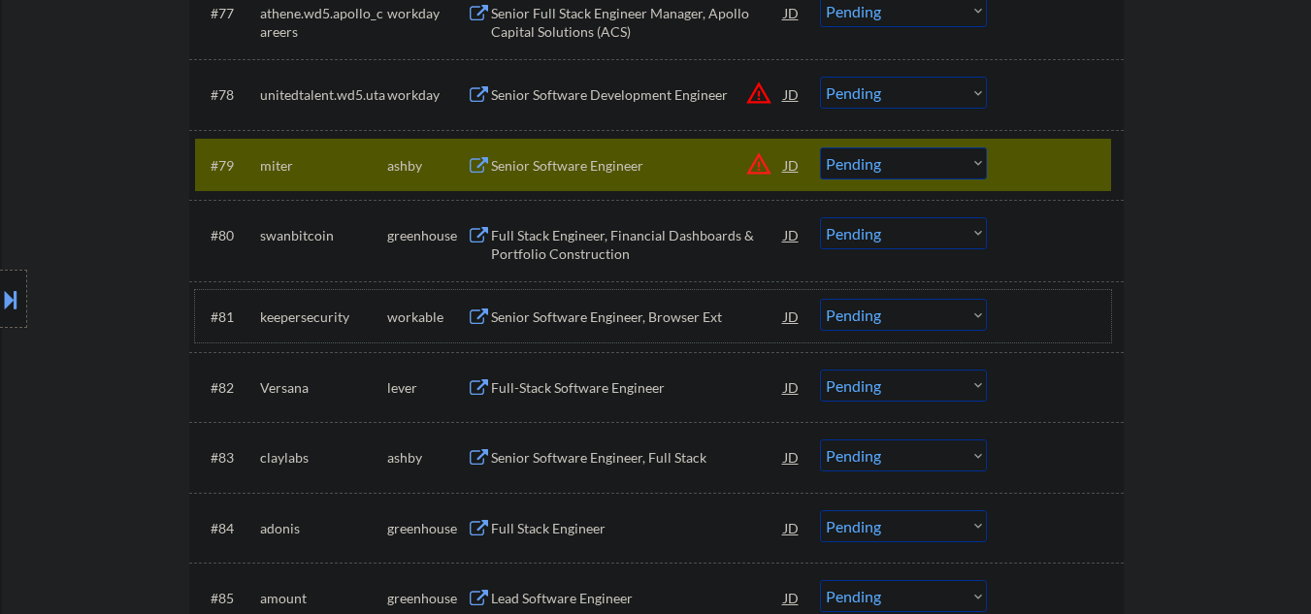
click at [1024, 160] on div at bounding box center [1057, 164] width 85 height 35
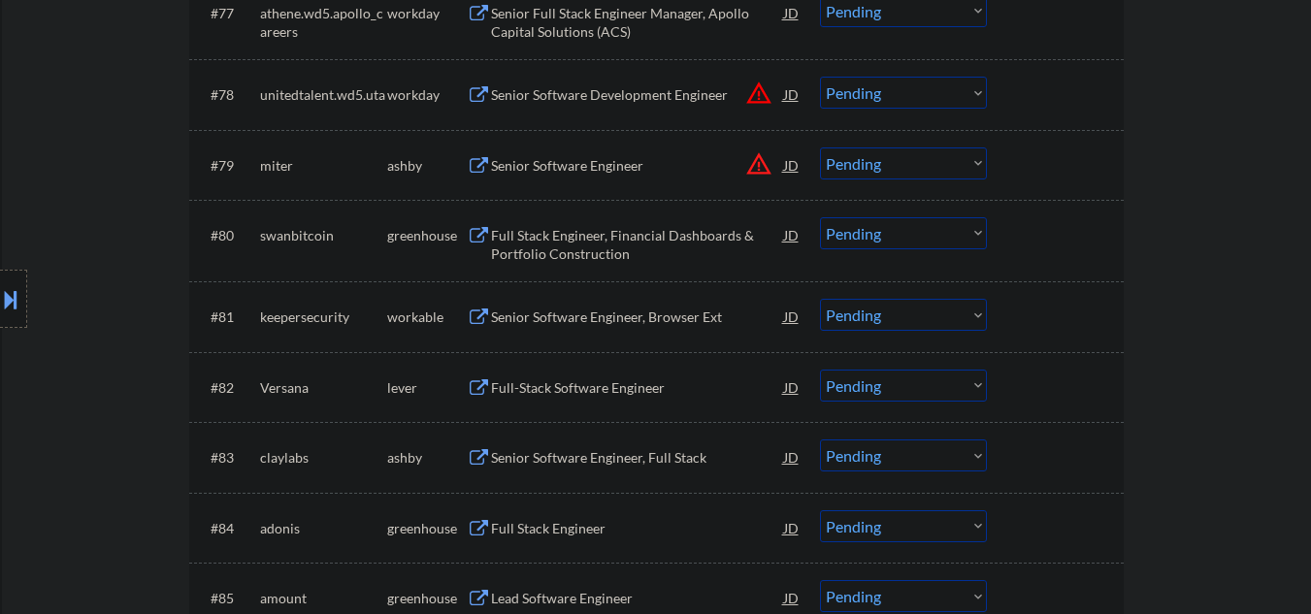
click at [813, 235] on div "#80 swanbitcoin greenhouse Full Stack Engineer, Financial Dashboards & Portfoli…" at bounding box center [653, 241] width 916 height 64
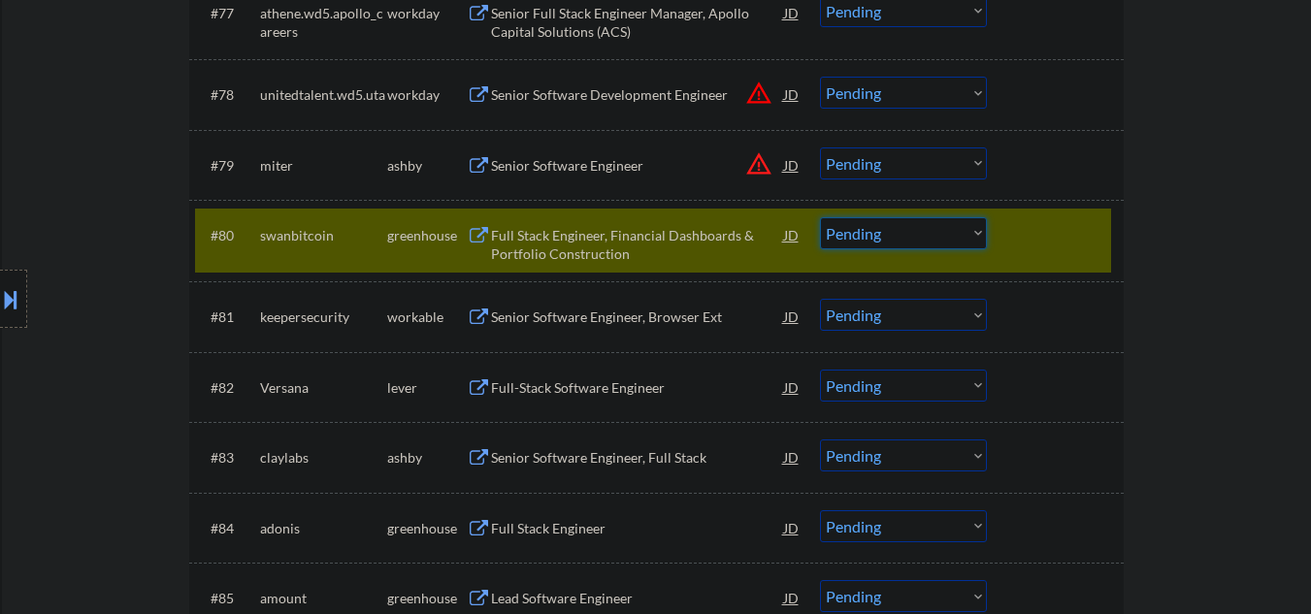
click at [896, 241] on select "Choose an option... Pending Applied Excluded (Questions) Excluded (Expired) Exc…" at bounding box center [903, 233] width 167 height 32
click at [820, 217] on select "Choose an option... Pending Applied Excluded (Questions) Excluded (Expired) Exc…" at bounding box center [903, 233] width 167 height 32
click at [547, 315] on div "Senior Software Engineer, Browser Ext" at bounding box center [637, 317] width 293 height 19
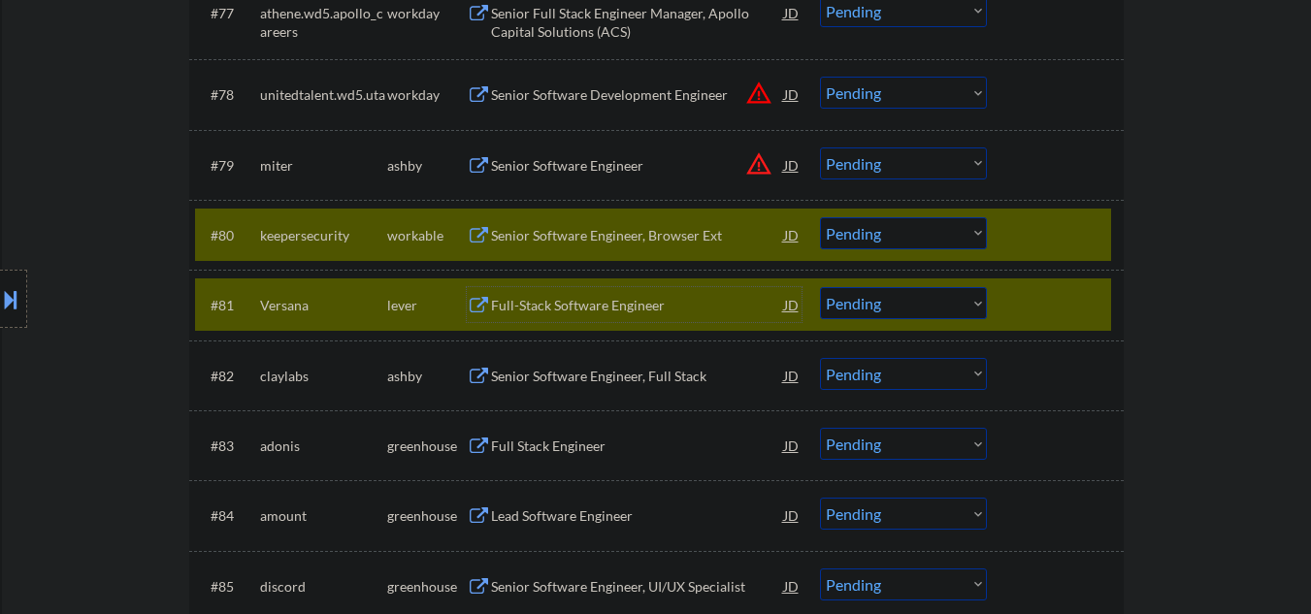
click at [1024, 314] on div at bounding box center [1057, 304] width 85 height 35
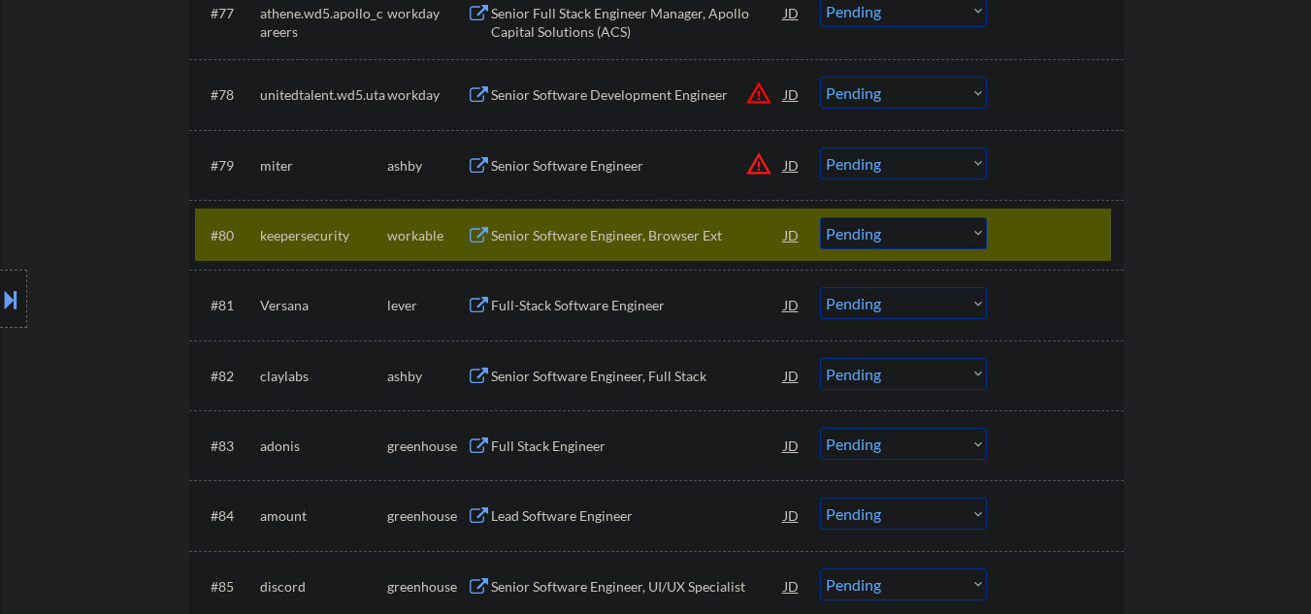
click at [664, 229] on div "Senior Software Engineer, Browser Ext" at bounding box center [637, 235] width 293 height 19
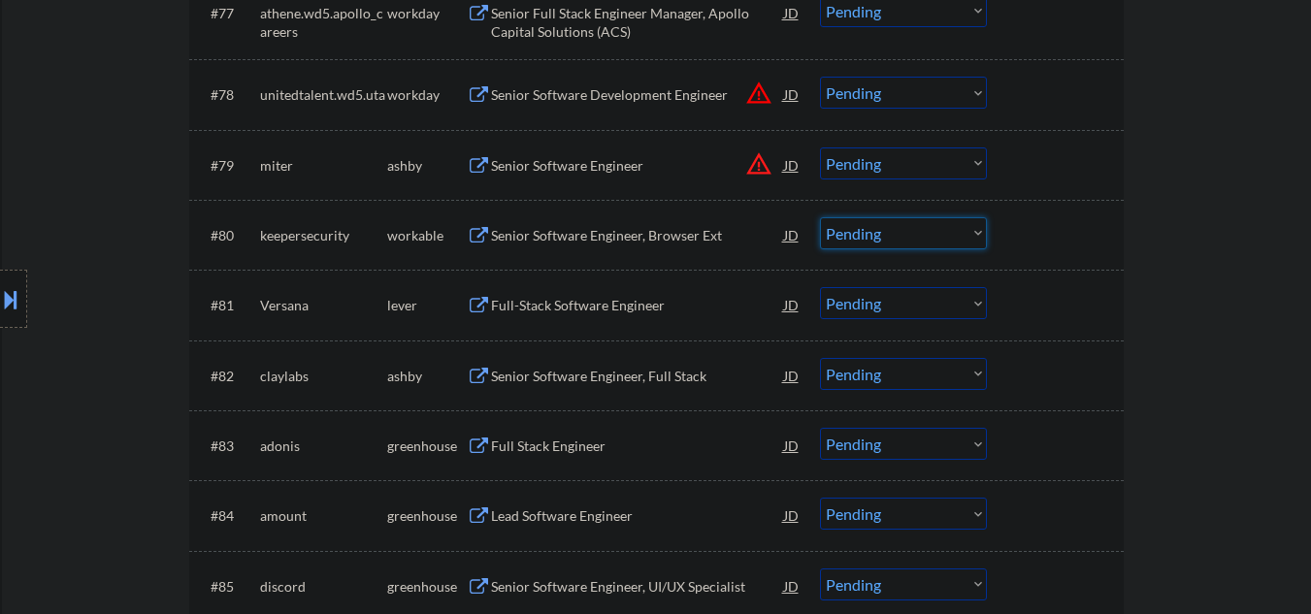
click at [832, 230] on select "Choose an option... Pending Applied Excluded (Questions) Excluded (Expired) Exc…" at bounding box center [903, 233] width 167 height 32
click at [820, 217] on select "Choose an option... Pending Applied Excluded (Questions) Excluded (Expired) Exc…" at bounding box center [903, 233] width 167 height 32
click at [549, 303] on div "Full-Stack Software Engineer" at bounding box center [637, 305] width 293 height 19
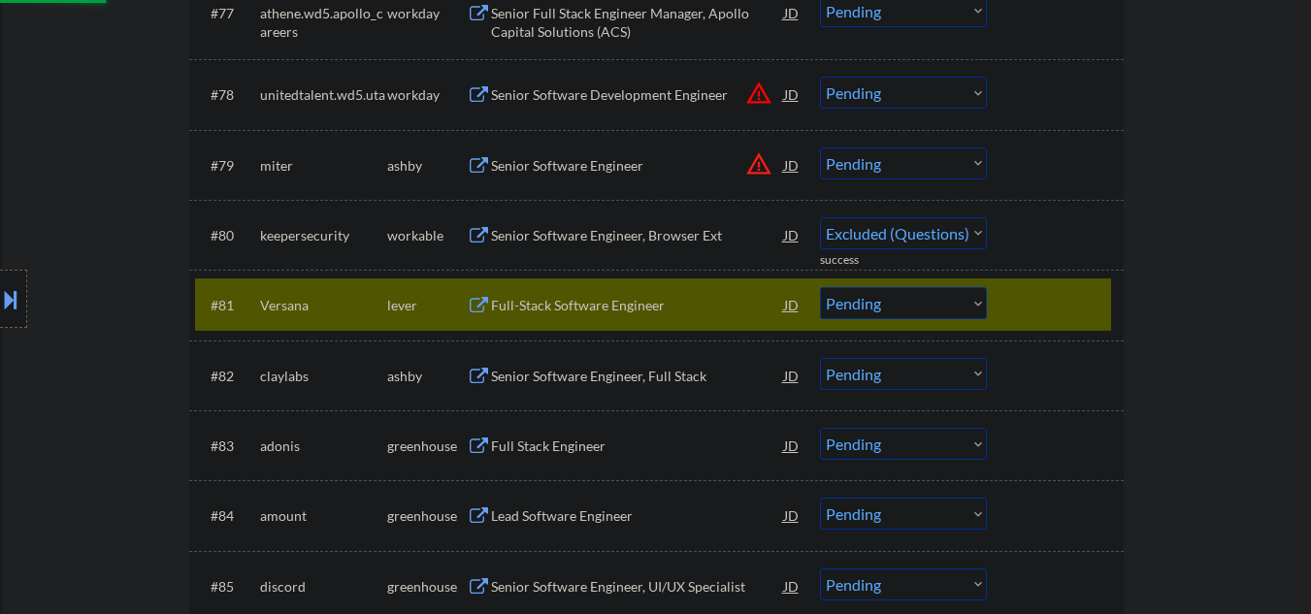
select select ""pending""
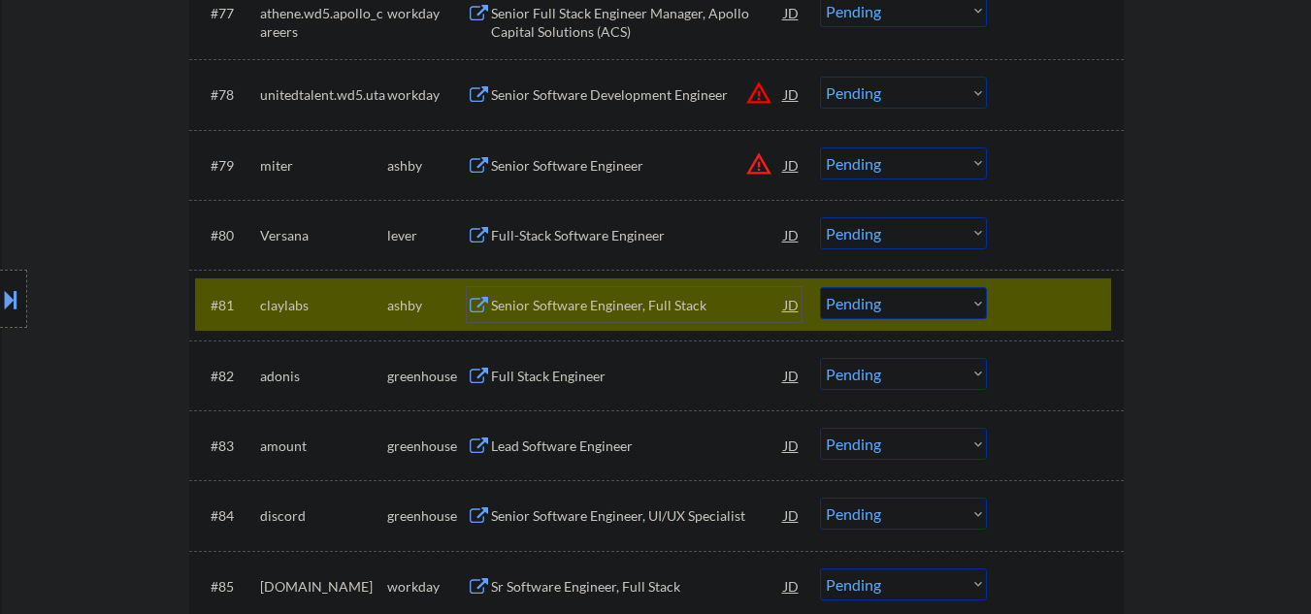
click at [546, 308] on div "Senior Software Engineer, Full Stack" at bounding box center [637, 305] width 293 height 19
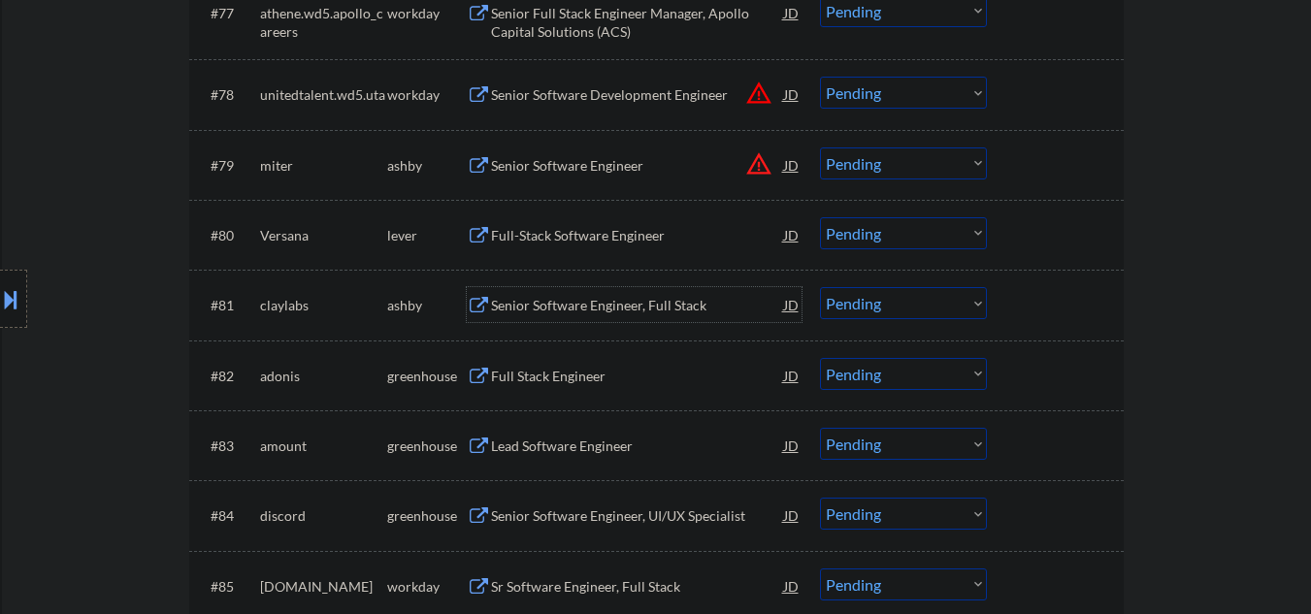
click at [577, 312] on div "Senior Software Engineer, Full Stack" at bounding box center [637, 305] width 293 height 19
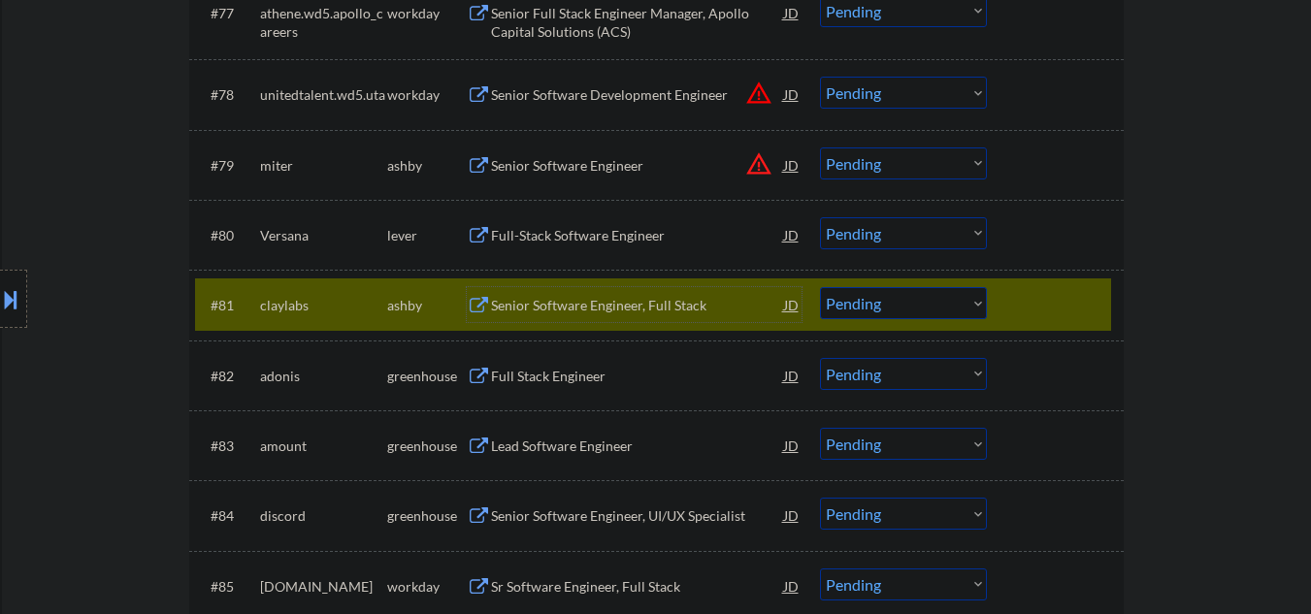
click at [867, 304] on select "Choose an option... Pending Applied Excluded (Questions) Excluded (Expired) Exc…" at bounding box center [903, 303] width 167 height 32
click at [820, 287] on select "Choose an option... Pending Applied Excluded (Questions) Excluded (Expired) Exc…" at bounding box center [903, 303] width 167 height 32
select select ""pending""
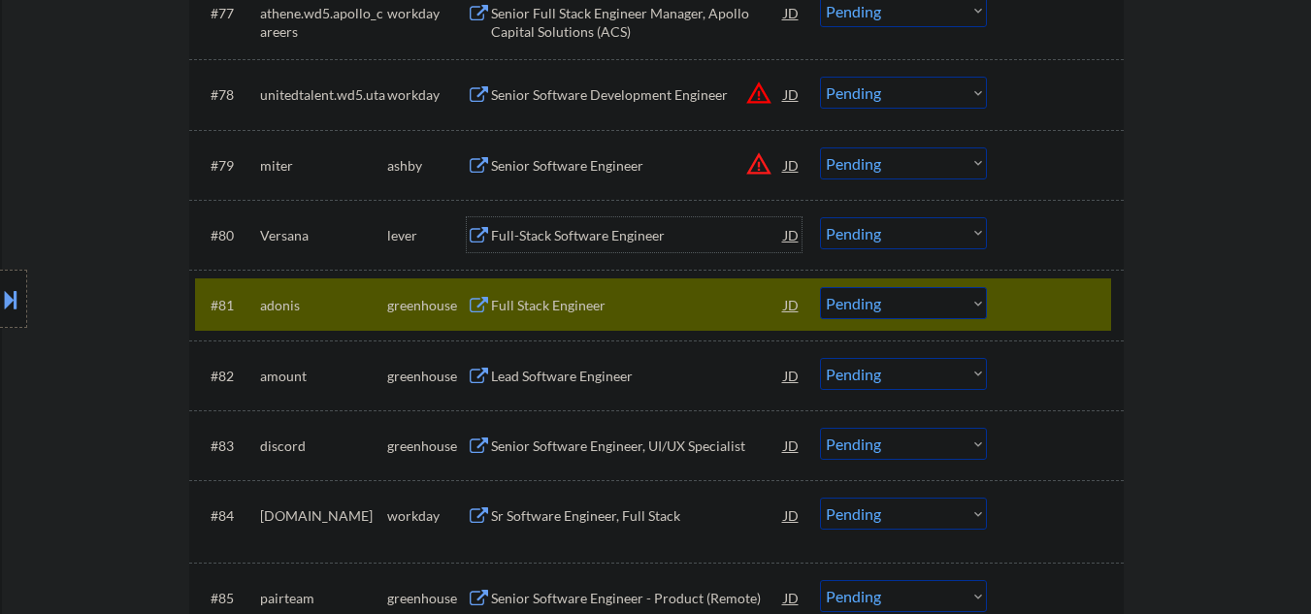
click at [556, 220] on div "Full-Stack Software Engineer" at bounding box center [637, 234] width 293 height 35
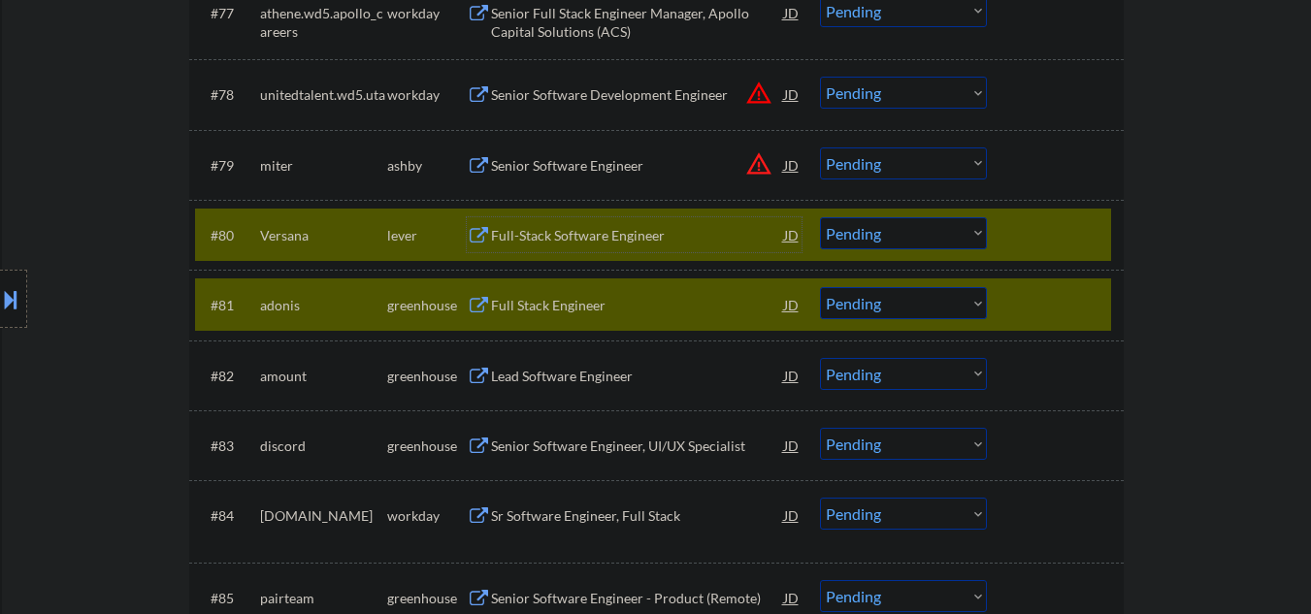
click at [1017, 296] on div at bounding box center [1057, 304] width 85 height 35
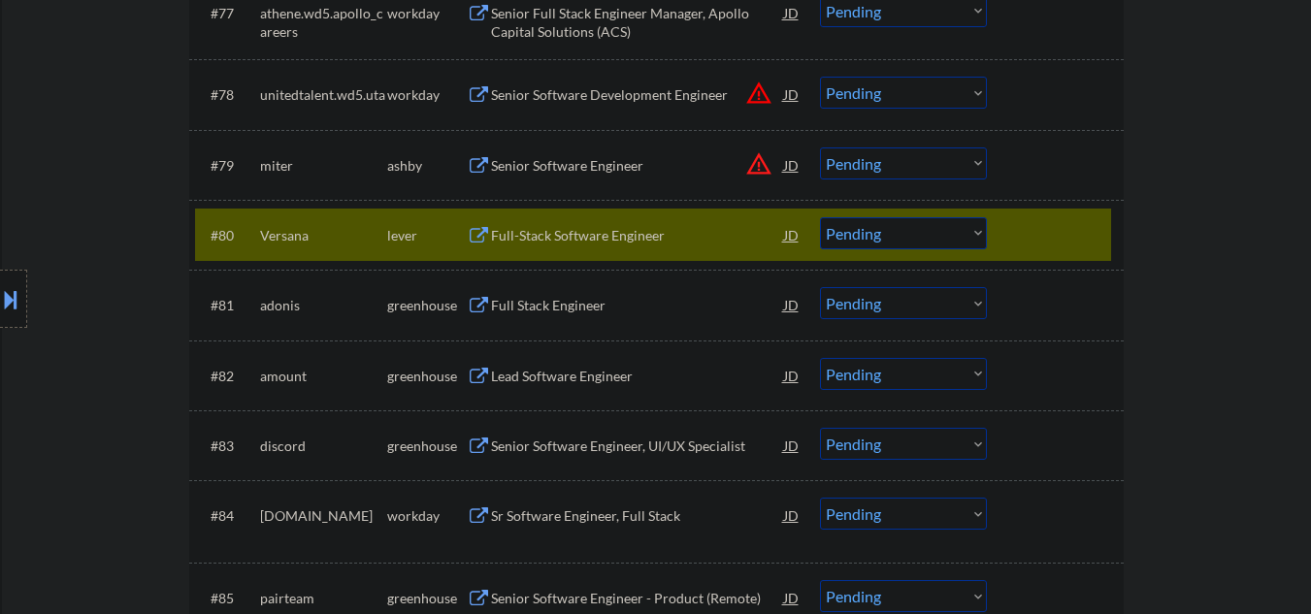
click at [694, 233] on div "Full-Stack Software Engineer" at bounding box center [637, 235] width 293 height 19
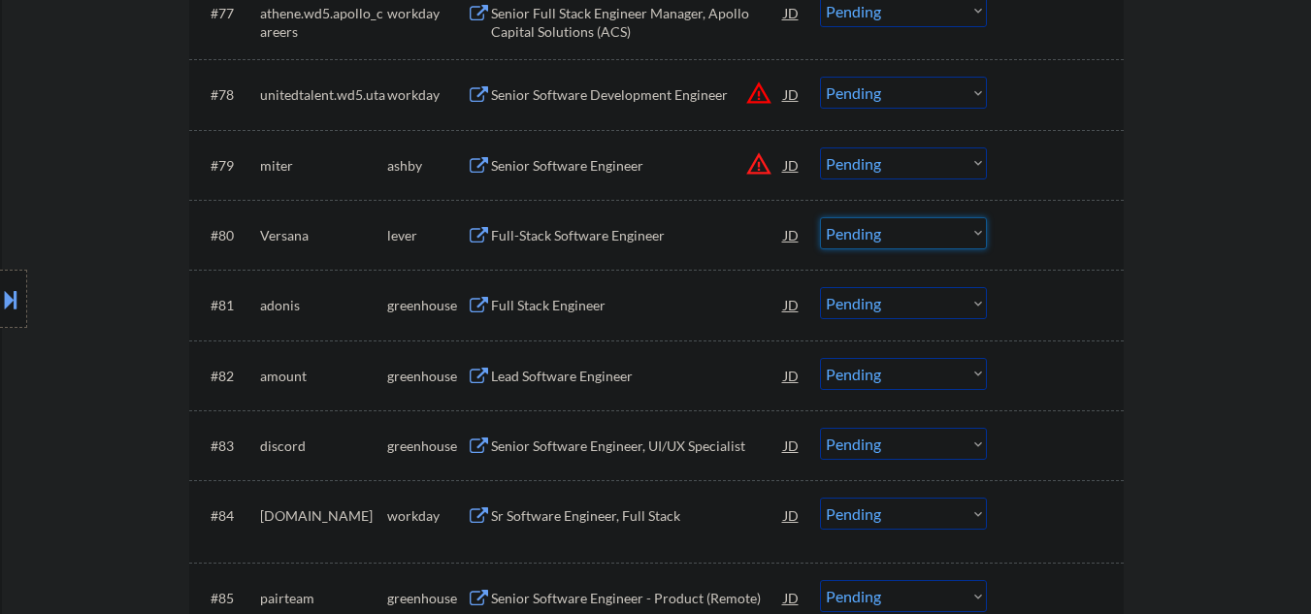
click at [860, 238] on select "Choose an option... Pending Applied Excluded (Questions) Excluded (Expired) Exc…" at bounding box center [903, 233] width 167 height 32
click at [820, 217] on select "Choose an option... Pending Applied Excluded (Questions) Excluded (Expired) Exc…" at bounding box center [903, 233] width 167 height 32
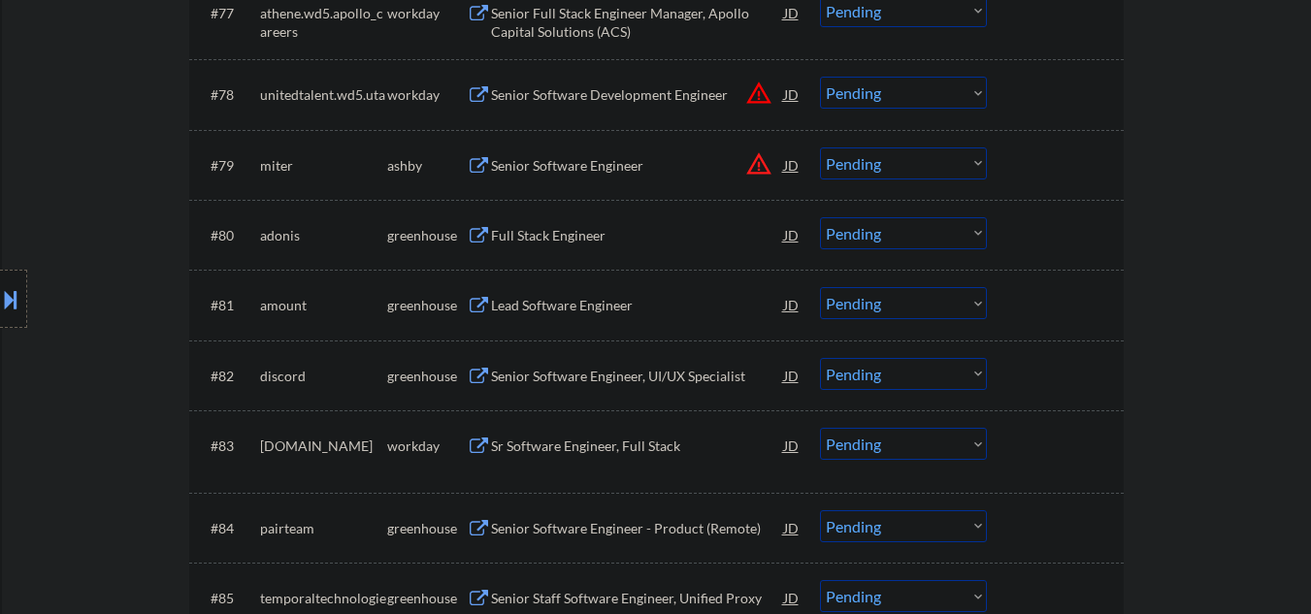
click at [523, 242] on div "Full Stack Engineer" at bounding box center [637, 235] width 293 height 19
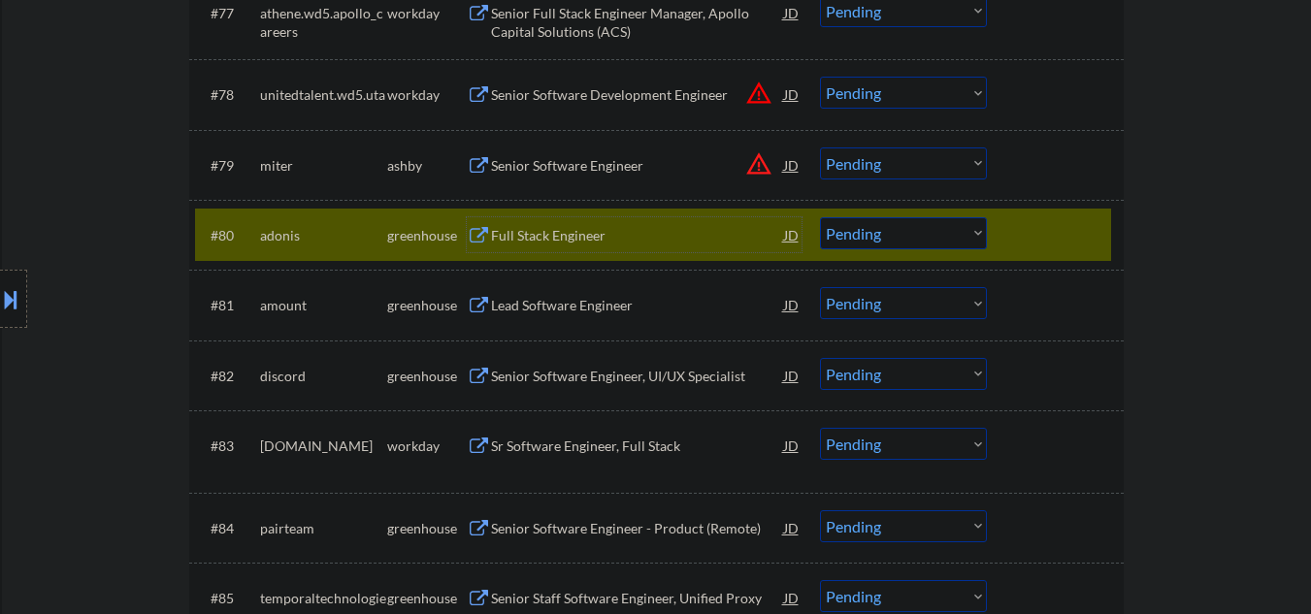
click at [531, 237] on div "Full Stack Engineer" at bounding box center [637, 235] width 293 height 19
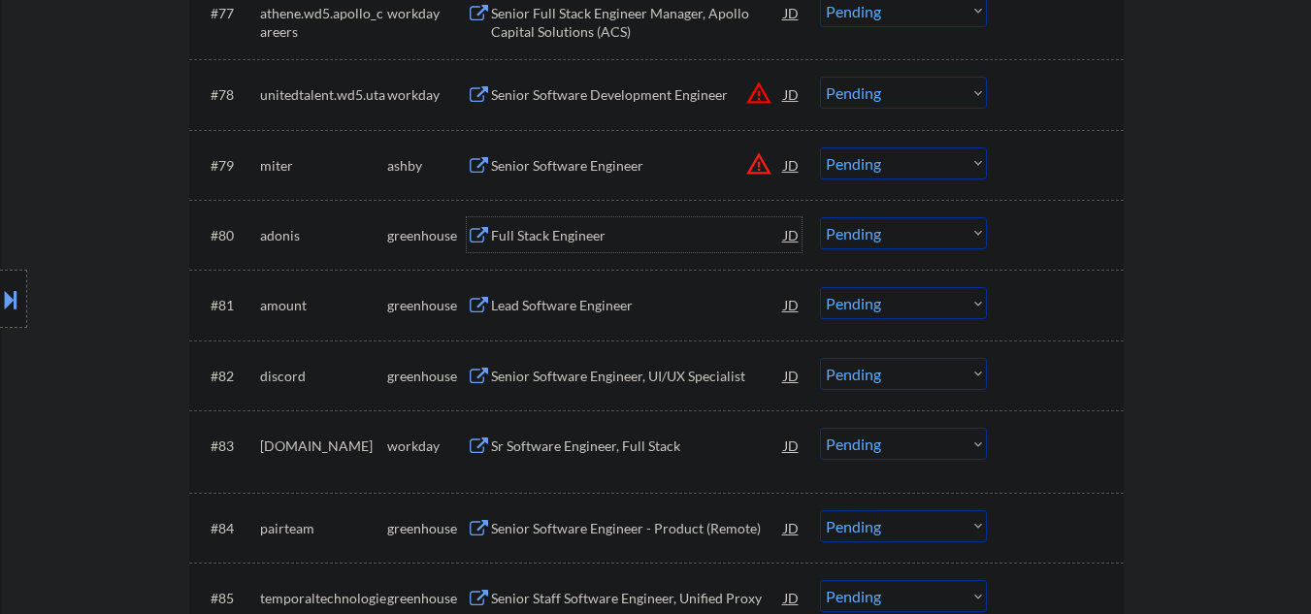
click at [529, 230] on div "Full Stack Engineer" at bounding box center [637, 235] width 293 height 19
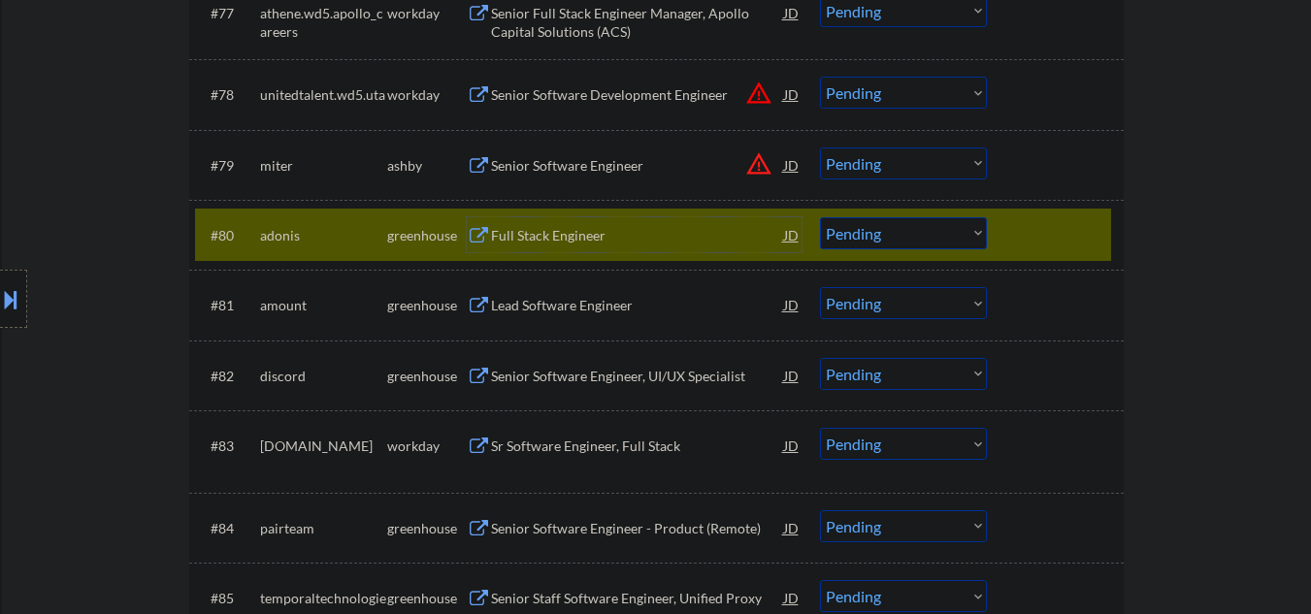
drag, startPoint x: 938, startPoint y: 237, endPoint x: 935, endPoint y: 247, distance: 11.1
click at [938, 237] on select "Choose an option... Pending Applied Excluded (Questions) Excluded (Expired) Exc…" at bounding box center [903, 233] width 167 height 32
click at [820, 217] on select "Choose an option... Pending Applied Excluded (Questions) Excluded (Expired) Exc…" at bounding box center [903, 233] width 167 height 32
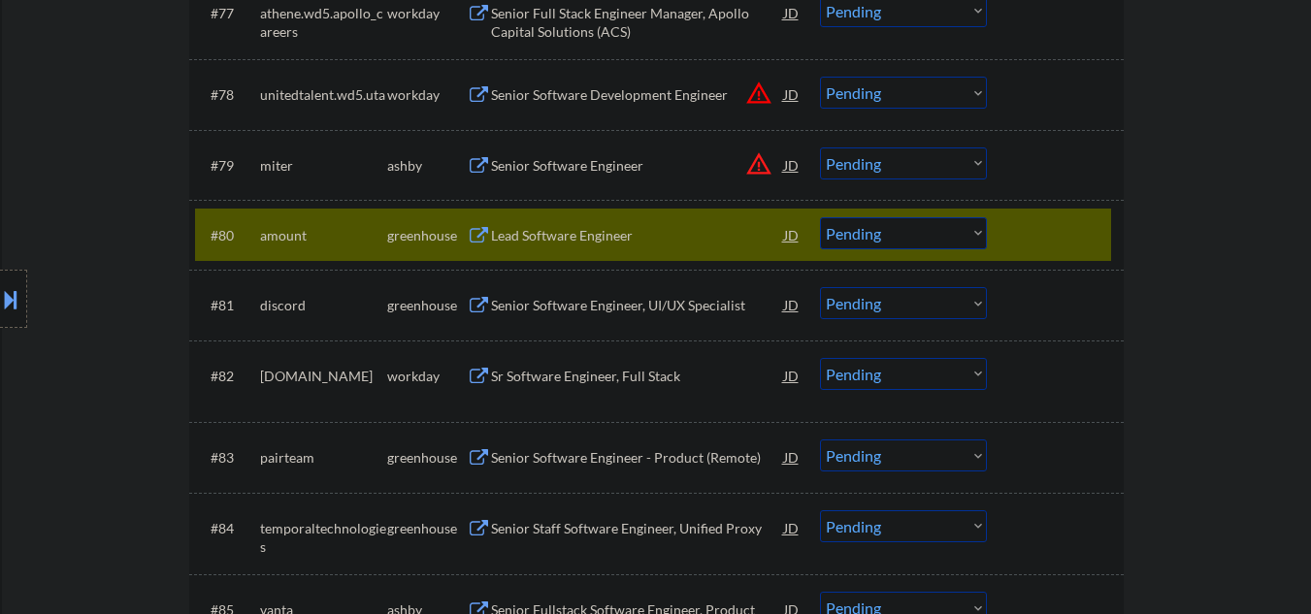
click at [567, 243] on div "Lead Software Engineer" at bounding box center [637, 235] width 293 height 19
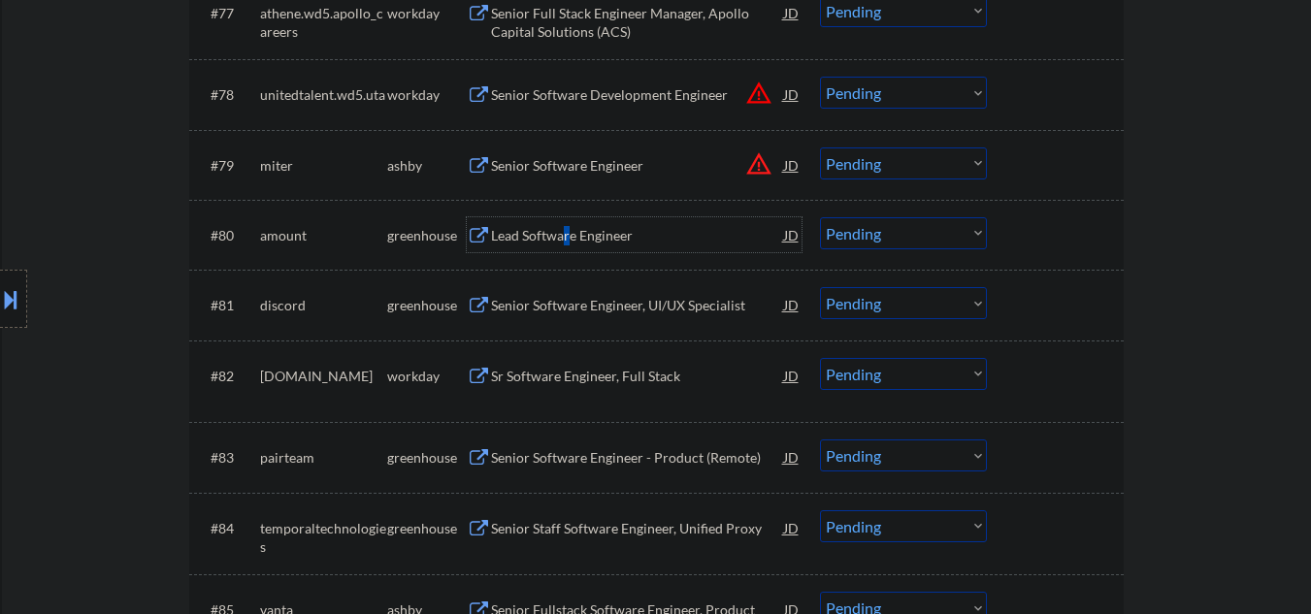
click at [885, 236] on select "Choose an option... Pending Applied Excluded (Questions) Excluded (Expired) Exc…" at bounding box center [903, 233] width 167 height 32
click at [820, 217] on select "Choose an option... Pending Applied Excluded (Questions) Excluded (Expired) Exc…" at bounding box center [903, 233] width 167 height 32
click at [570, 303] on div "Senior Software Engineer, UI/UX Specialist" at bounding box center [637, 305] width 293 height 19
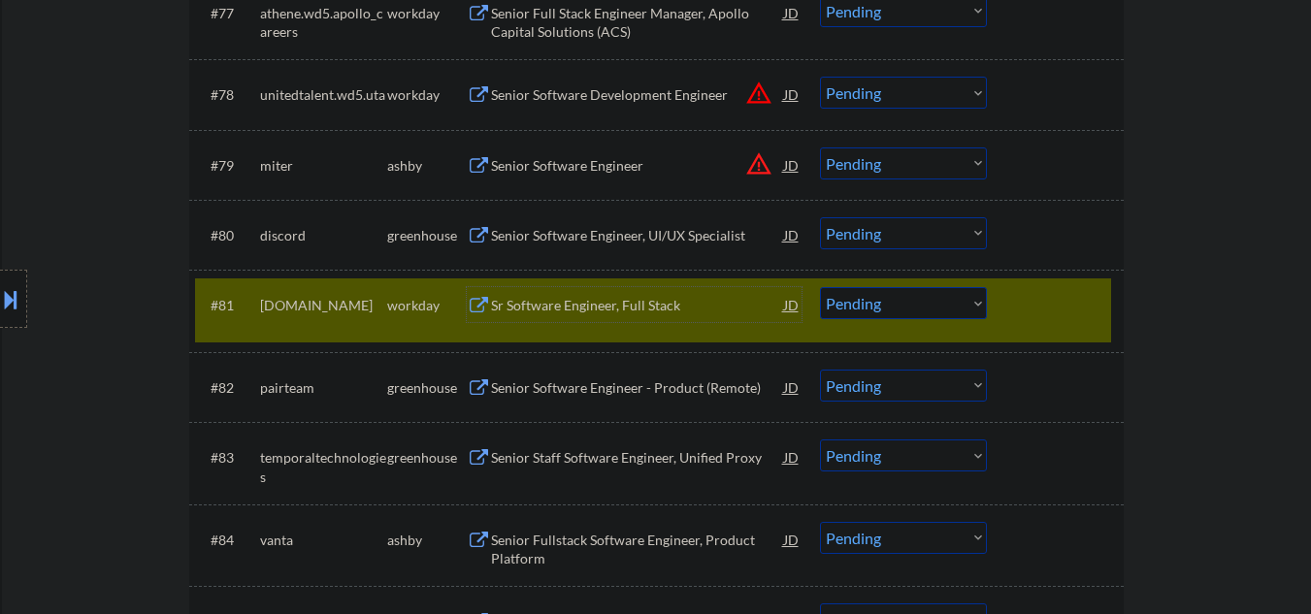
click at [1047, 303] on div at bounding box center [1057, 304] width 85 height 35
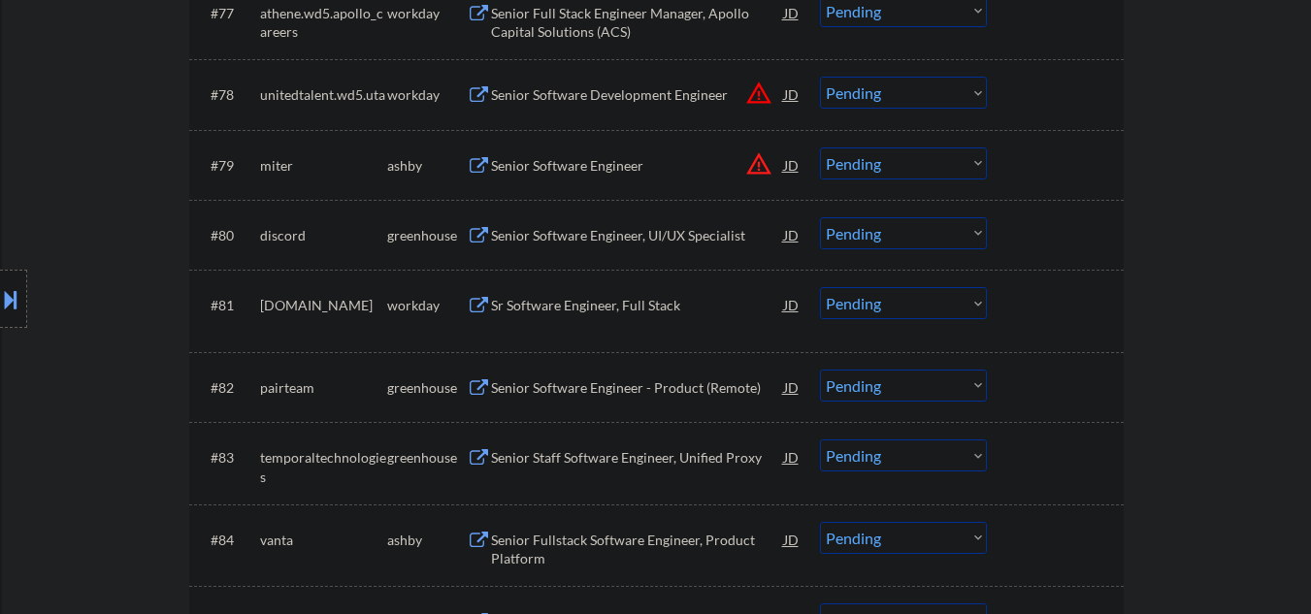
click at [839, 238] on select "Choose an option... Pending Applied Excluded (Questions) Excluded (Expired) Exc…" at bounding box center [903, 233] width 167 height 32
click at [820, 217] on select "Choose an option... Pending Applied Excluded (Questions) Excluded (Expired) Exc…" at bounding box center [903, 233] width 167 height 32
click at [595, 299] on div "Sr Software Engineer, Full Stack" at bounding box center [637, 305] width 293 height 19
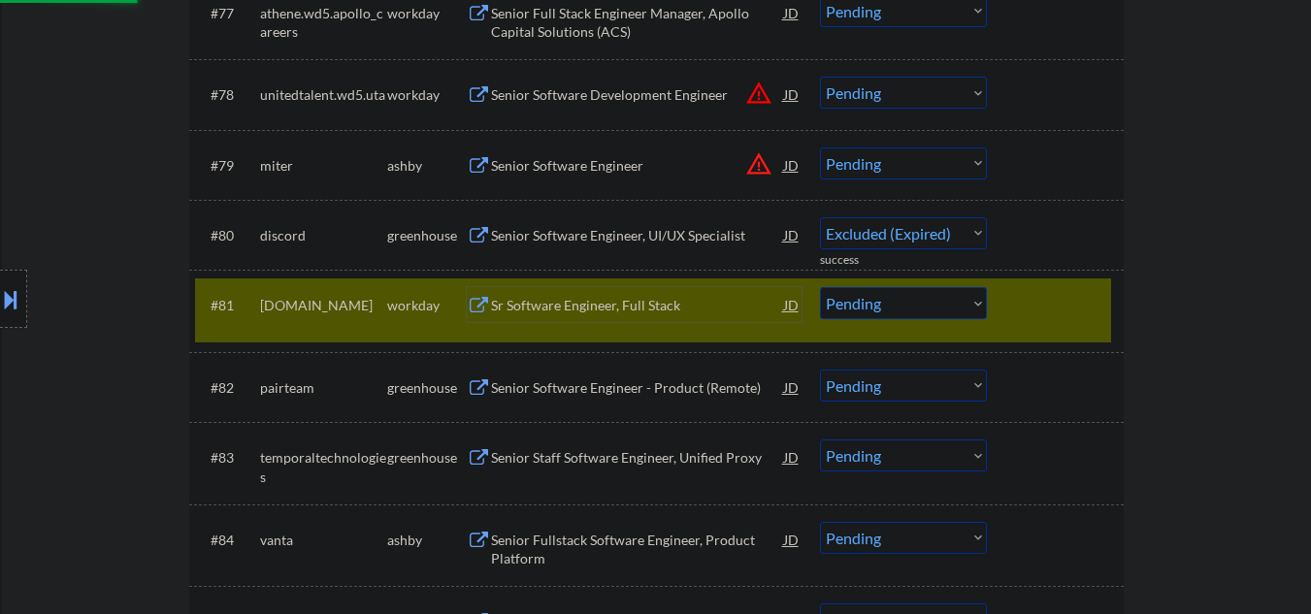
select select ""pending""
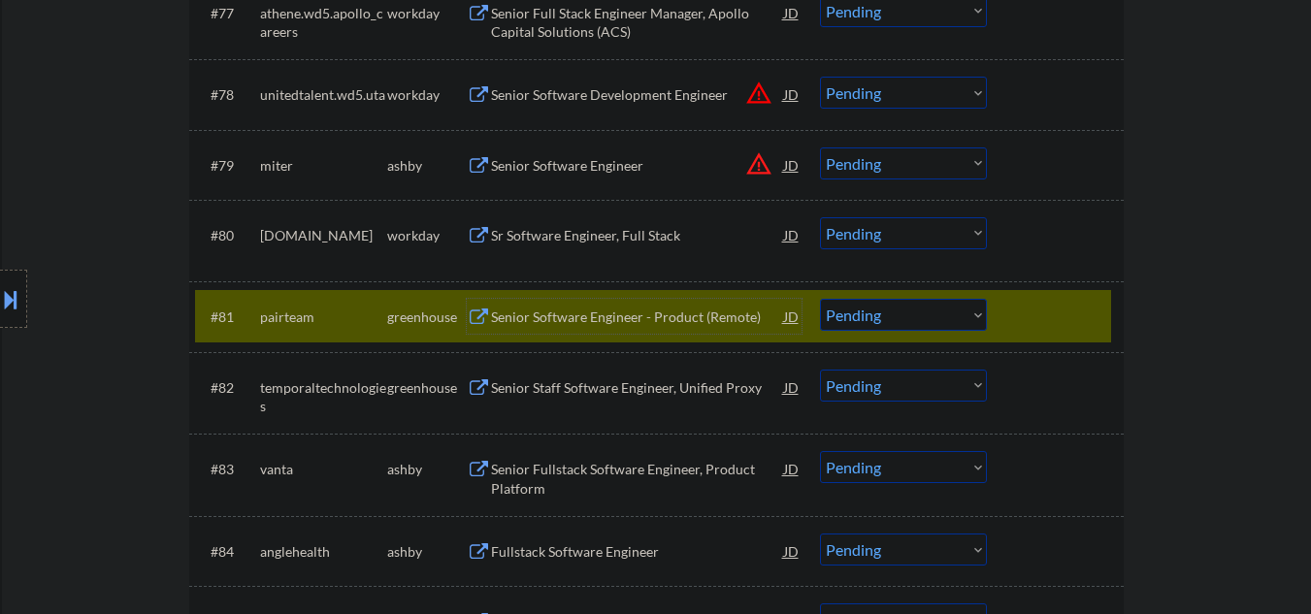
click at [594, 318] on div "Senior Software Engineer - Product (Remote)" at bounding box center [637, 317] width 293 height 19
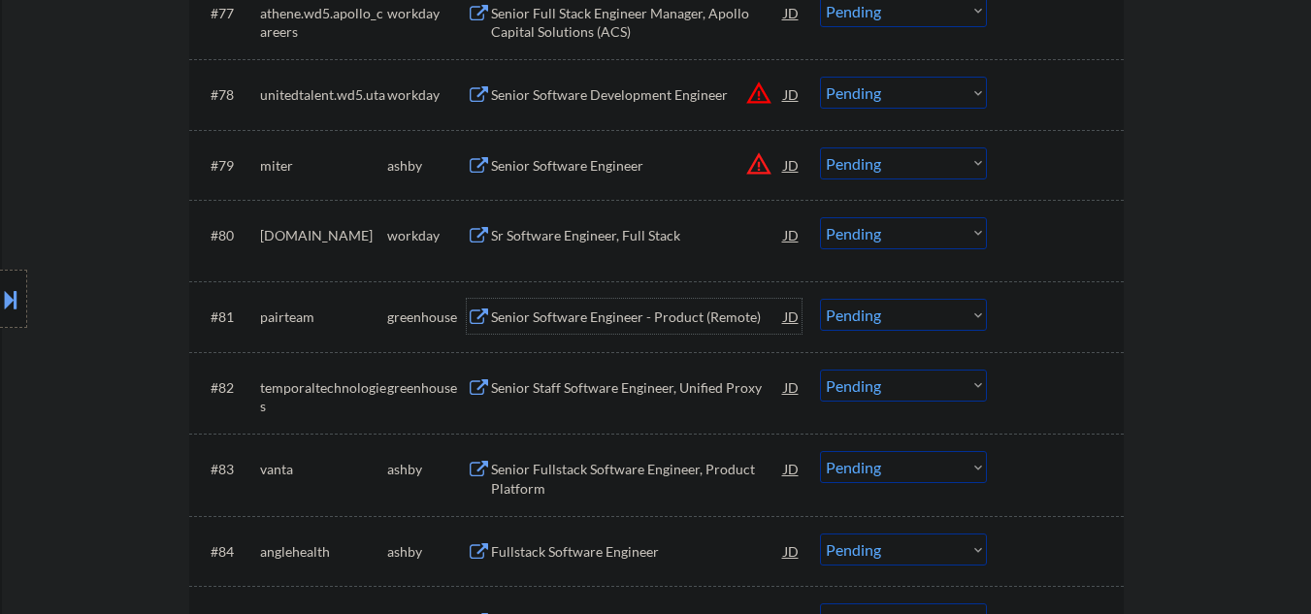
click at [580, 397] on div "Senior Staff Software Engineer, Unified Proxy" at bounding box center [637, 387] width 293 height 19
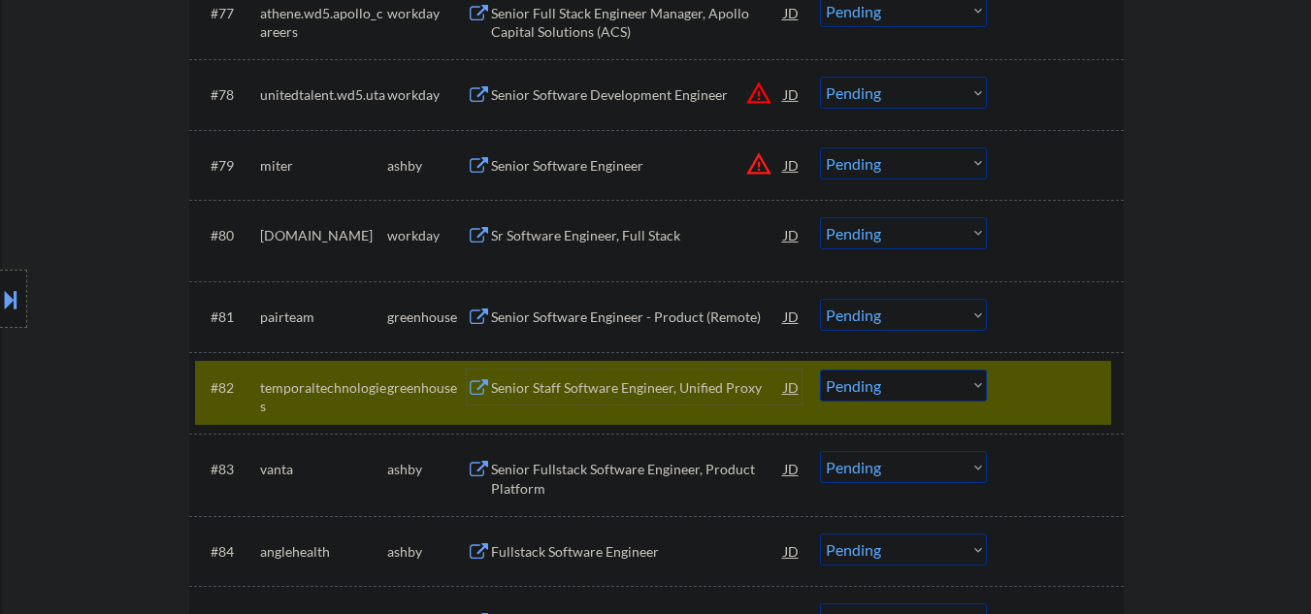
click at [612, 379] on div "Senior Staff Software Engineer, Unified Proxy" at bounding box center [637, 387] width 293 height 19
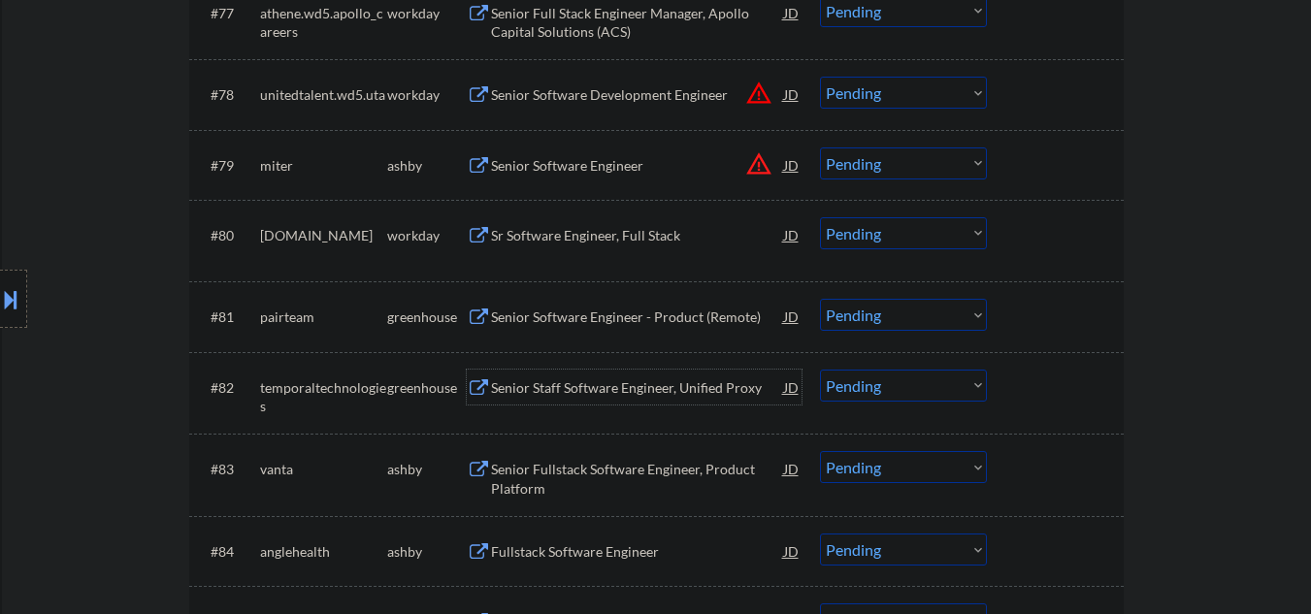
click at [600, 387] on div "Senior Staff Software Engineer, Unified Proxy" at bounding box center [637, 387] width 293 height 19
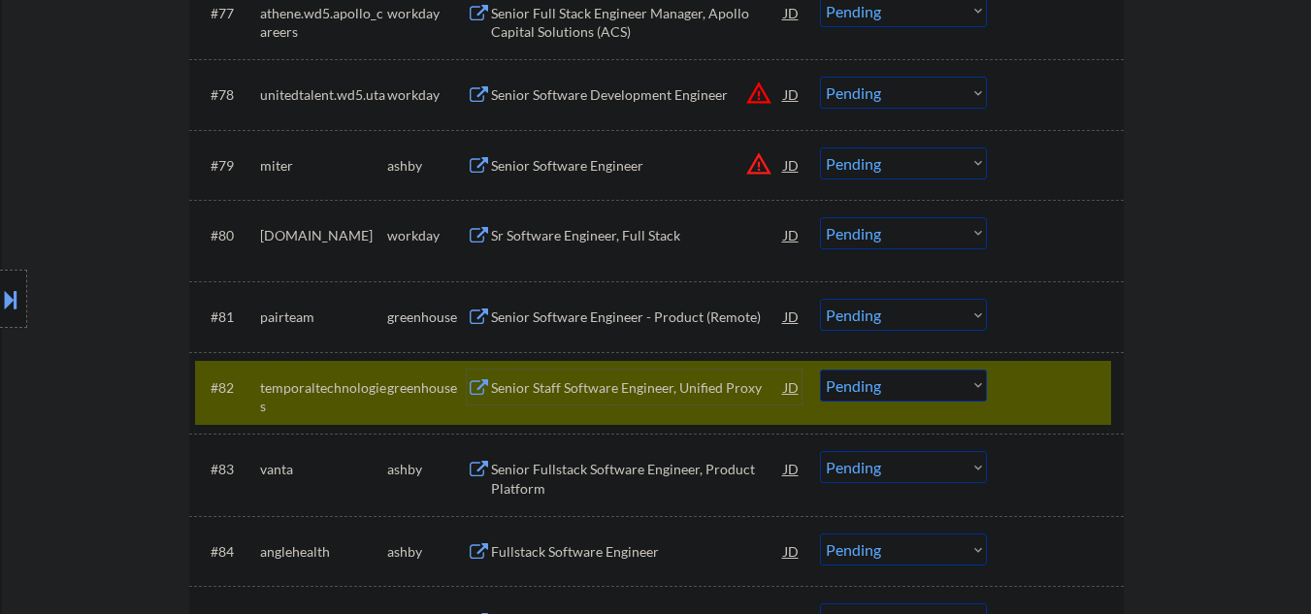
click at [862, 387] on select "Choose an option... Pending Applied Excluded (Questions) Excluded (Expired) Exc…" at bounding box center [903, 386] width 167 height 32
click at [820, 370] on select "Choose an option... Pending Applied Excluded (Questions) Excluded (Expired) Exc…" at bounding box center [903, 386] width 167 height 32
click at [553, 310] on div "Senior Software Engineer - Product (Remote)" at bounding box center [637, 317] width 293 height 19
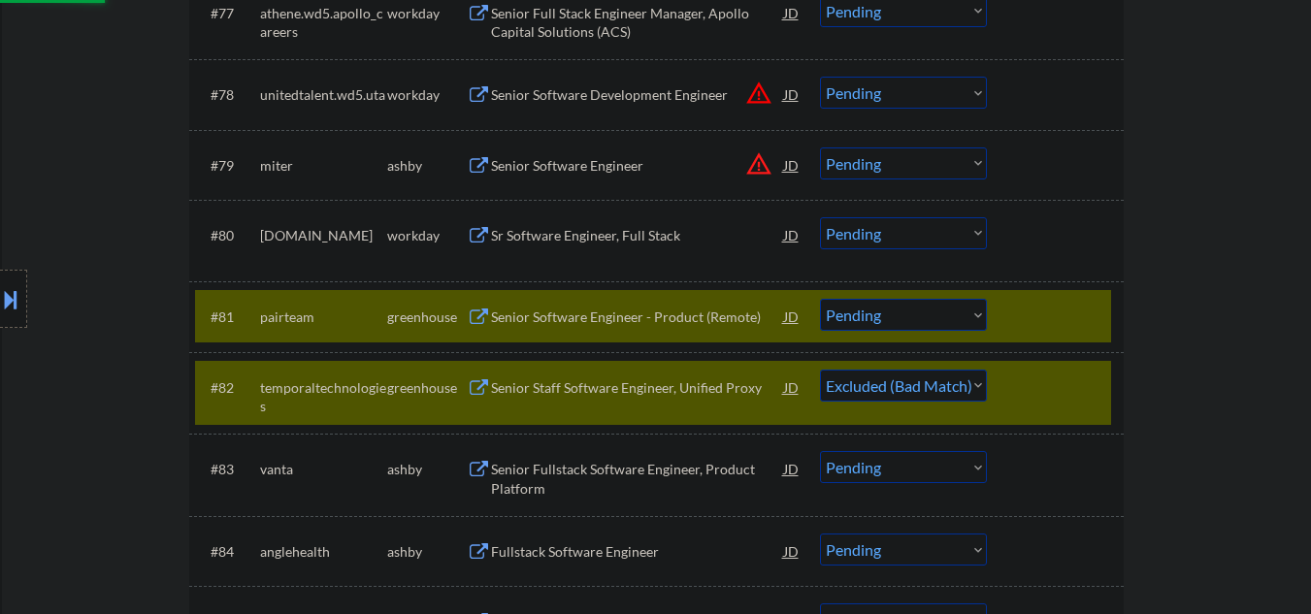
select select ""pending""
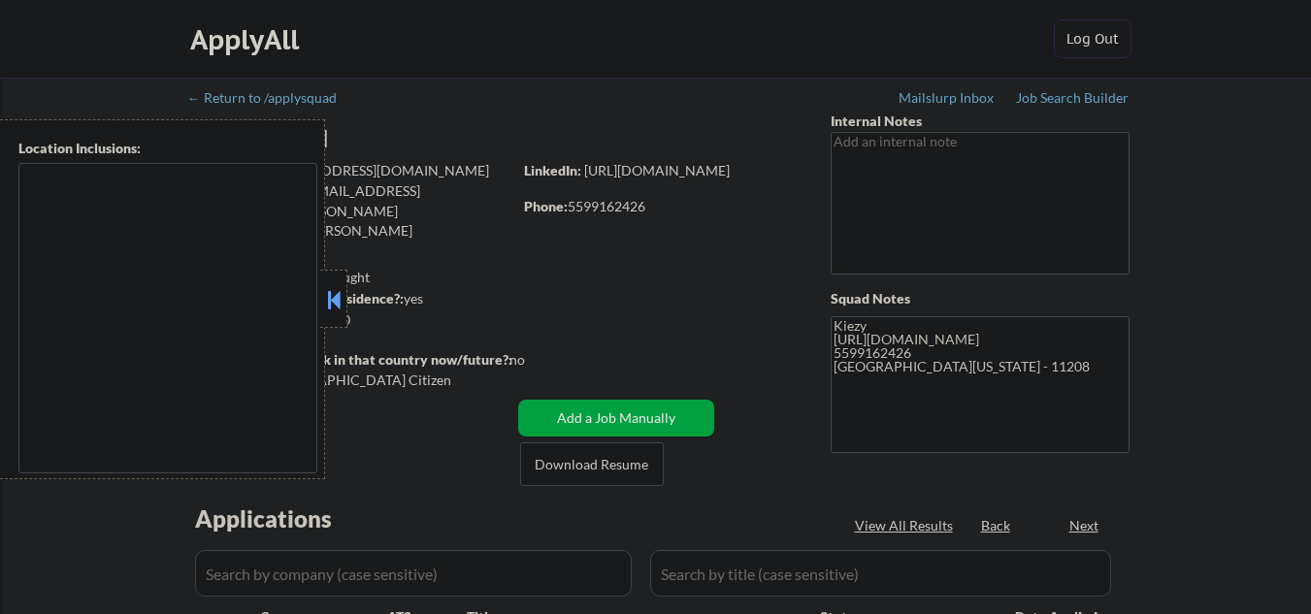
type textarea "Brooklyn, NY Manhattan, NY Queens, NY Staten Island, NY Jersey City, NJ Hoboken…"
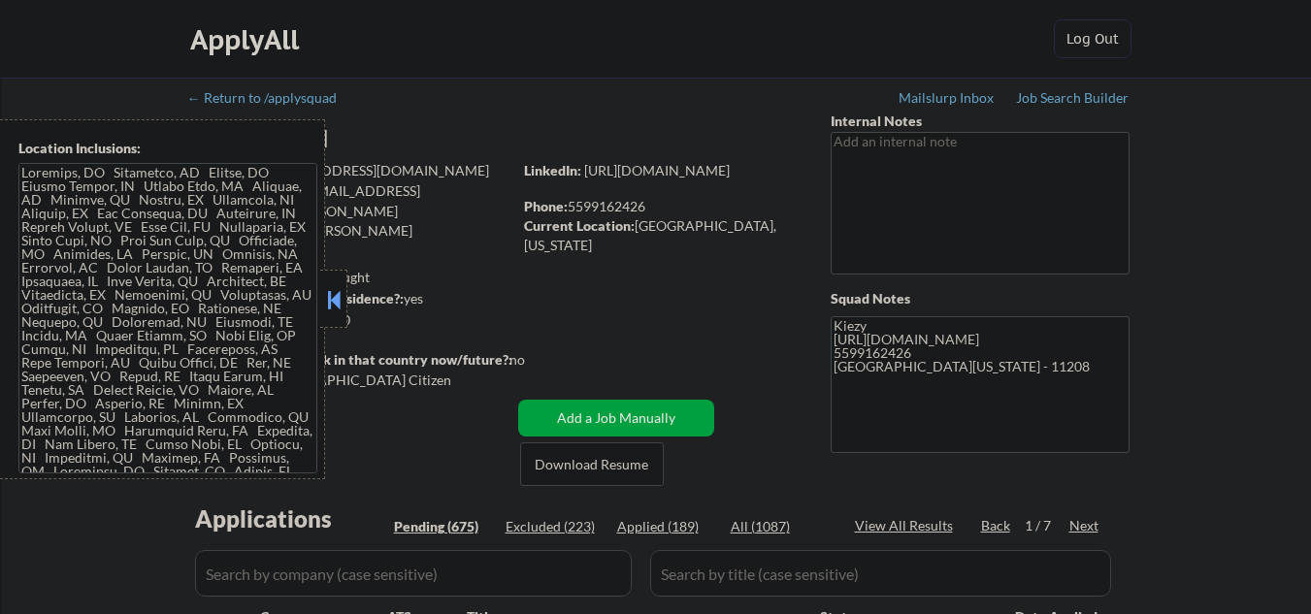
select select ""pending""
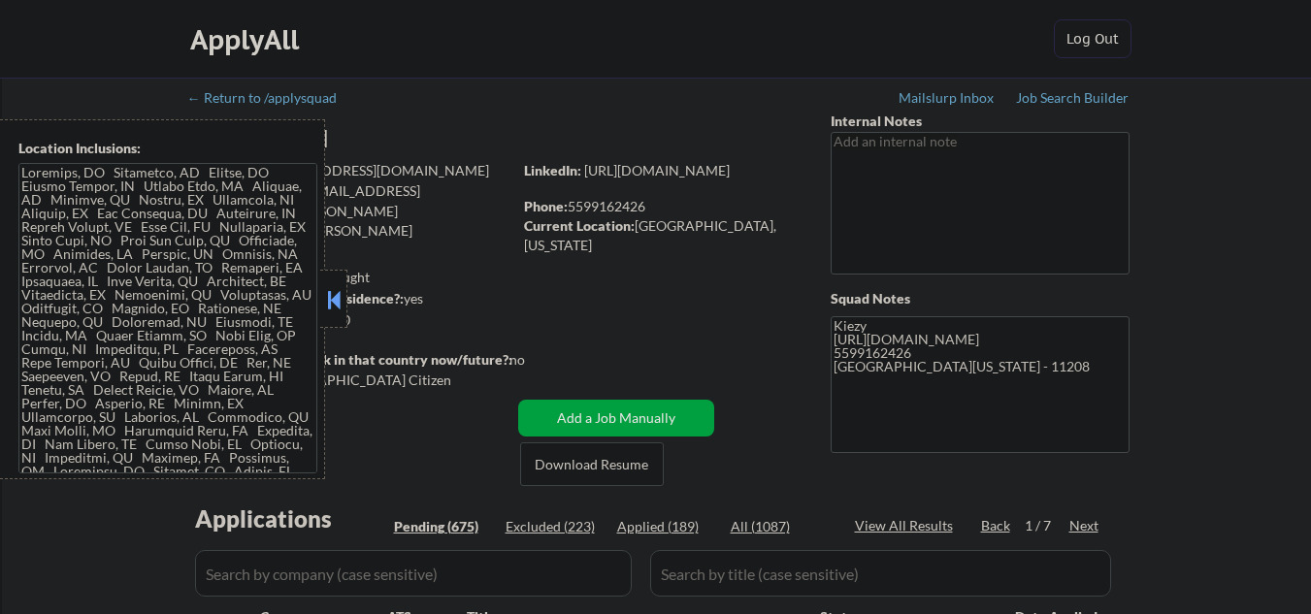
select select ""pending""
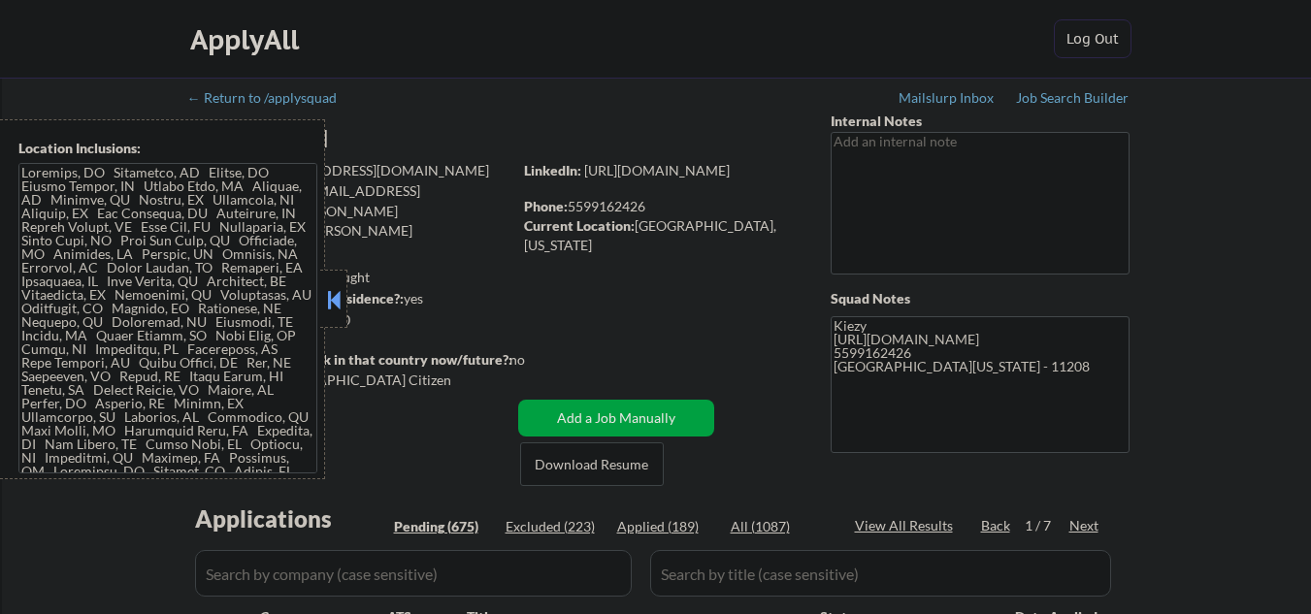
select select ""pending""
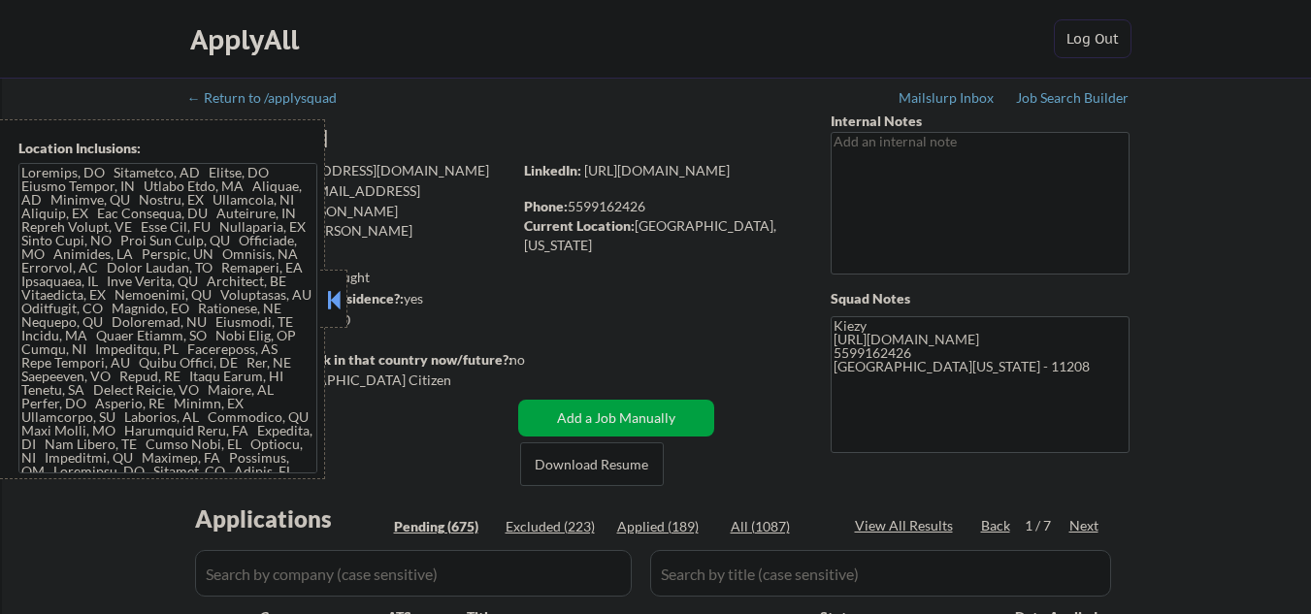
select select ""pending""
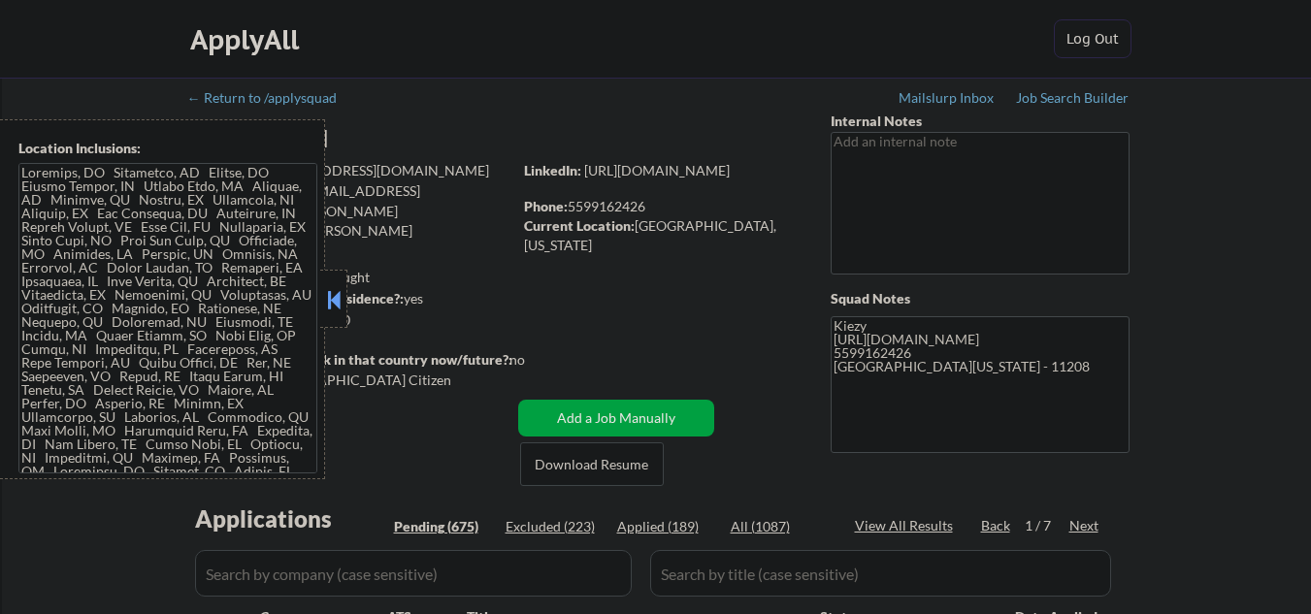
select select ""pending""
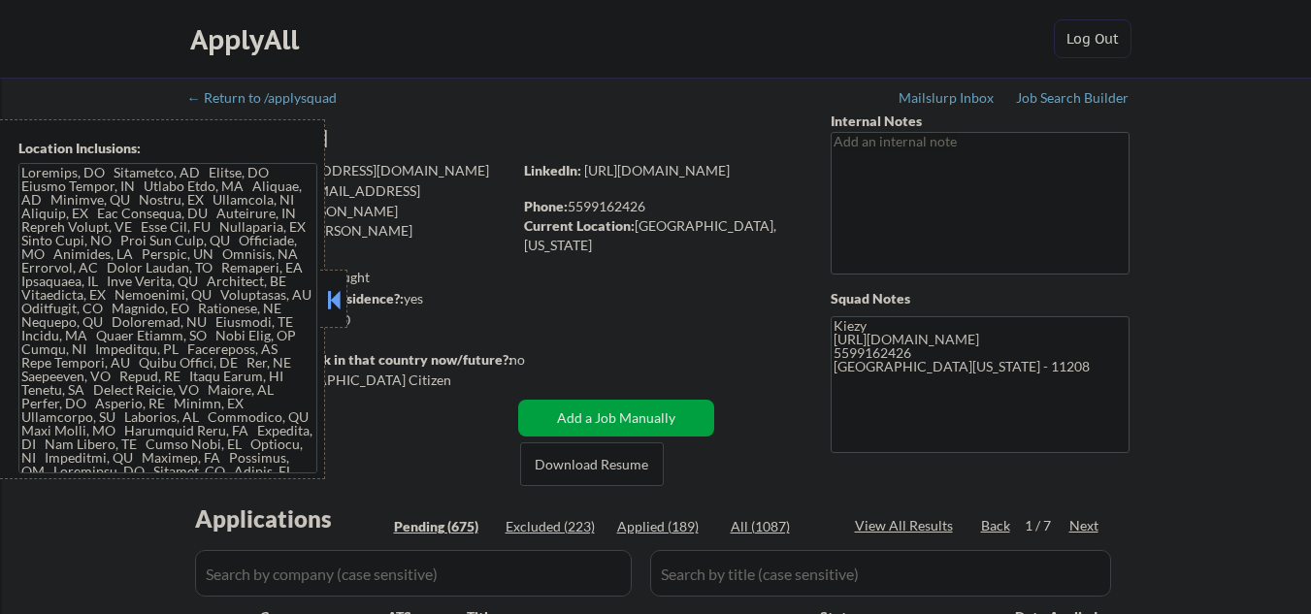
select select ""pending""
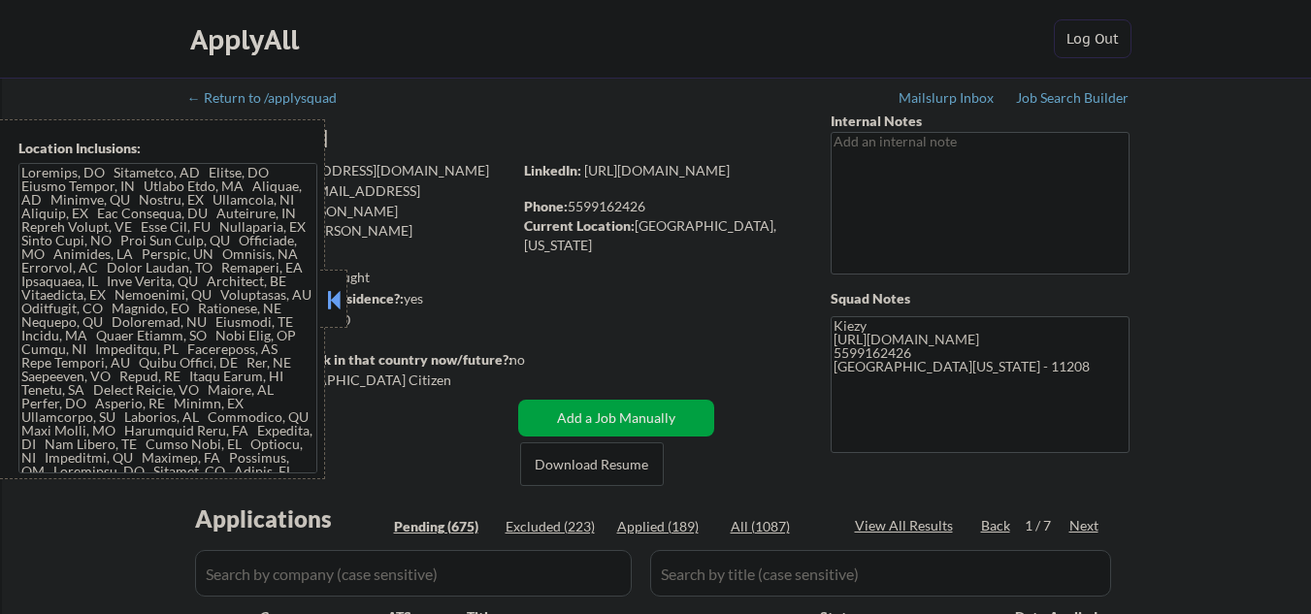
select select ""pending""
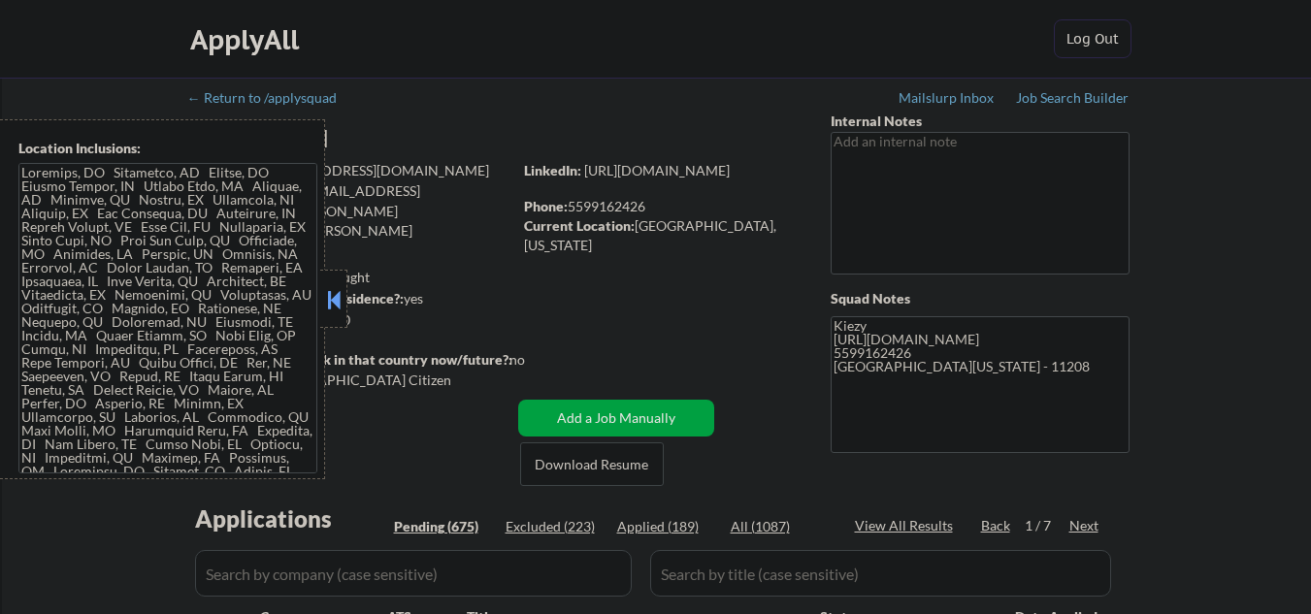
select select ""pending""
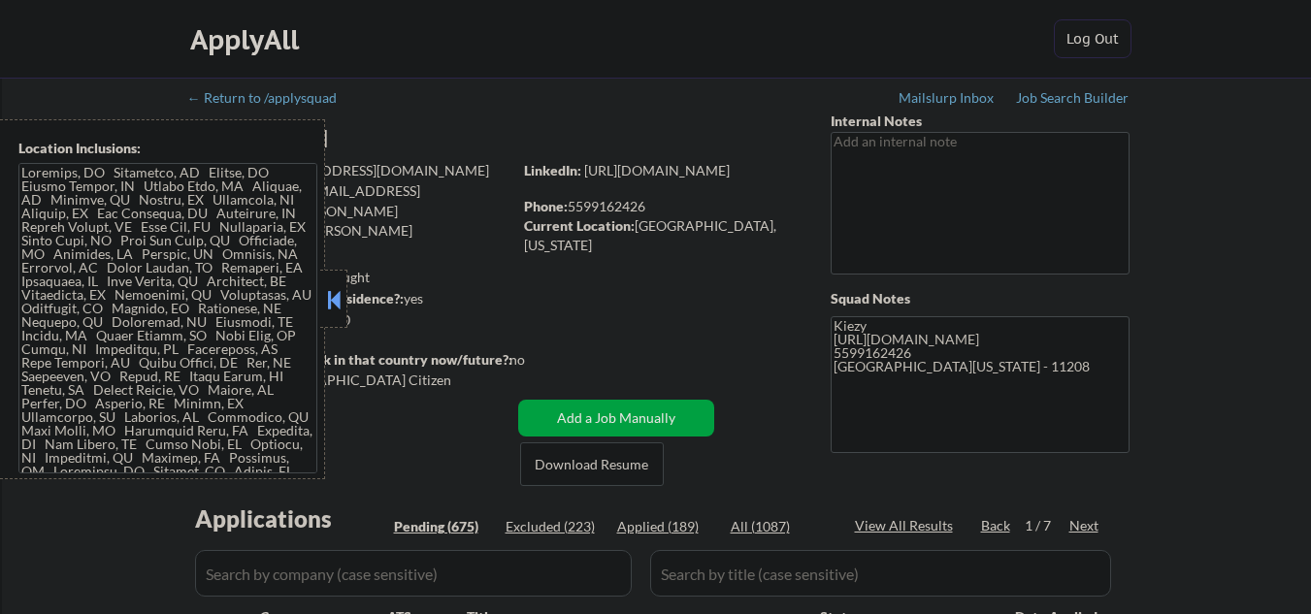
select select ""pending""
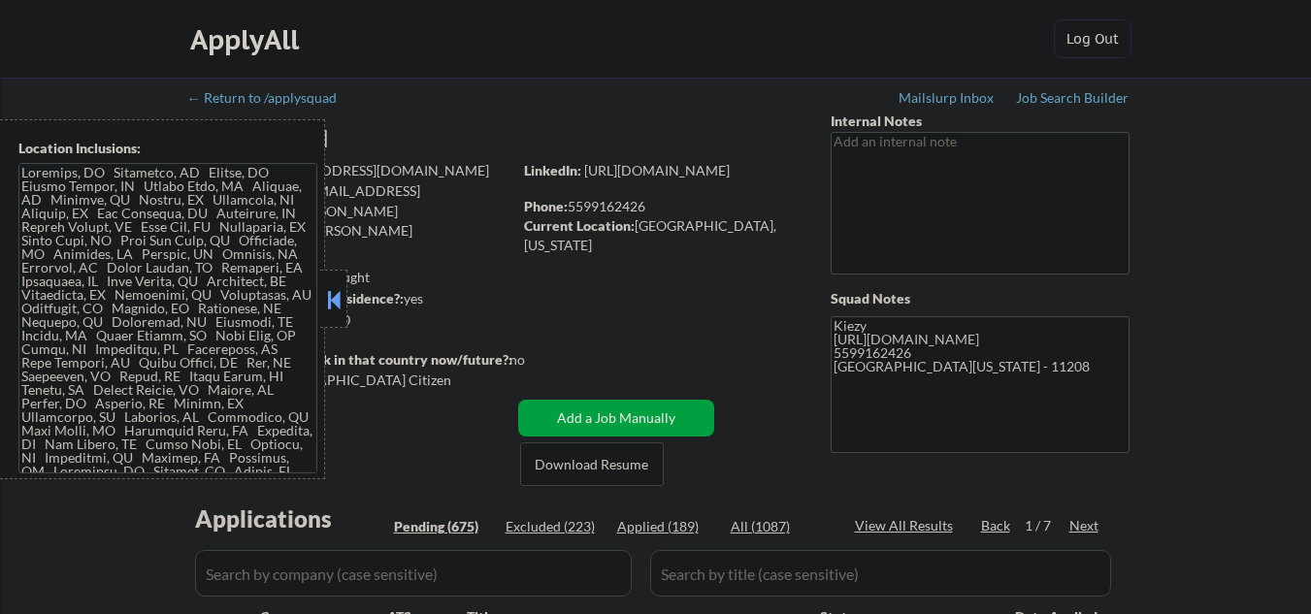
select select ""pending""
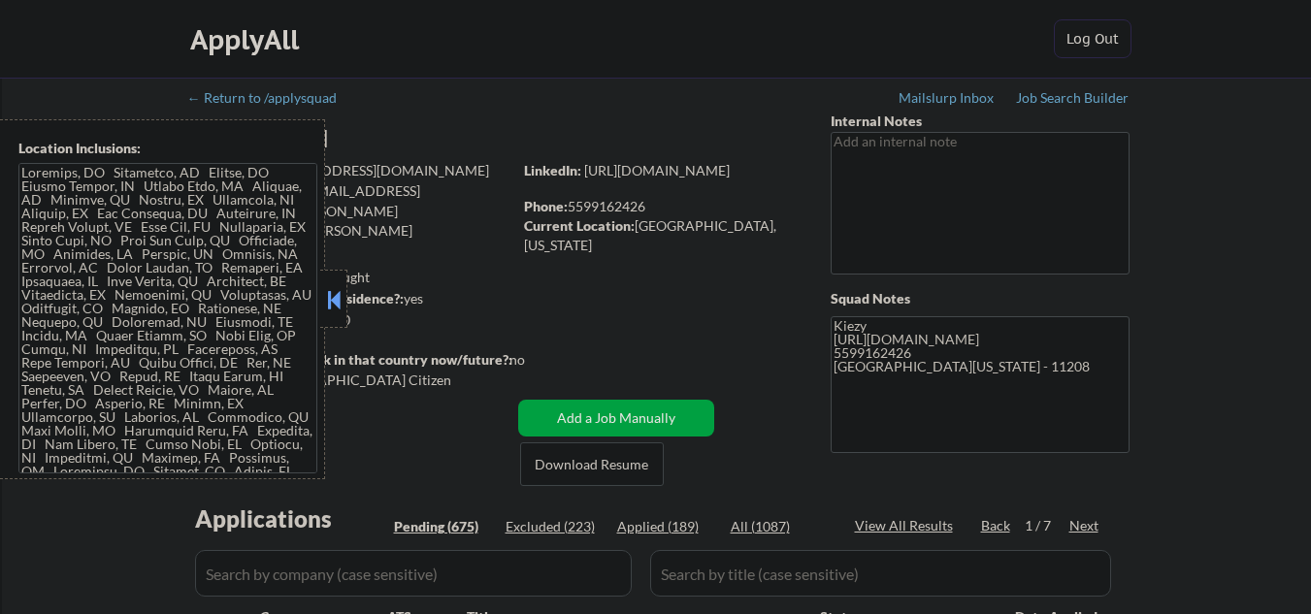
select select ""pending""
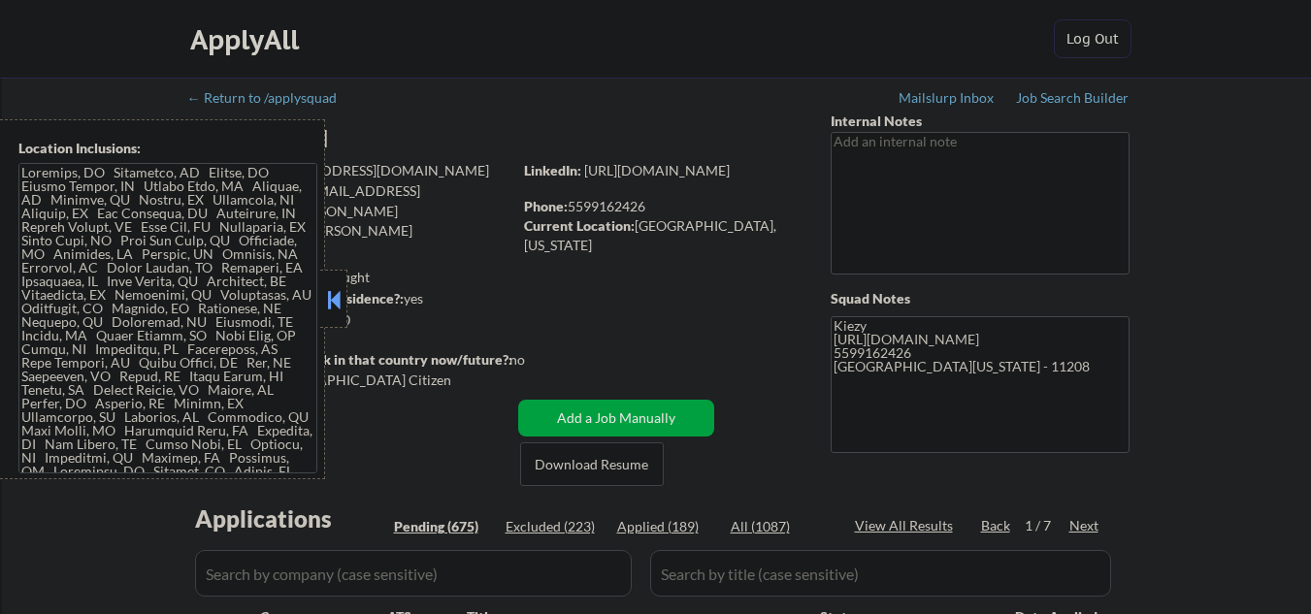
select select ""pending""
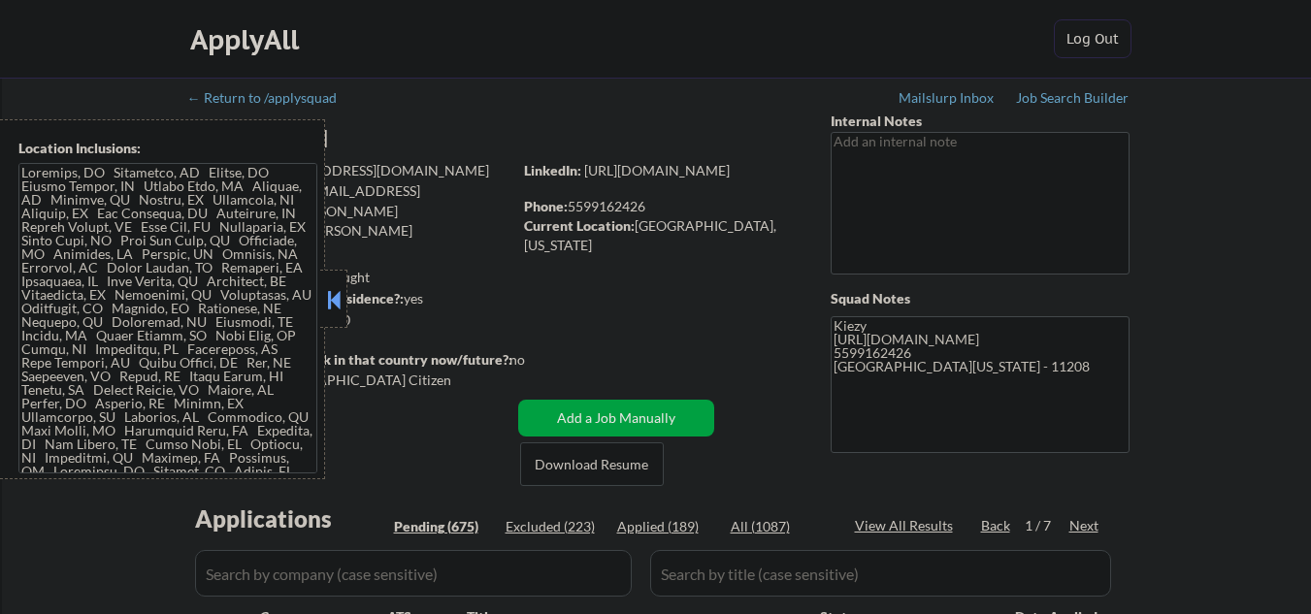
select select ""pending""
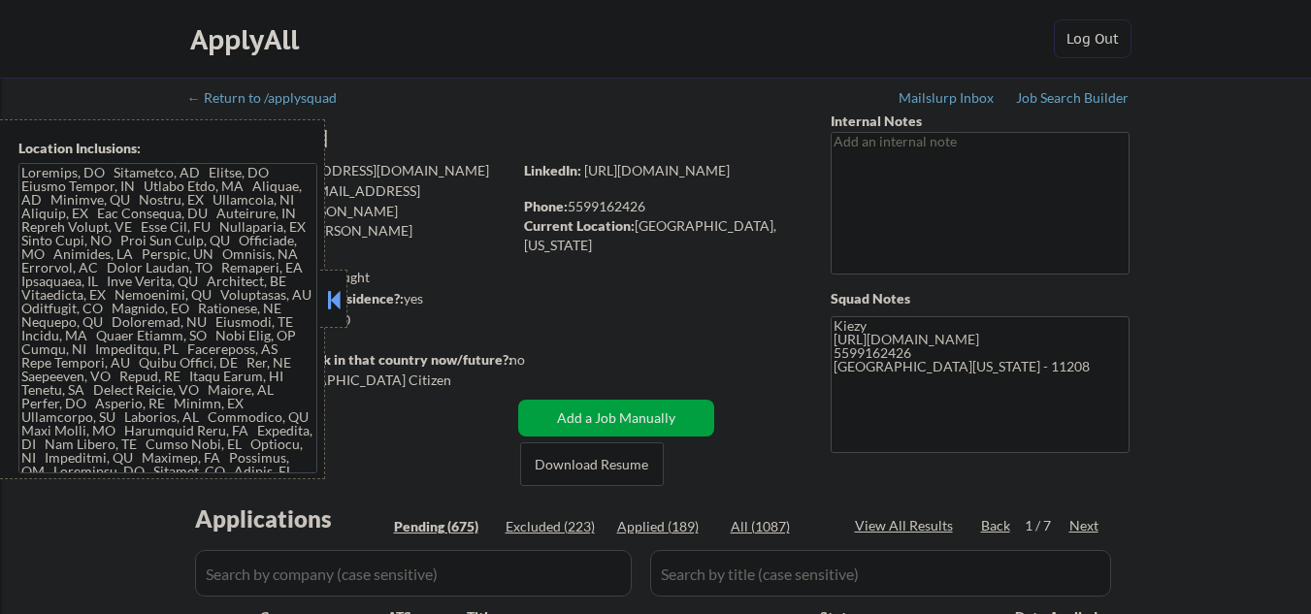
select select ""pending""
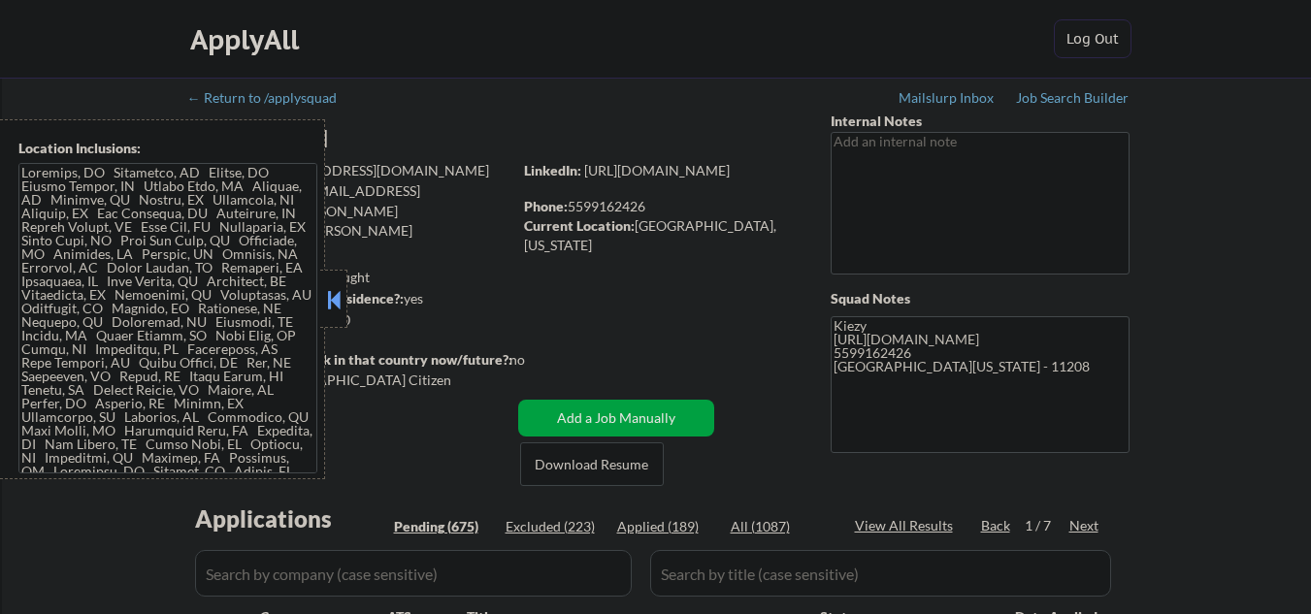
select select ""pending""
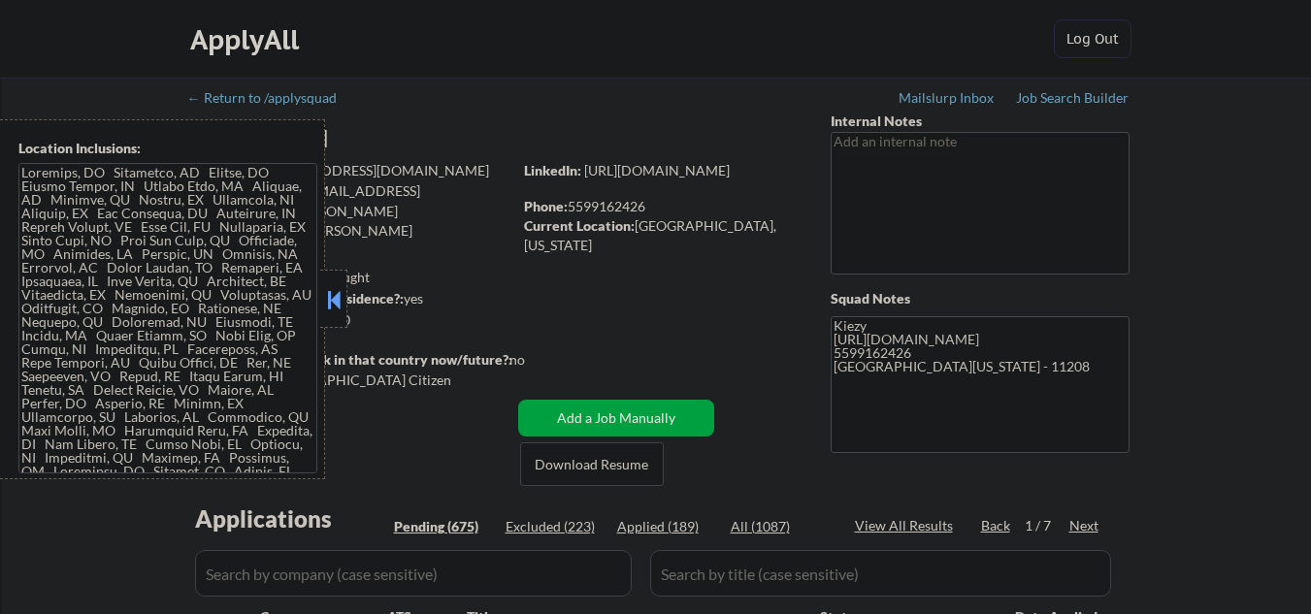
select select ""pending""
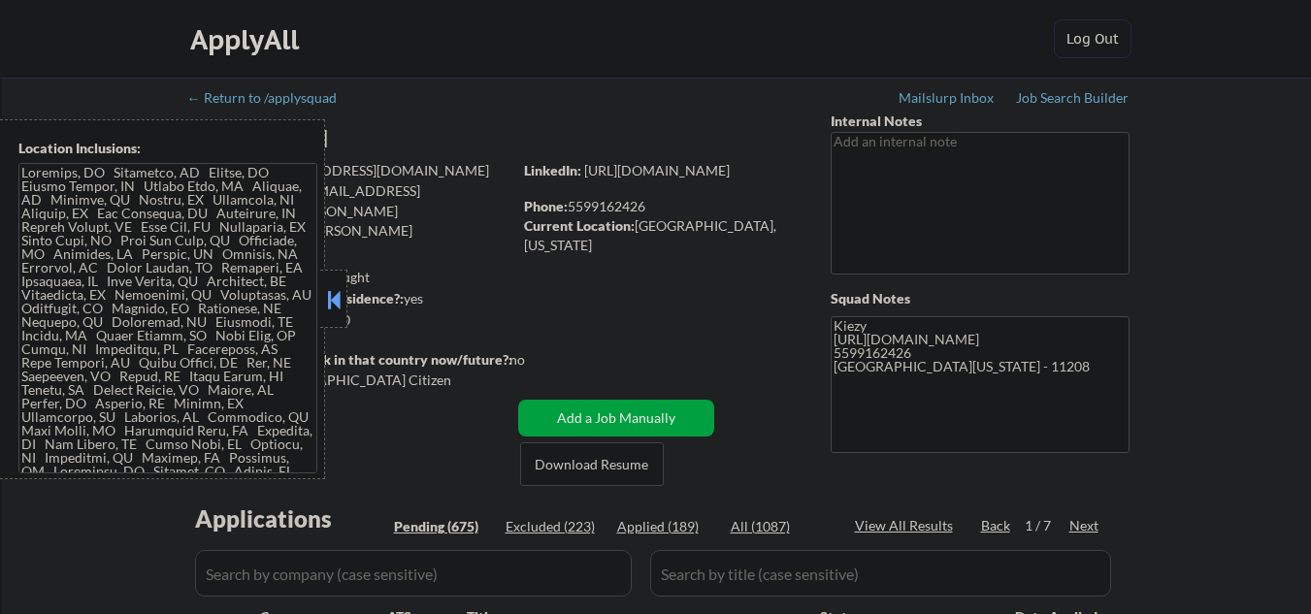
select select ""pending""
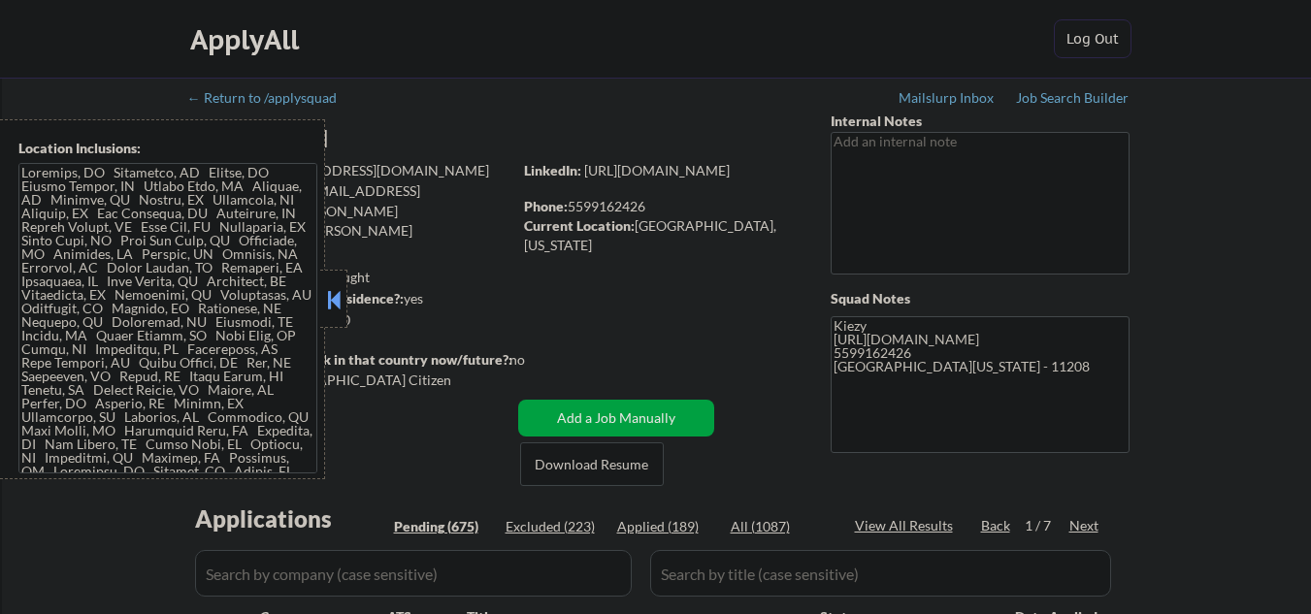
select select ""pending""
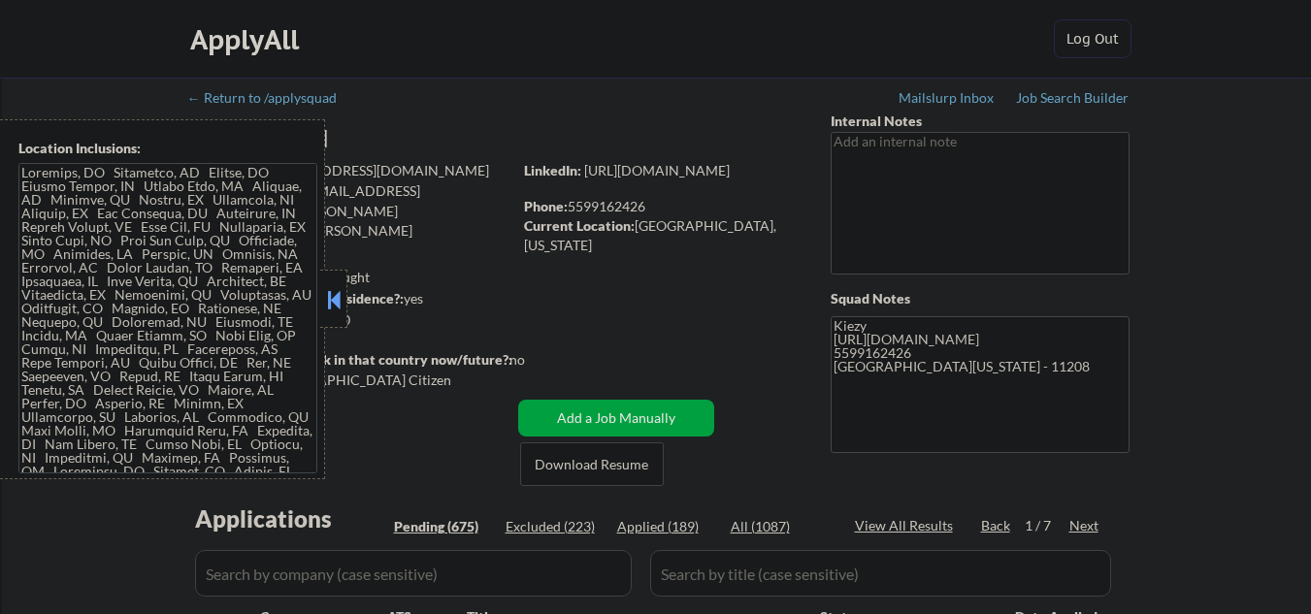
select select ""pending""
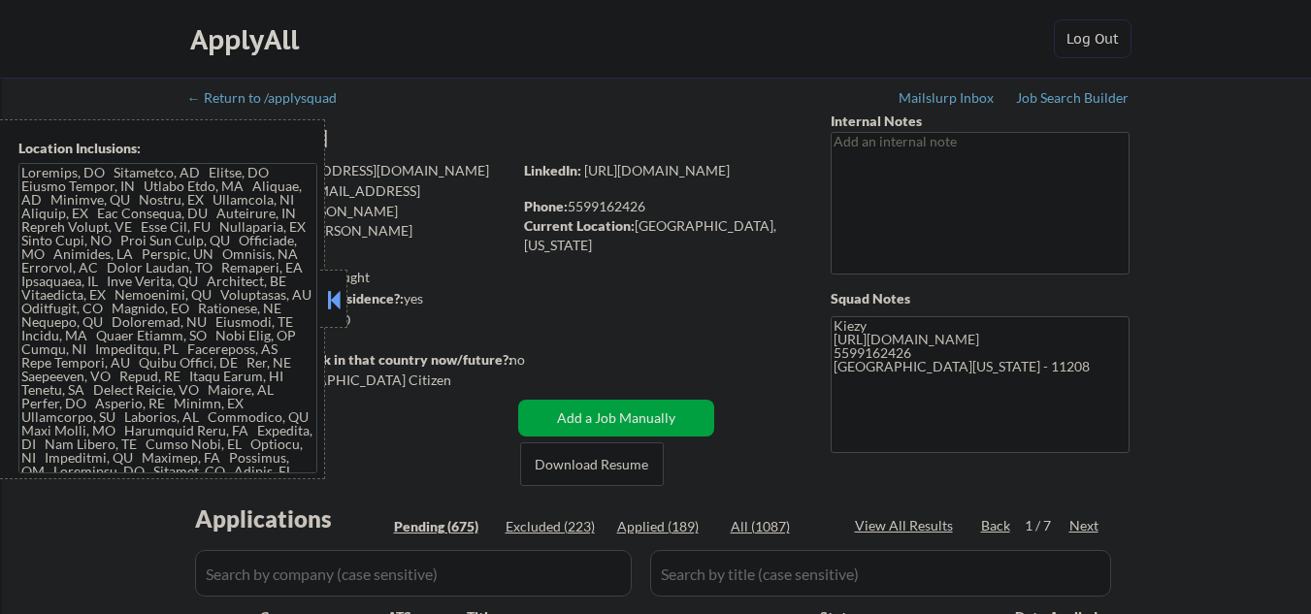
select select ""pending""
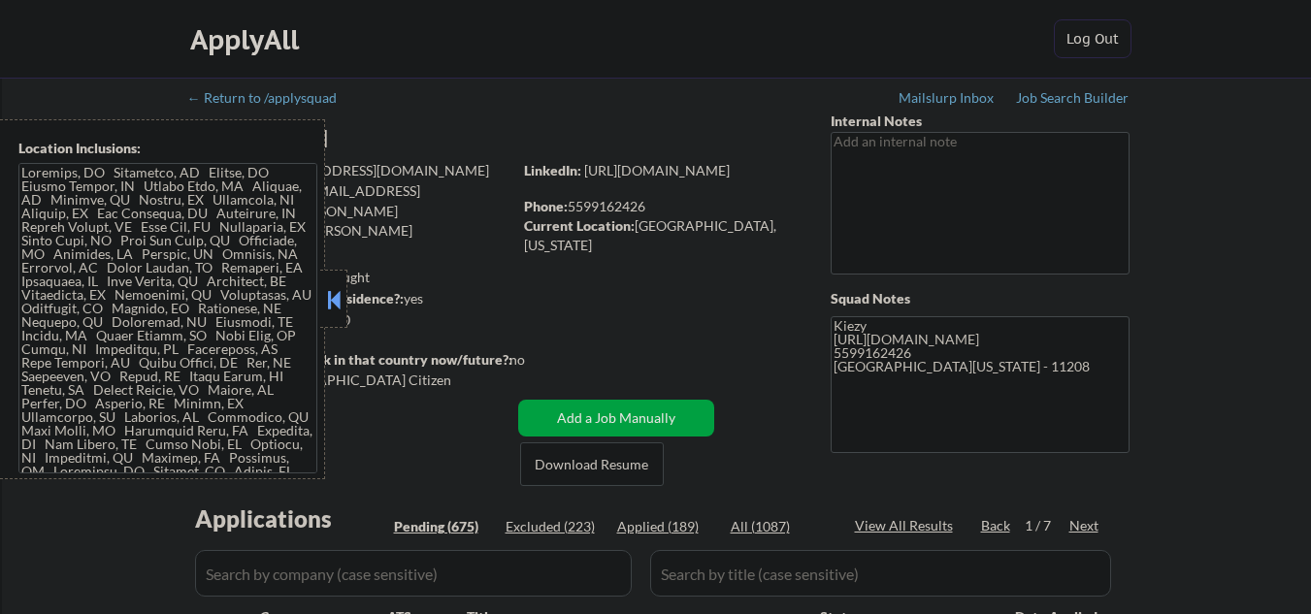
click at [336, 304] on button at bounding box center [333, 299] width 21 height 29
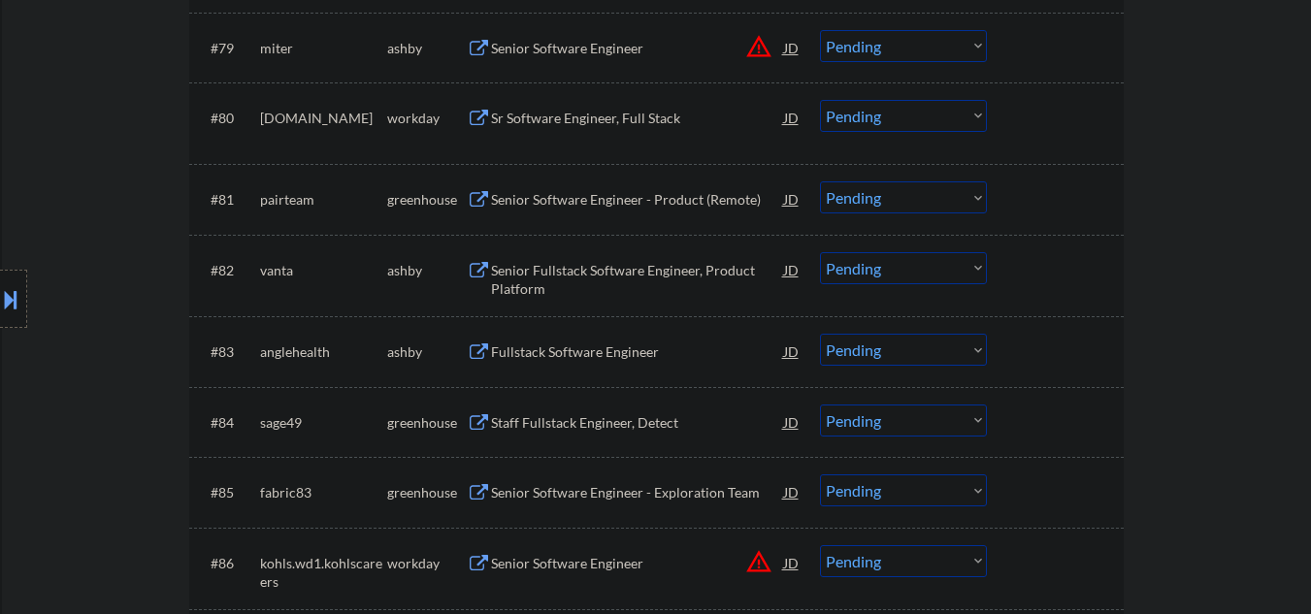
scroll to position [6468, 0]
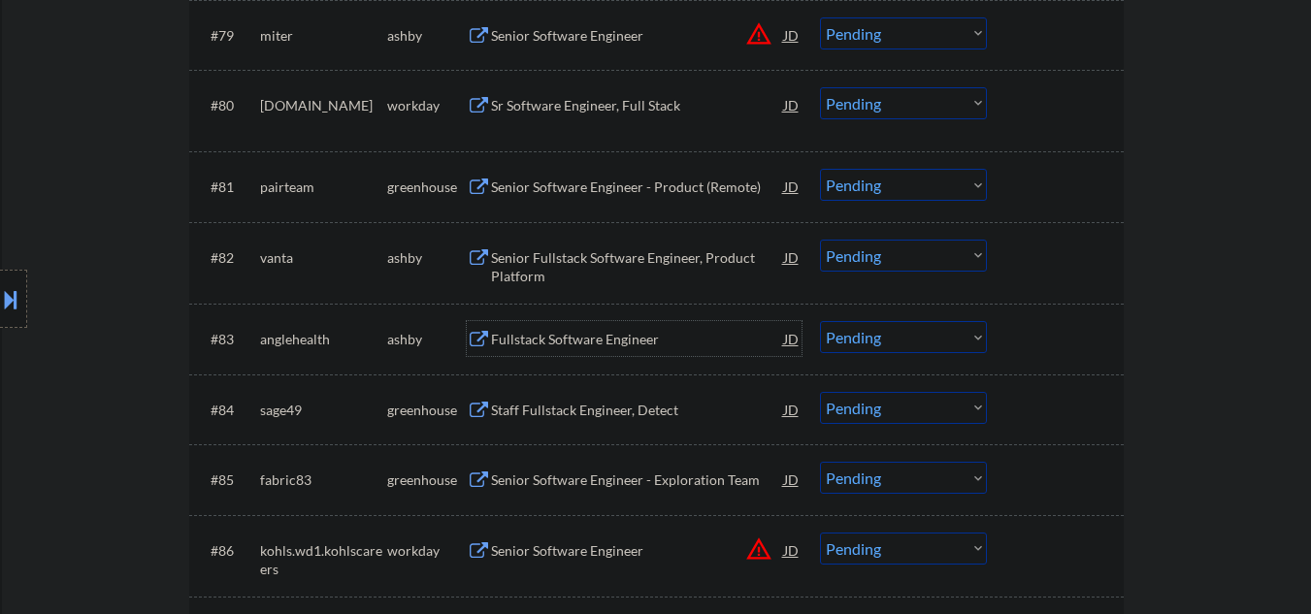
click at [631, 351] on div "Fullstack Software Engineer" at bounding box center [637, 338] width 293 height 35
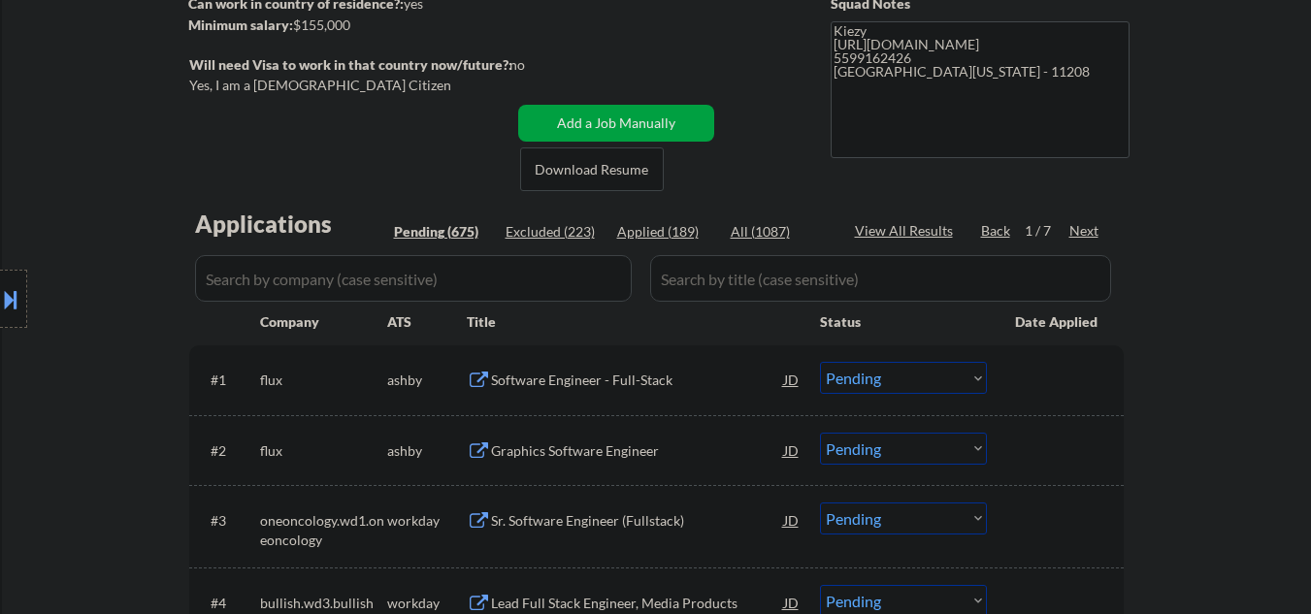
scroll to position [299, 0]
